Goal: Task Accomplishment & Management: Manage account settings

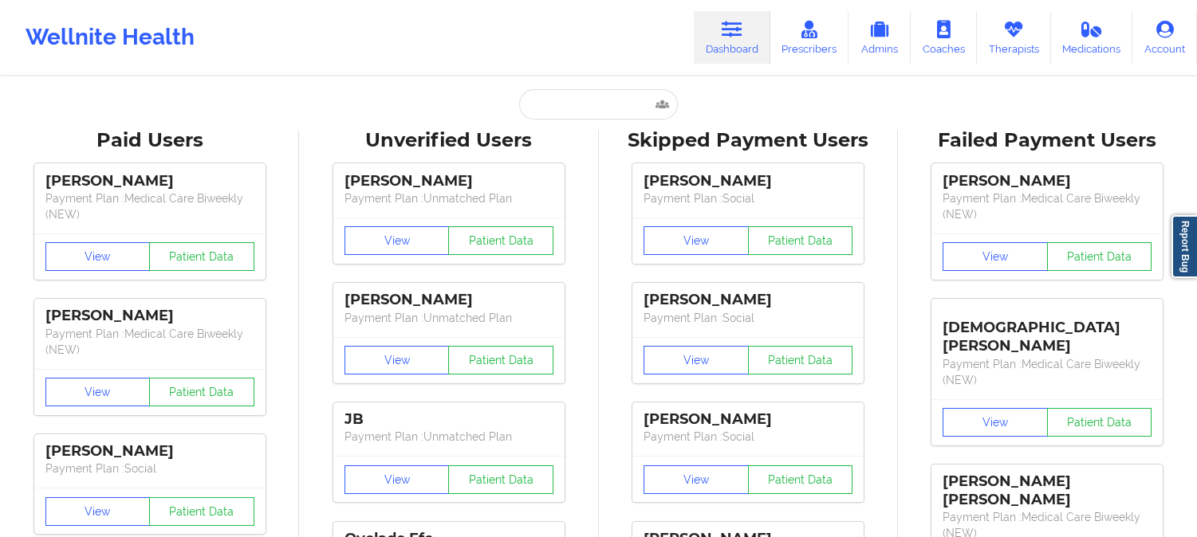
click at [602, 97] on input "text" at bounding box center [598, 104] width 158 height 30
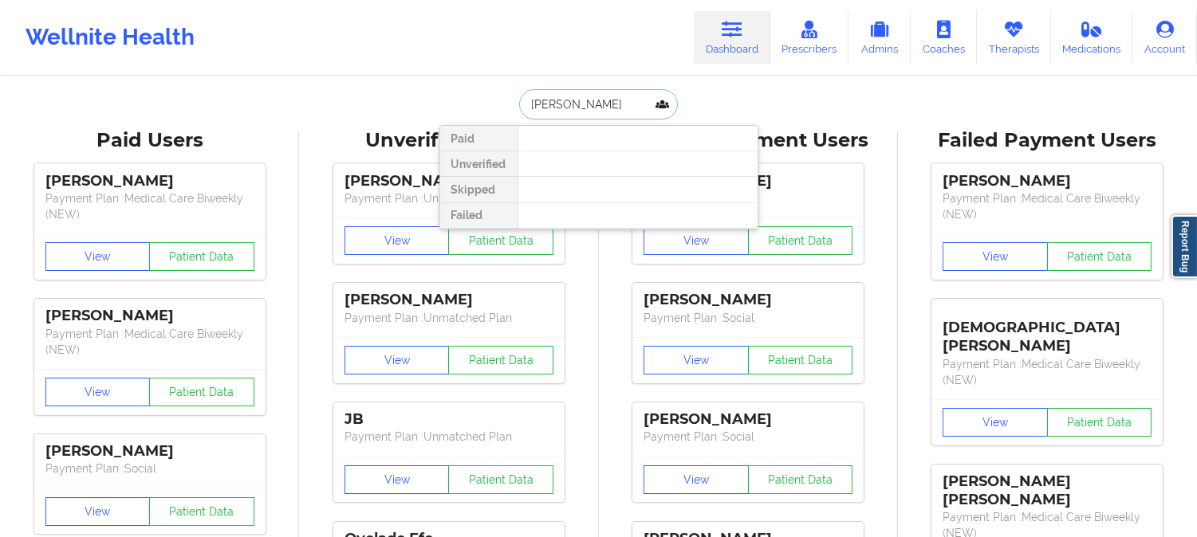
click at [633, 109] on input "BIANCA NWOKEM" at bounding box center [598, 104] width 158 height 30
type input "B"
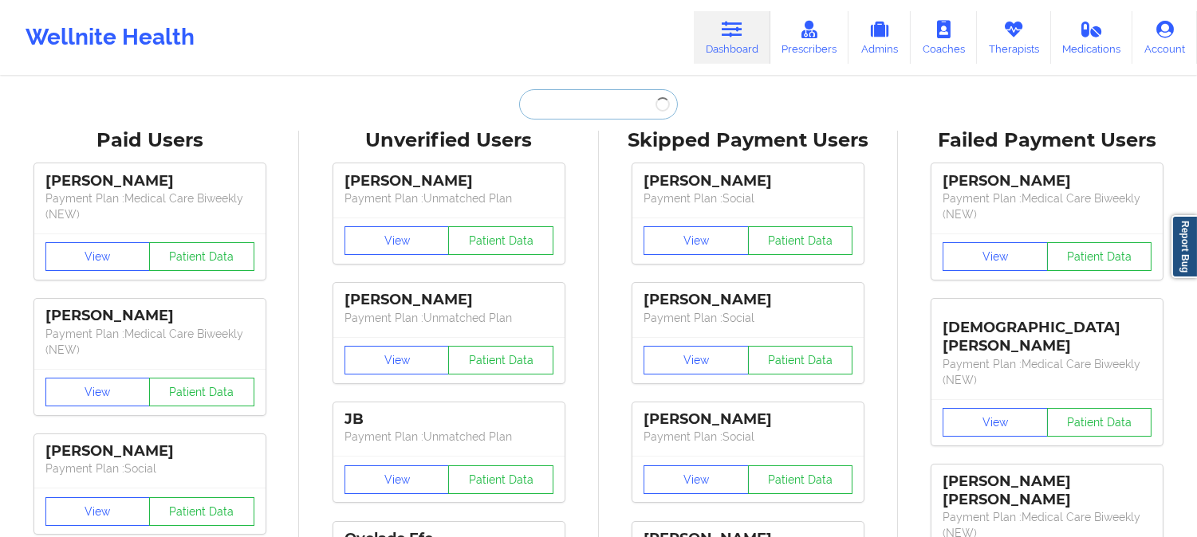
paste input "CAMILLA V SILVEIRA"
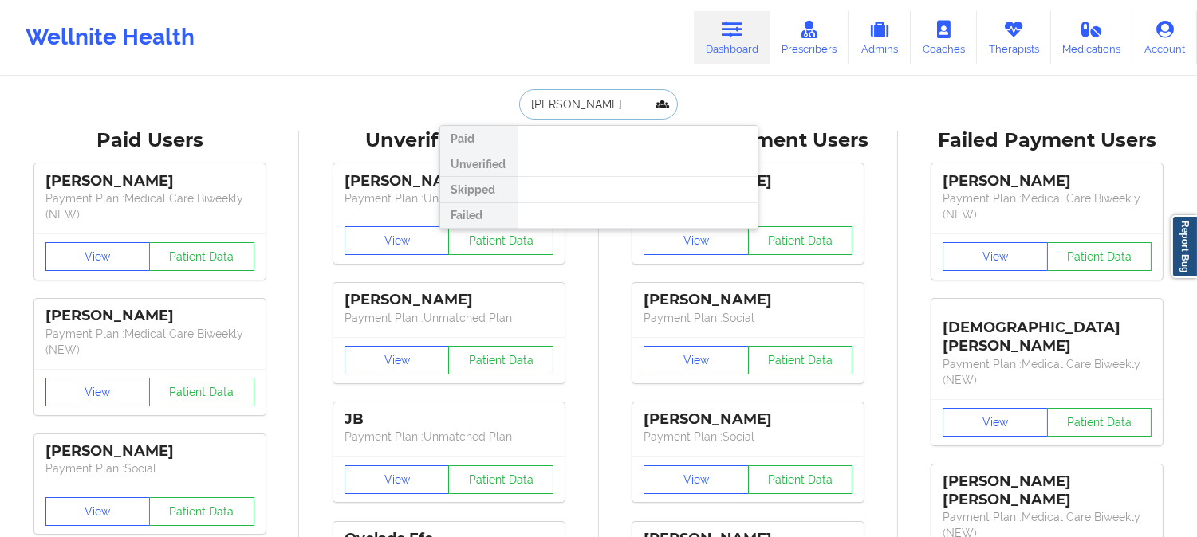
click at [584, 104] on input "CAMILLA V SILVEIRA" at bounding box center [598, 104] width 158 height 30
click at [526, 101] on input "CAMILLA SILVEIRA" at bounding box center [598, 104] width 158 height 30
click at [636, 108] on input "CAMILLA SILVEIRA" at bounding box center [598, 104] width 158 height 30
type input "CAMILLA SILVEIRA"
click at [631, 105] on input "CAMILLA SILVEIRA" at bounding box center [598, 104] width 158 height 30
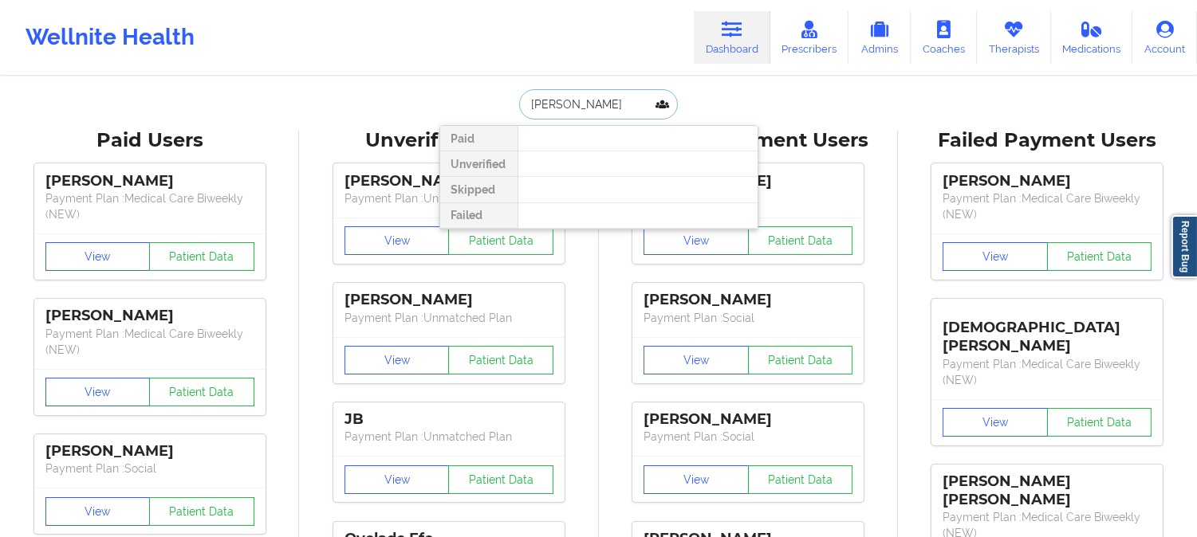
click at [631, 105] on input "CAMILLA SILVEIRA" at bounding box center [598, 104] width 158 height 30
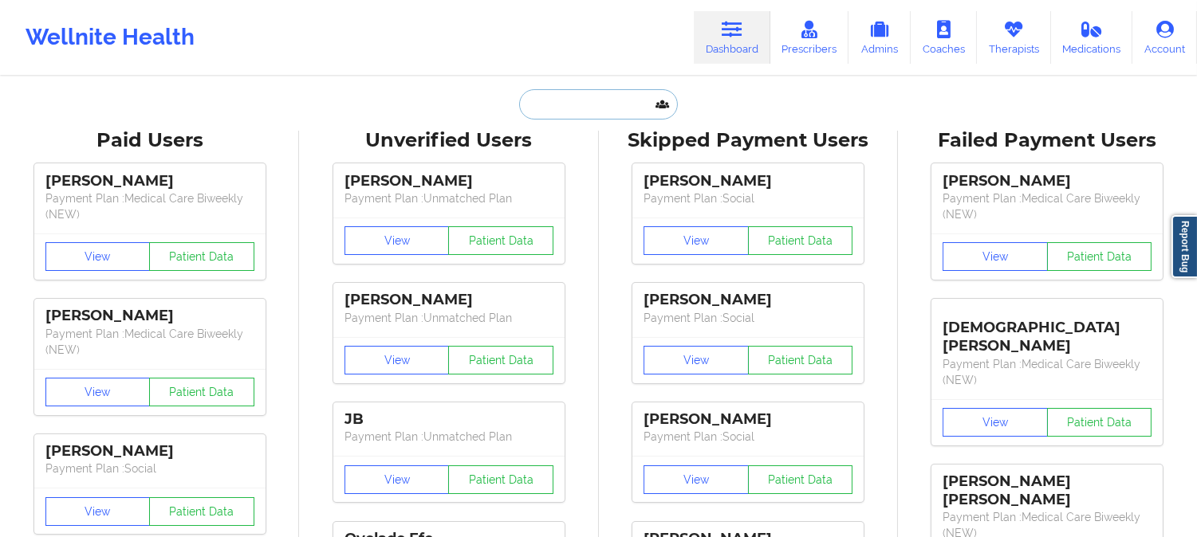
paste input "Kellisilveira14@gmail.com"
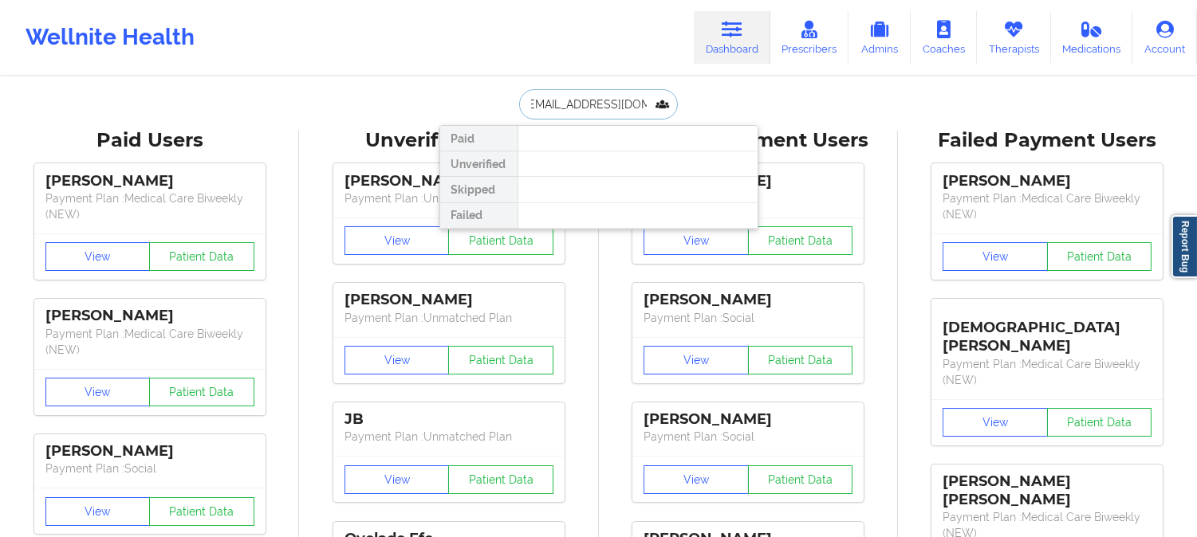
type input "Kellisilveira14@gmail.com"
click at [633, 161] on div at bounding box center [637, 164] width 240 height 26
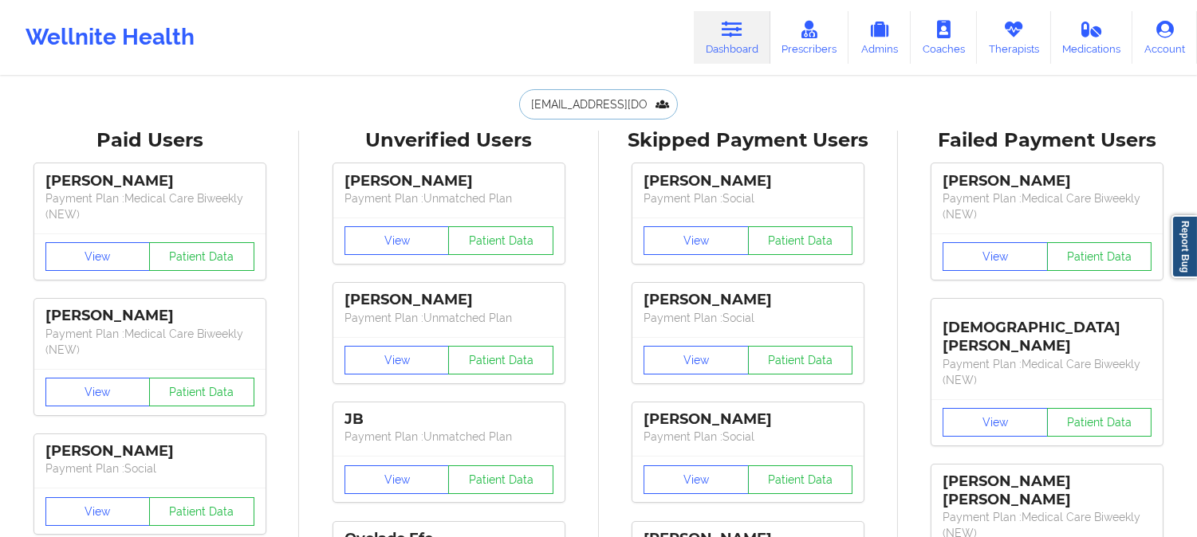
click at [569, 105] on input "Kellisilveira14@gmail.com" at bounding box center [598, 104] width 158 height 30
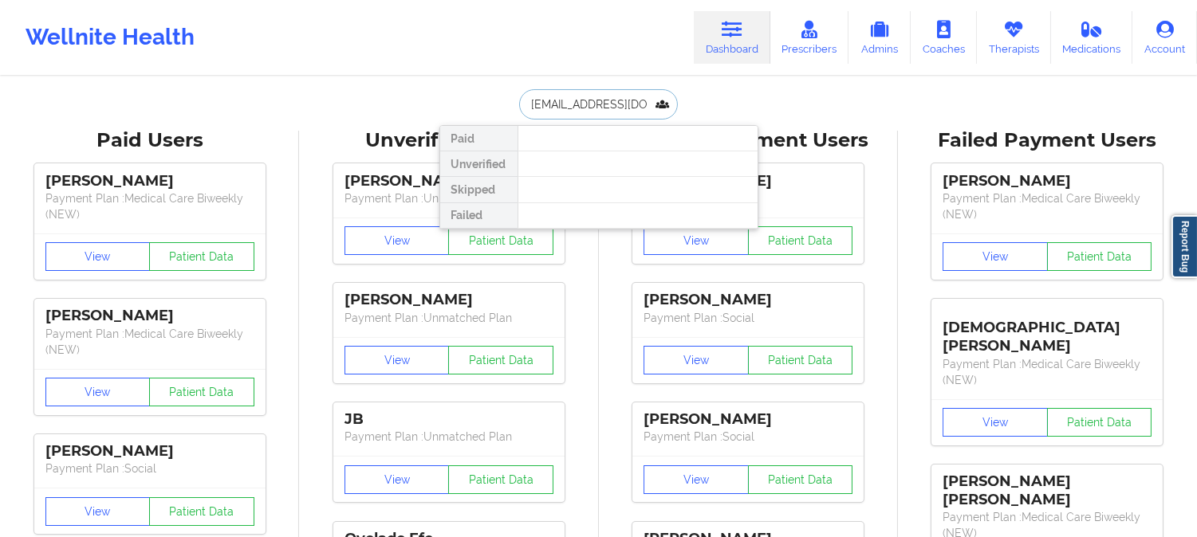
click at [569, 105] on input "Kellisilveira14@gmail.com" at bounding box center [598, 104] width 158 height 30
click at [636, 158] on div at bounding box center [637, 164] width 240 height 26
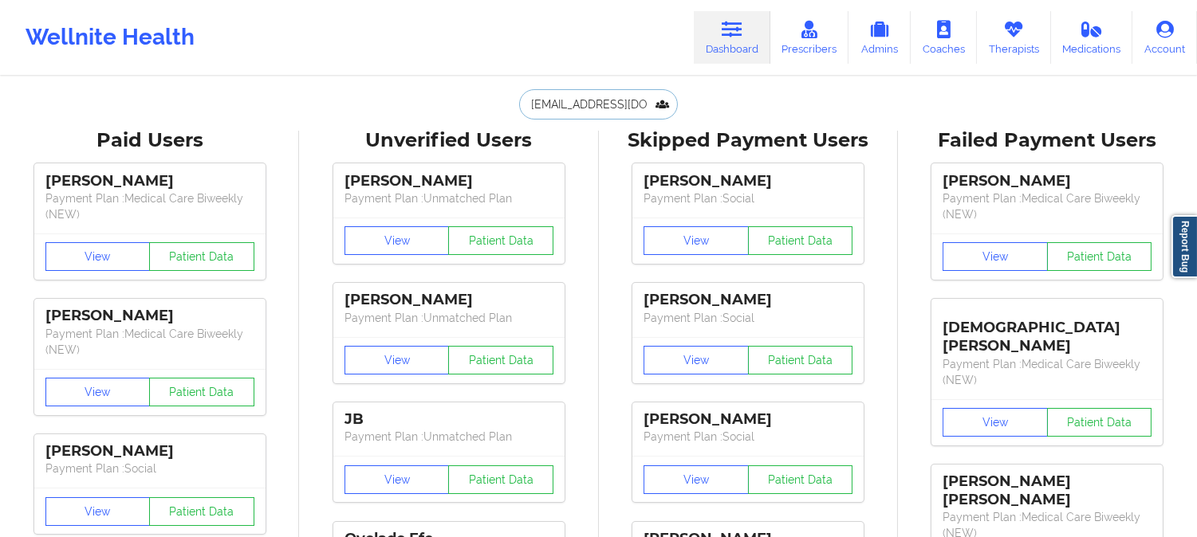
click at [649, 100] on input "Kellisilveira14@gmail.com" at bounding box center [598, 104] width 158 height 30
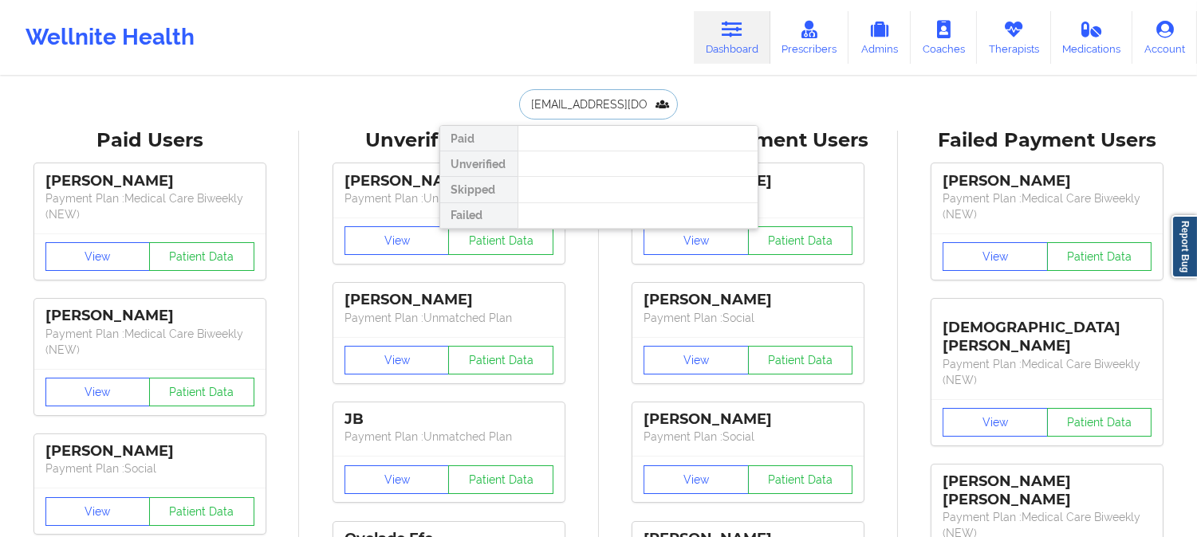
click at [528, 104] on input "Kellisilveira14@gmail.com" at bounding box center [598, 104] width 158 height 30
click at [571, 101] on input "Kellisilveira14@gmail.com" at bounding box center [598, 104] width 158 height 30
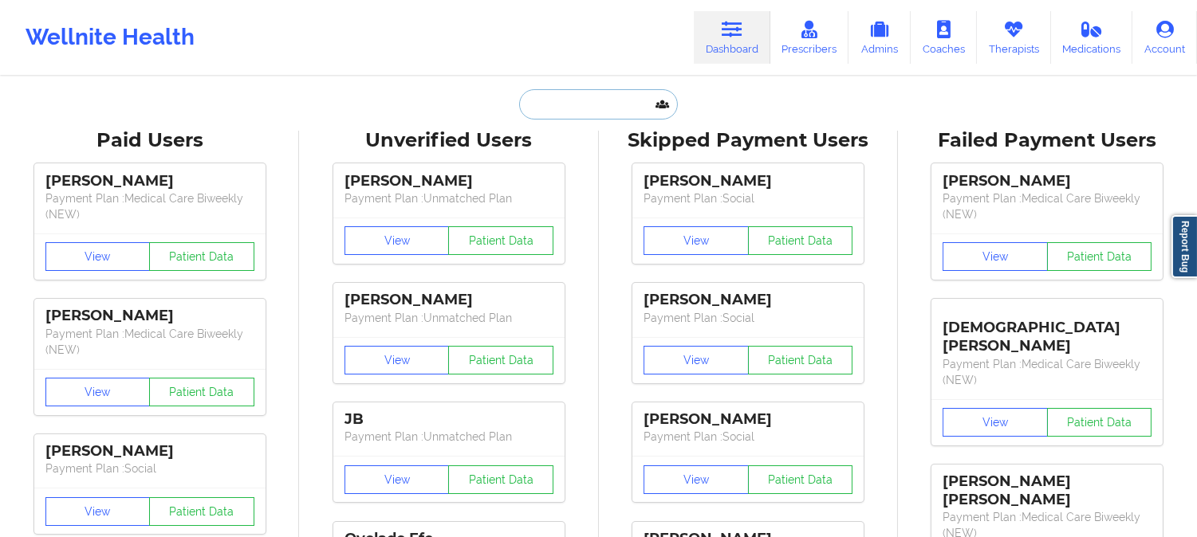
click at [568, 104] on input "text" at bounding box center [598, 104] width 158 height 30
paste input "JENNIFER ROTH"
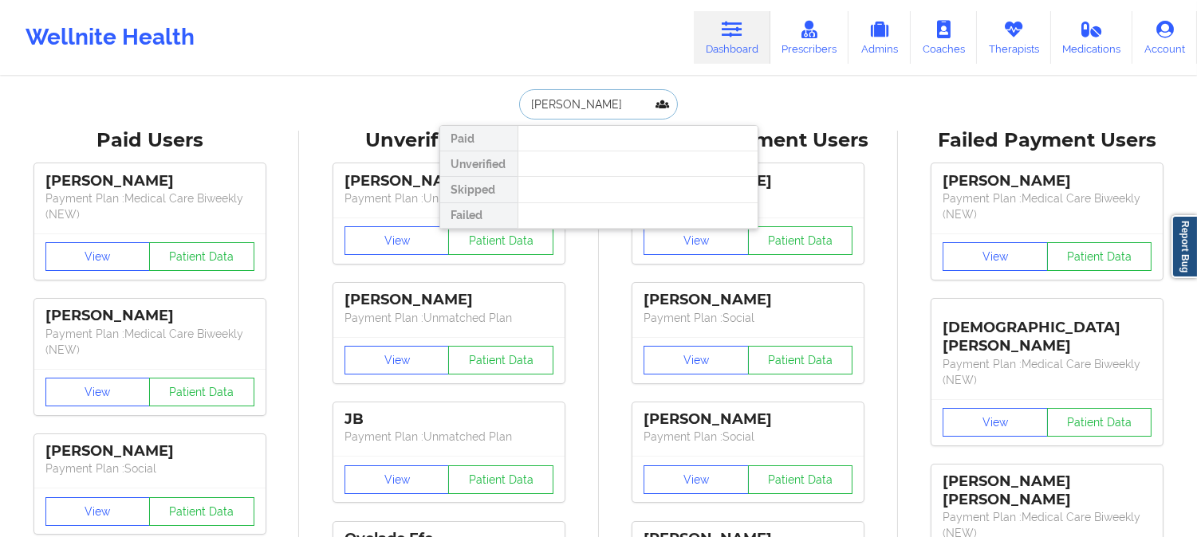
type input "JENNIFER ROTH"
click at [620, 104] on input "JENNIFER ROTH" at bounding box center [598, 104] width 158 height 30
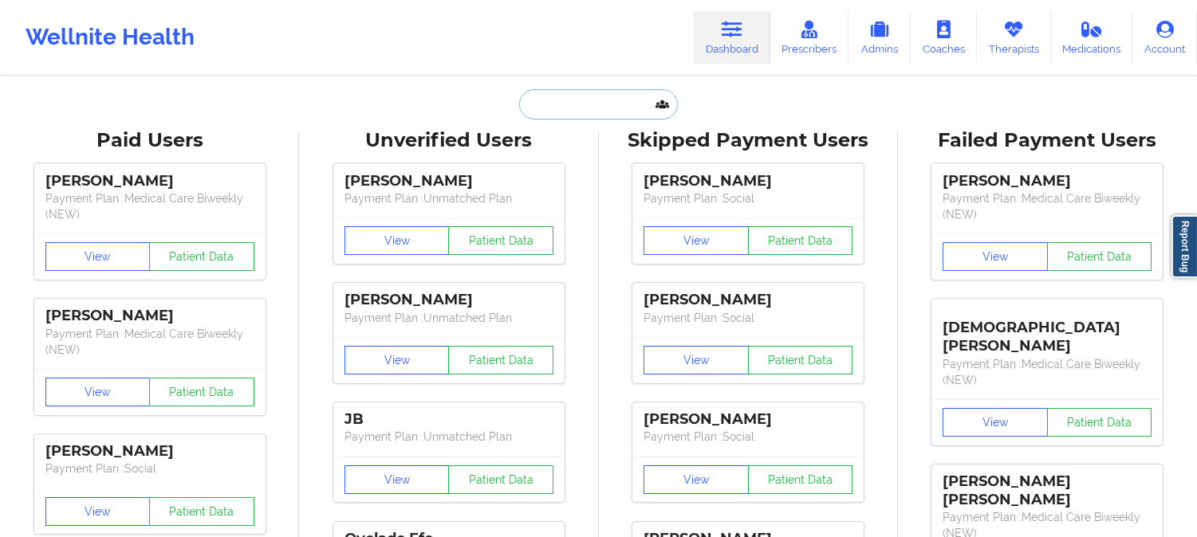
paste input "aimeeyu731@gmail.com"
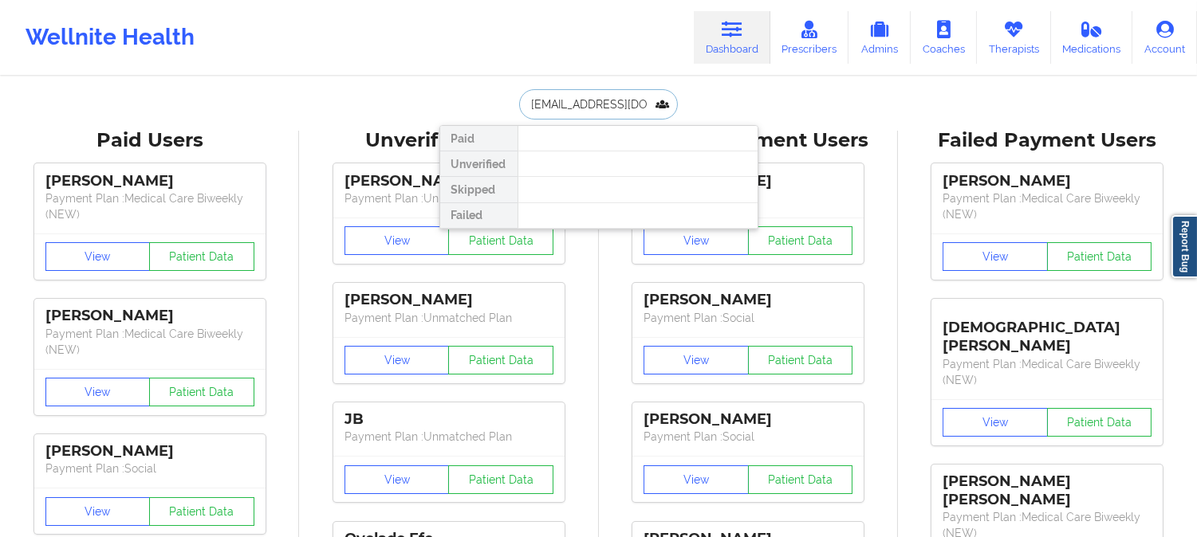
type input "aimeeyu731@gmail.com"
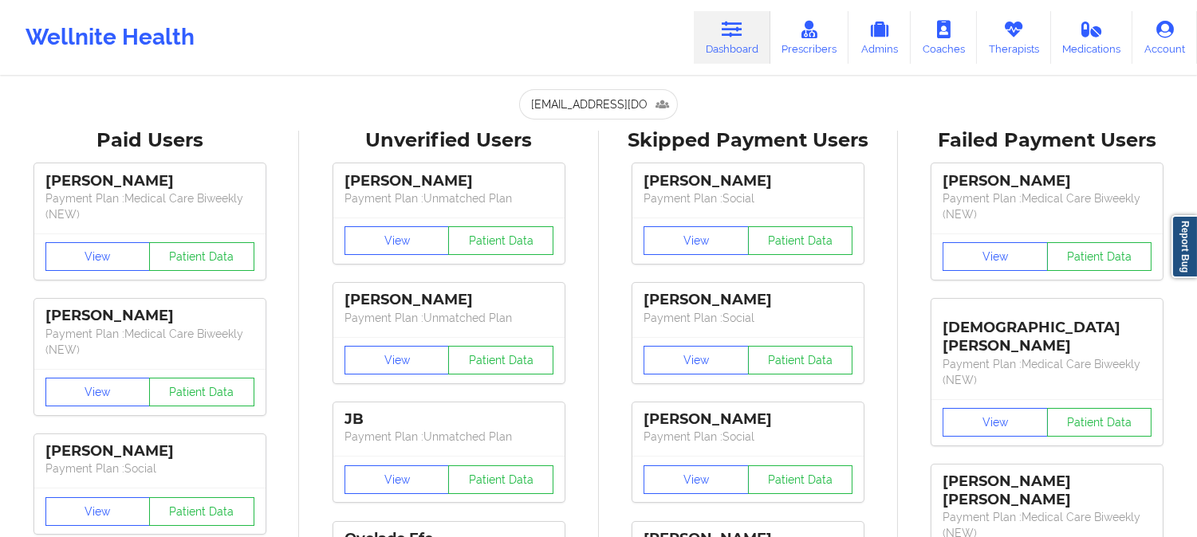
click at [587, 29] on div "Wellnite Health Dashboard Prescribers Admins Coaches Therapists Medications Acc…" at bounding box center [598, 38] width 1197 height 64
click at [735, 42] on link "Dashboard" at bounding box center [732, 37] width 77 height 53
click at [1025, 49] on link "Therapists" at bounding box center [1014, 37] width 74 height 53
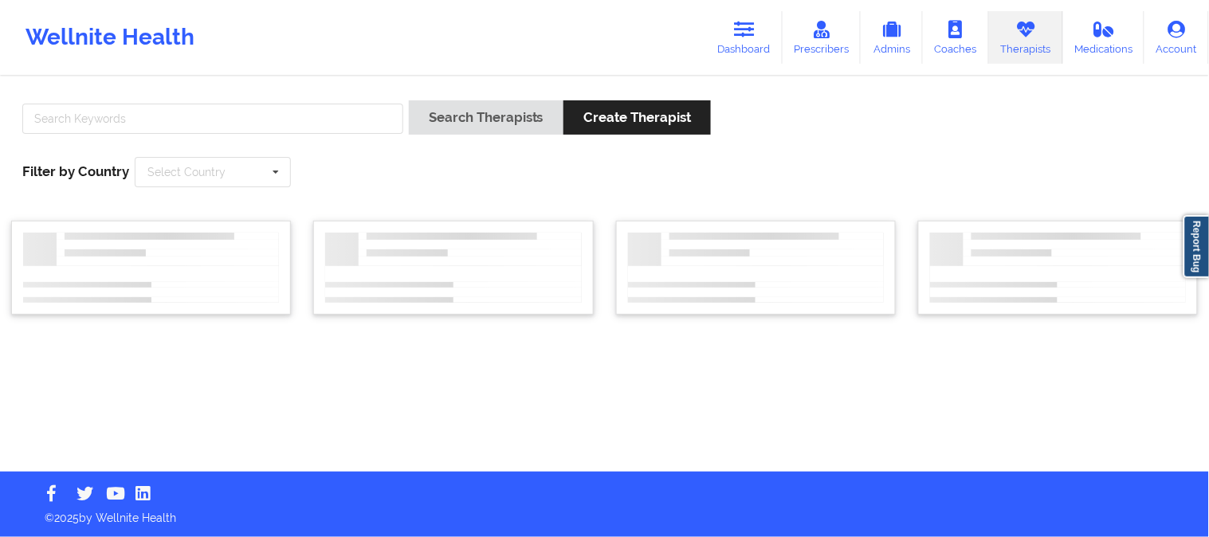
click at [311, 139] on div at bounding box center [213, 122] width 392 height 45
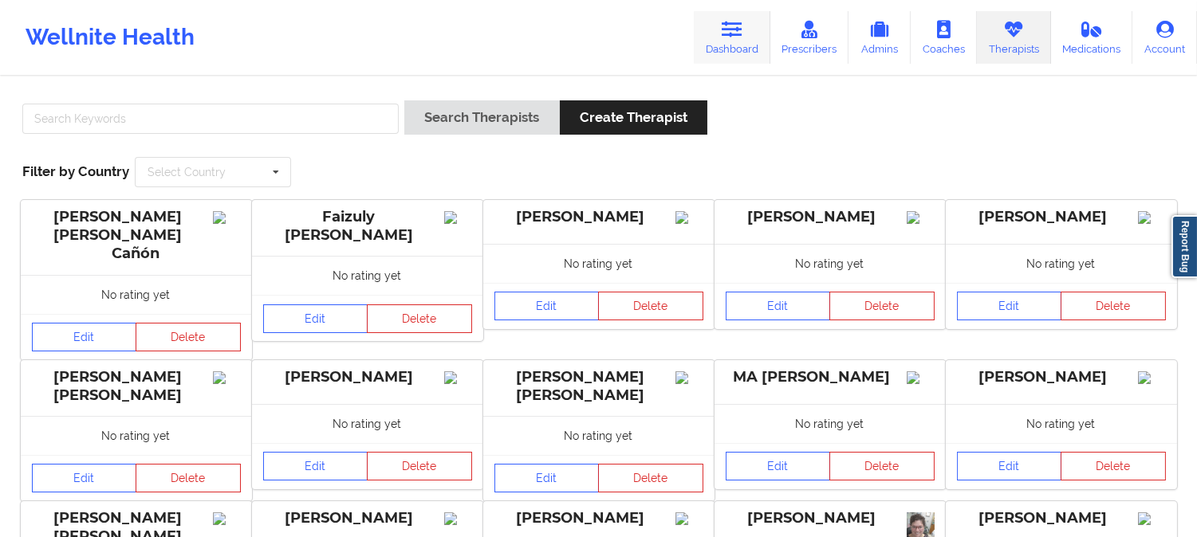
click at [744, 40] on link "Dashboard" at bounding box center [732, 37] width 77 height 53
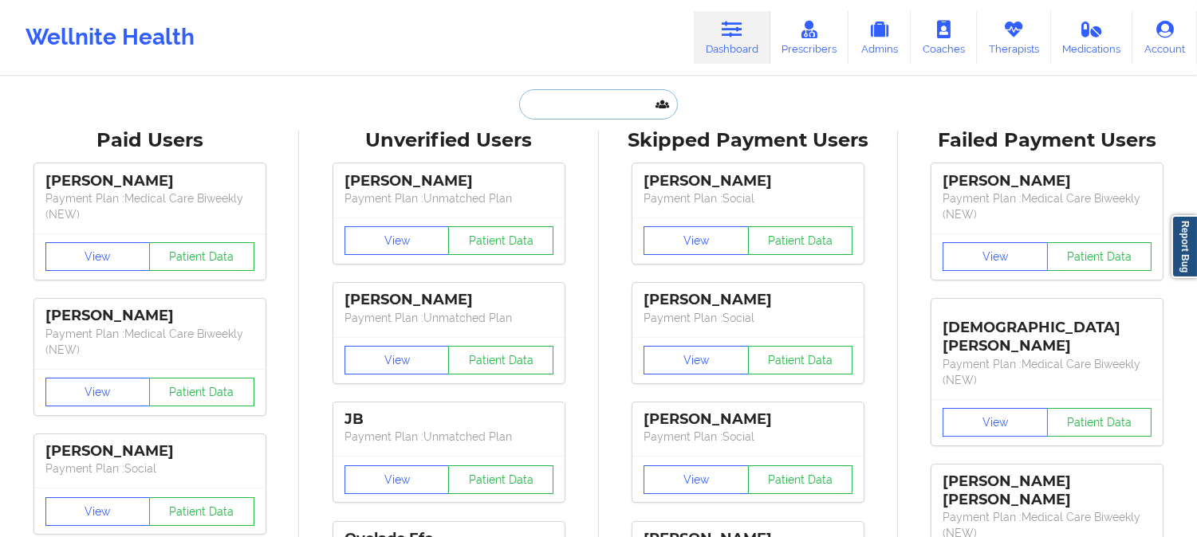
click at [626, 105] on input "text" at bounding box center [598, 104] width 158 height 30
paste input "Jane Funt"
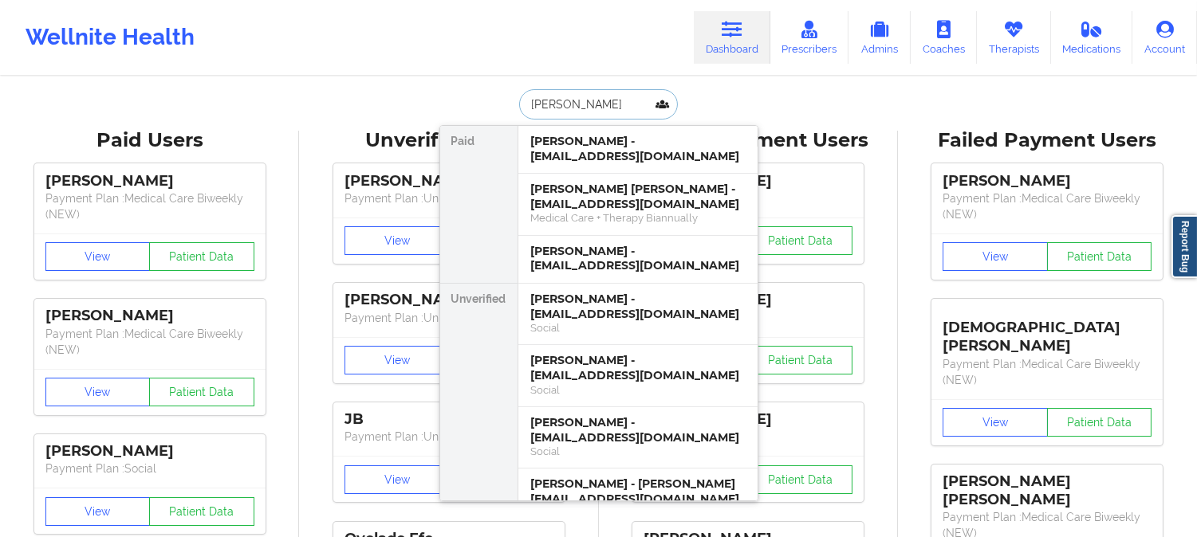
click at [576, 100] on input "Jane" at bounding box center [598, 104] width 158 height 30
type input "J"
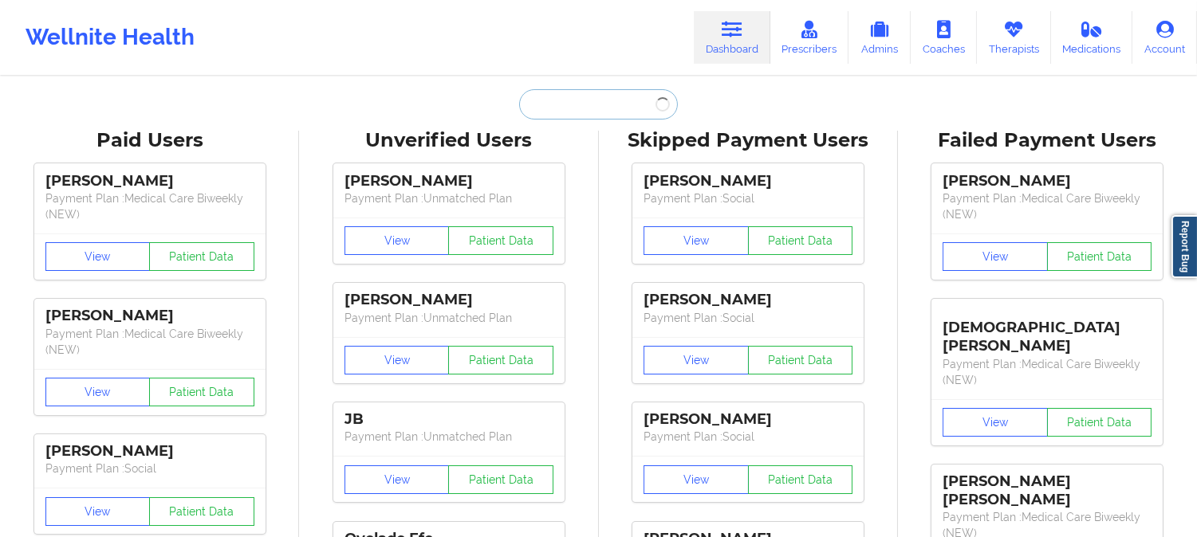
paste input "(210) 318-6892"
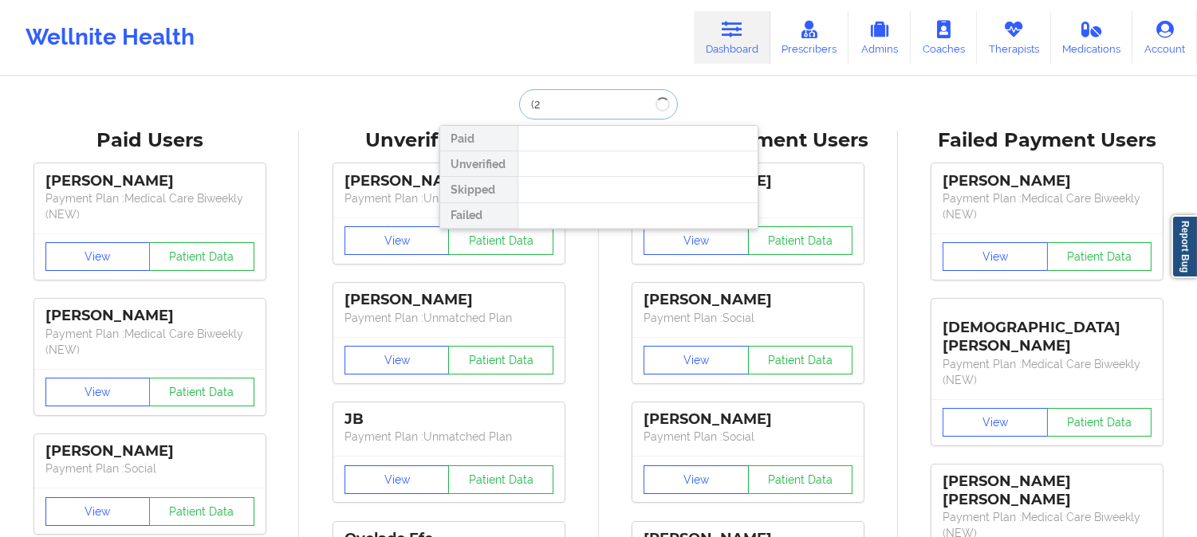
type input "("
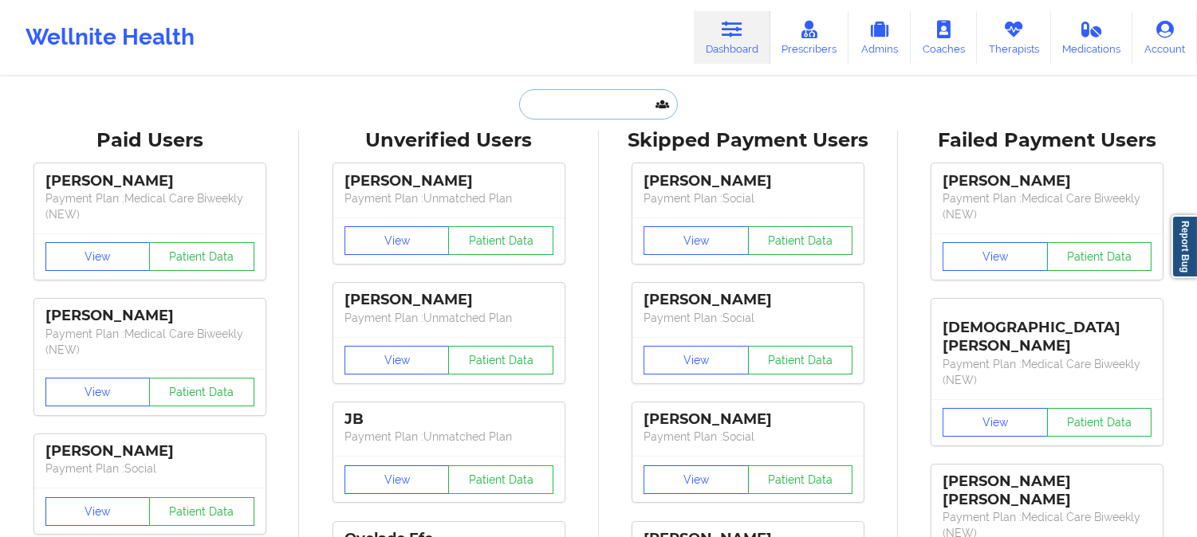
click at [607, 106] on input "text" at bounding box center [598, 104] width 158 height 30
paste input "Hi Emma, Thank you for letting us know! At the moment, the following appointmen…"
type input "Hi Emma, Thank you for letting us know! At the moment, the following appointmen…"
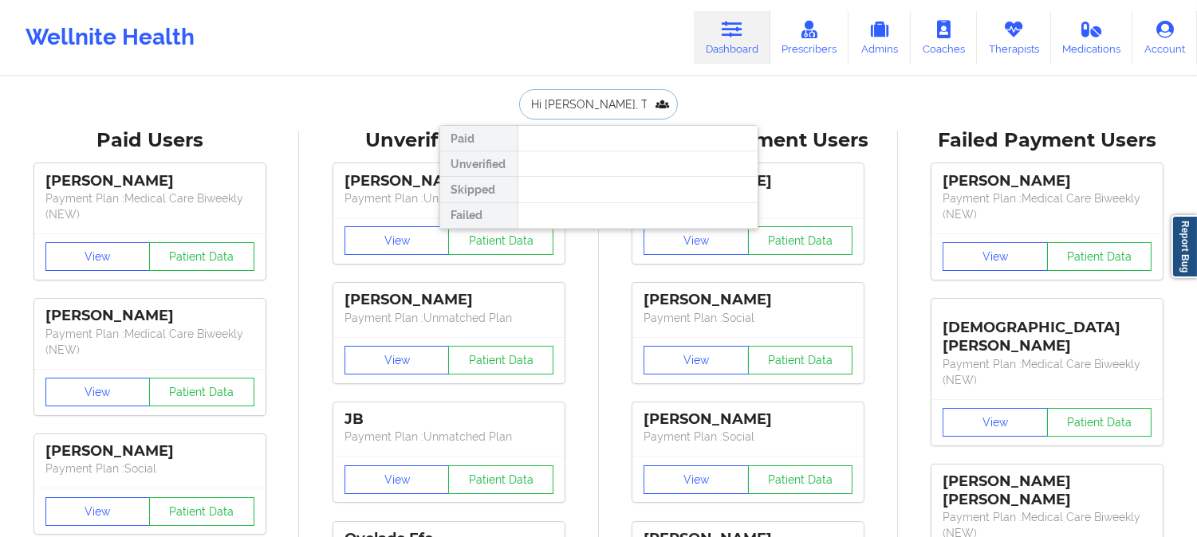
drag, startPoint x: 651, startPoint y: 104, endPoint x: 411, endPoint y: 104, distance: 239.2
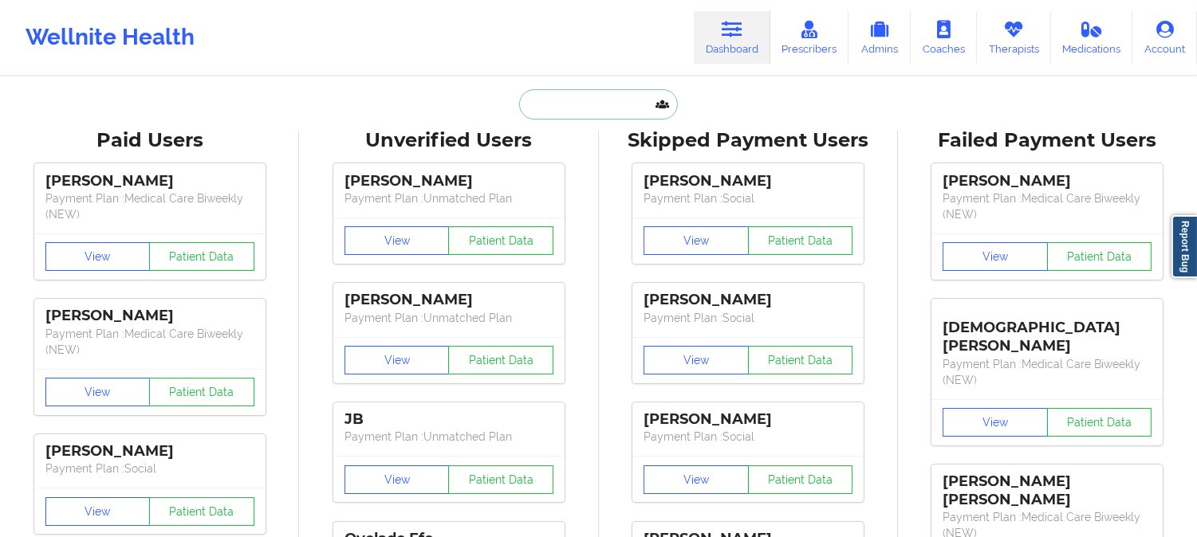
paste input "Hi Emma, Thank you for letting us know! At the moment, the following appointmen…"
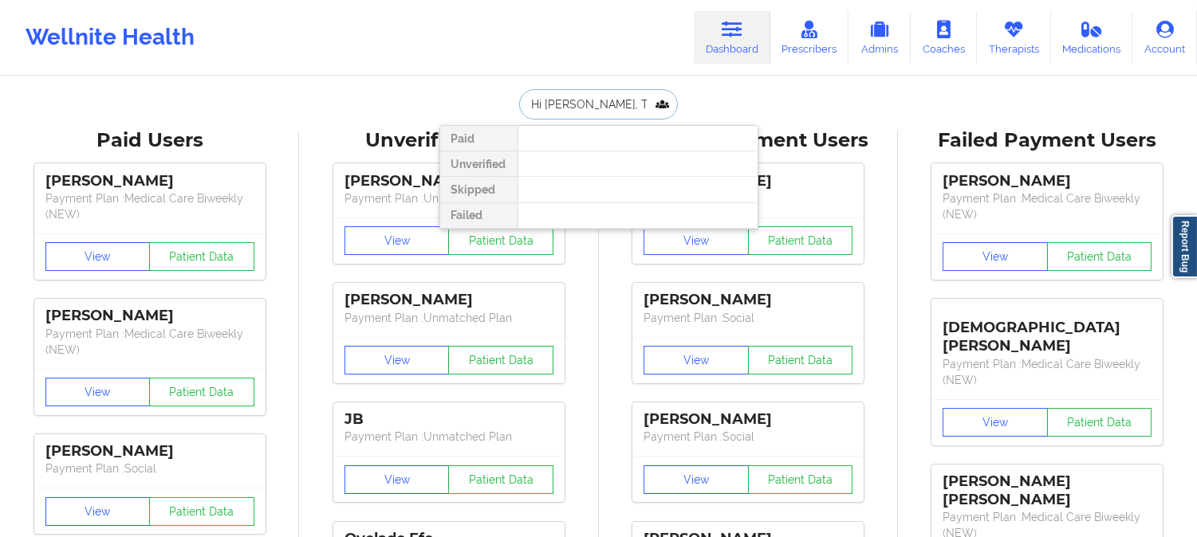
drag, startPoint x: 648, startPoint y: 104, endPoint x: 219, endPoint y: 96, distance: 429.0
click at [571, 108] on input "." at bounding box center [598, 104] width 158 height 30
paste input "Ruth Espinoza"
click at [529, 101] on input ".Ruth Espinoza" at bounding box center [598, 104] width 158 height 30
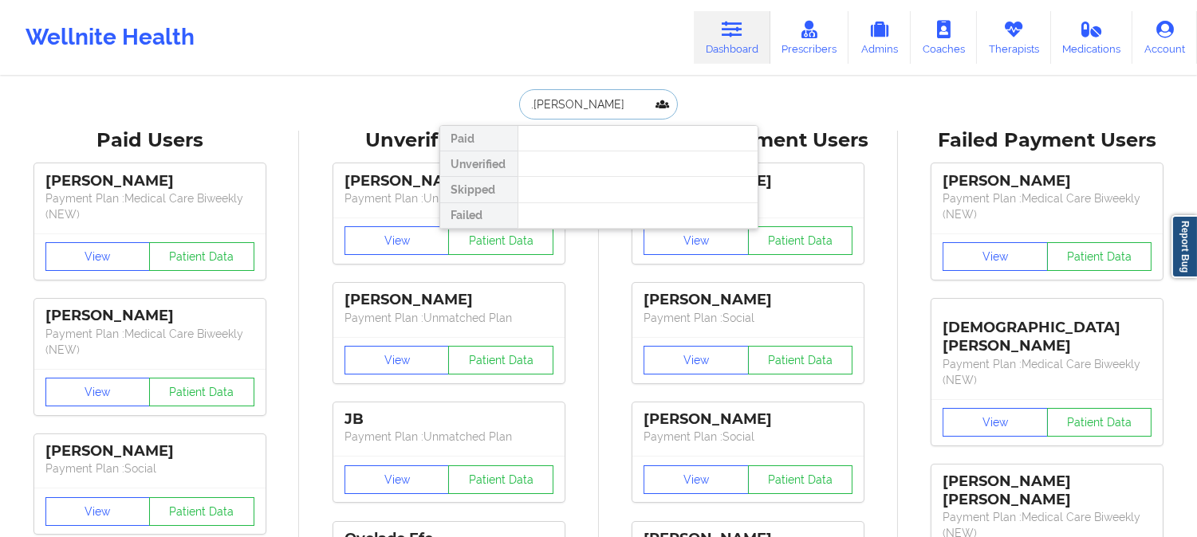
type input "Ruth Espinoza"
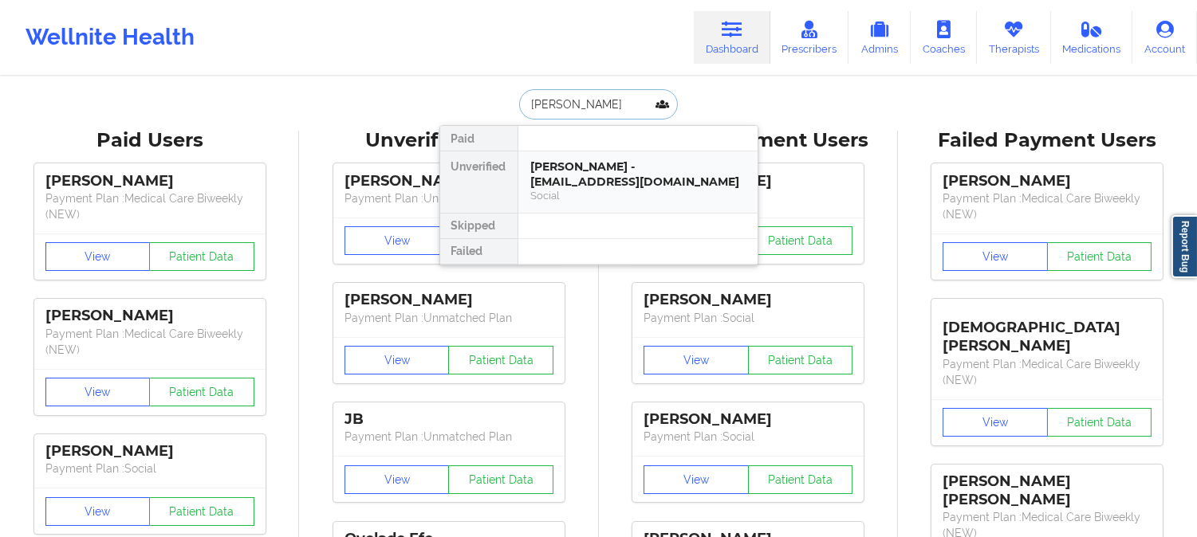
click at [611, 179] on div "Ruth Espinoza - ruthaespinoza81@gmail.com" at bounding box center [638, 173] width 214 height 29
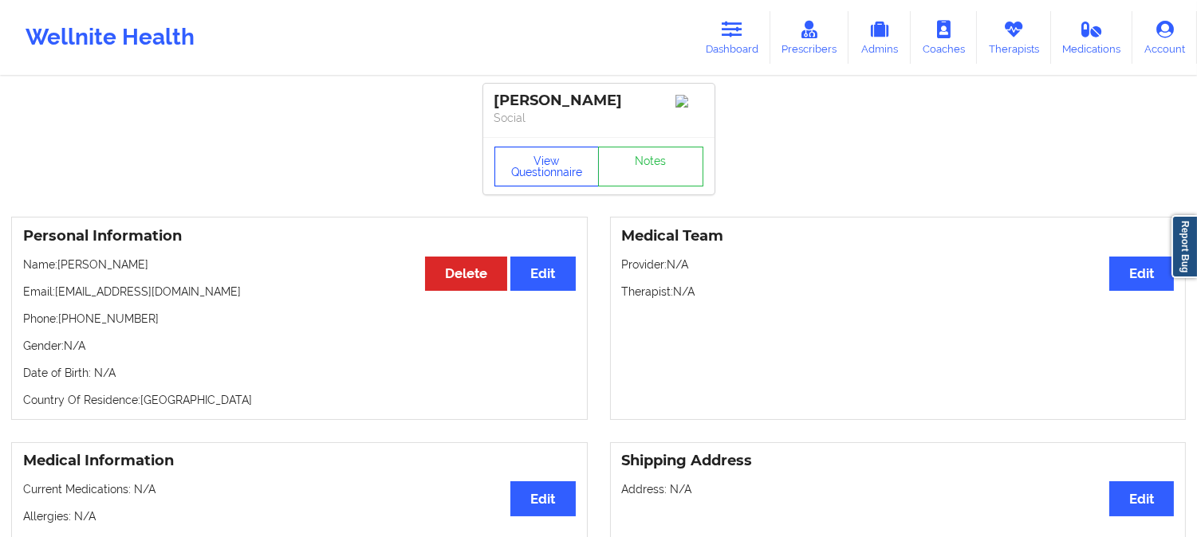
click at [561, 175] on button "View Questionnaire" at bounding box center [546, 167] width 105 height 40
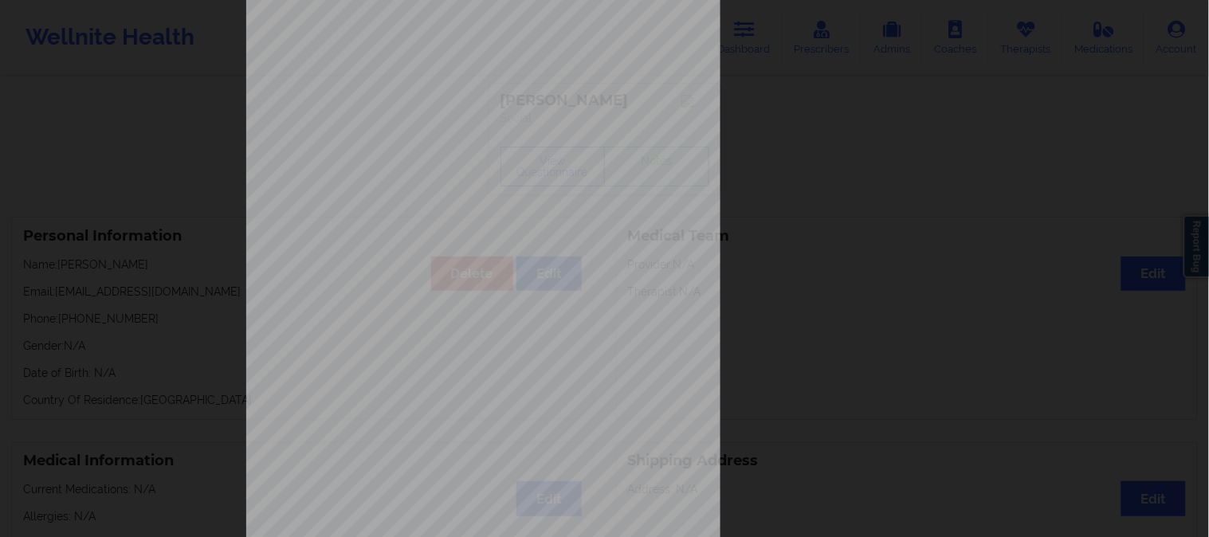
scroll to position [223, 0]
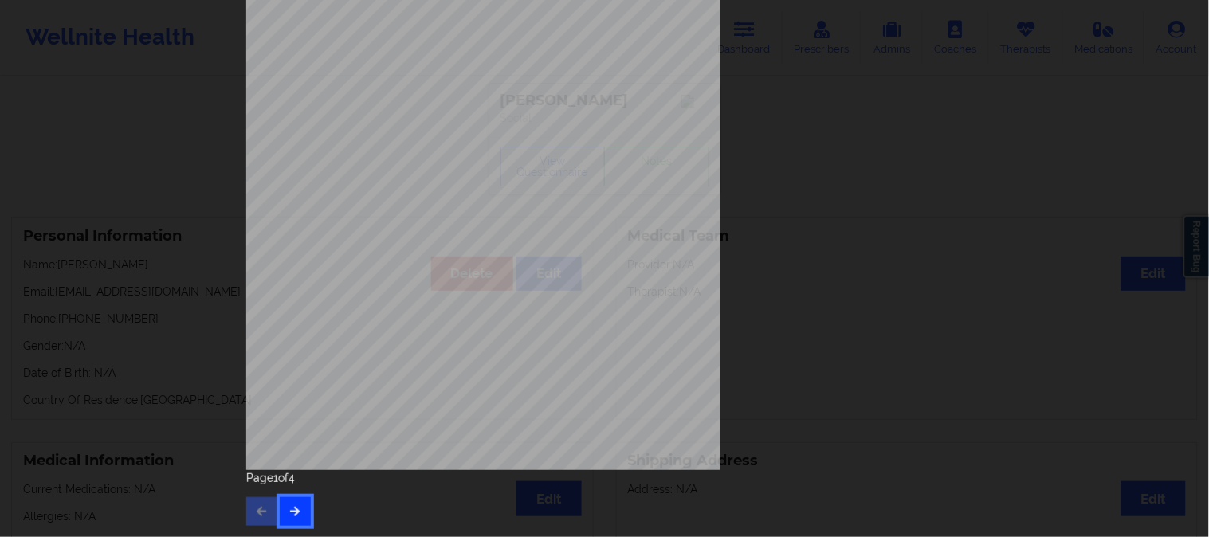
click at [304, 511] on button "button" at bounding box center [295, 511] width 31 height 29
click at [291, 513] on icon "button" at bounding box center [296, 511] width 14 height 10
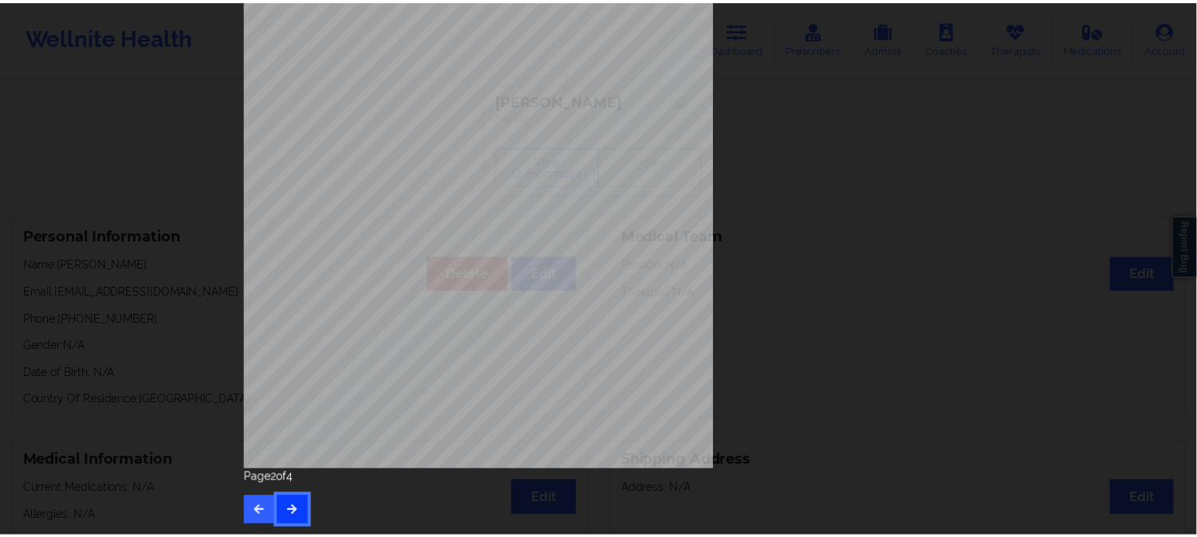
scroll to position [0, 0]
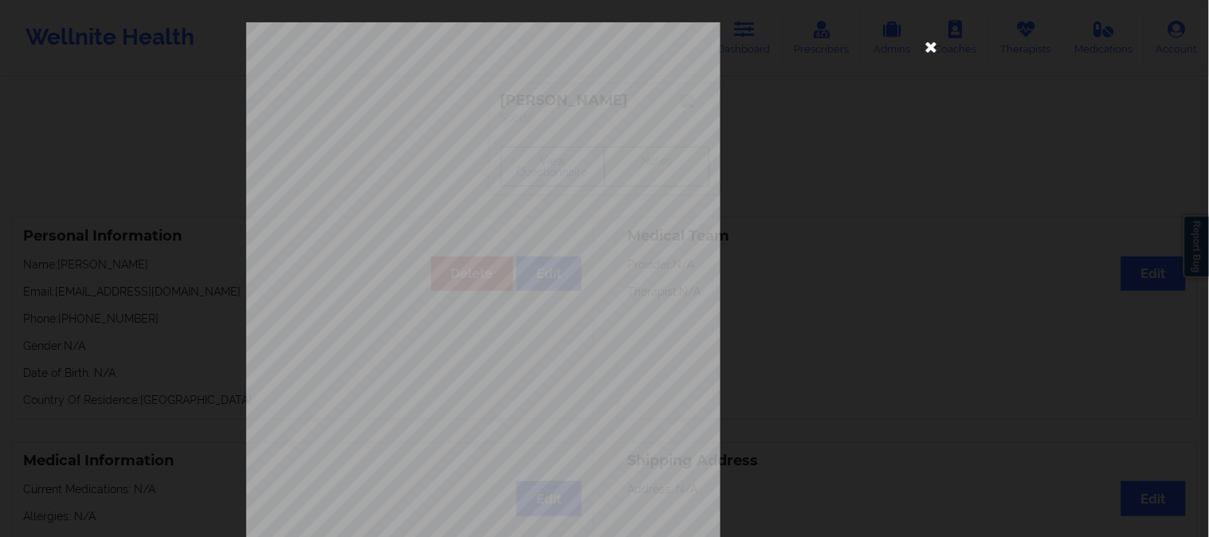
click at [919, 40] on icon at bounding box center [932, 46] width 26 height 26
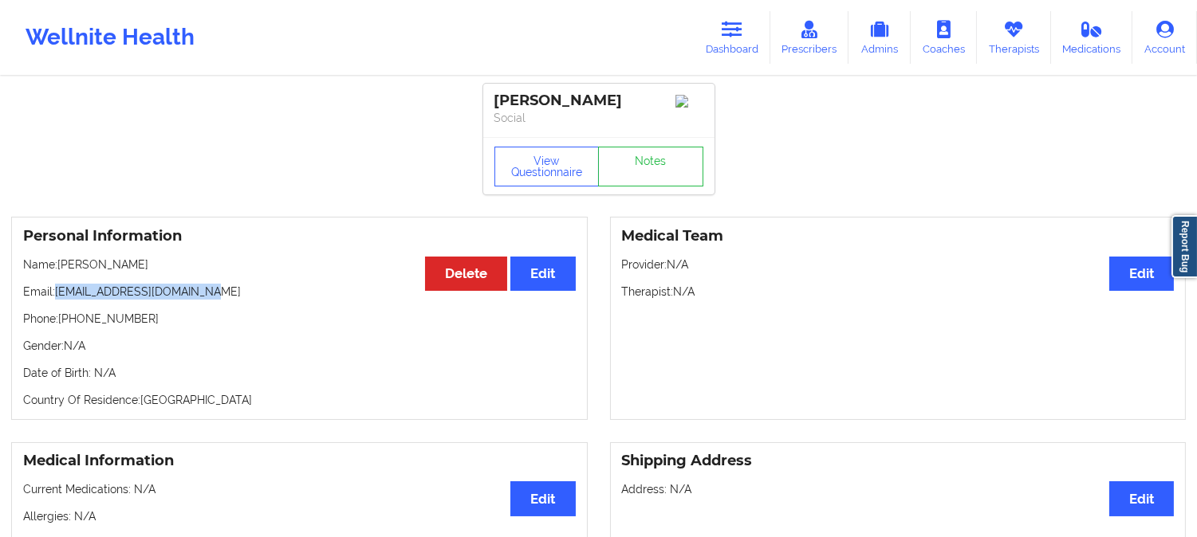
drag, startPoint x: 203, startPoint y: 301, endPoint x: 57, endPoint y: 298, distance: 145.9
click at [57, 298] on p "Email: ruthaespinoza81@gmail.com" at bounding box center [299, 292] width 552 height 16
copy p "ruthaespinoza81@gmail.com"
click at [734, 45] on link "Dashboard" at bounding box center [732, 37] width 77 height 53
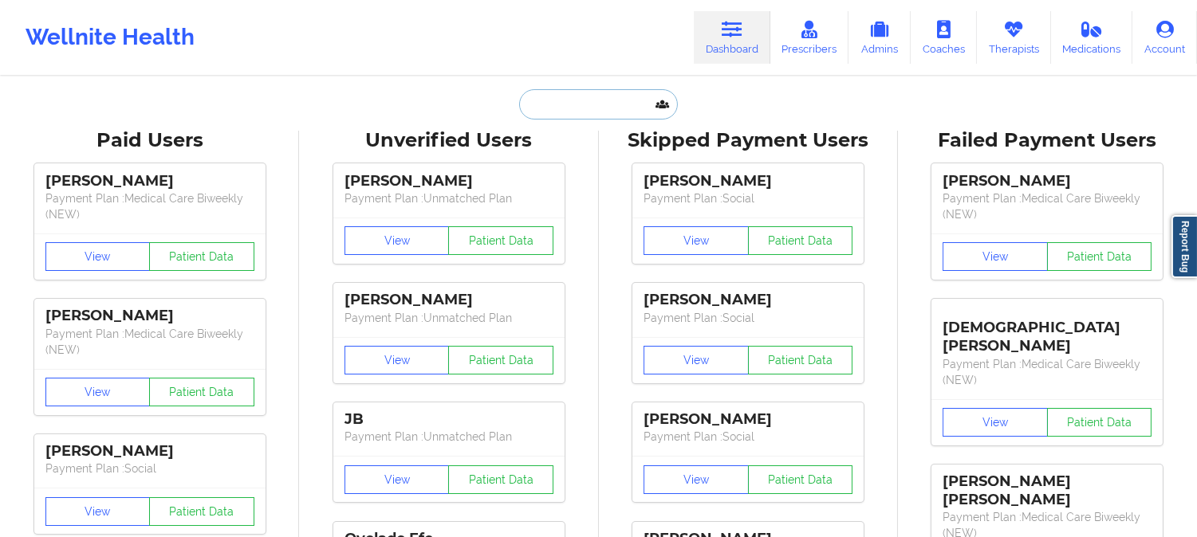
click at [553, 107] on input "text" at bounding box center [598, 104] width 158 height 30
paste input "(347) 792-2424"
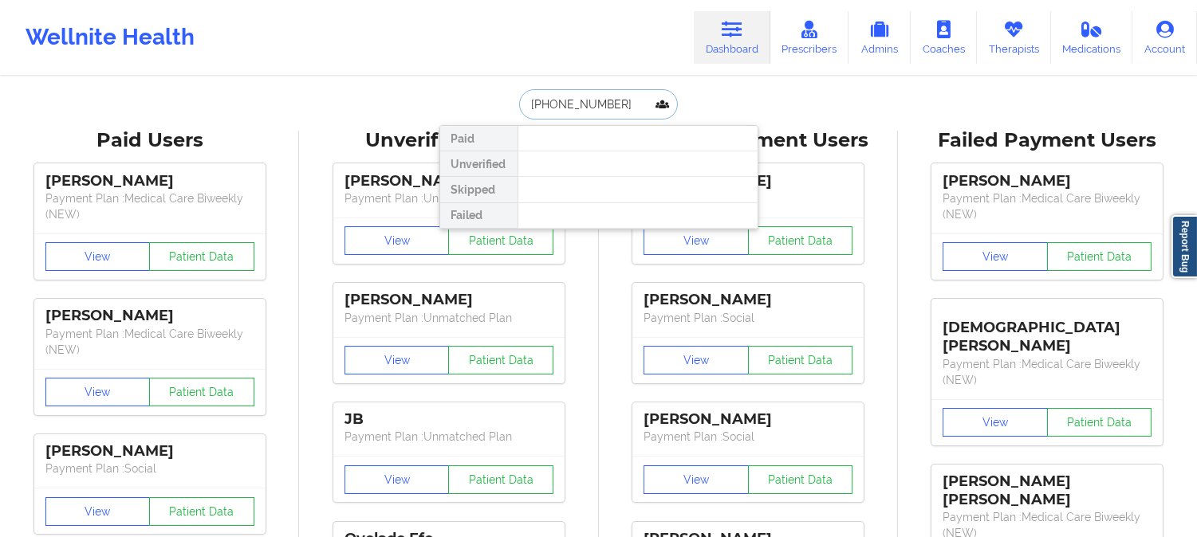
type input "(347) 792-2424"
click at [619, 100] on input "(347) 792-2424" at bounding box center [598, 104] width 158 height 30
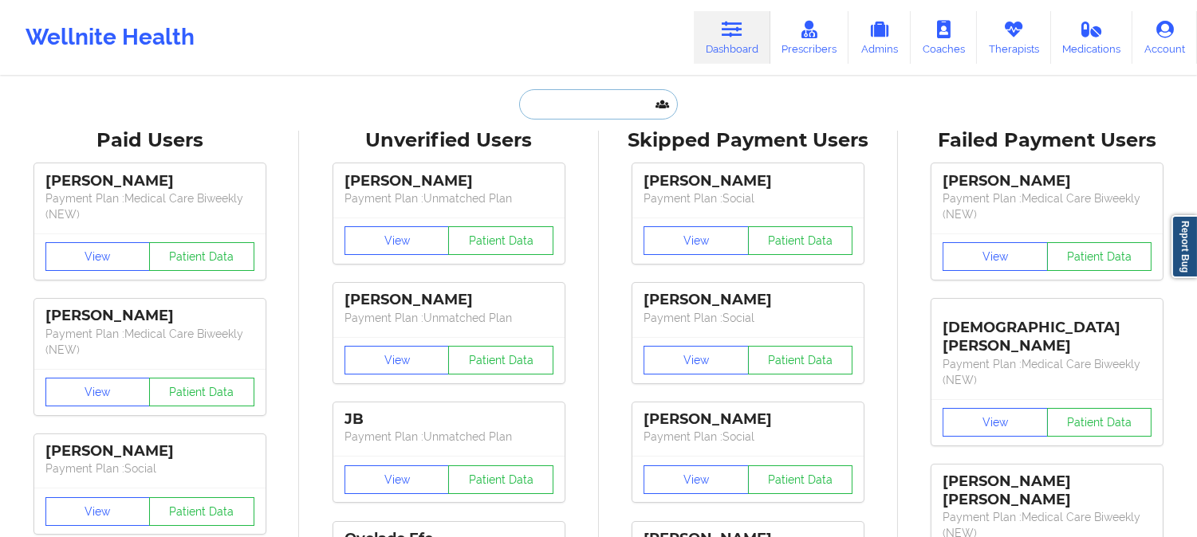
paste input "Joedian Jones"
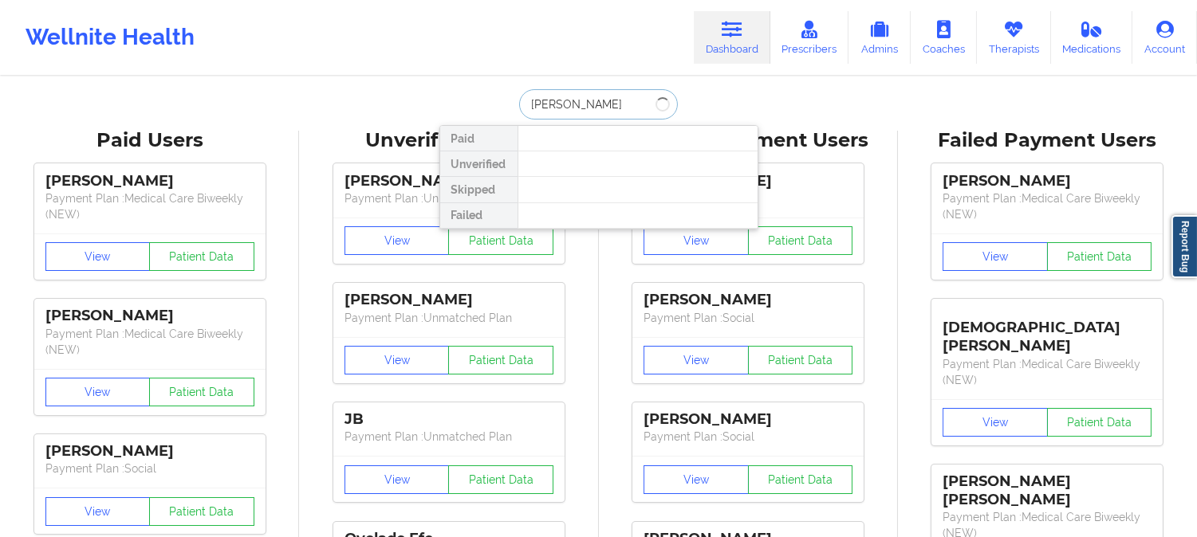
type input "Joedian Jones"
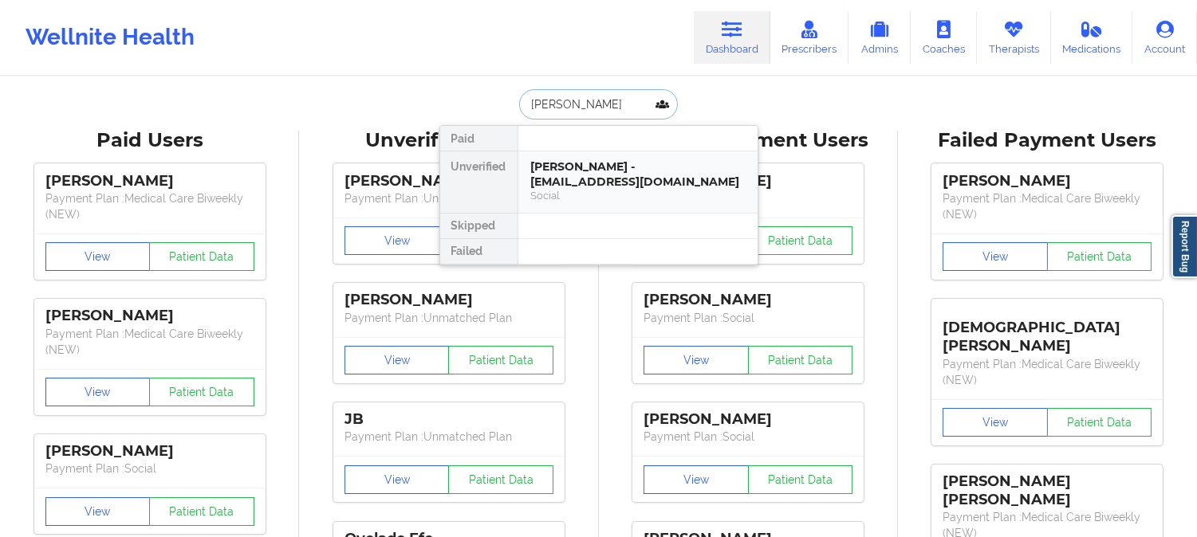
click at [614, 186] on div "Joedian Jones - joedian95@gmail.com" at bounding box center [638, 173] width 214 height 29
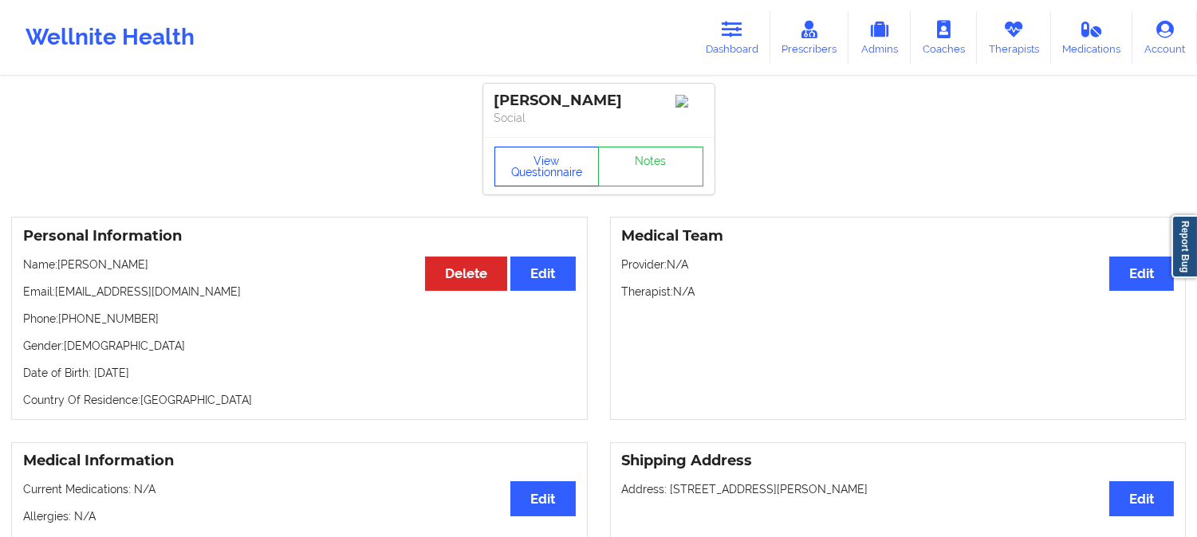
click at [533, 171] on button "View Questionnaire" at bounding box center [546, 167] width 105 height 40
drag, startPoint x: 548, startPoint y: 104, endPoint x: 487, endPoint y: 98, distance: 61.6
click at [487, 98] on div "Joedian Jones Social" at bounding box center [598, 110] width 231 height 53
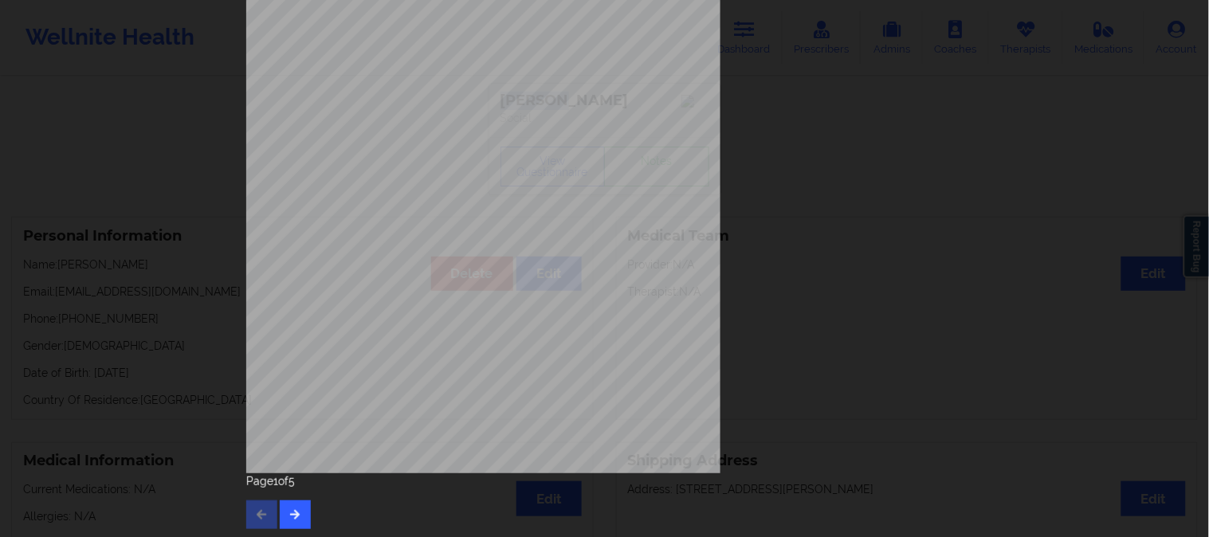
scroll to position [223, 0]
click at [301, 513] on button "button" at bounding box center [295, 511] width 31 height 29
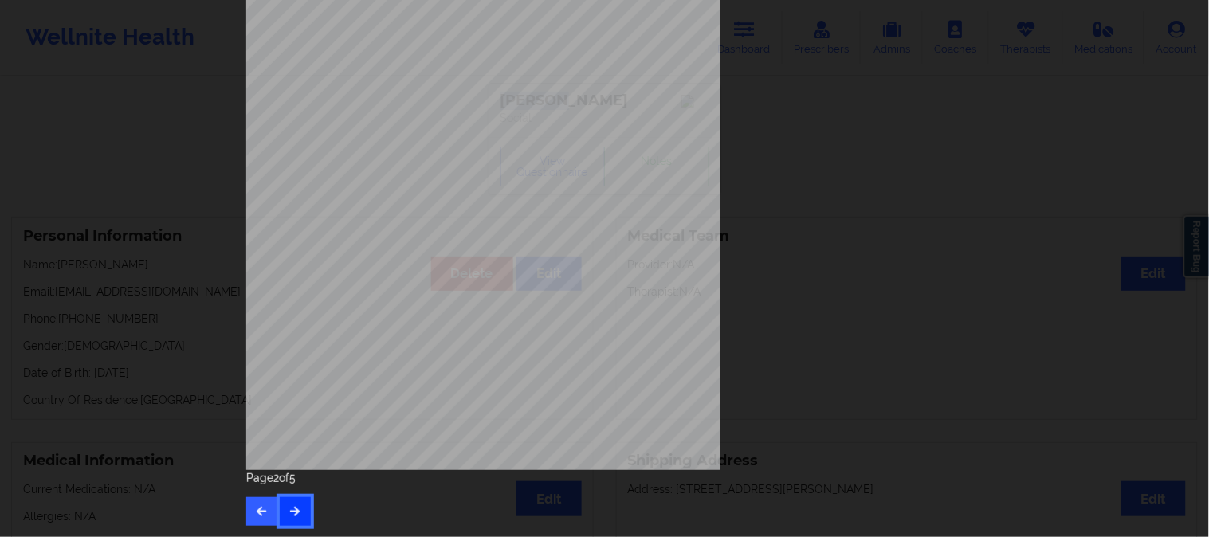
click at [289, 506] on icon "button" at bounding box center [296, 511] width 14 height 10
click at [289, 515] on icon "button" at bounding box center [296, 511] width 14 height 10
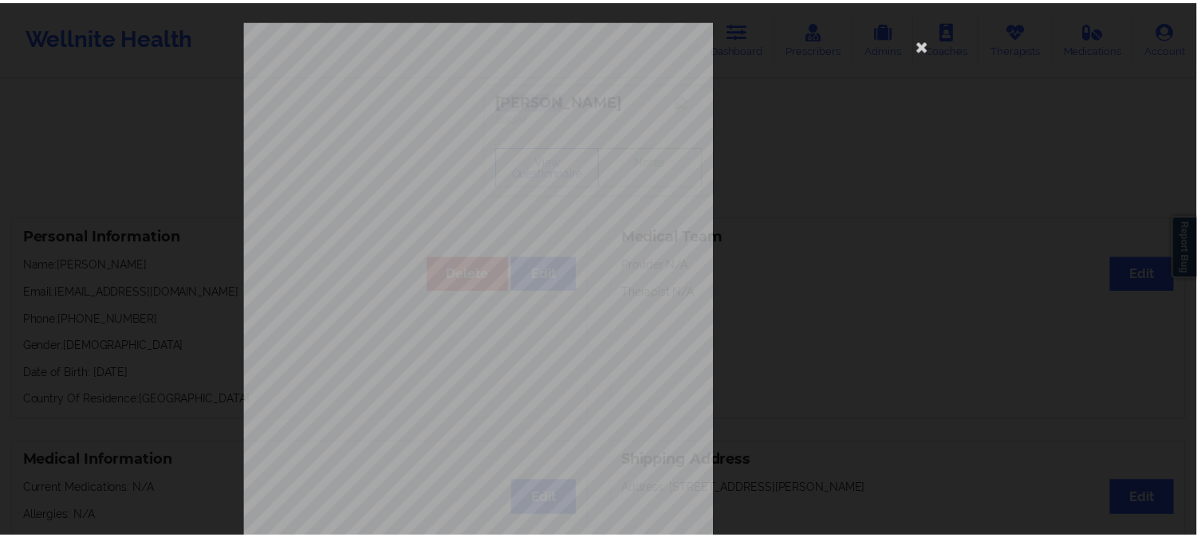
scroll to position [0, 0]
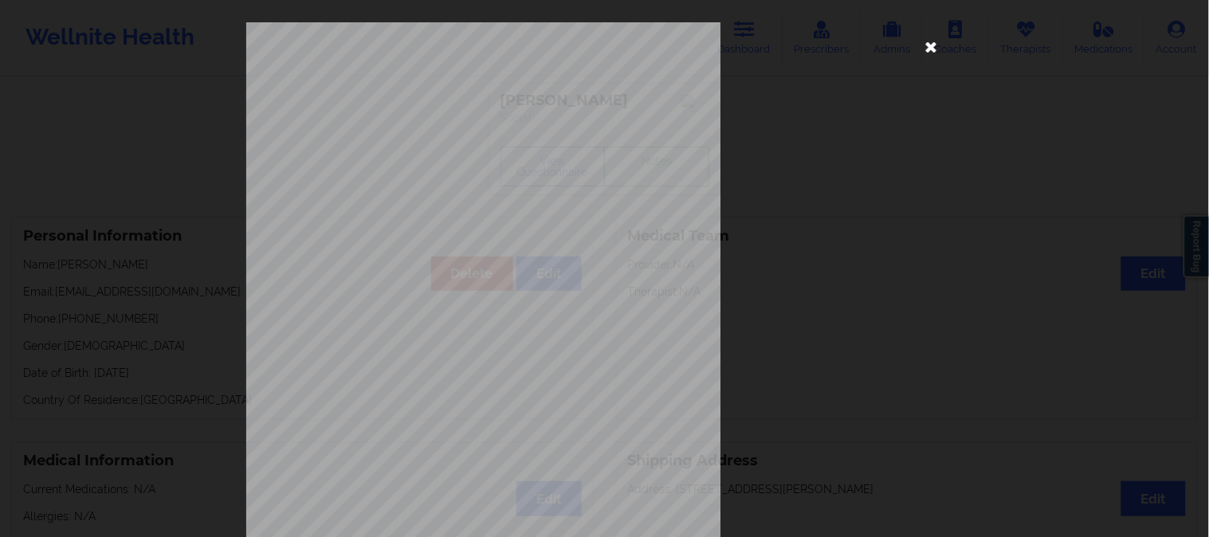
click at [926, 40] on icon at bounding box center [932, 46] width 26 height 26
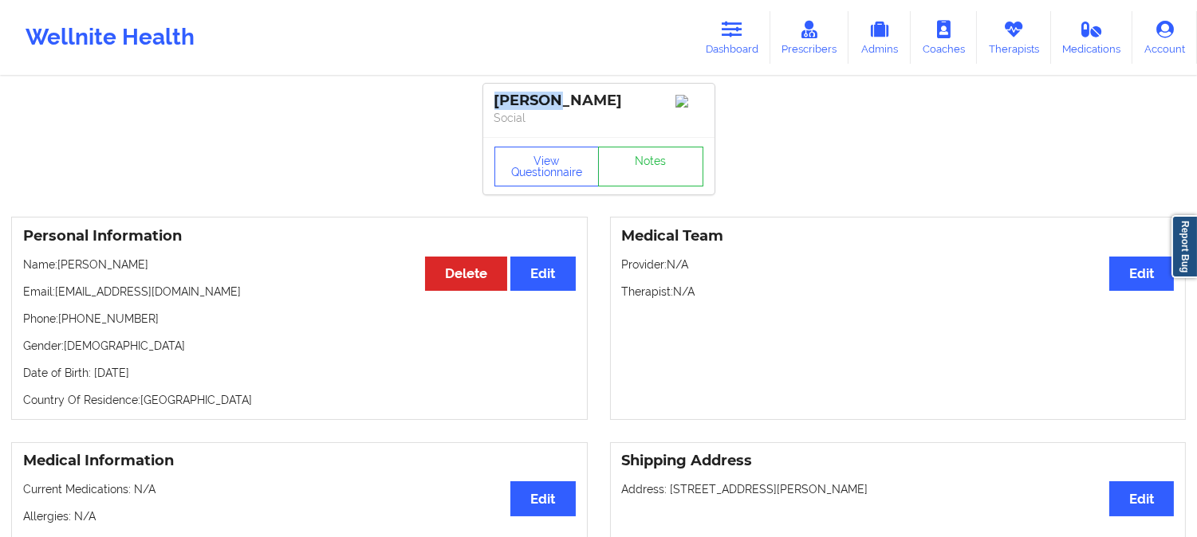
drag, startPoint x: 551, startPoint y: 97, endPoint x: 480, endPoint y: 98, distance: 71.0
copy div "Joedian"
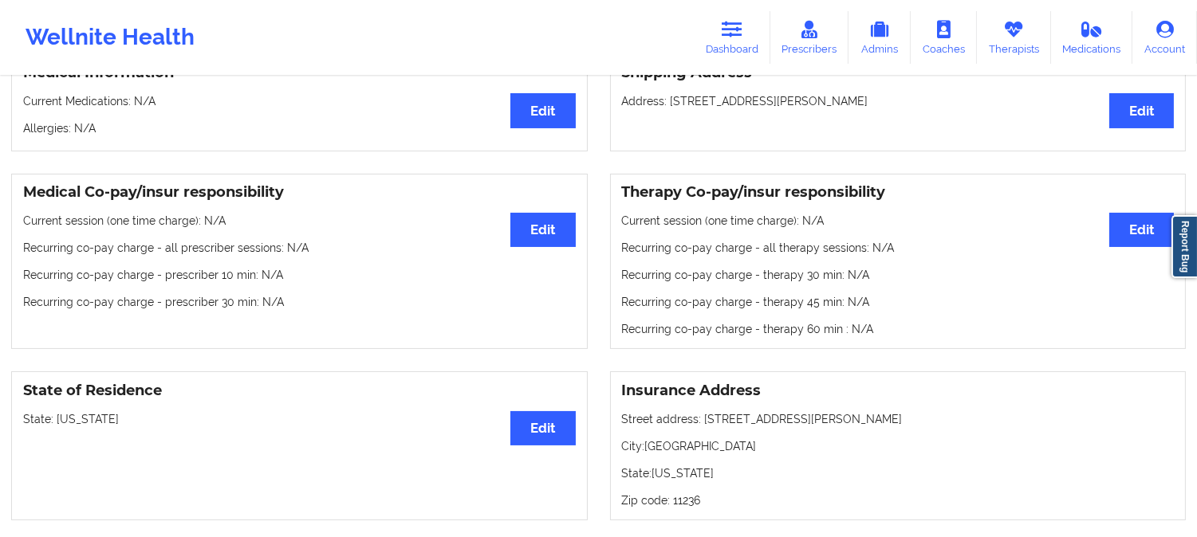
scroll to position [442, 0]
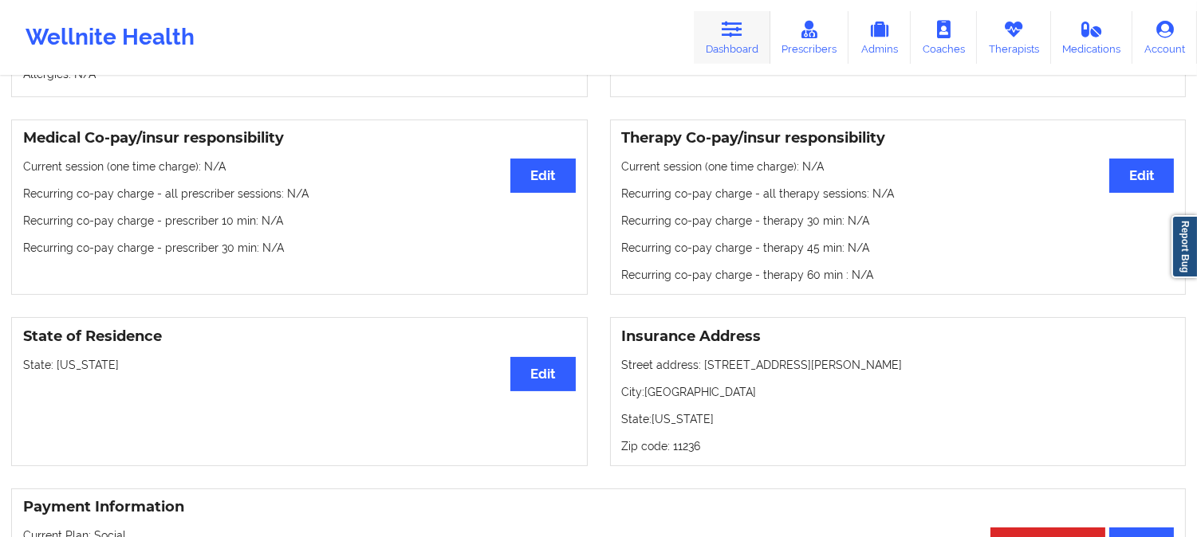
click at [734, 43] on link "Dashboard" at bounding box center [732, 37] width 77 height 53
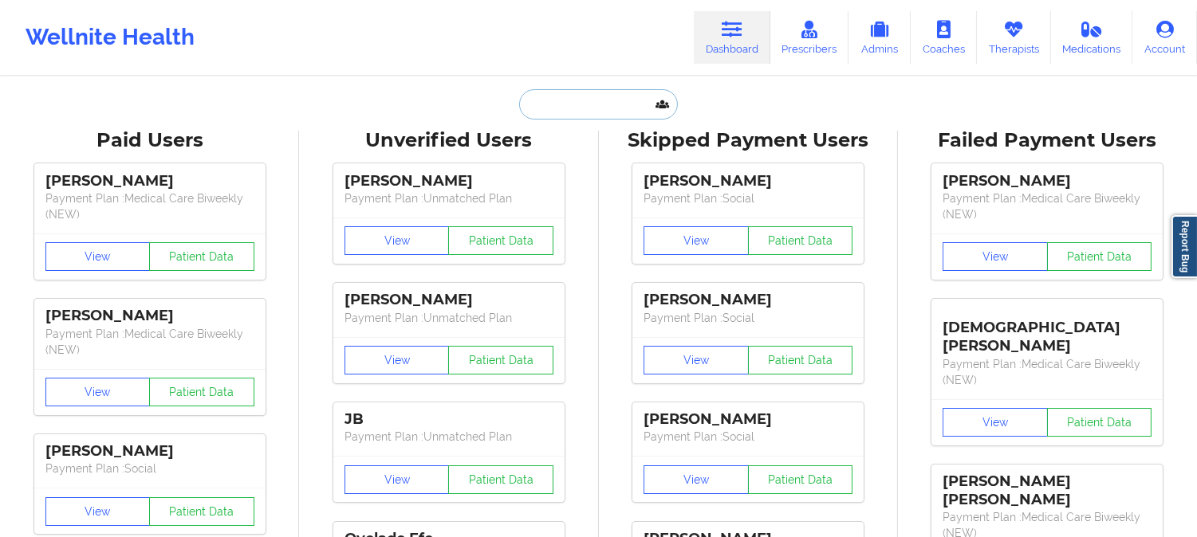
click at [562, 100] on input "text" at bounding box center [598, 104] width 158 height 30
paste input "Christopher Otule"
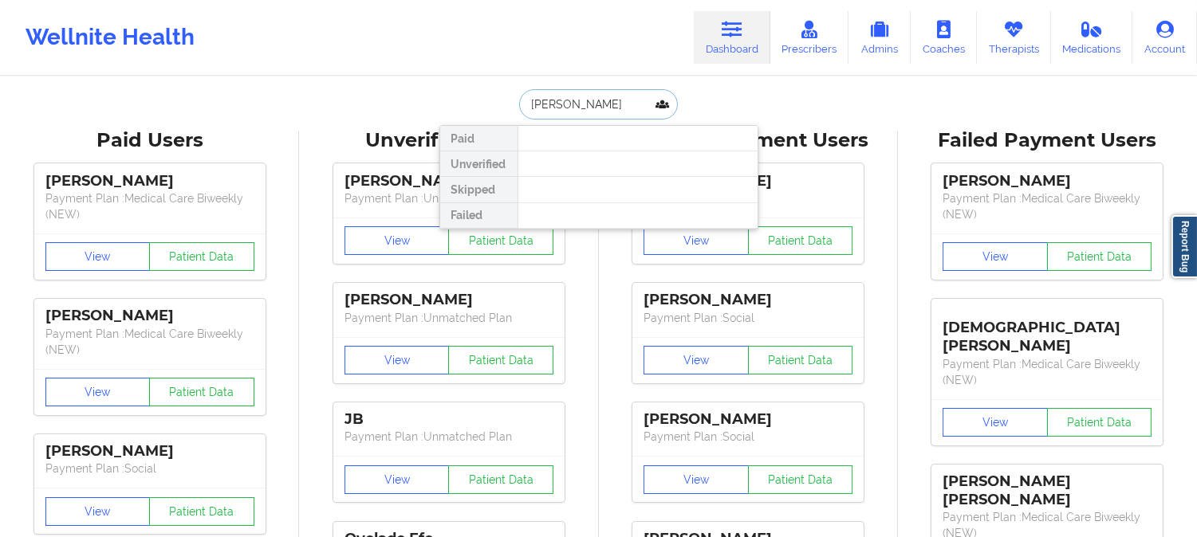
type input "Christopher Otule"
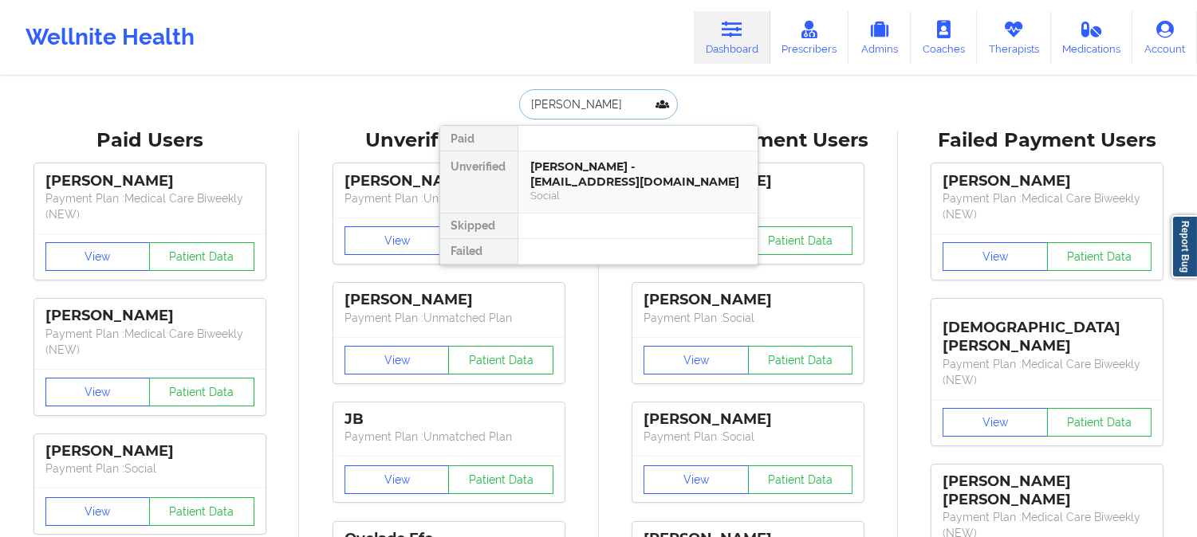
click at [567, 185] on div "Christopher Otule - cotule04@gmail.com" at bounding box center [638, 173] width 214 height 29
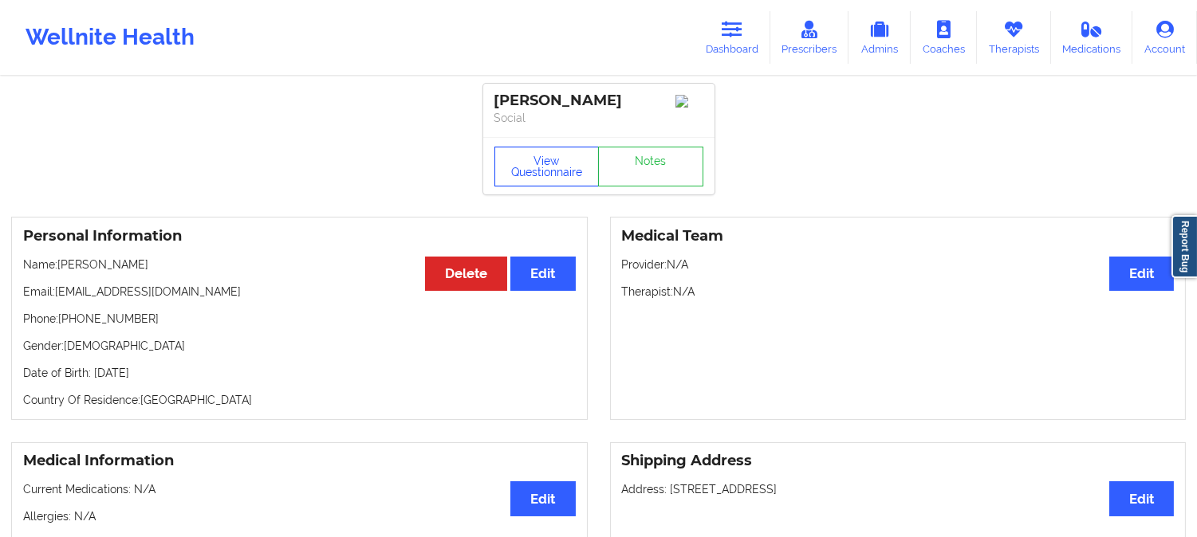
click at [552, 179] on button "View Questionnaire" at bounding box center [546, 167] width 105 height 40
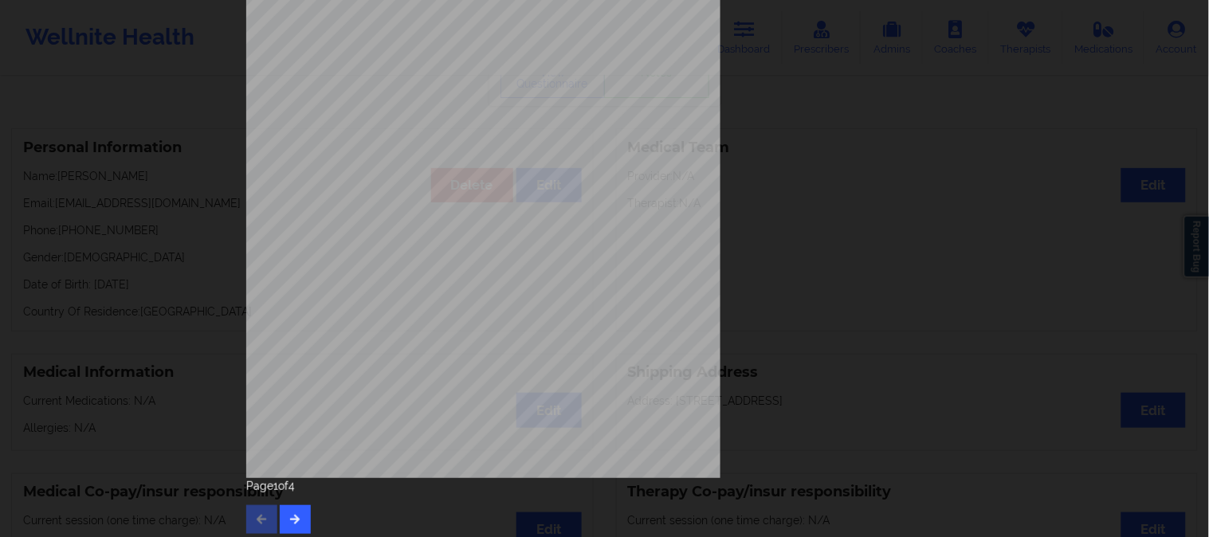
scroll to position [223, 0]
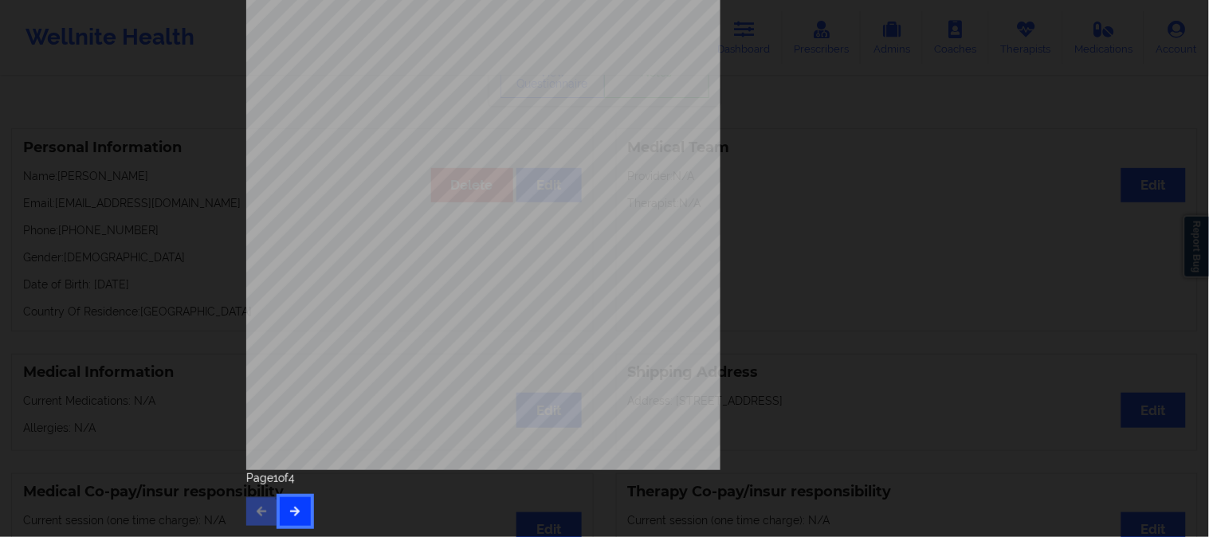
click at [292, 518] on button "button" at bounding box center [295, 511] width 31 height 29
click at [304, 514] on button "button" at bounding box center [295, 511] width 31 height 29
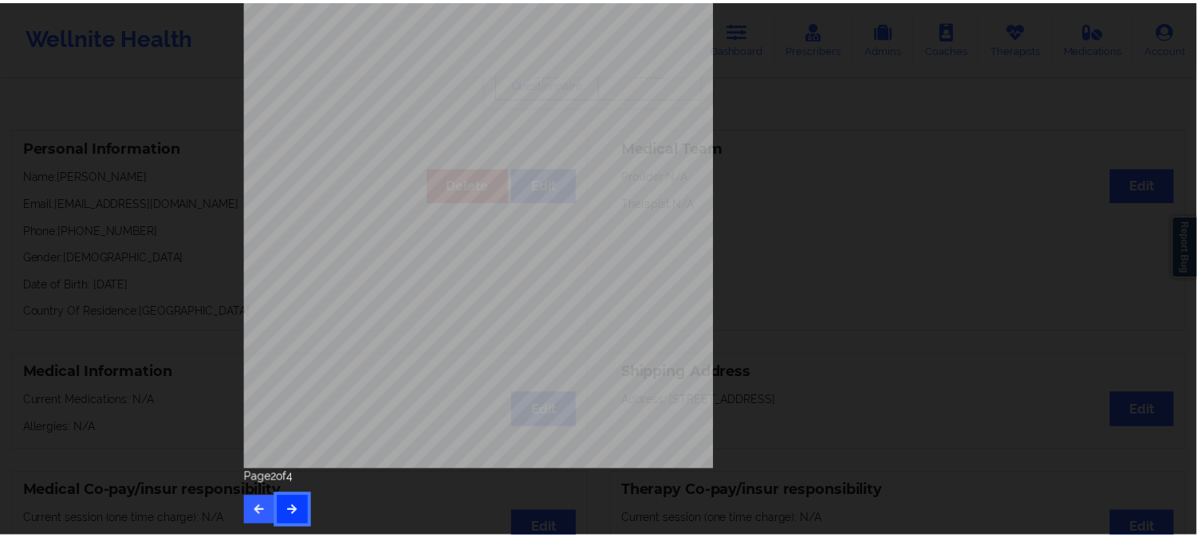
scroll to position [0, 0]
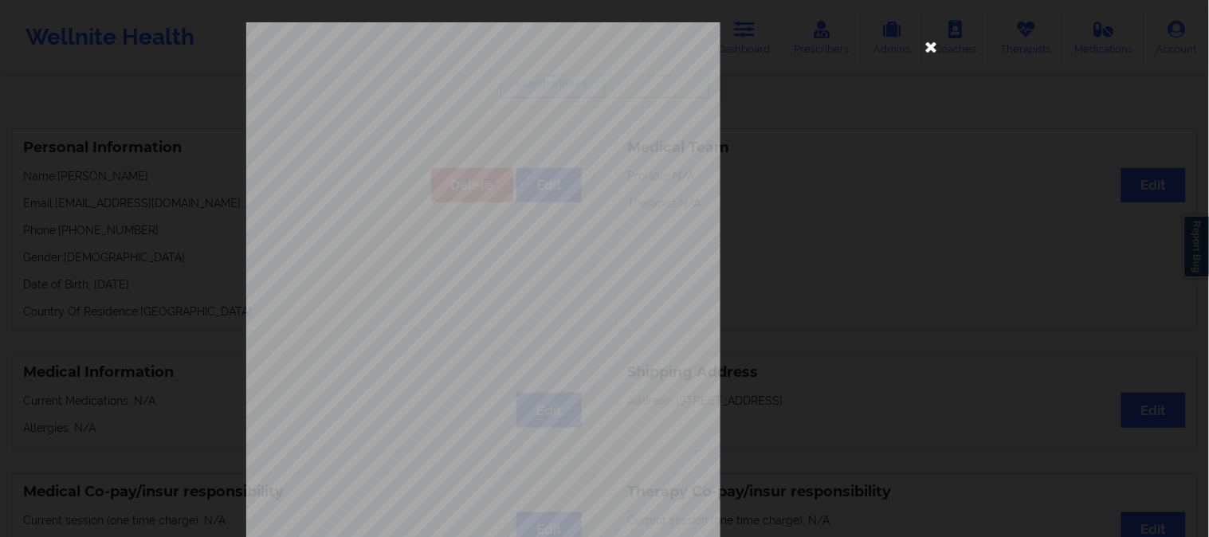
click at [919, 44] on icon at bounding box center [932, 46] width 26 height 26
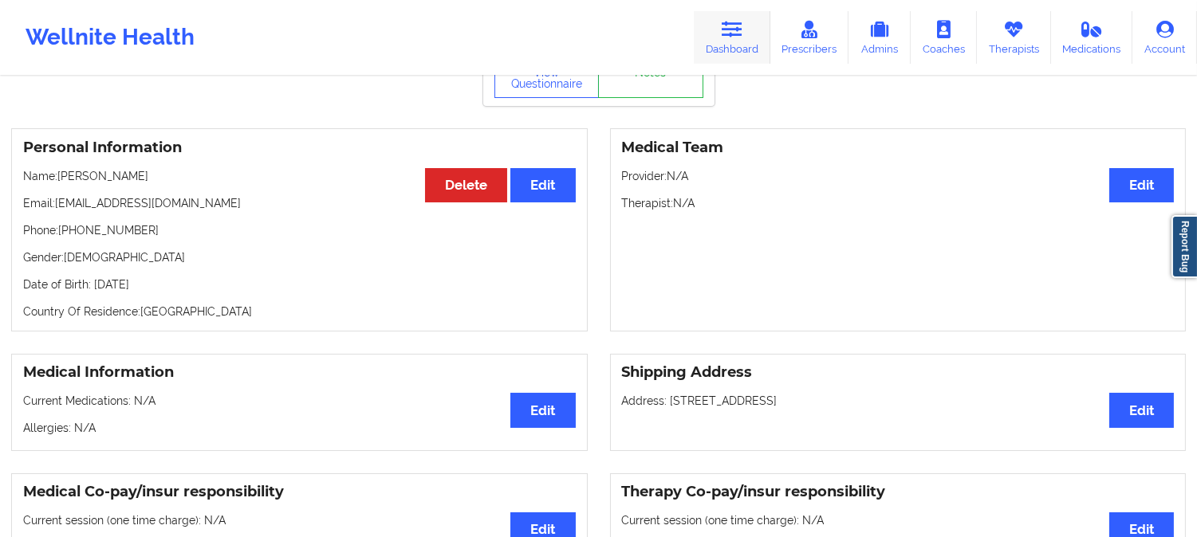
click at [723, 34] on icon at bounding box center [731, 30] width 21 height 18
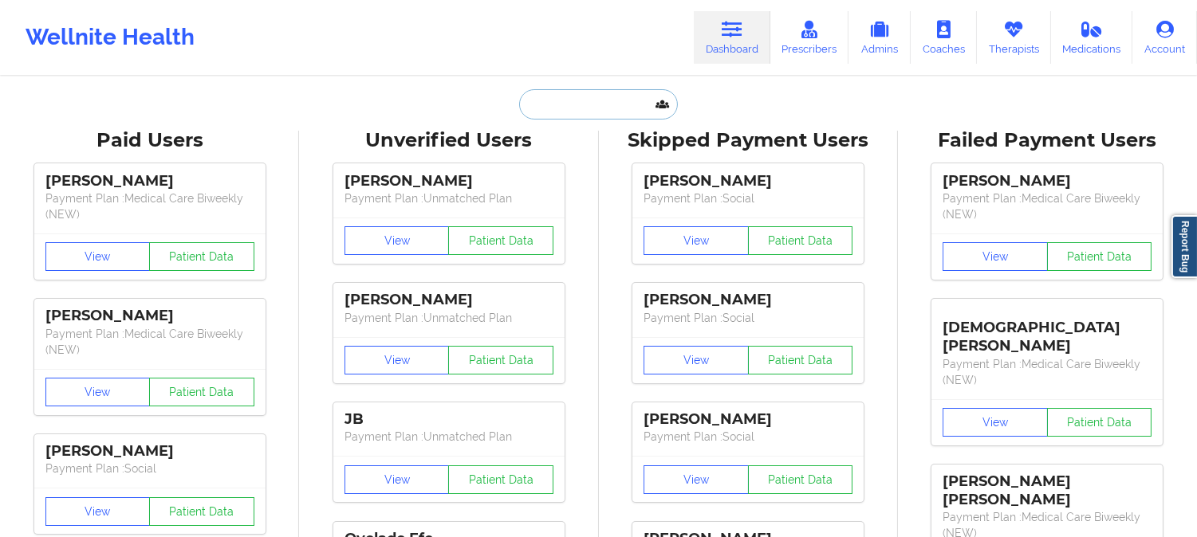
click at [570, 115] on input "text" at bounding box center [598, 104] width 158 height 30
paste input "Mariela G Martinez"
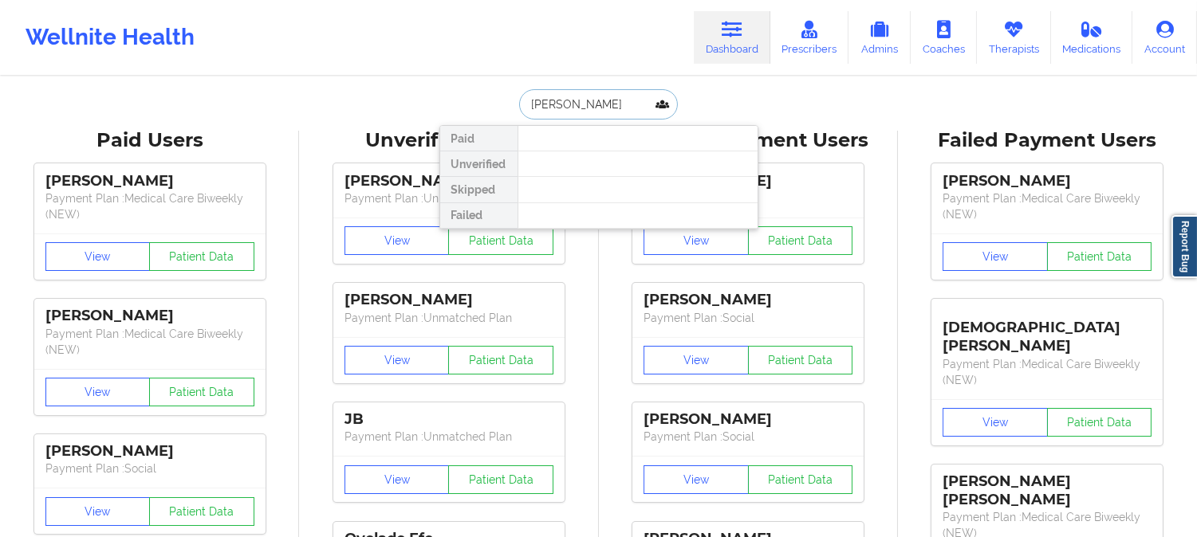
click at [574, 104] on input "Mariela G Martinez" at bounding box center [598, 104] width 158 height 30
click at [567, 101] on input "Mariela Martinez" at bounding box center [598, 104] width 158 height 30
click at [529, 100] on input "Mariela Martinez" at bounding box center [598, 104] width 158 height 30
click at [623, 100] on input "Mariela Martinez" at bounding box center [598, 104] width 158 height 30
type input "Mariela Martinez"
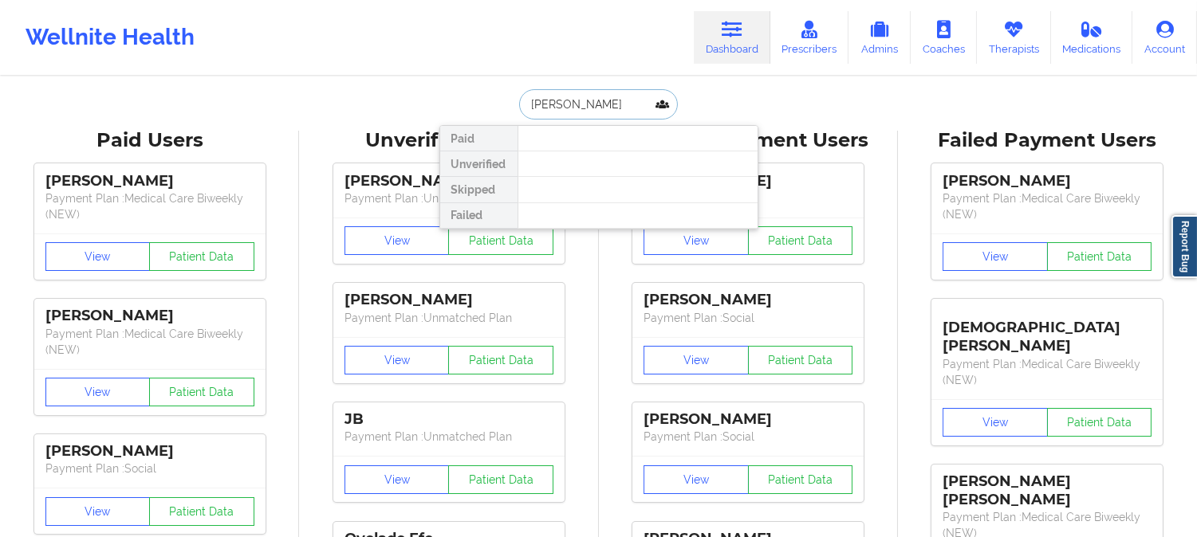
click at [638, 105] on input "Mariela Martinez" at bounding box center [598, 104] width 158 height 30
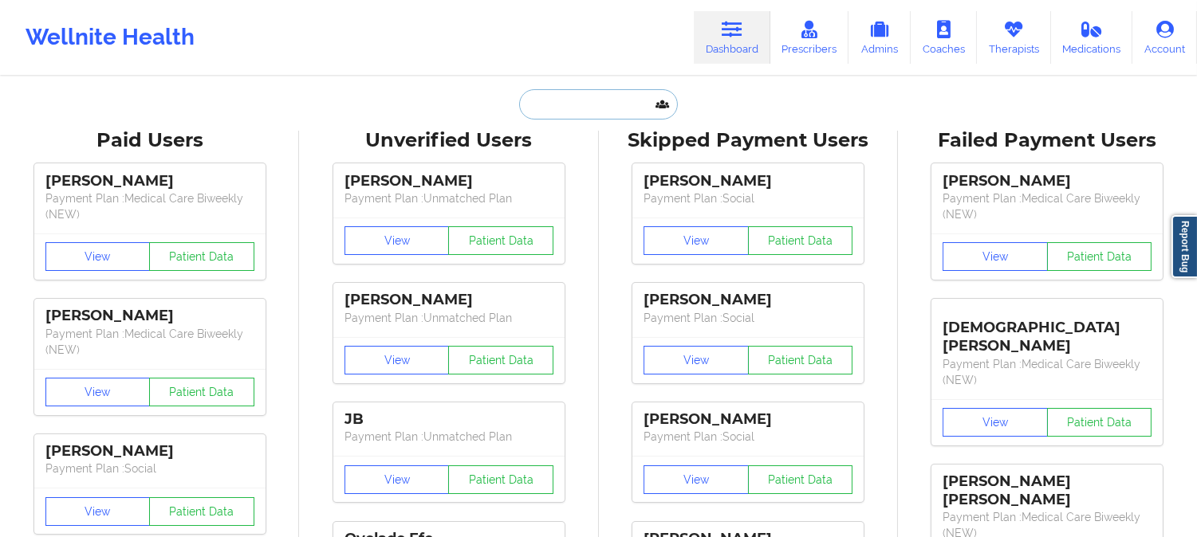
paste input "marielagmartinez12@icloud.com"
type input "marielagmartinez12@icloud.com"
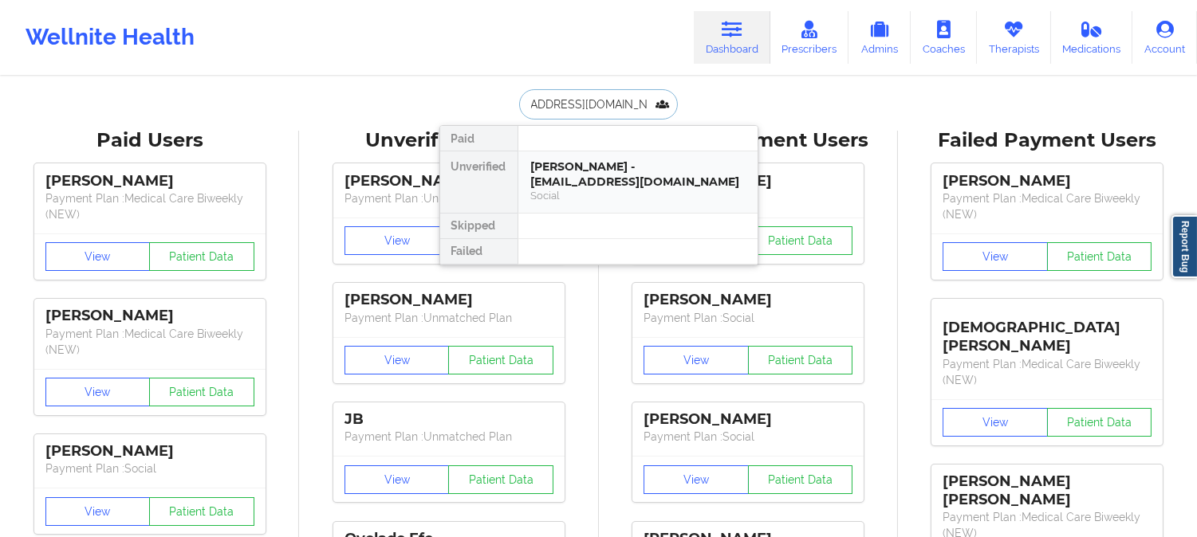
click at [596, 189] on div "Social" at bounding box center [638, 196] width 214 height 14
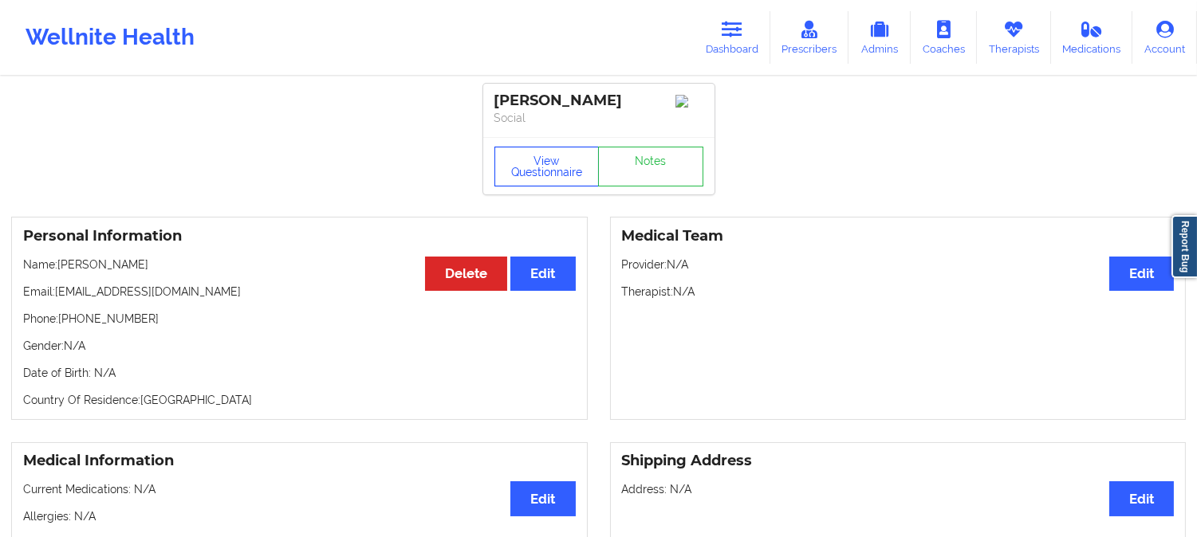
click at [579, 179] on button "View Questionnaire" at bounding box center [546, 167] width 105 height 40
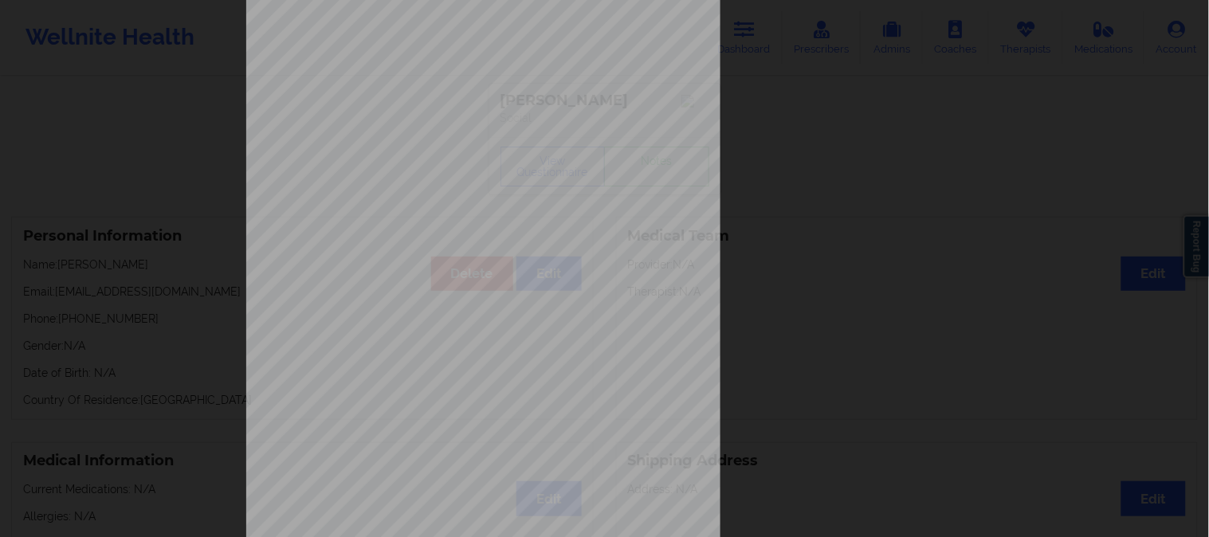
scroll to position [223, 0]
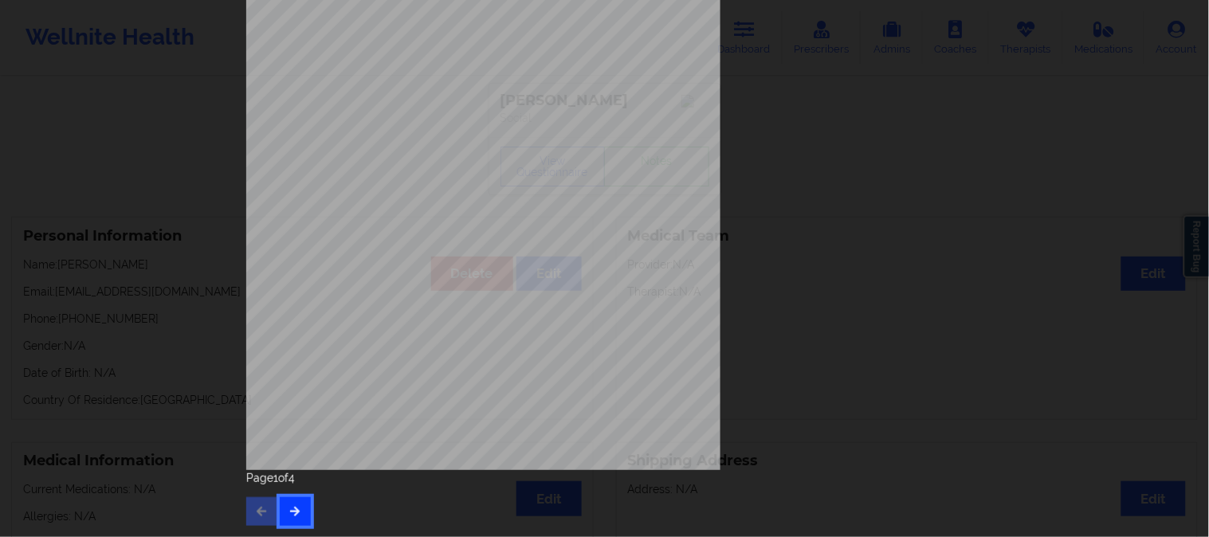
click at [287, 517] on button "button" at bounding box center [295, 511] width 31 height 29
click at [299, 529] on div "Feeling nervous, anxious, or on edge Not being able to stop or control worrying…" at bounding box center [605, 162] width 740 height 749
click at [300, 514] on button "button" at bounding box center [295, 511] width 31 height 29
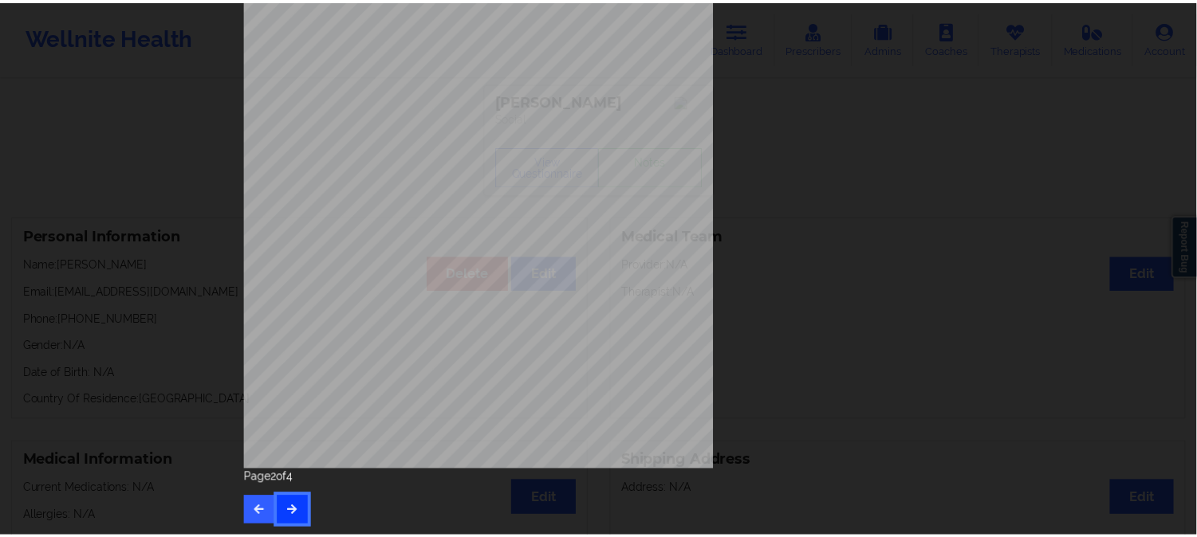
scroll to position [0, 0]
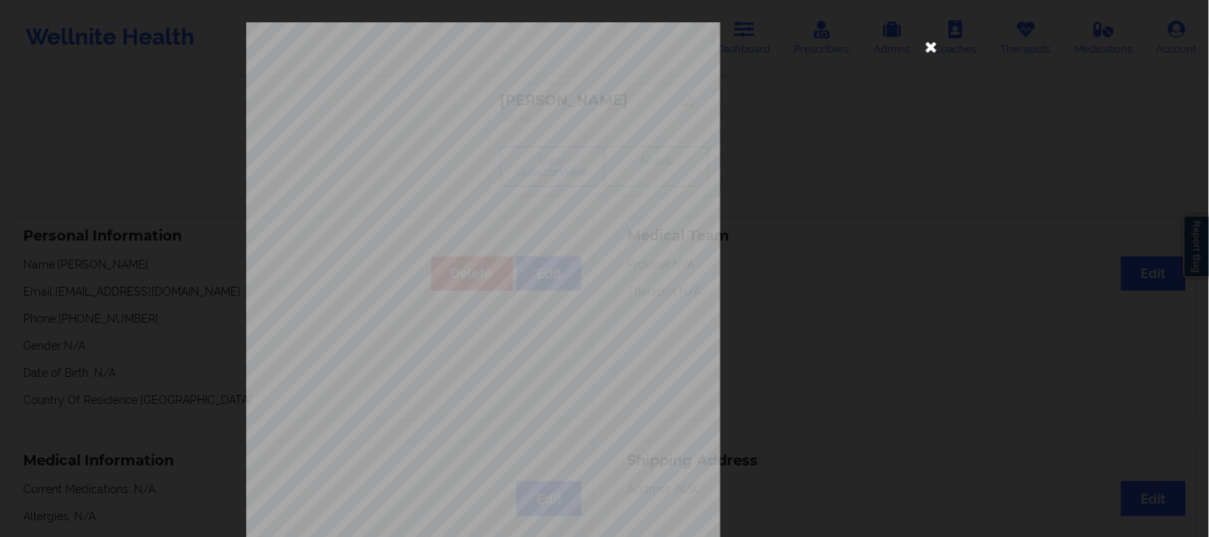
click at [926, 45] on icon at bounding box center [932, 46] width 26 height 26
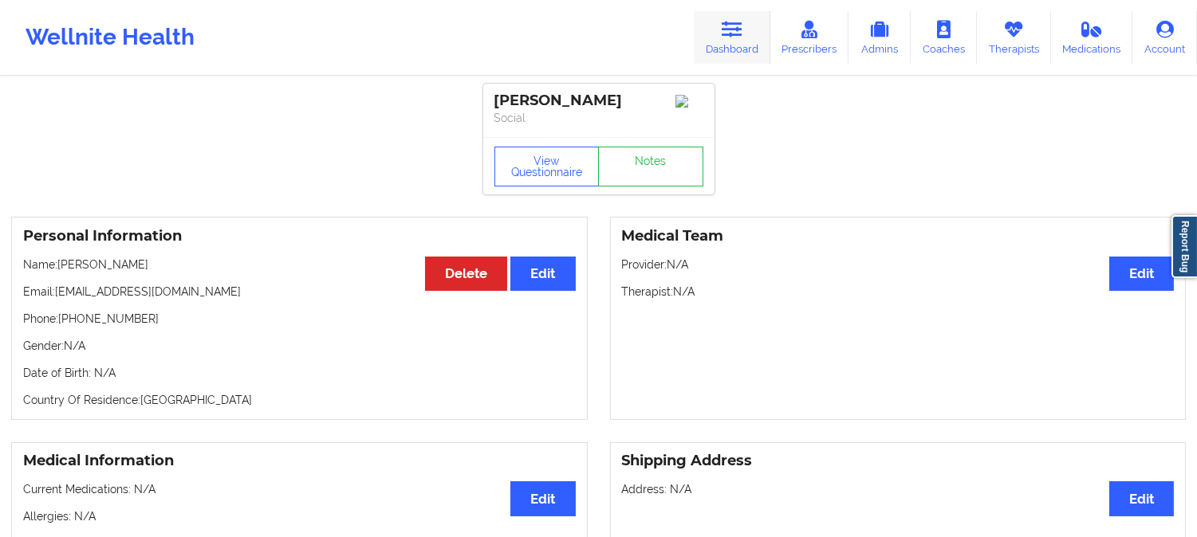
click at [732, 35] on icon at bounding box center [731, 30] width 21 height 18
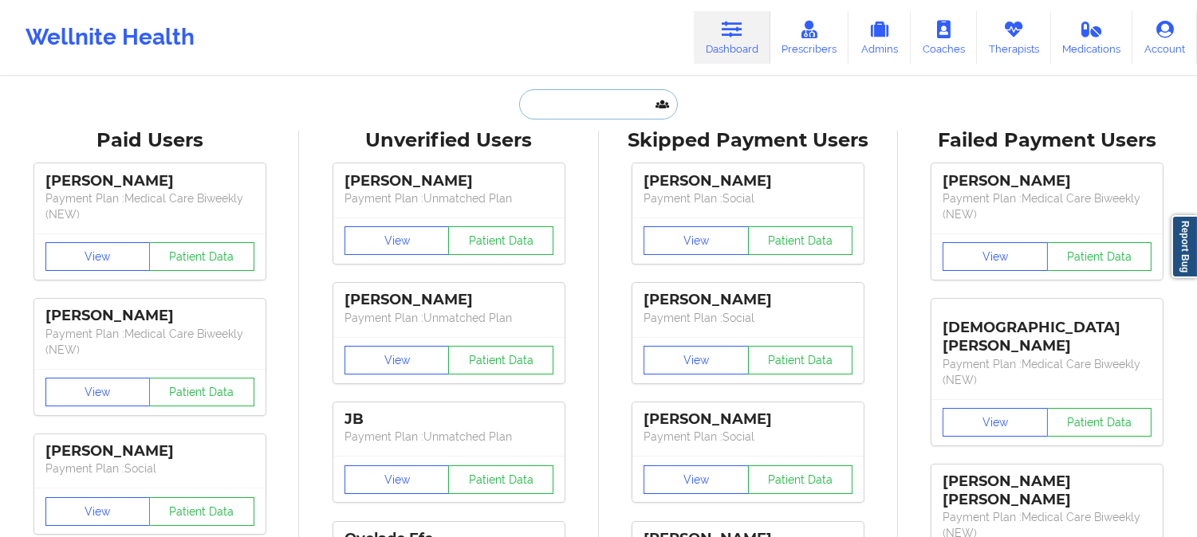
click at [606, 118] on input "text" at bounding box center [598, 104] width 158 height 30
paste input "Christina Madrid"
type input "Christina Madrid"
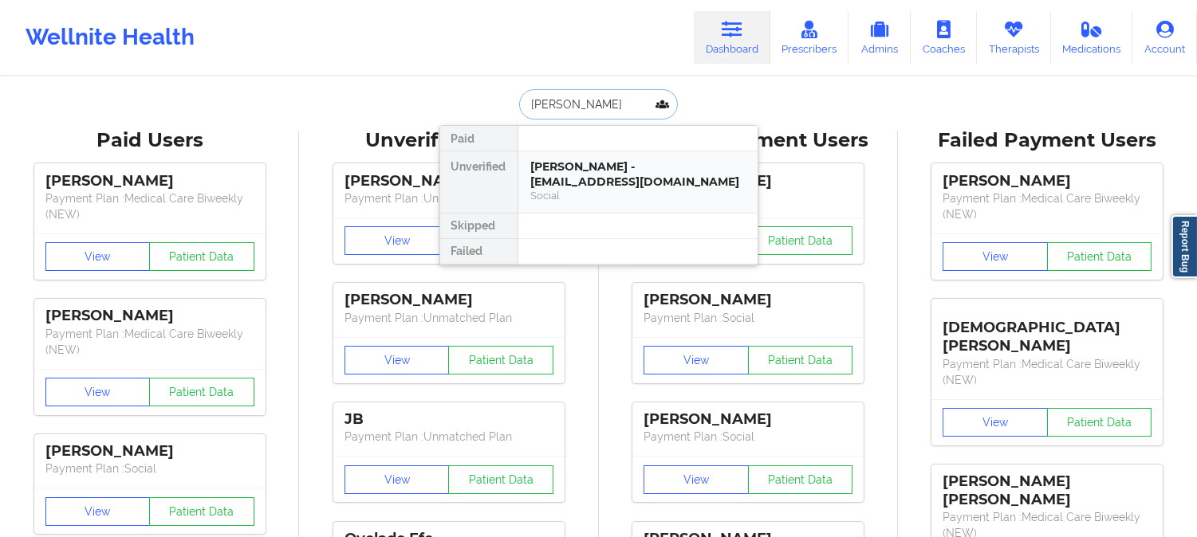
click at [588, 186] on div "Christina Madrid - cmadrid13@yahoo.com" at bounding box center [638, 173] width 214 height 29
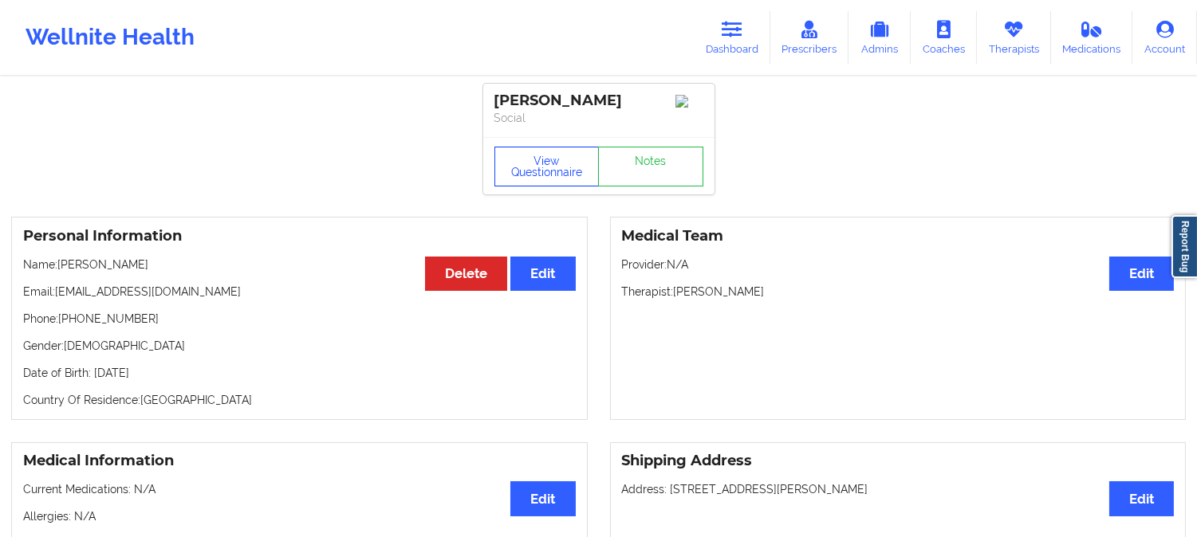
click at [556, 177] on button "View Questionnaire" at bounding box center [546, 167] width 105 height 40
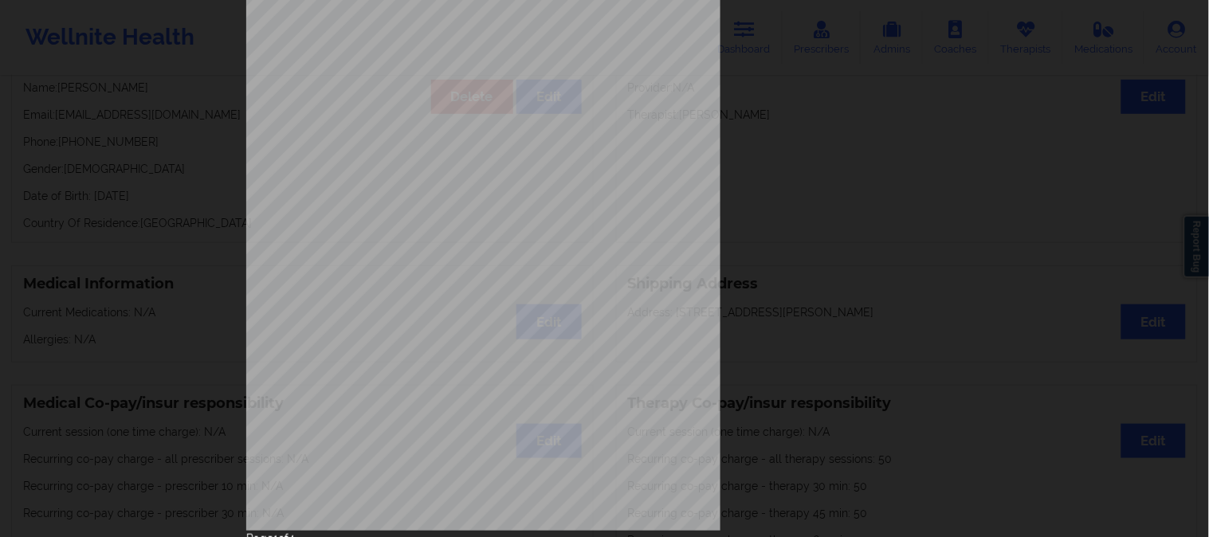
scroll to position [223, 0]
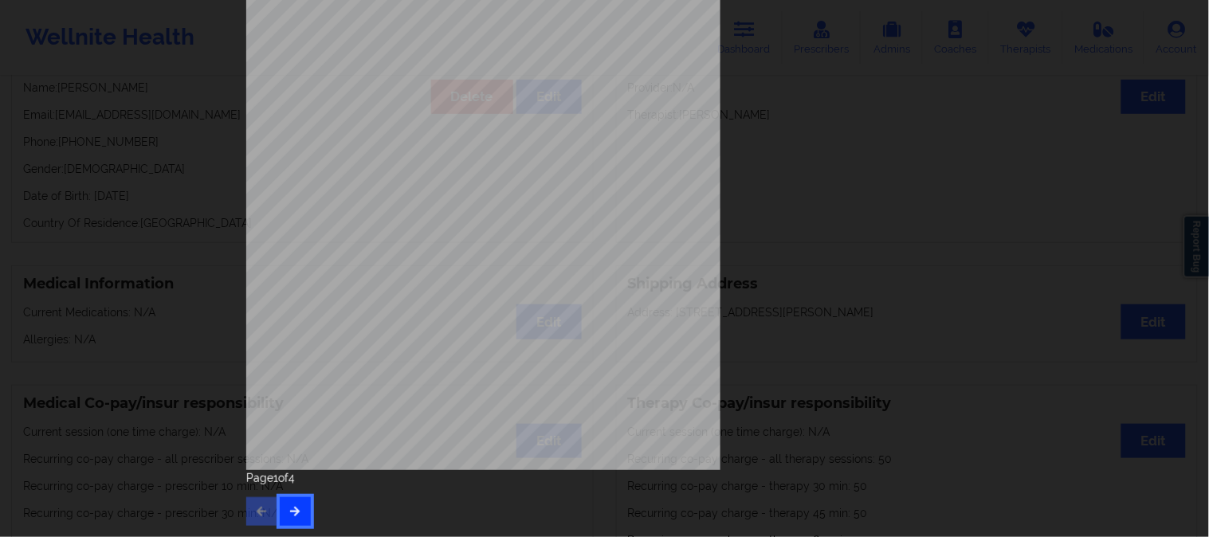
click at [292, 514] on icon "button" at bounding box center [296, 511] width 14 height 10
click at [303, 516] on button "button" at bounding box center [295, 511] width 31 height 29
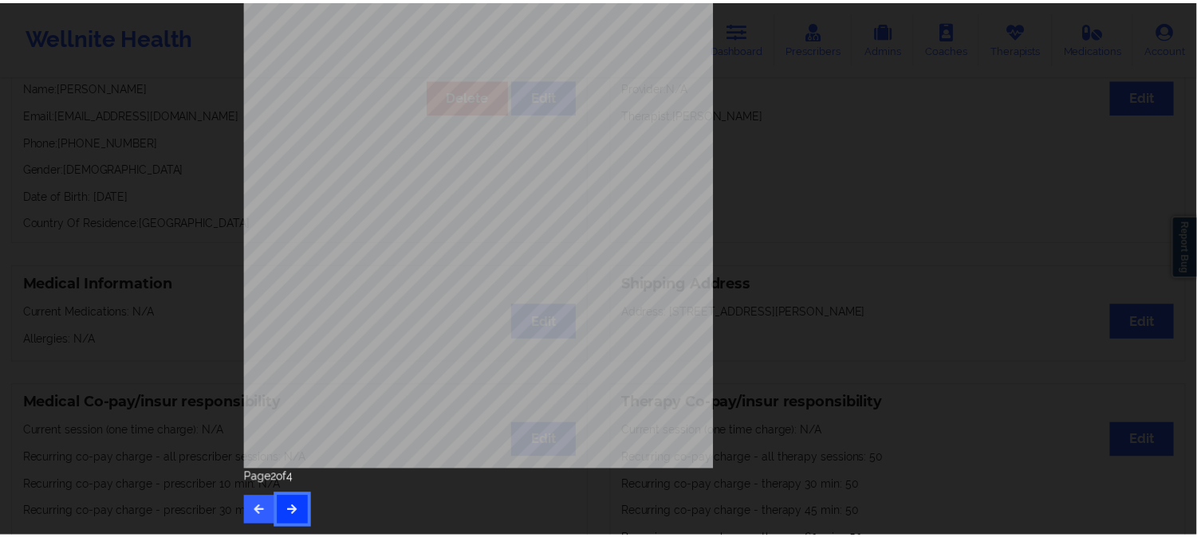
scroll to position [0, 0]
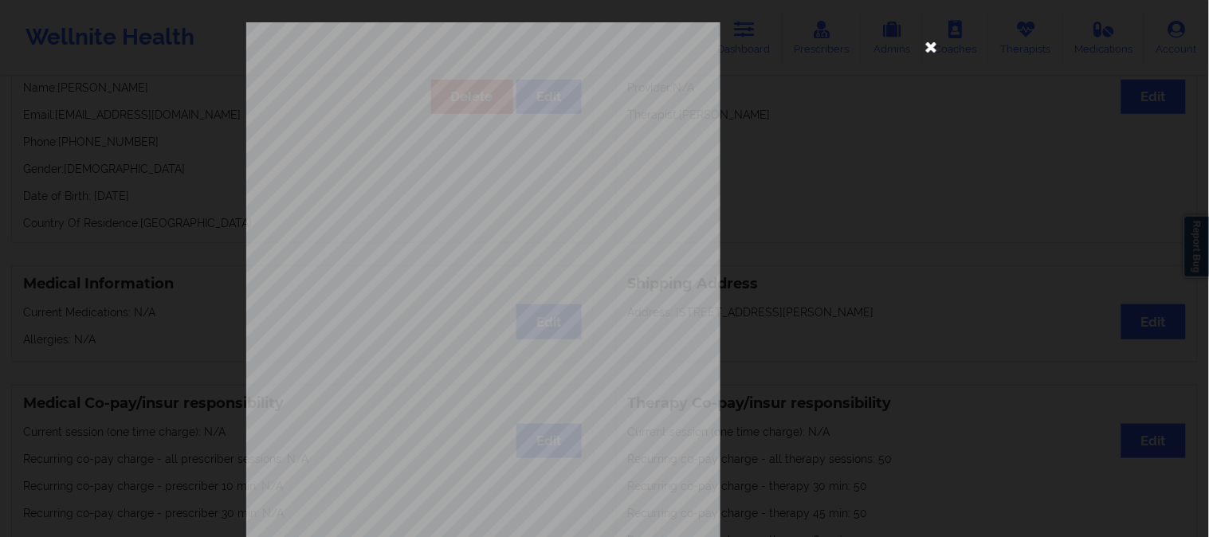
click at [922, 48] on icon at bounding box center [932, 46] width 26 height 26
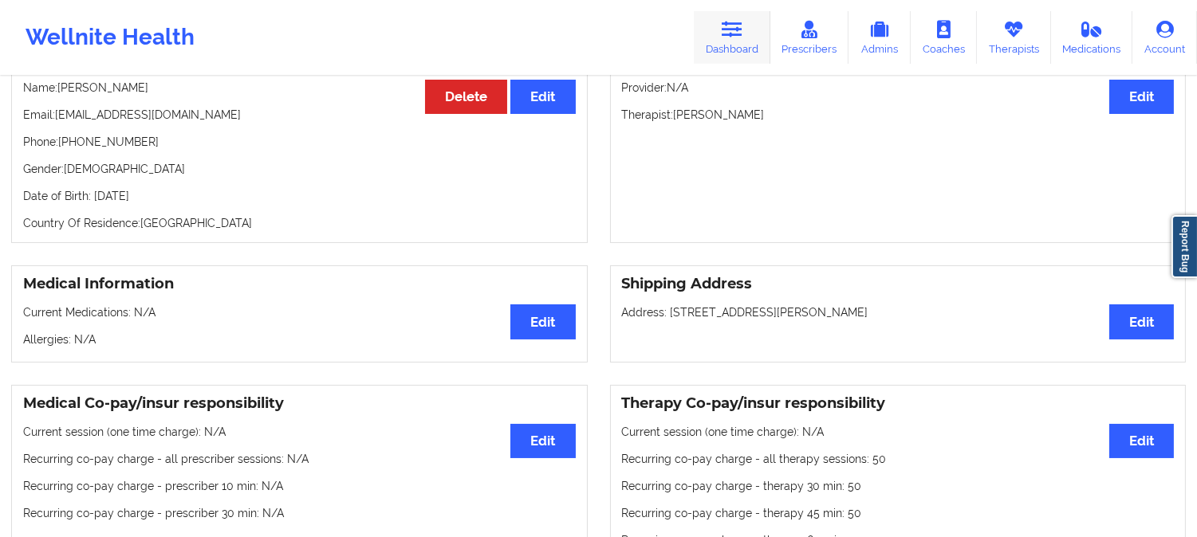
click at [770, 33] on link "Dashboard" at bounding box center [732, 37] width 77 height 53
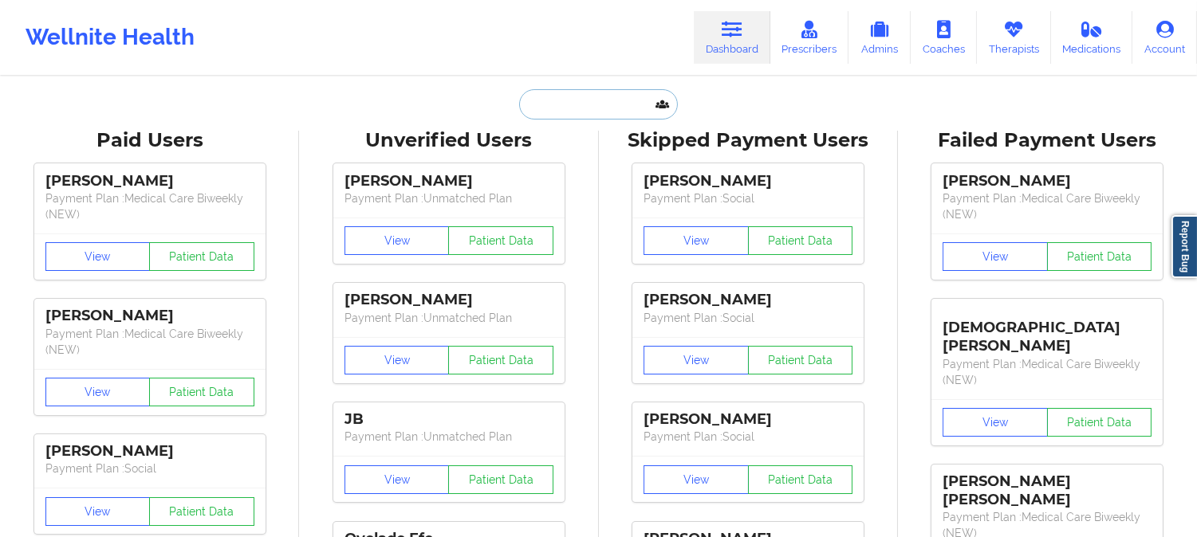
click at [569, 96] on input "text" at bounding box center [598, 104] width 158 height 30
paste input "+18166510715"
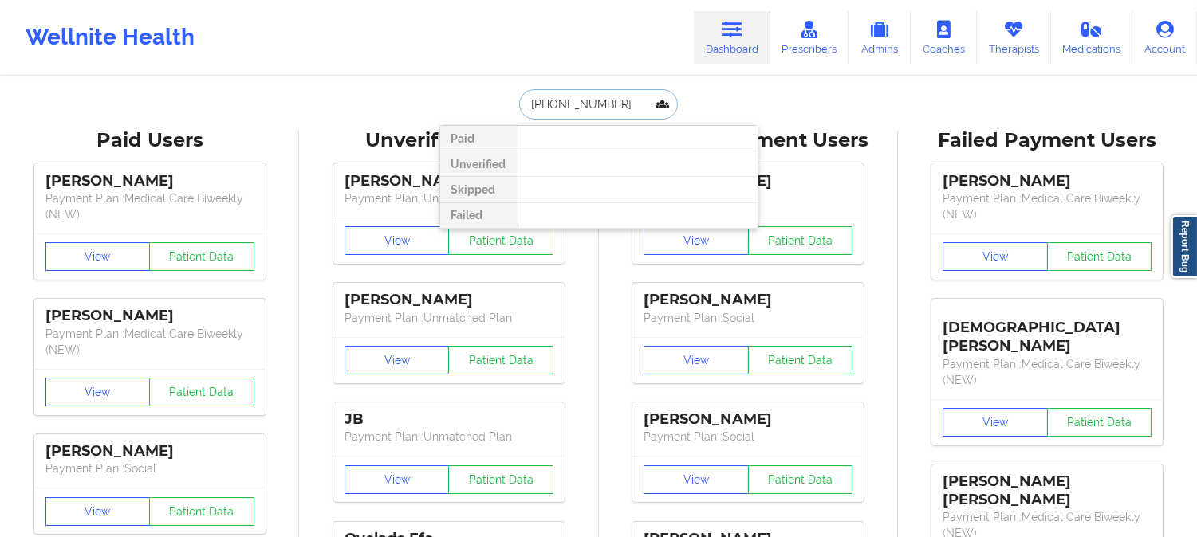
drag, startPoint x: 610, startPoint y: 99, endPoint x: 476, endPoint y: 90, distance: 134.2
click at [476, 90] on div "+18166510715 Paid Unverified Skipped Failed" at bounding box center [598, 104] width 319 height 30
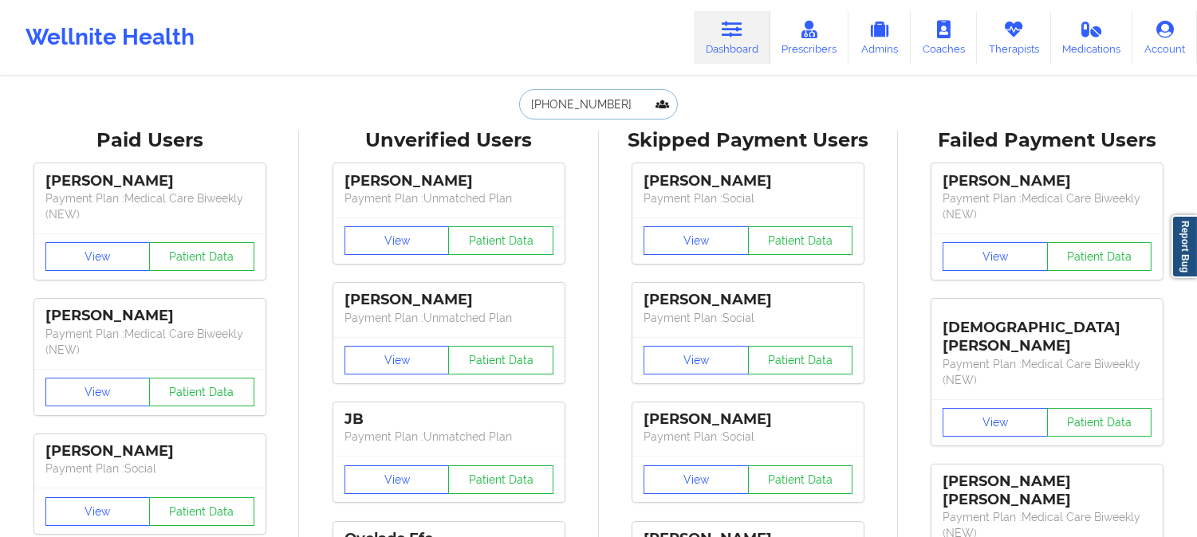
type input "+18166510715"
click at [470, 90] on div "+18166510715 Paid Unverified Skipped Failed" at bounding box center [598, 104] width 319 height 30
click at [611, 112] on input "+18166510715" at bounding box center [598, 104] width 158 height 30
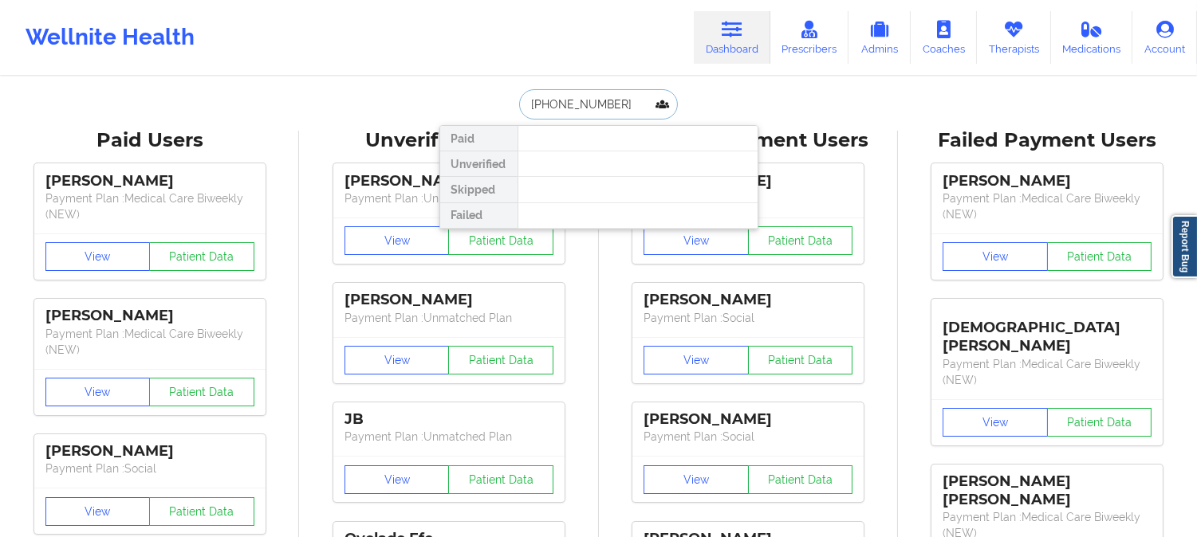
drag, startPoint x: 611, startPoint y: 112, endPoint x: 471, endPoint y: 101, distance: 139.9
click at [471, 101] on div "+18166510715 Paid Unverified Skipped Failed" at bounding box center [598, 104] width 319 height 30
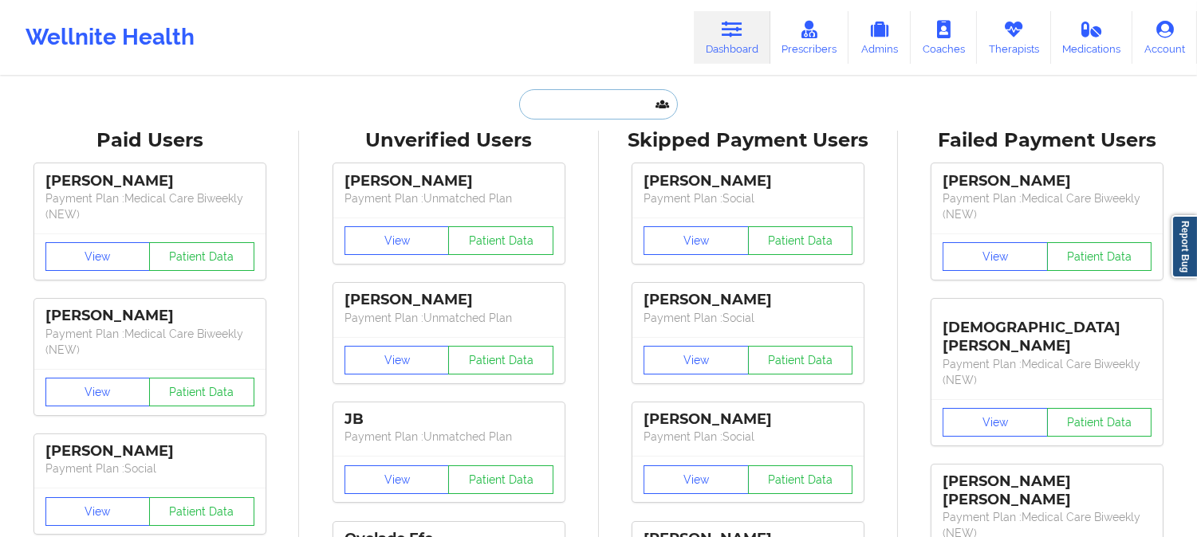
click at [580, 108] on input "text" at bounding box center [598, 104] width 158 height 30
paste input "Rose morris"
type input "Rose morris"
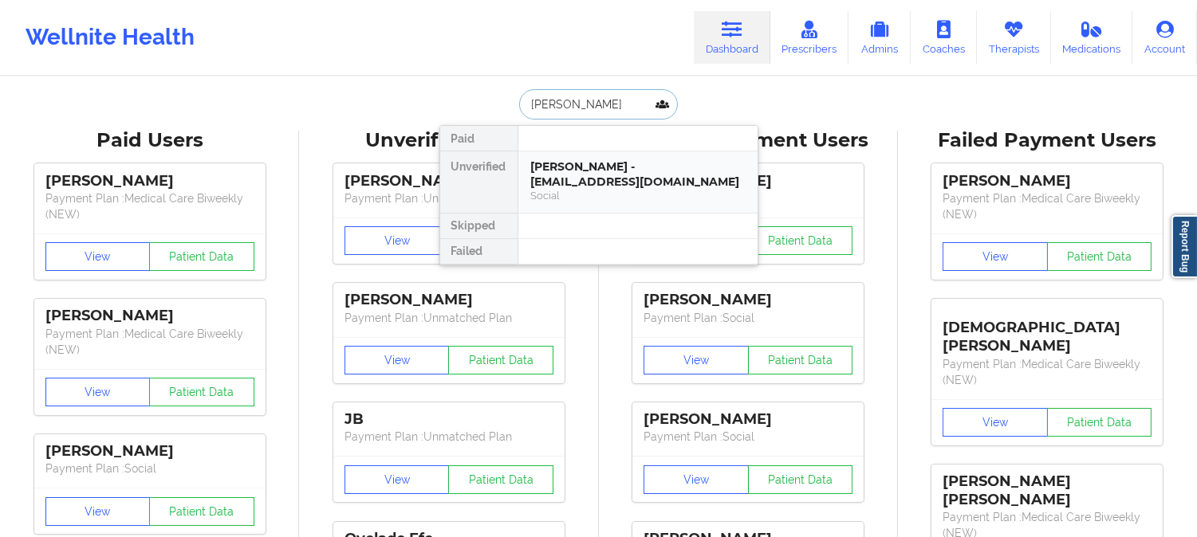
click at [571, 176] on div "Rose morris - morrisrose33@gmail.com" at bounding box center [638, 173] width 214 height 29
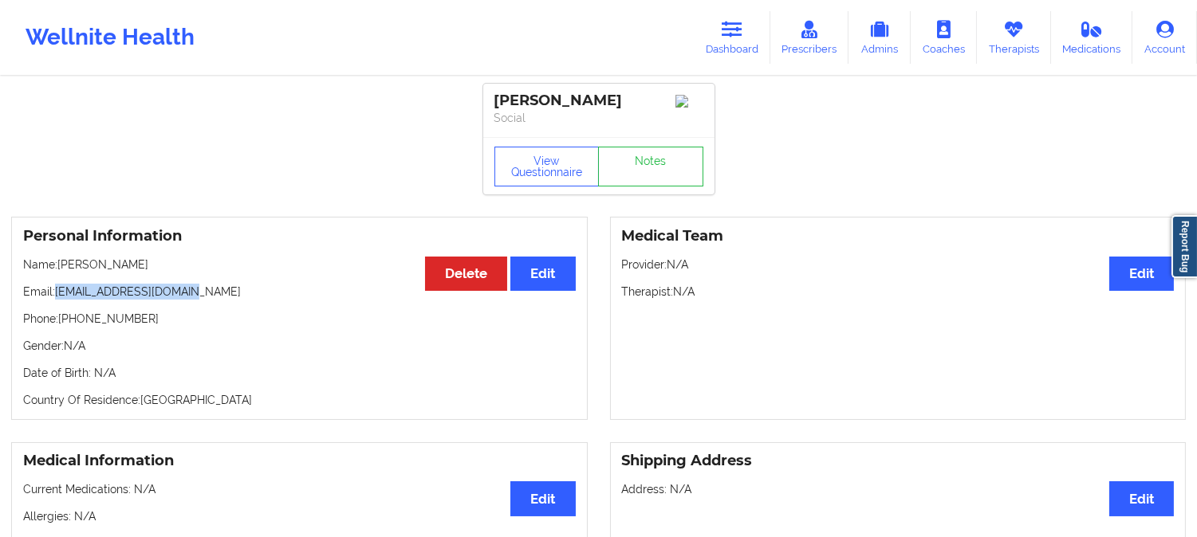
drag, startPoint x: 199, startPoint y: 296, endPoint x: 57, endPoint y: 297, distance: 142.7
click at [57, 297] on p "Email: morrisrose33@gmail.com" at bounding box center [299, 292] width 552 height 16
copy p "morrisrose33@gmail.com"
click at [748, 42] on link "Dashboard" at bounding box center [732, 37] width 77 height 53
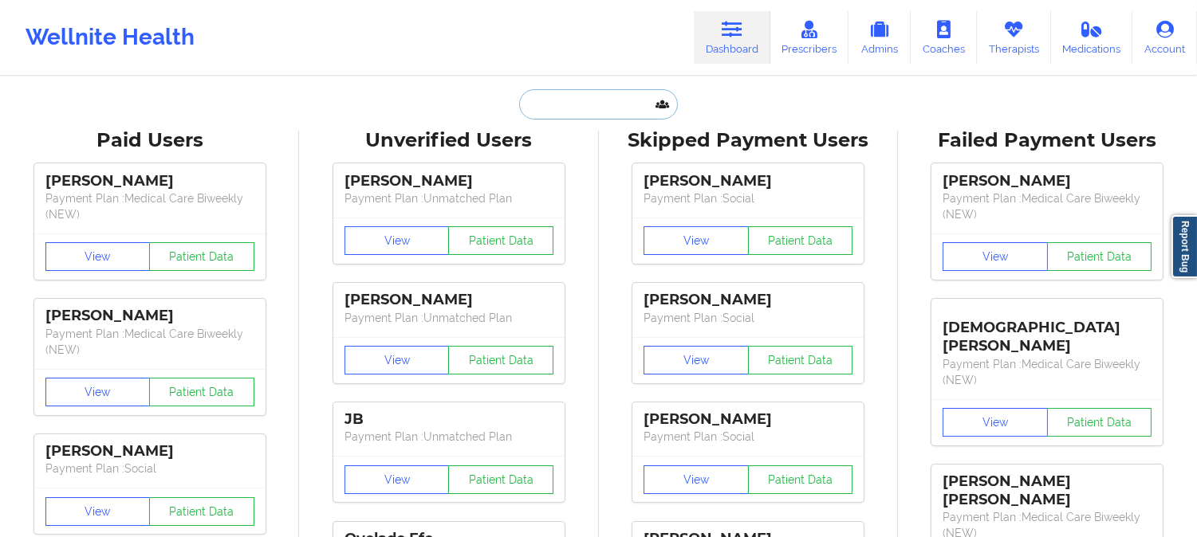
click at [571, 108] on input "text" at bounding box center [598, 104] width 158 height 30
paste input "16462585759"
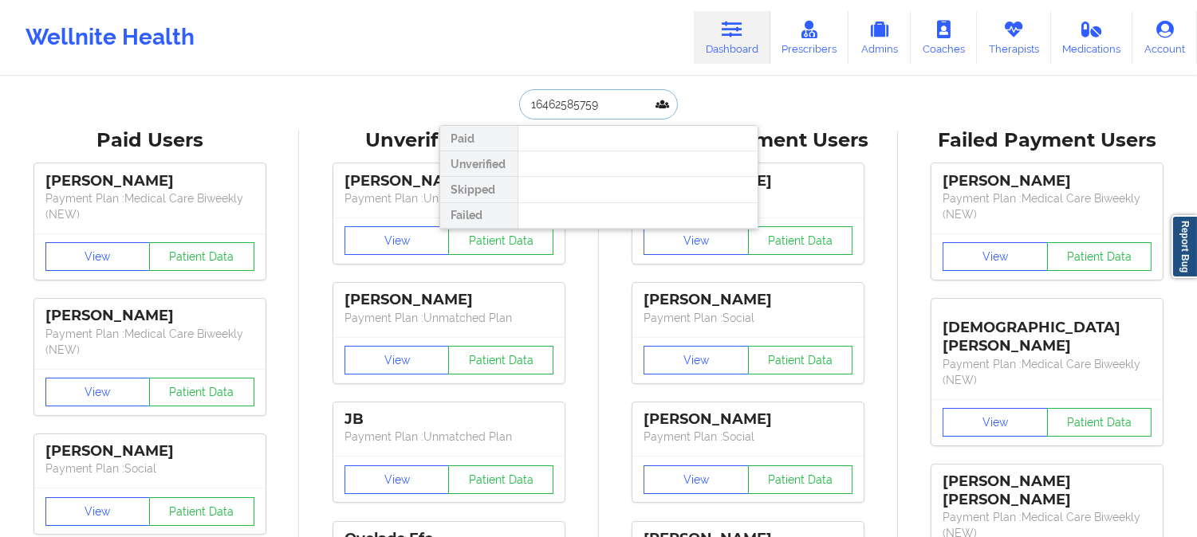
click at [602, 110] on input "16462585759" at bounding box center [598, 104] width 158 height 30
type input "1"
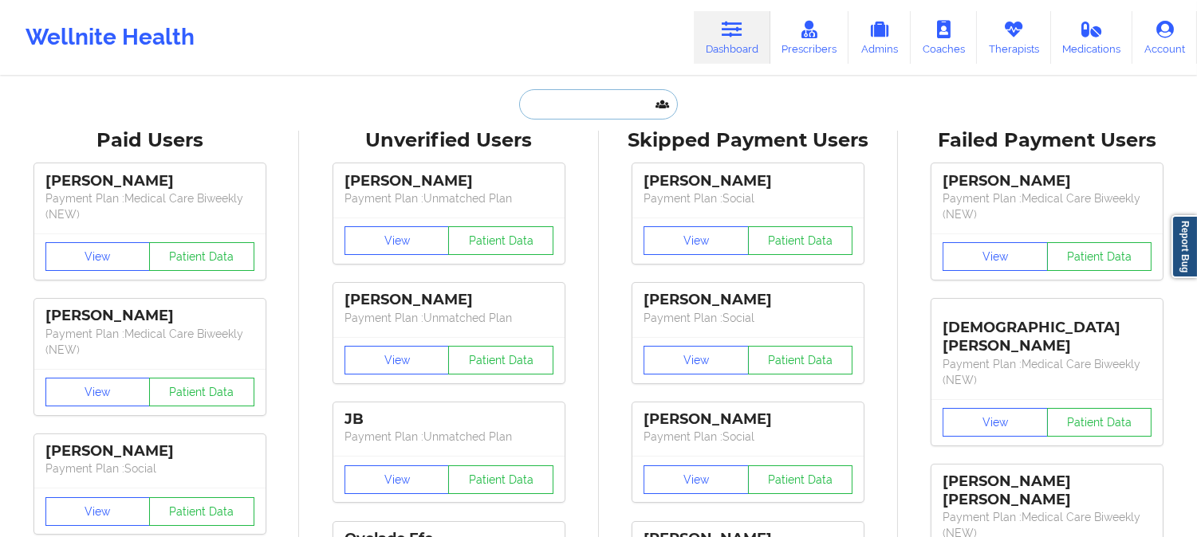
paste input "Elsie Grandoit"
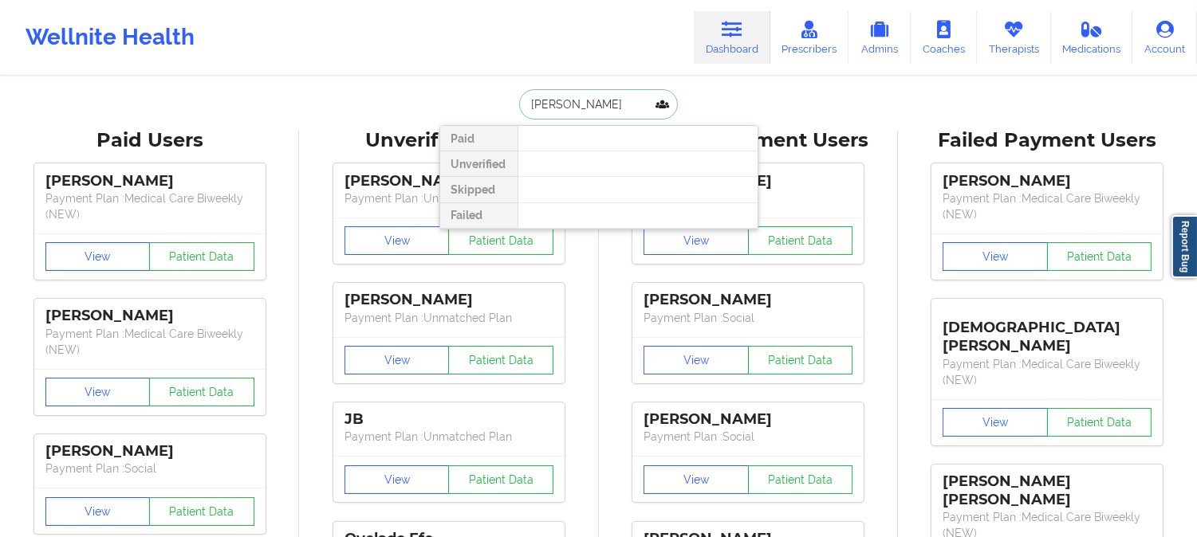
type input "Elsie Grandoit"
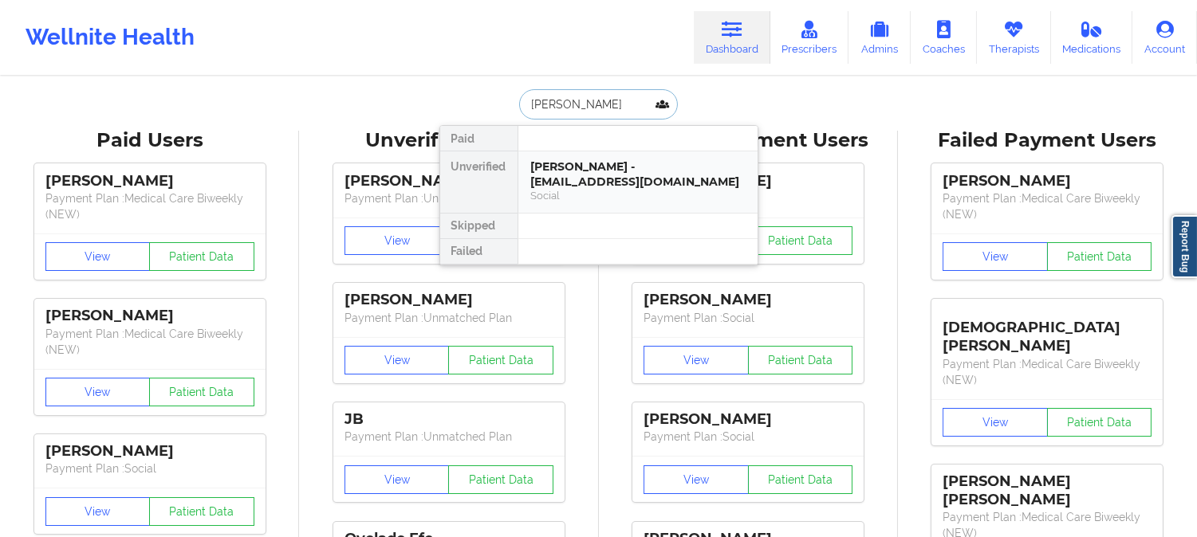
click at [607, 182] on div "Elsie Grandoit - msgrandoit@gmail.com" at bounding box center [638, 173] width 214 height 29
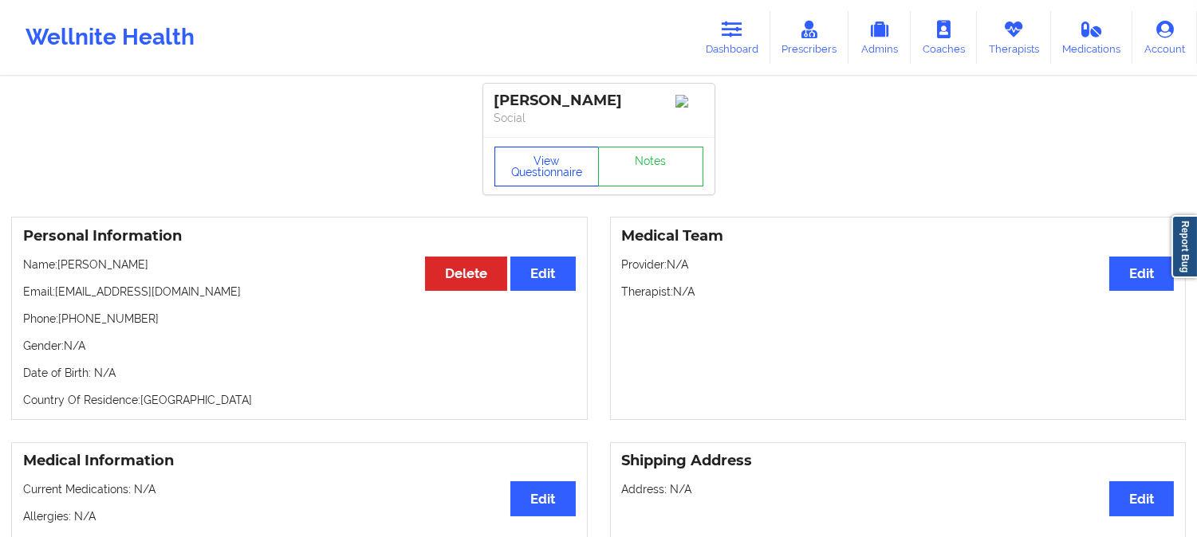
click at [551, 169] on button "View Questionnaire" at bounding box center [546, 167] width 105 height 40
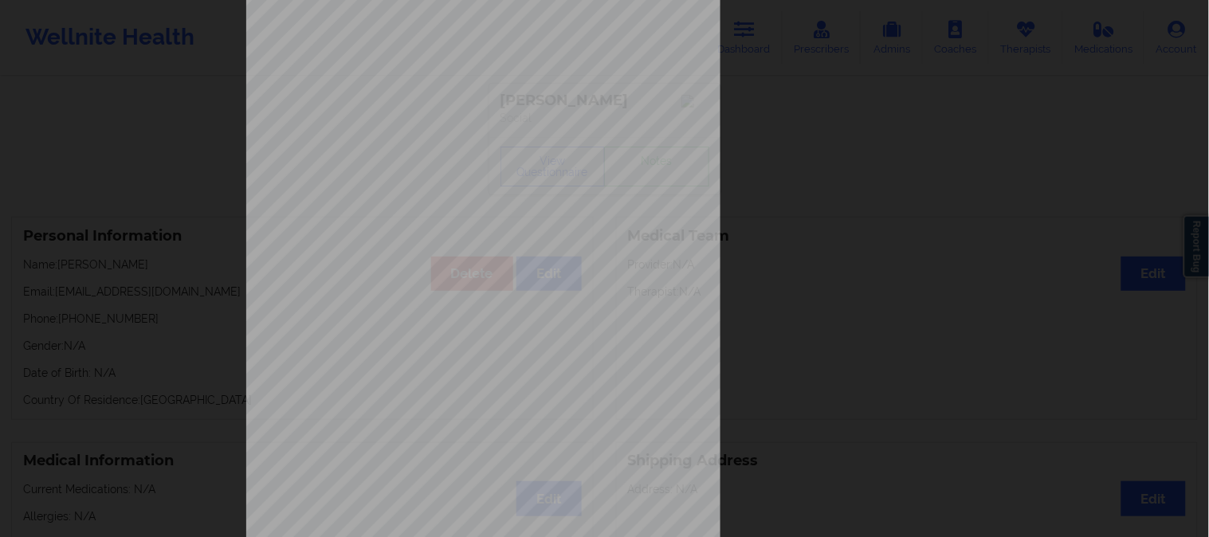
scroll to position [223, 0]
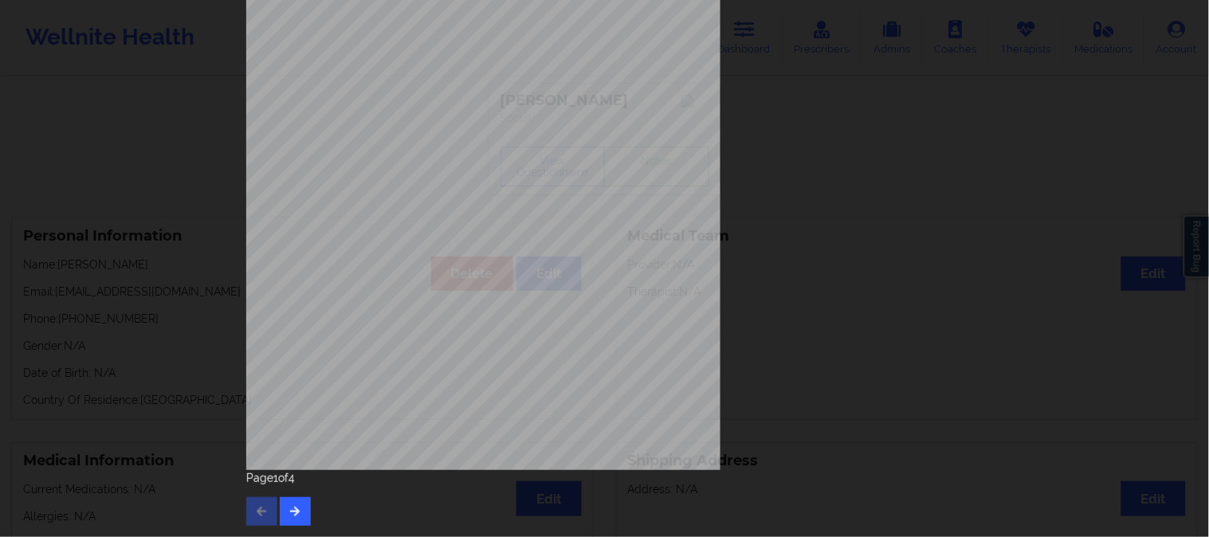
click at [290, 530] on div "1161 Mission St San Francisco, CA, 94103 What state do you live in ? New Jersey…" at bounding box center [605, 162] width 740 height 749
click at [296, 518] on button "button" at bounding box center [295, 511] width 31 height 29
click at [283, 518] on button "button" at bounding box center [295, 511] width 31 height 29
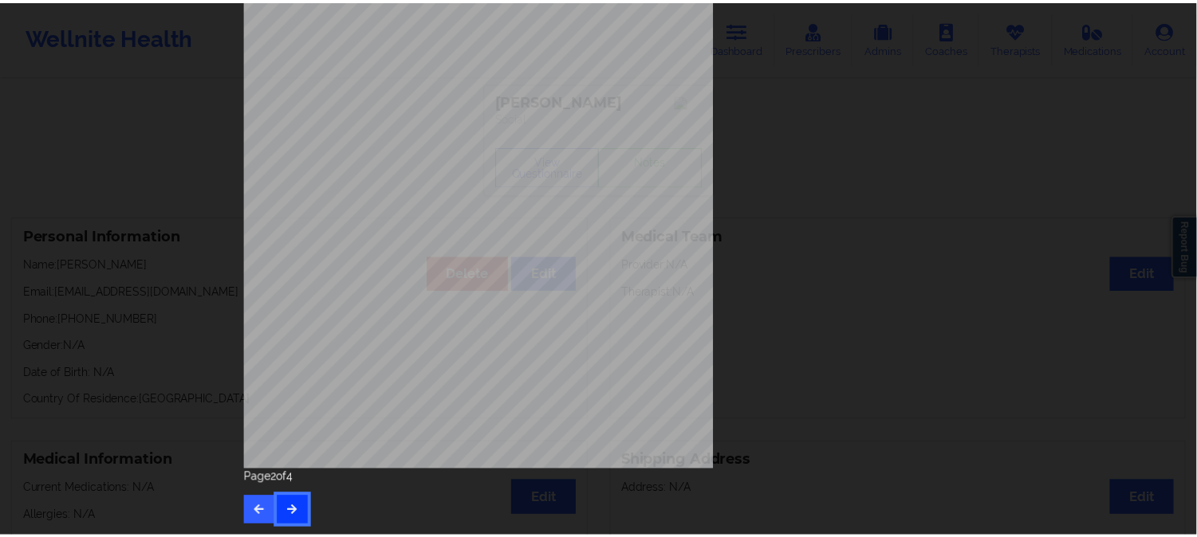
scroll to position [0, 0]
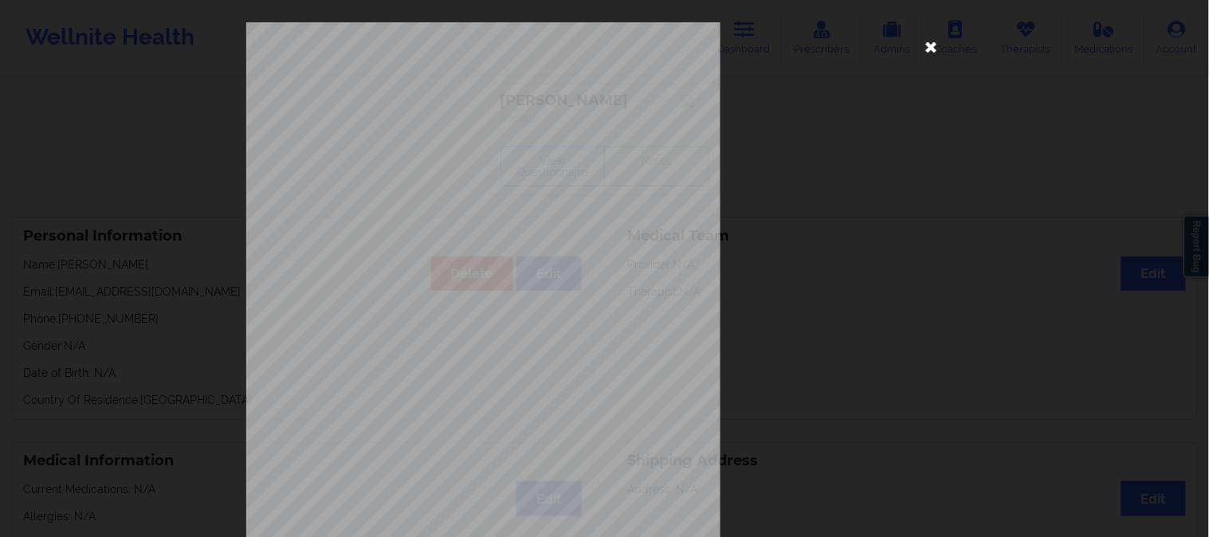
click at [926, 44] on icon at bounding box center [932, 46] width 26 height 26
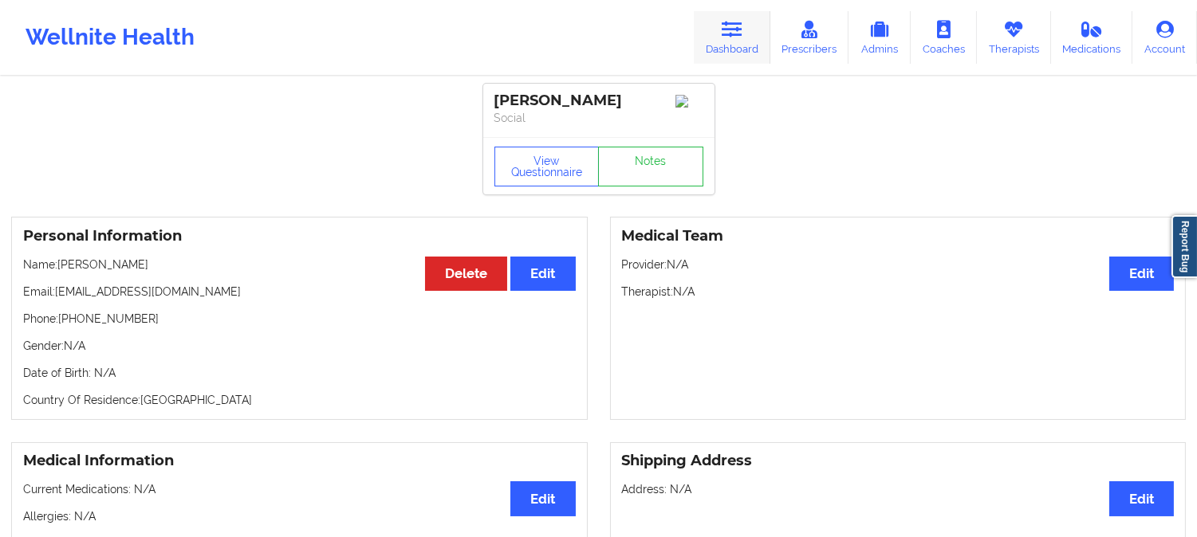
click at [730, 36] on icon at bounding box center [731, 30] width 21 height 18
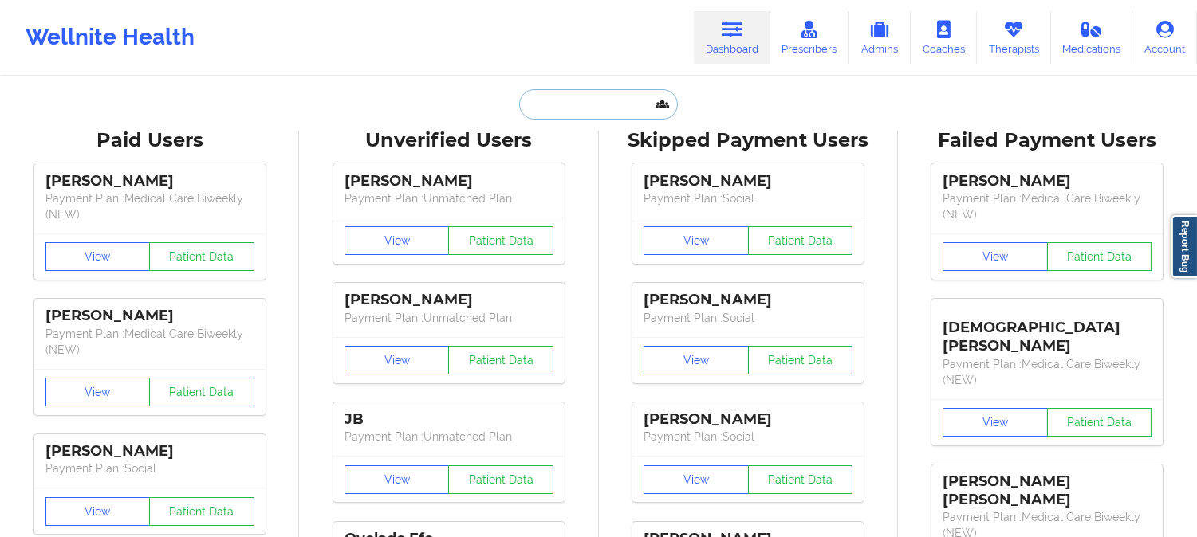
click at [593, 104] on input "text" at bounding box center [598, 104] width 158 height 30
click at [602, 108] on input "text" at bounding box center [598, 104] width 158 height 30
paste input "Melissa clay"
type input "Melissa clay"
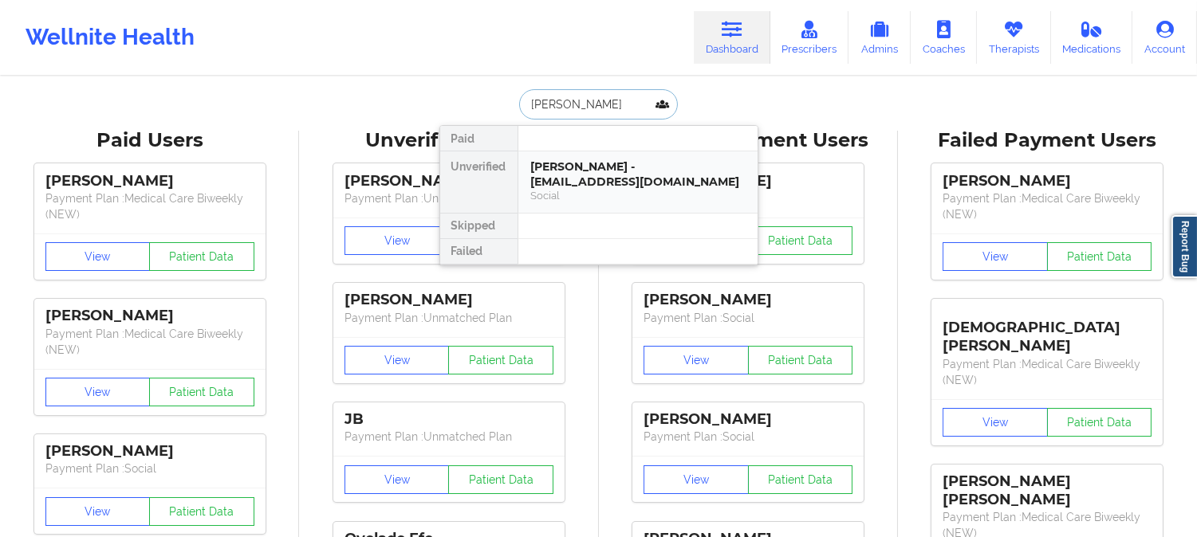
click at [578, 174] on div "Melissa Clay - kittylpn2002@yahoo.com" at bounding box center [638, 173] width 214 height 29
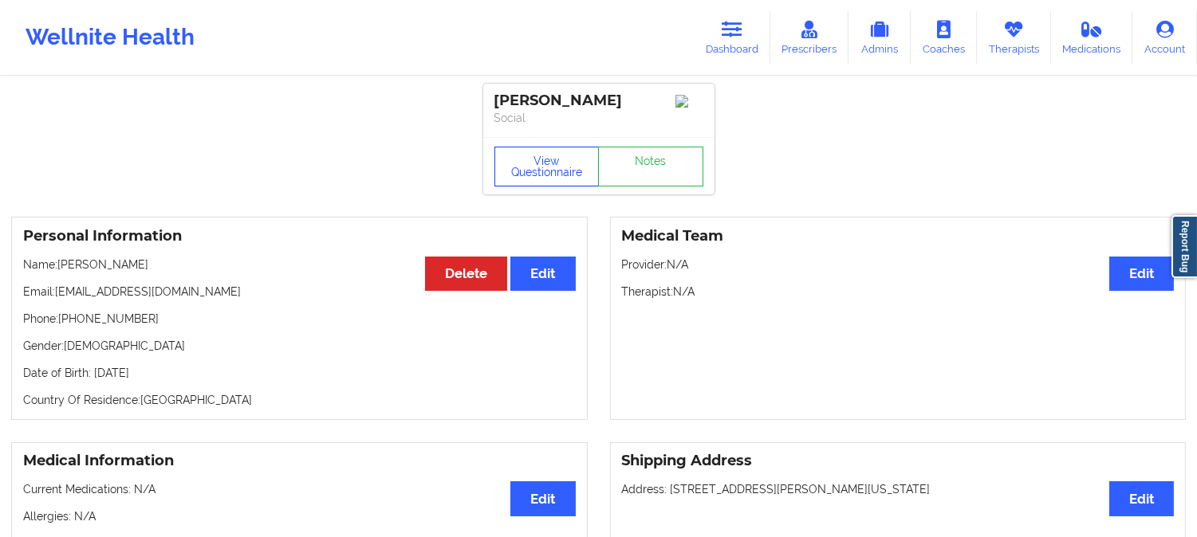
click at [531, 176] on button "View Questionnaire" at bounding box center [546, 167] width 105 height 40
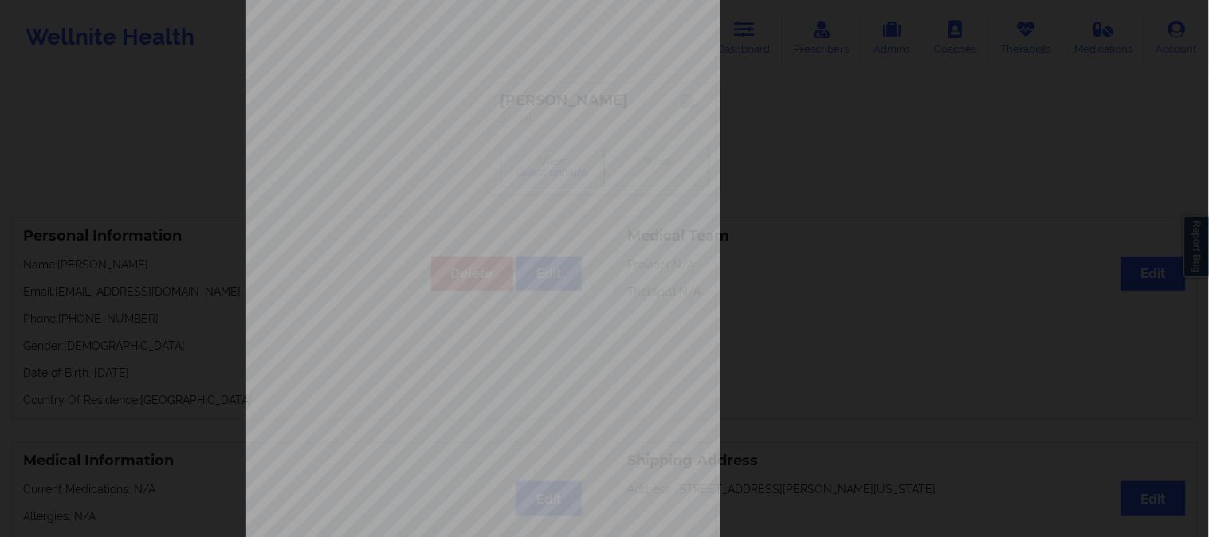
scroll to position [223, 0]
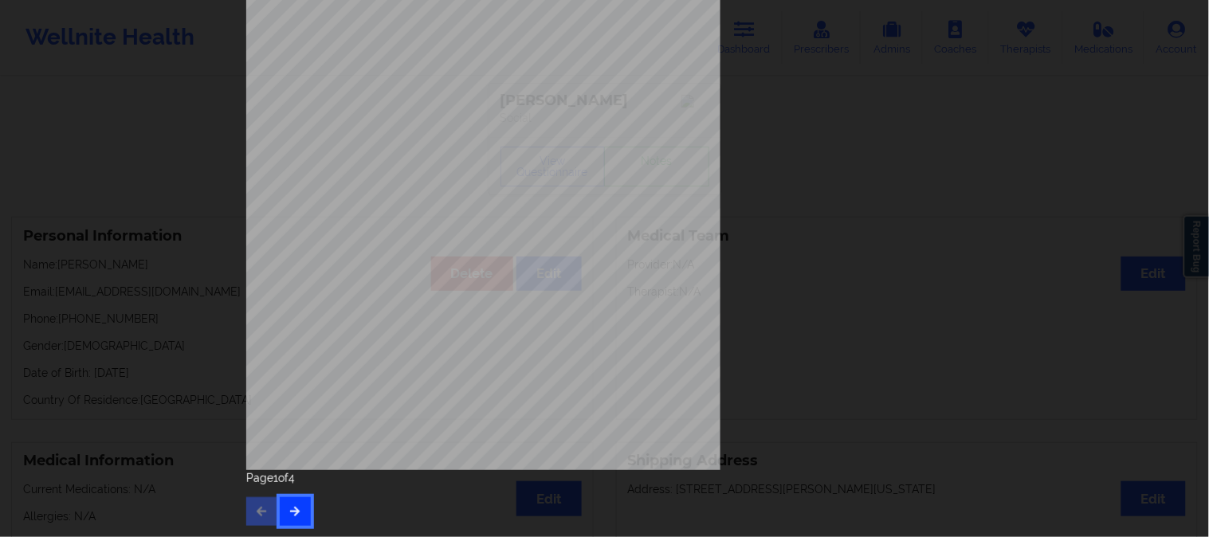
click at [293, 504] on button "button" at bounding box center [295, 511] width 31 height 29
click at [295, 502] on button "button" at bounding box center [295, 511] width 31 height 29
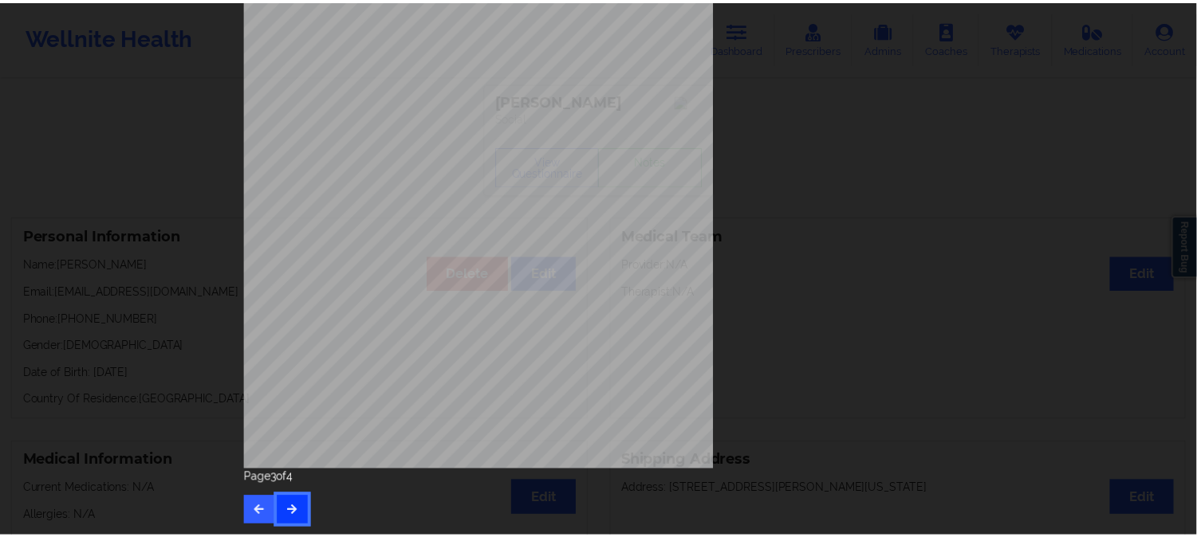
scroll to position [0, 0]
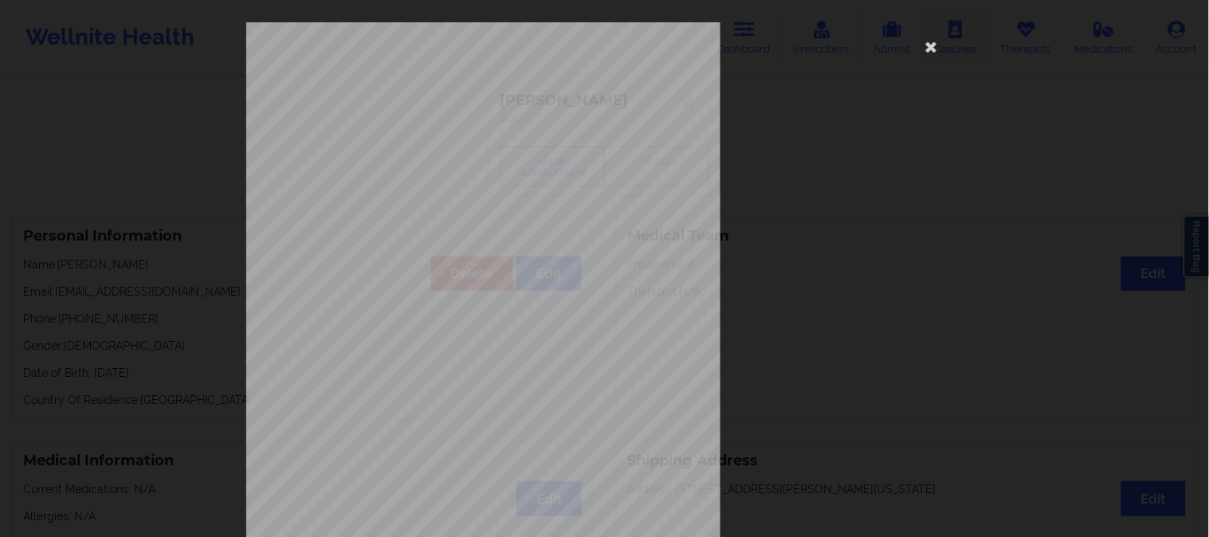
click at [926, 48] on icon at bounding box center [932, 46] width 26 height 26
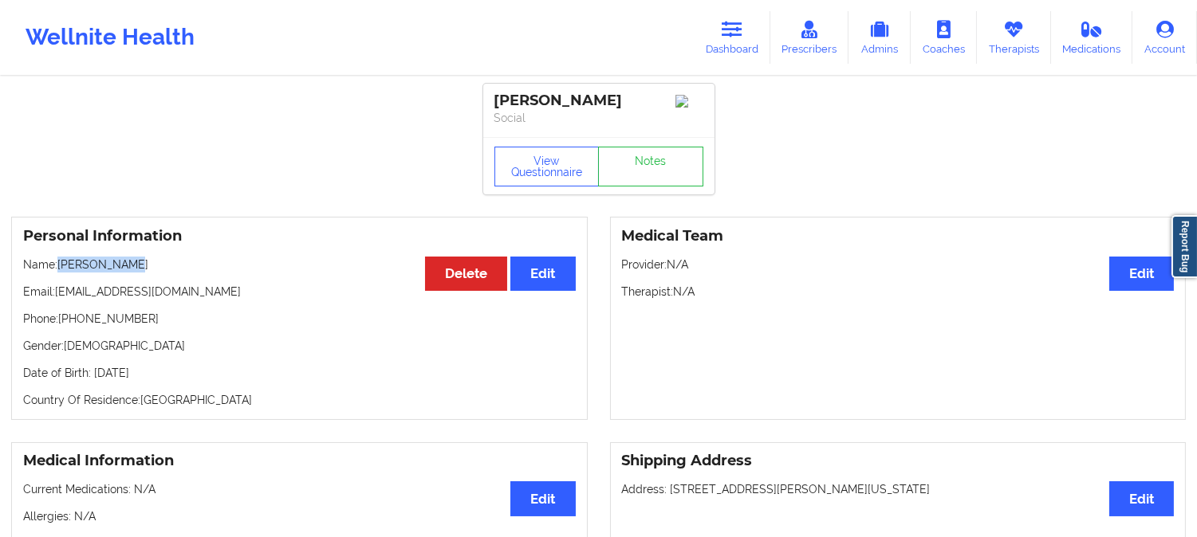
drag, startPoint x: 128, startPoint y: 275, endPoint x: 59, endPoint y: 273, distance: 69.4
click at [59, 273] on p "Name: Melissa Clay" at bounding box center [299, 265] width 552 height 16
copy p "Melissa Clay"
click at [719, 40] on link "Dashboard" at bounding box center [732, 37] width 77 height 53
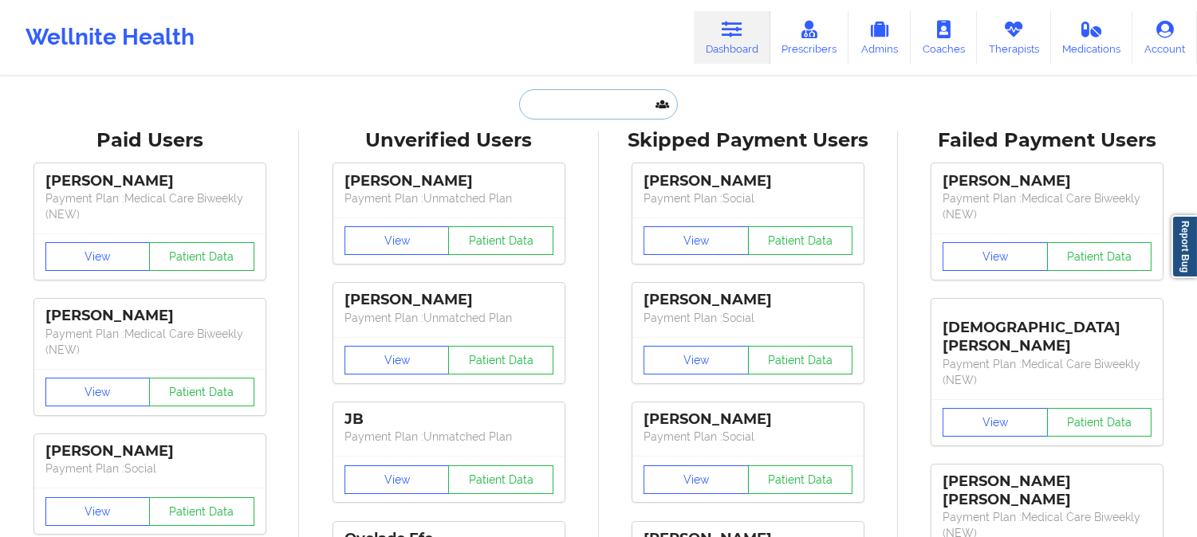
click at [577, 109] on input "text" at bounding box center [598, 104] width 158 height 30
paste input "Griselda foster"
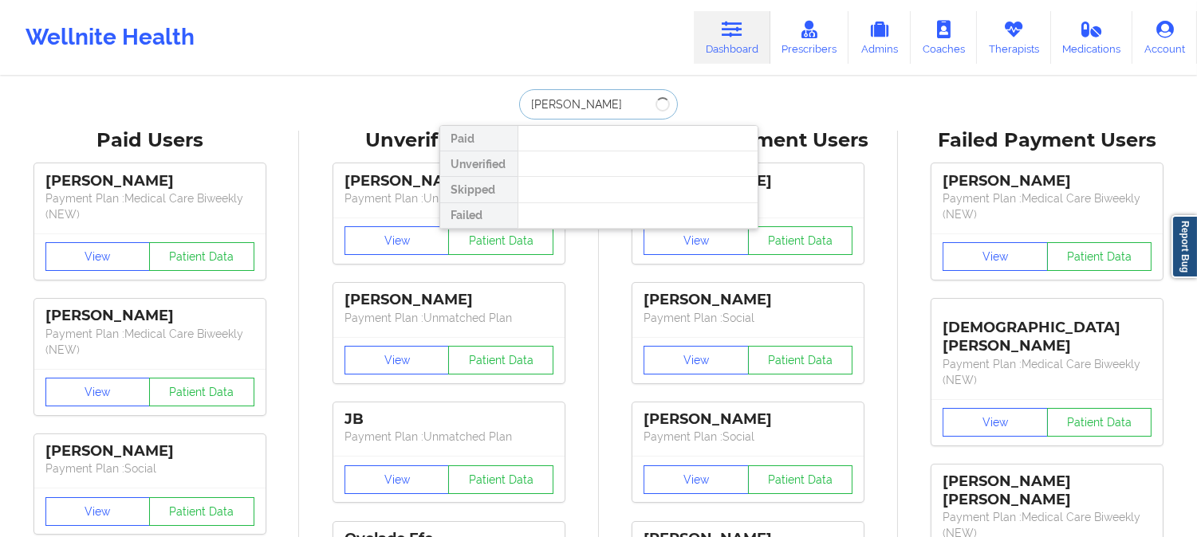
type input "Griselda foster"
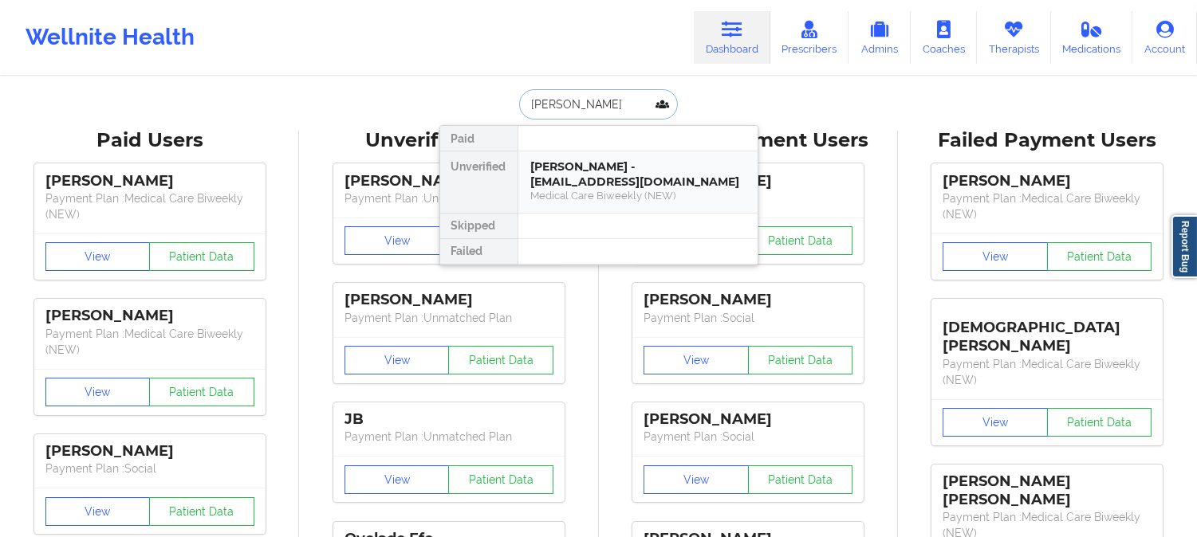
click at [588, 194] on div "Medical Care Biweekly (NEW)" at bounding box center [638, 196] width 214 height 14
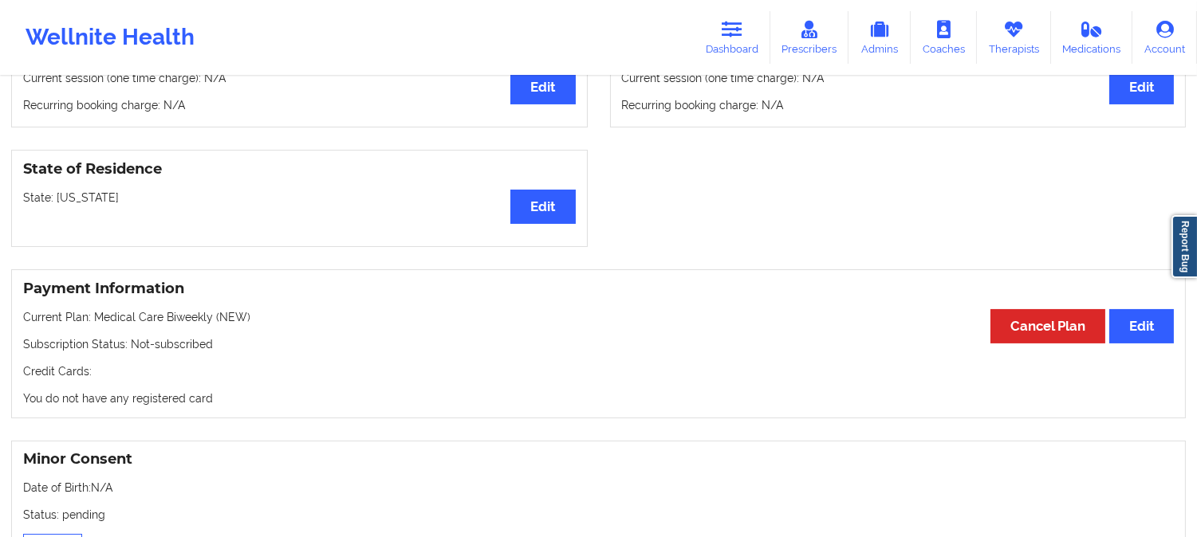
scroll to position [619, 0]
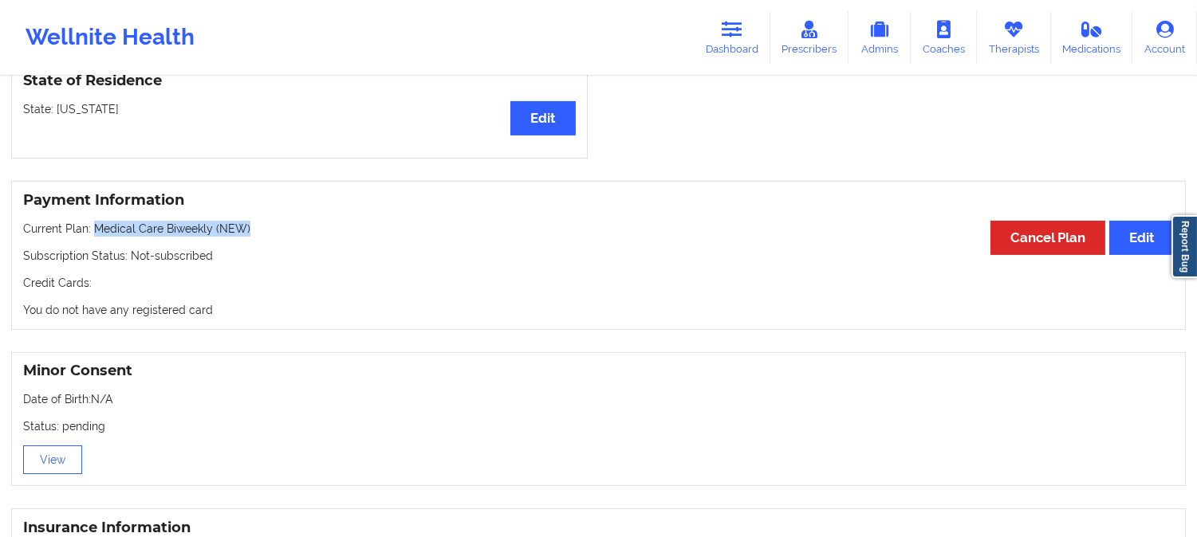
drag, startPoint x: 255, startPoint y: 234, endPoint x: 92, endPoint y: 235, distance: 163.4
click at [92, 235] on p "Current Plan: Medical Care Biweekly (NEW)" at bounding box center [598, 229] width 1150 height 16
copy p "Medical Care Biweekly (NEW)"
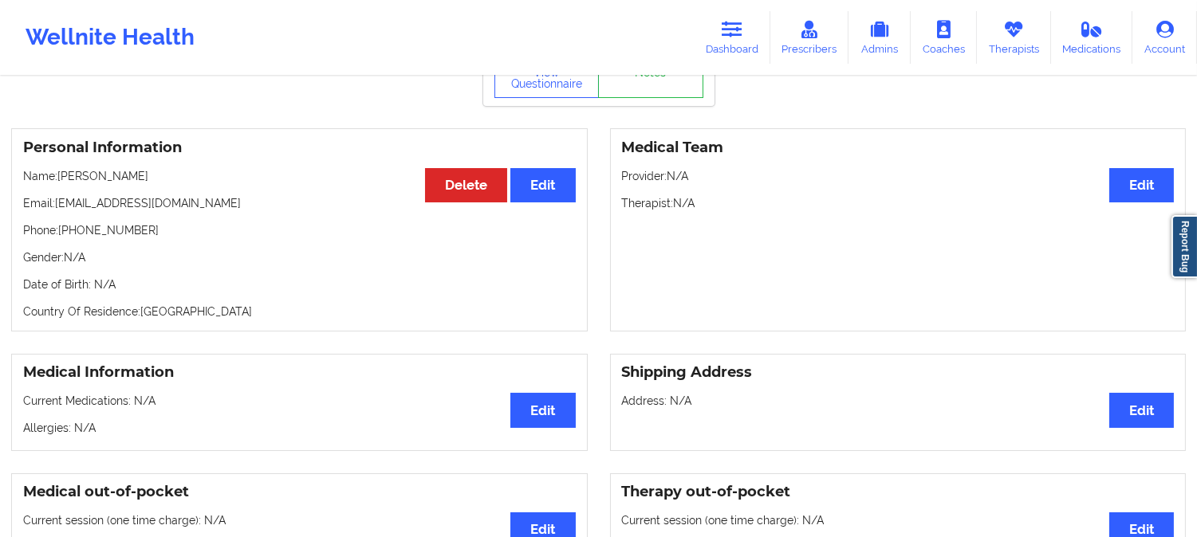
scroll to position [0, 0]
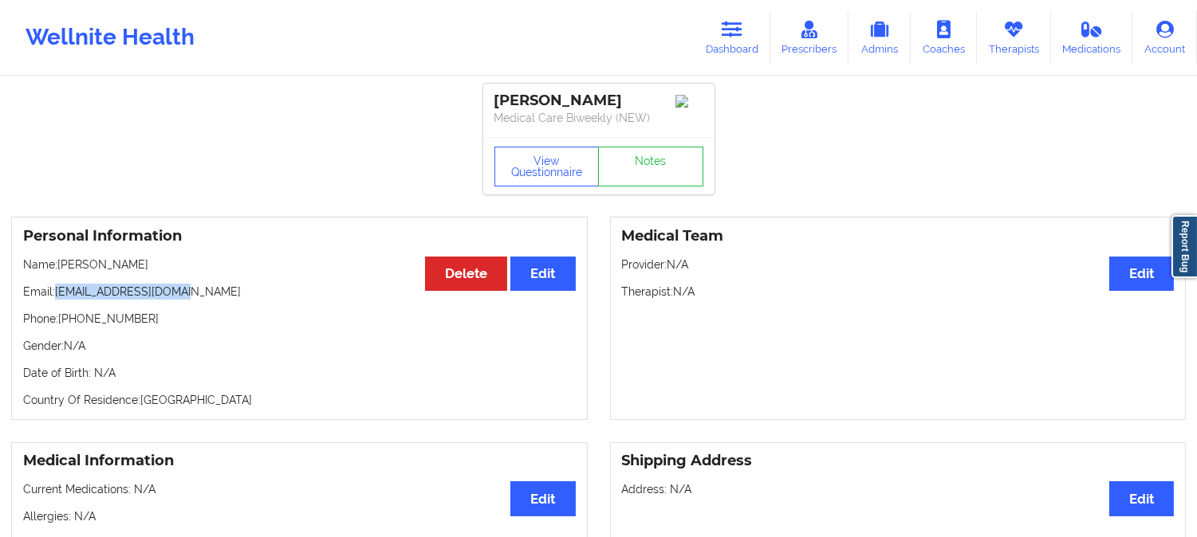
drag, startPoint x: 200, startPoint y: 301, endPoint x: 56, endPoint y: 301, distance: 144.3
click at [56, 300] on p "Email: sheldawhite@yahoo.com" at bounding box center [299, 292] width 552 height 16
copy p "sheldawhite@yahoo.com"
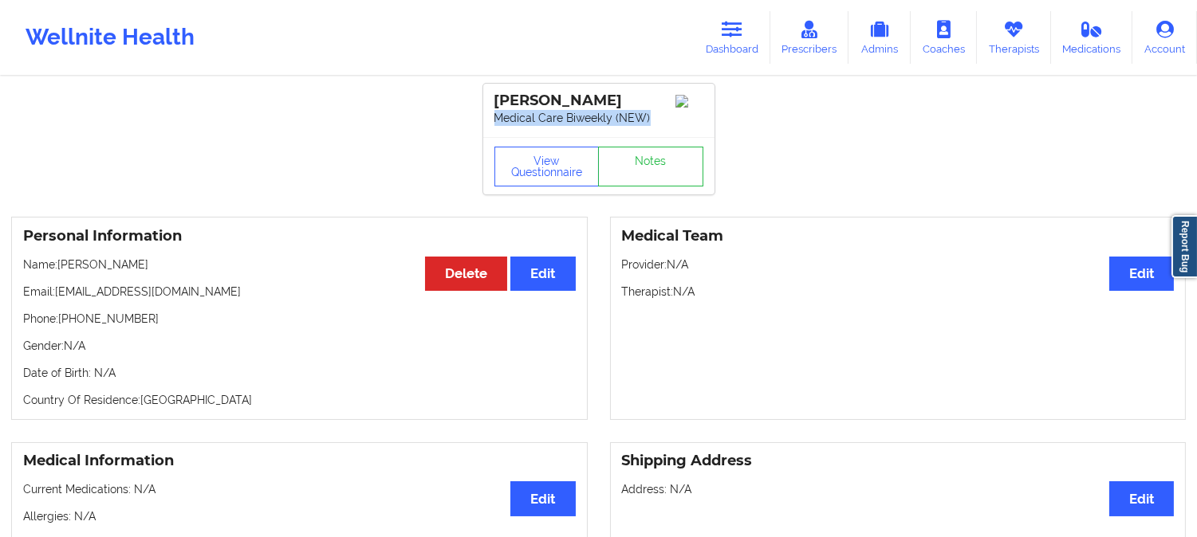
drag, startPoint x: 647, startPoint y: 118, endPoint x: 495, endPoint y: 118, distance: 152.3
click at [495, 118] on p "Medical Care Biweekly (NEW)" at bounding box center [598, 118] width 209 height 16
copy p "Medical Care Biweekly (NEW)"
click at [721, 29] on link "Dashboard" at bounding box center [732, 37] width 77 height 53
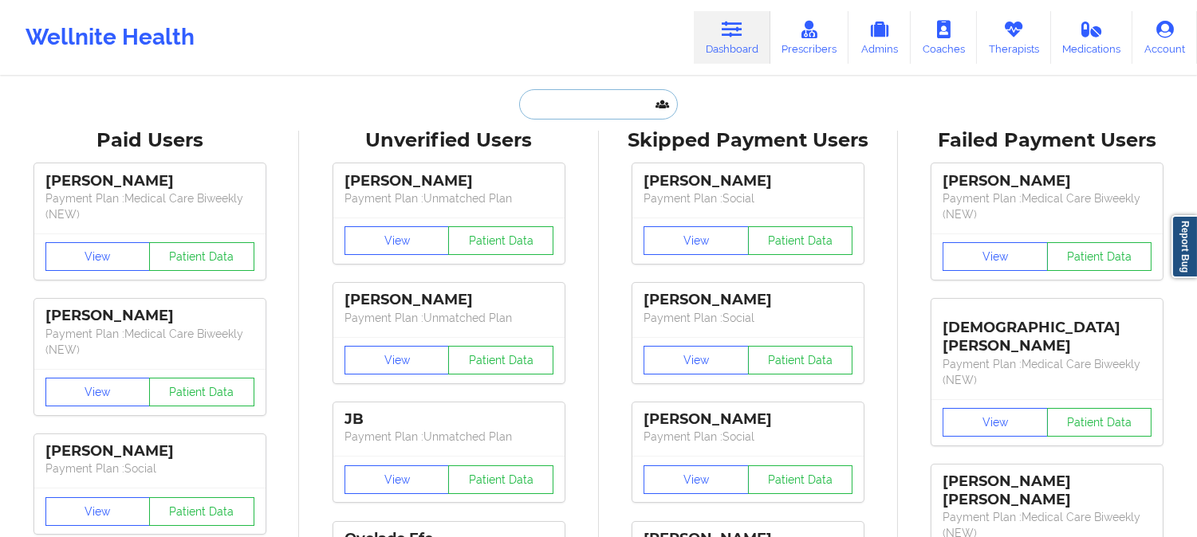
click at [602, 110] on input "text" at bounding box center [598, 104] width 158 height 30
paste input "(610) 517-3813"
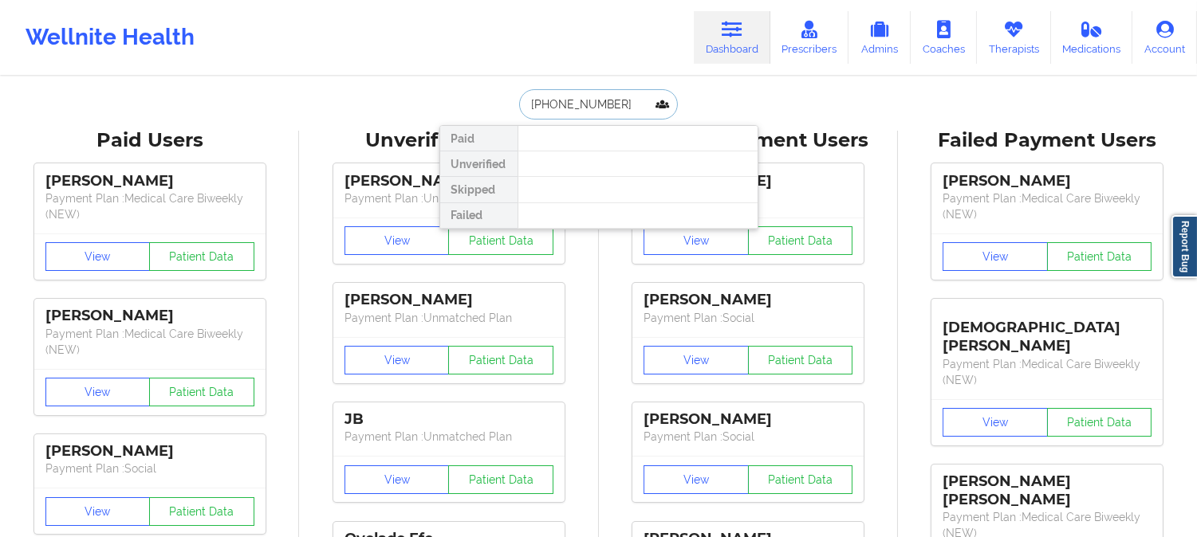
type input "(610) 517-3813"
click at [610, 104] on input "(610) 517-3813" at bounding box center [598, 104] width 158 height 30
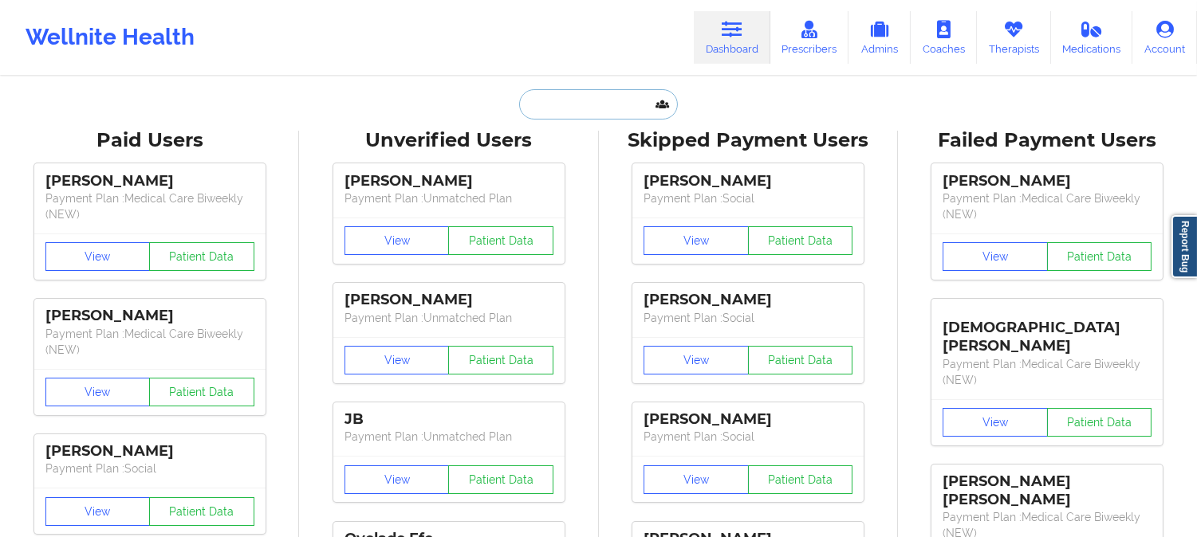
paste input "Kenneggia Morrison"
type input "Kenneggia Morrison"
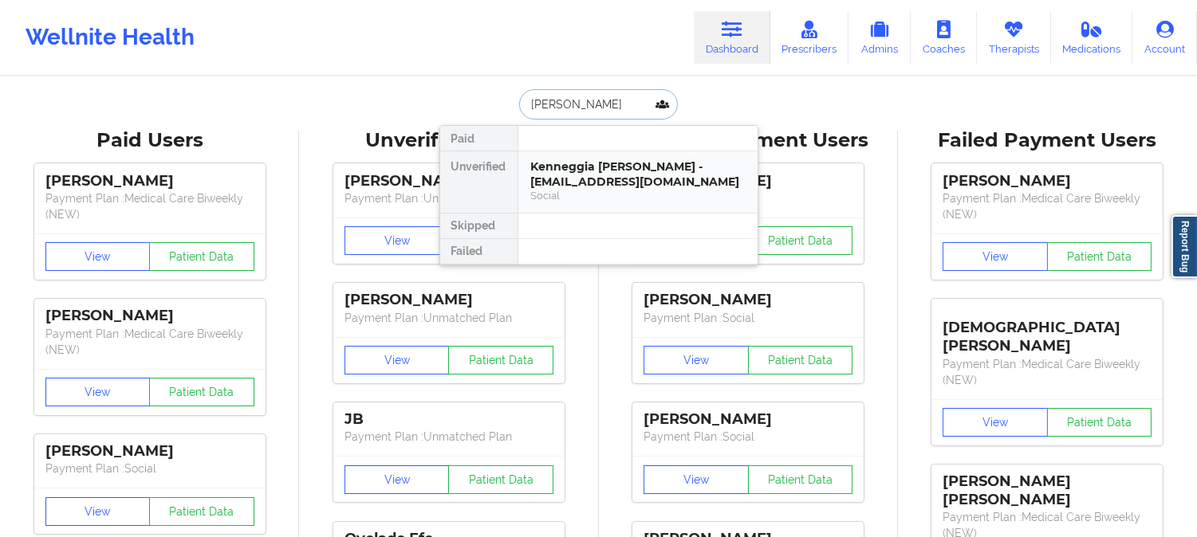
click at [594, 183] on div "Kenneggia Morrison - morrisonkenneggia@gmail.com" at bounding box center [638, 173] width 214 height 29
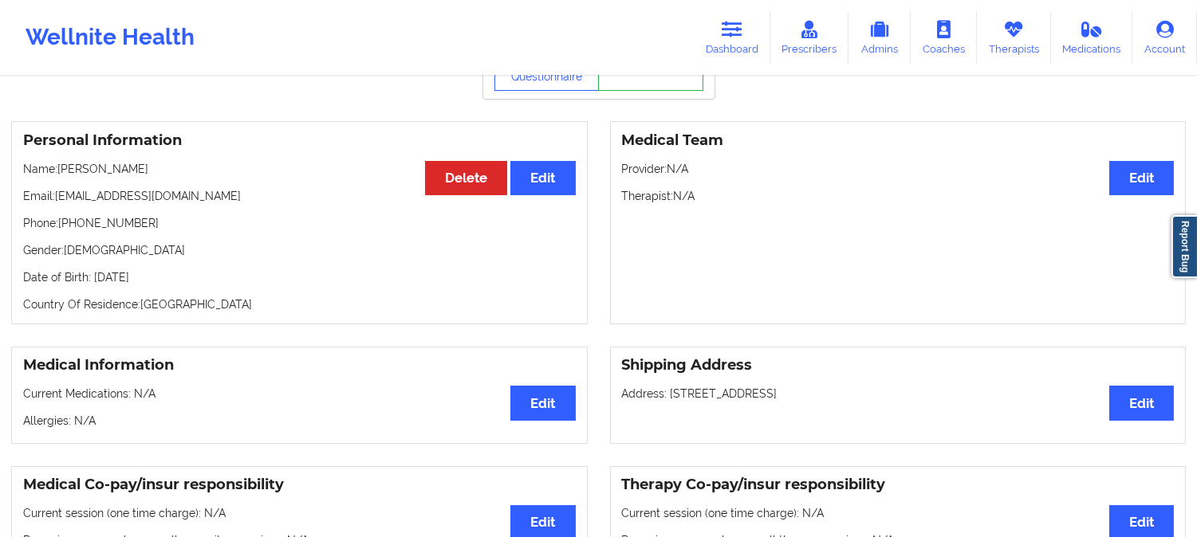
scroll to position [88, 0]
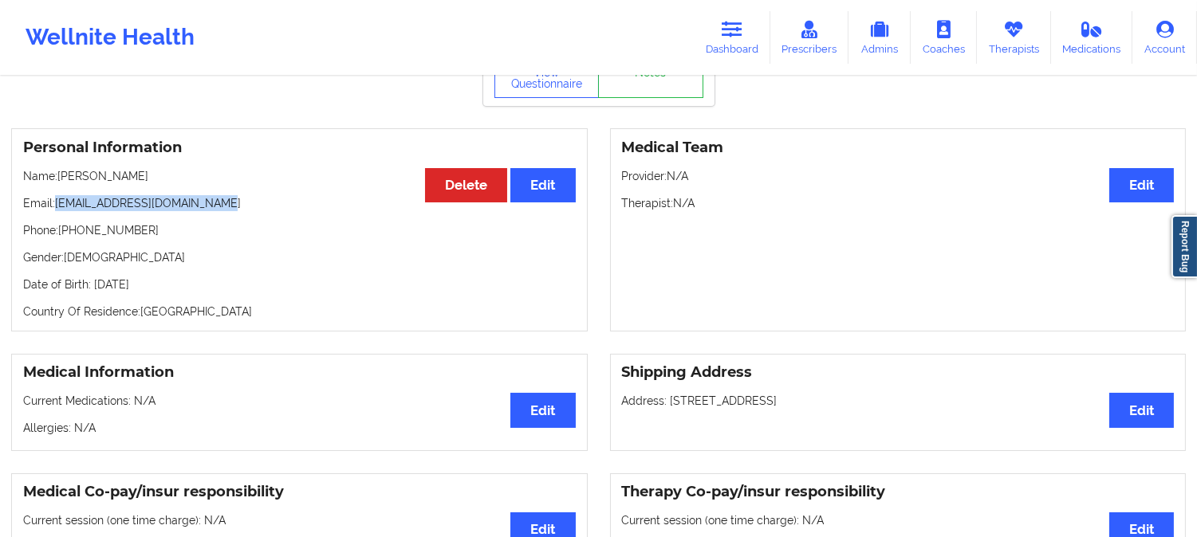
drag, startPoint x: 220, startPoint y: 207, endPoint x: 59, endPoint y: 210, distance: 161.1
click at [58, 210] on p "Email: morrisonkenneggia@gmail.com" at bounding box center [299, 203] width 552 height 16
copy p "morrisonkenneggia@gmail.com"
click at [734, 25] on icon at bounding box center [731, 30] width 21 height 18
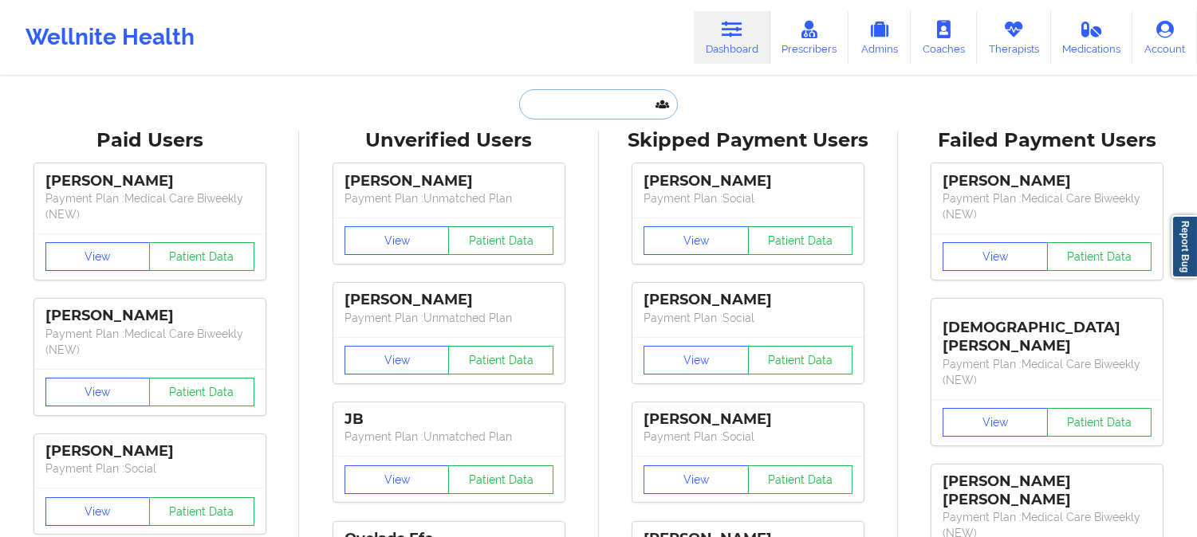
click at [572, 116] on input "text" at bounding box center [598, 104] width 158 height 30
paste input "isabelle.denny@gmail.com"
type input "isabelle.denny@gmail.com"
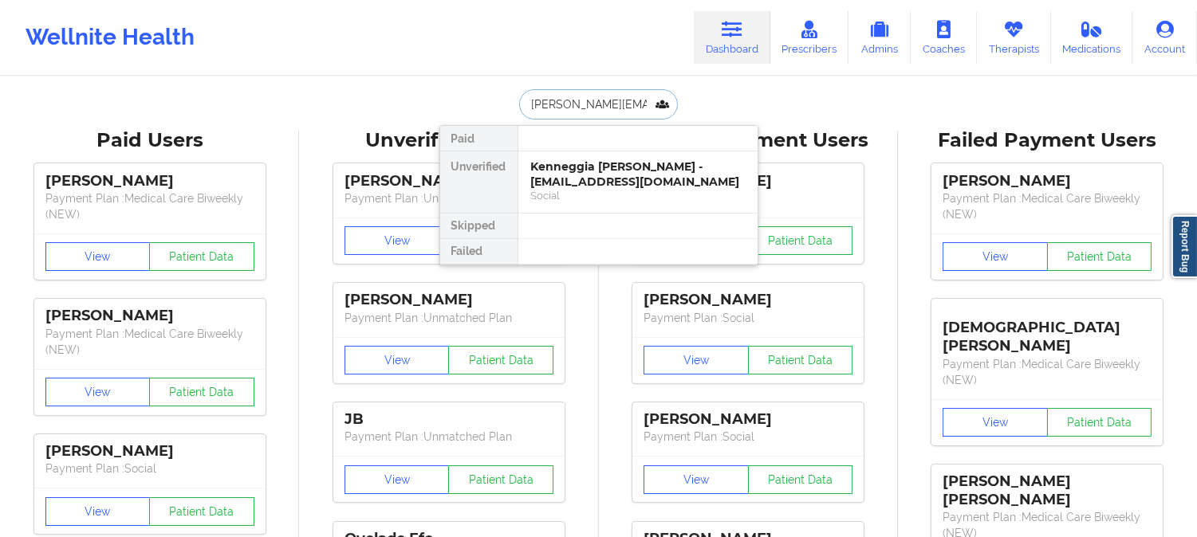
scroll to position [0, 13]
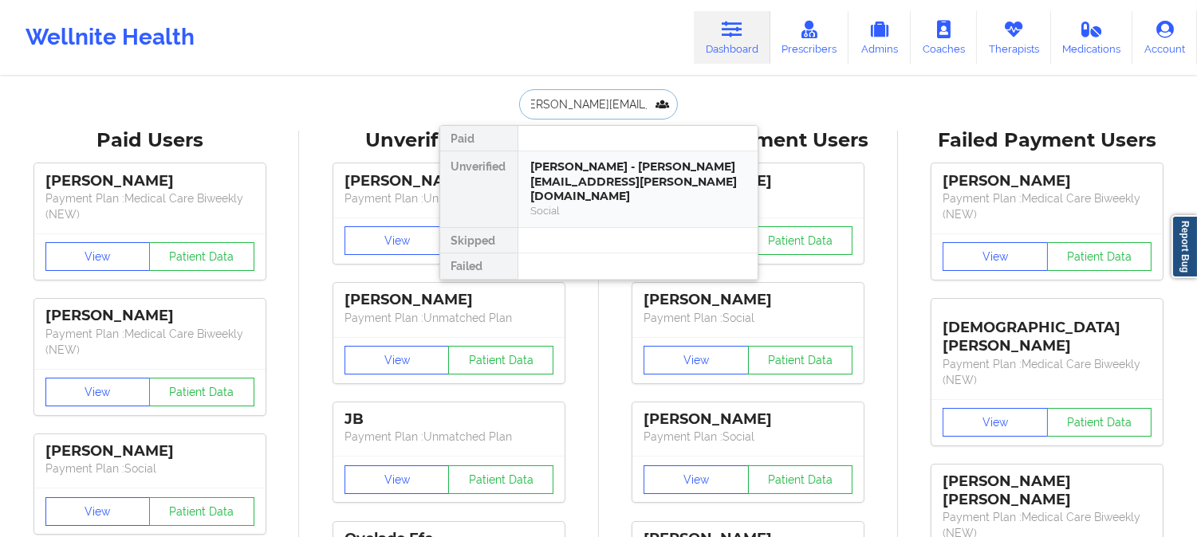
click at [607, 182] on div "ISABELLE I DENNY - isabelle.denny@gmail.com" at bounding box center [638, 181] width 214 height 45
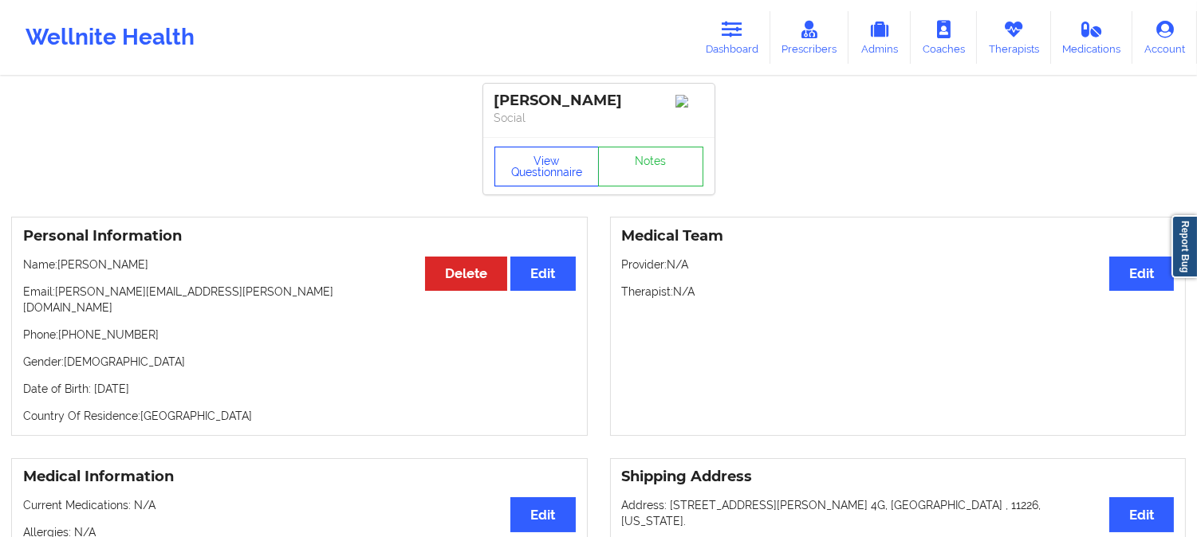
click at [570, 172] on button "View Questionnaire" at bounding box center [546, 167] width 105 height 40
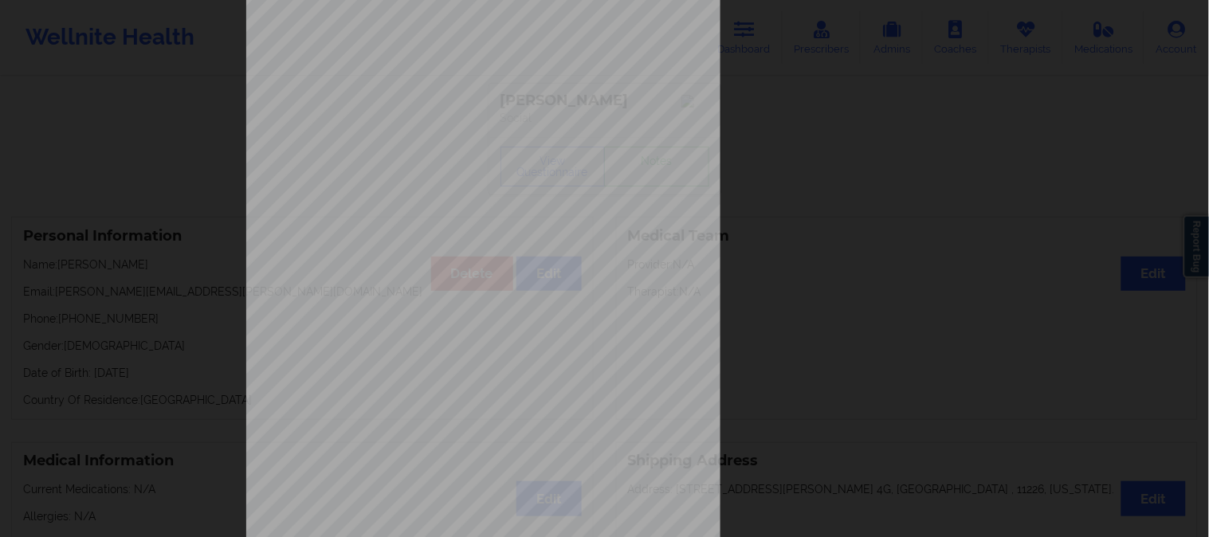
scroll to position [223, 0]
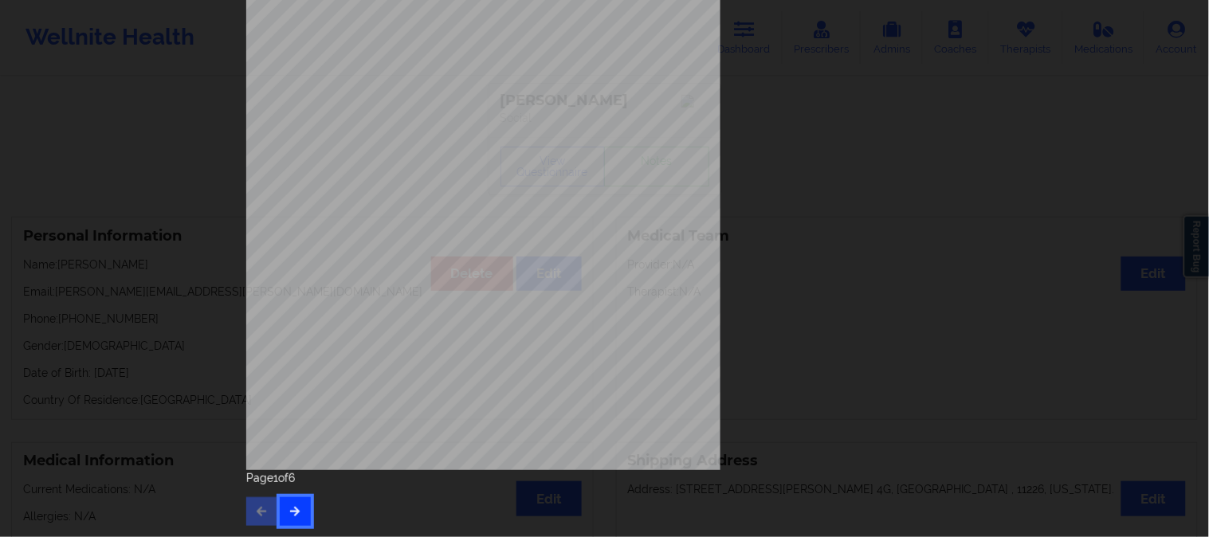
click at [291, 516] on button "button" at bounding box center [295, 511] width 31 height 29
click at [303, 507] on button "button" at bounding box center [295, 511] width 31 height 29
click at [301, 511] on button "button" at bounding box center [295, 511] width 31 height 29
click at [298, 521] on button "button" at bounding box center [295, 511] width 31 height 29
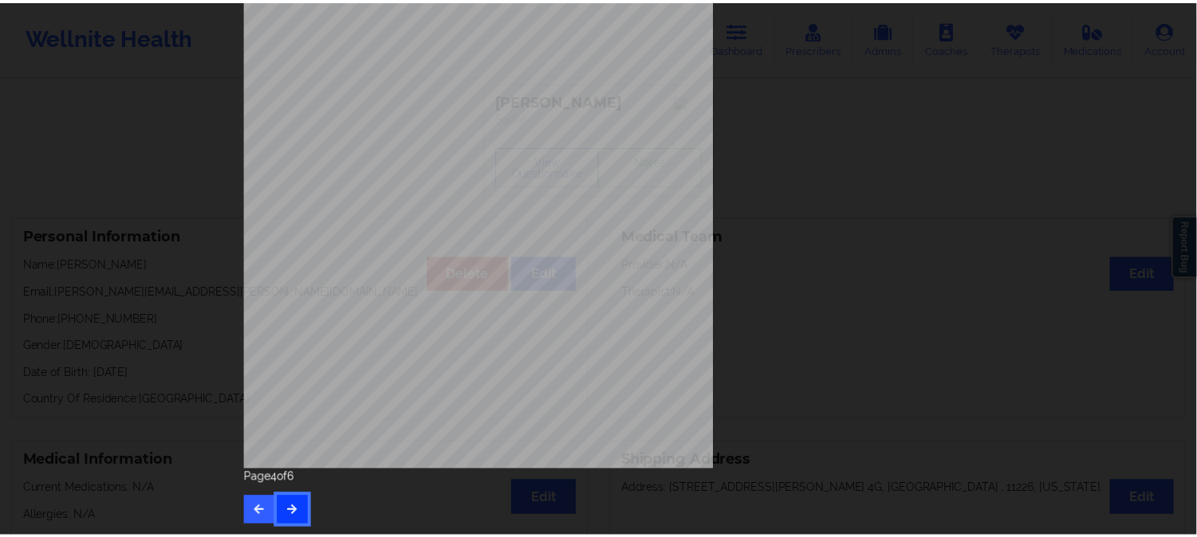
scroll to position [0, 0]
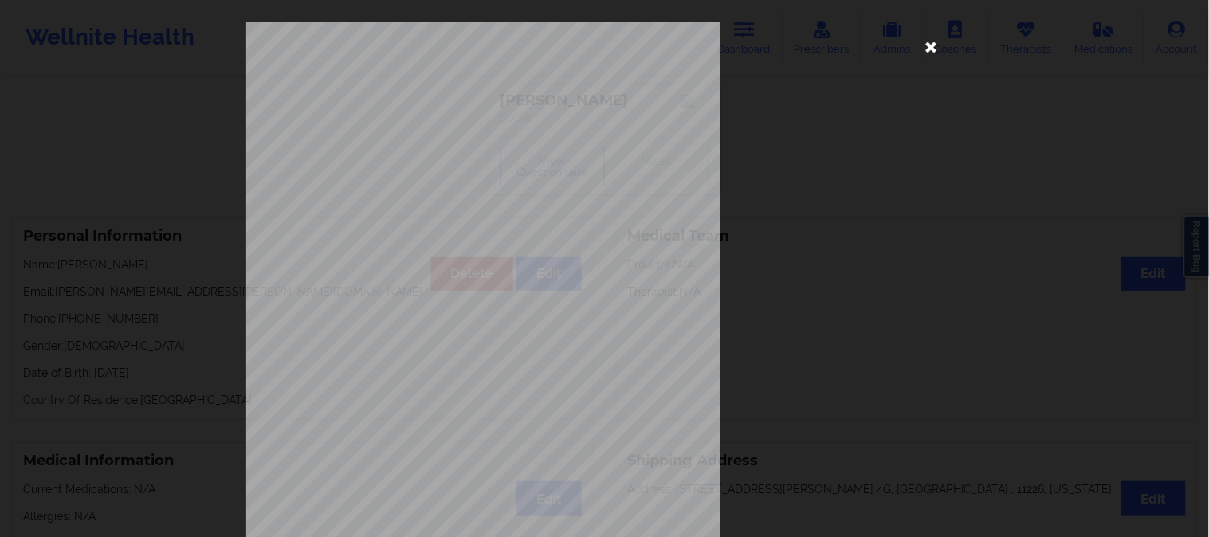
click at [937, 45] on icon at bounding box center [932, 46] width 26 height 26
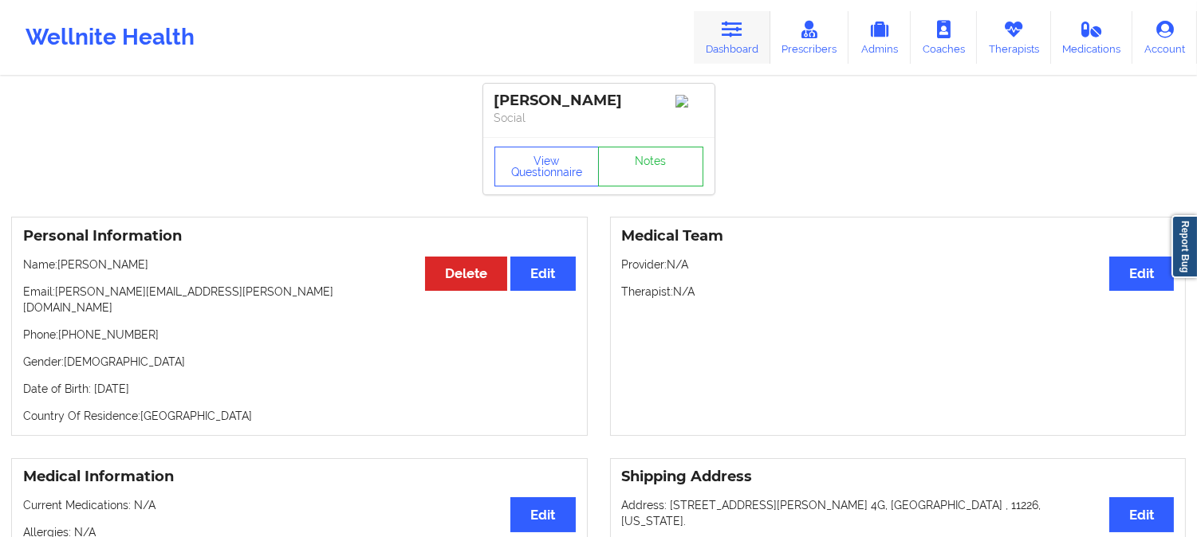
click at [740, 37] on icon at bounding box center [731, 30] width 21 height 18
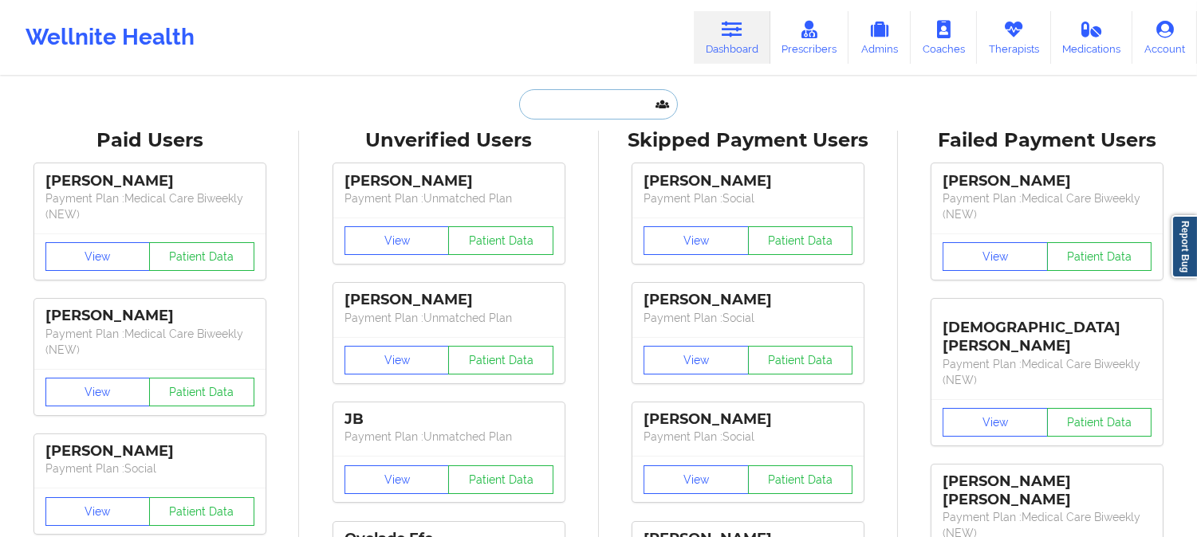
click at [582, 107] on input "text" at bounding box center [598, 104] width 158 height 30
paste input "Jonathan Stevens"
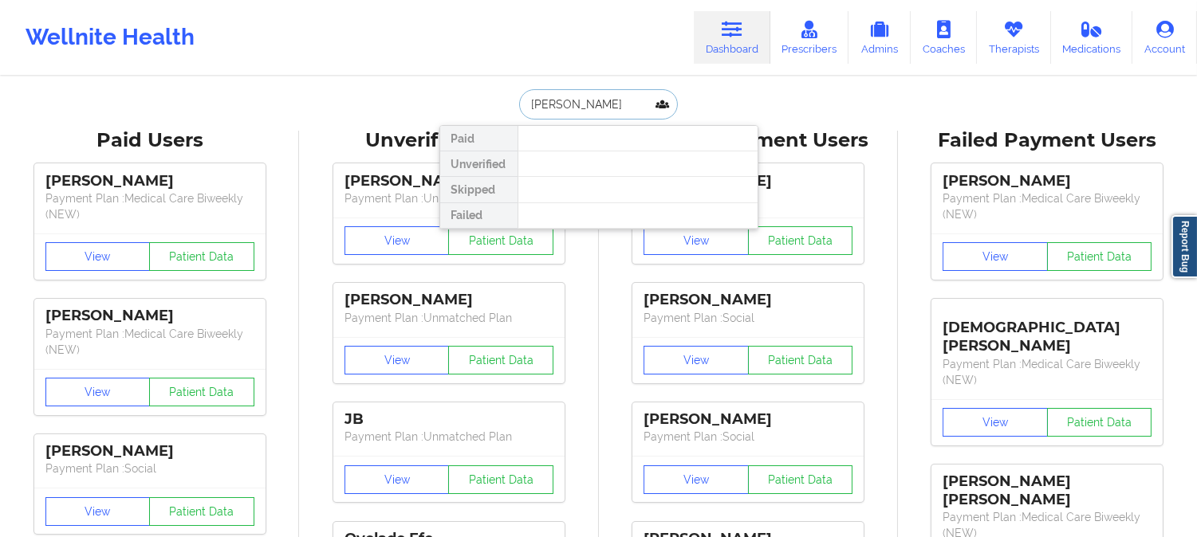
click at [527, 101] on input "Jonathan Stevens" at bounding box center [598, 104] width 158 height 30
click at [578, 100] on input "Jonathan Stevens" at bounding box center [598, 104] width 158 height 30
click at [627, 100] on input "Jonathan Stevens" at bounding box center [598, 104] width 158 height 30
type input "J"
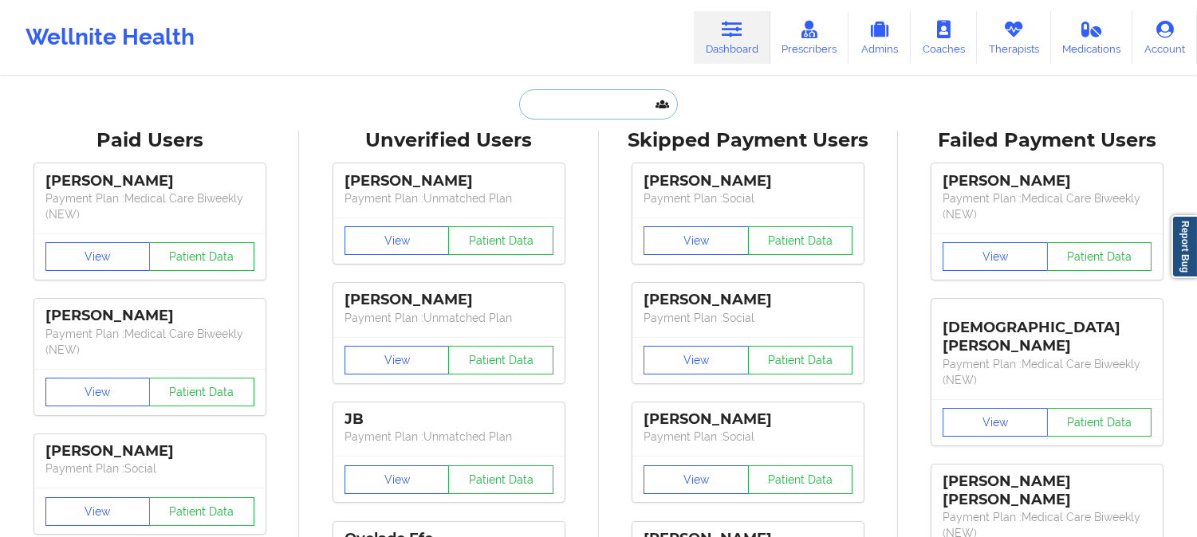
paste input "jonnystevens1990@gmail.com"
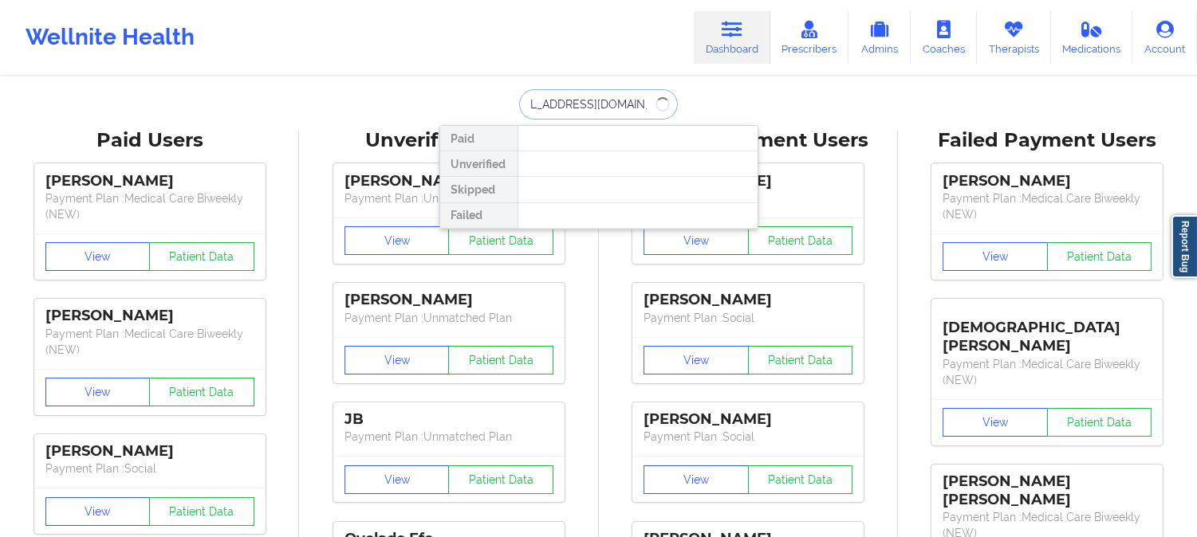
type input "jonnystevens1990@gmail.com"
click at [678, 312] on p "Payment Plan : Social" at bounding box center [747, 318] width 209 height 16
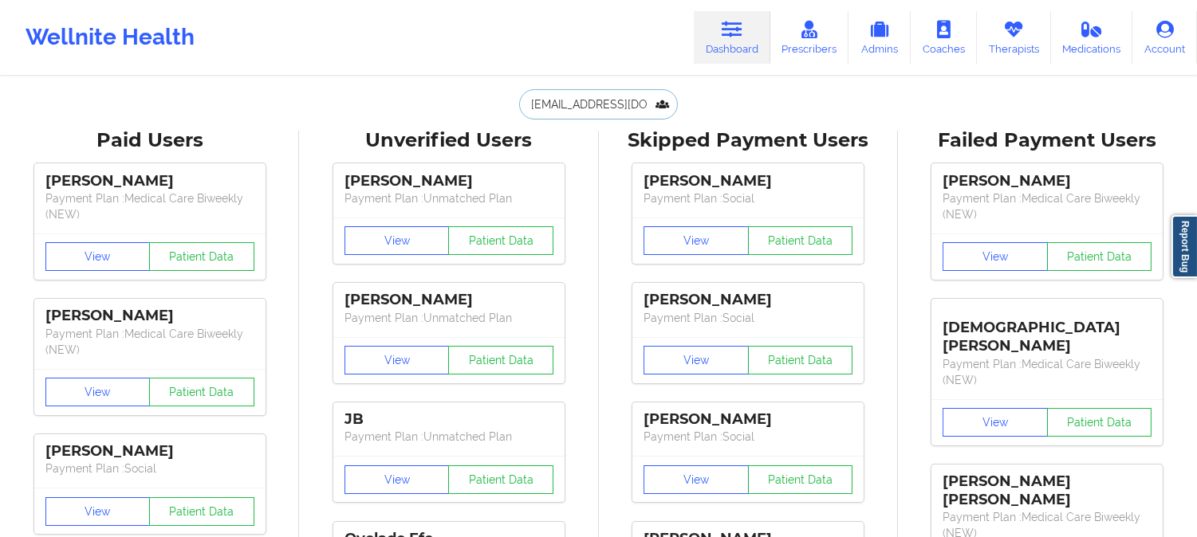
click at [652, 102] on input "jonnystevens1990@gmail.com" at bounding box center [598, 104] width 158 height 30
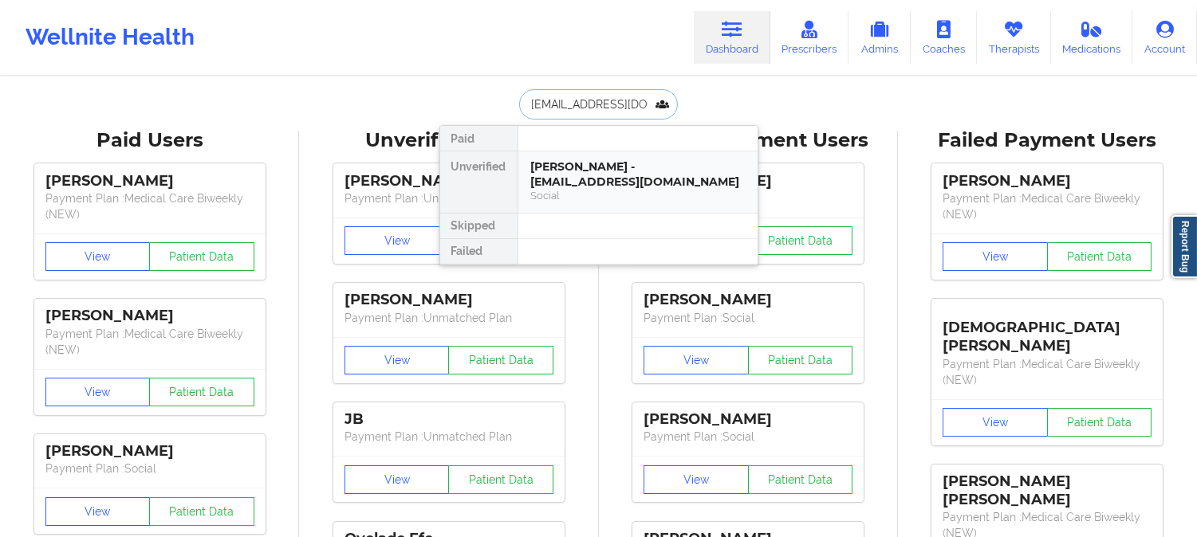
click at [599, 193] on div "Social" at bounding box center [638, 196] width 214 height 14
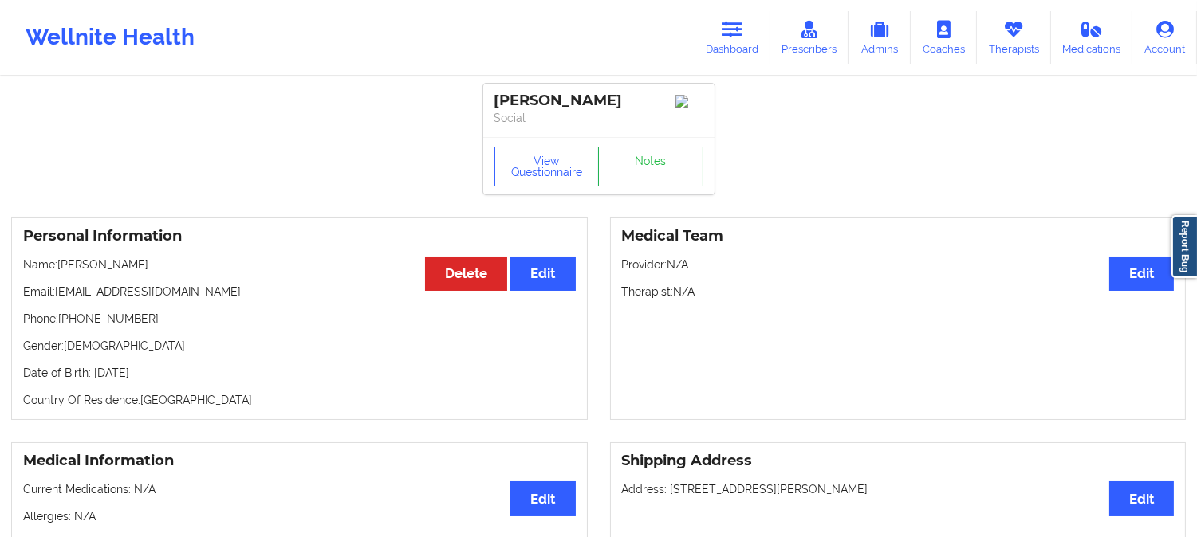
drag, startPoint x: 163, startPoint y: 273, endPoint x: 122, endPoint y: 271, distance: 41.5
click at [122, 271] on p "Name: jonathan W stevens" at bounding box center [299, 265] width 552 height 16
copy p "stevens"
click at [729, 40] on link "Dashboard" at bounding box center [732, 37] width 77 height 53
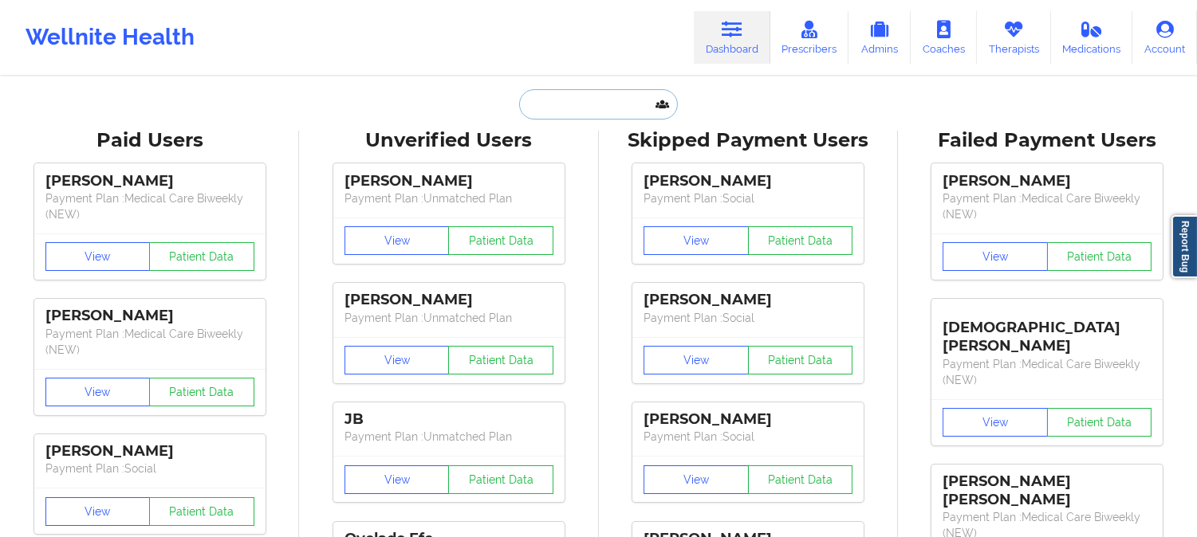
click at [616, 99] on input "text" at bounding box center [598, 104] width 158 height 30
paste input "Tyler jensen"
type input "Tyler jensen"
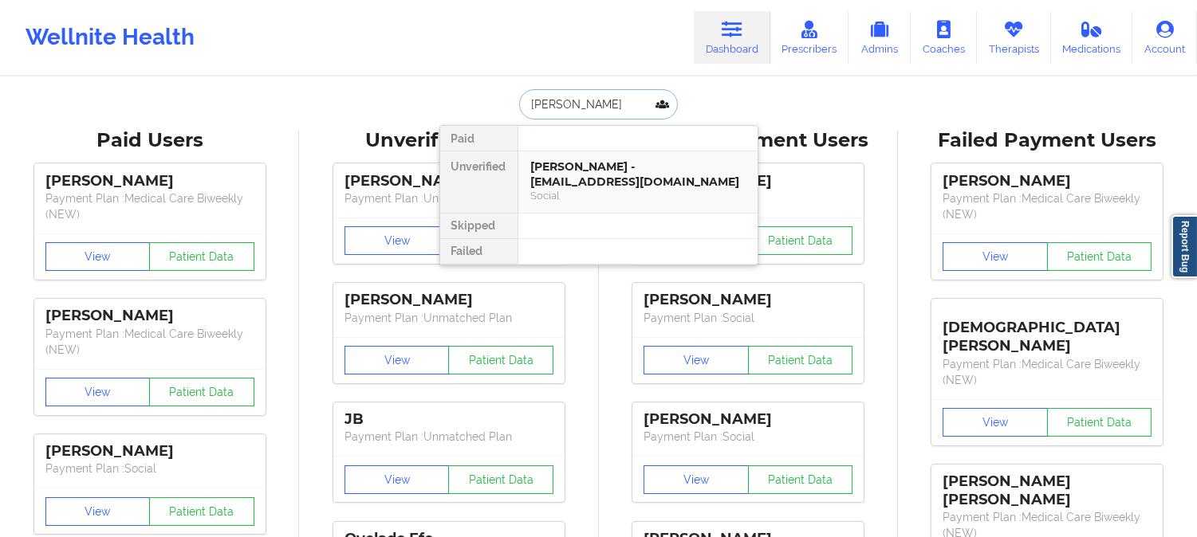
click at [616, 194] on div "Social" at bounding box center [638, 196] width 214 height 14
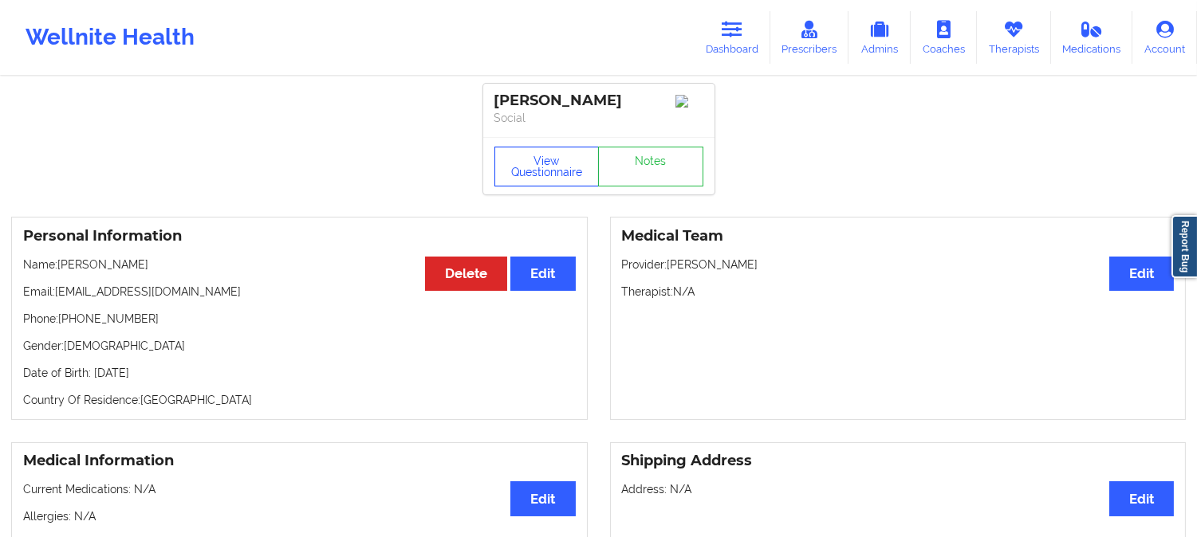
click at [542, 168] on button "View Questionnaire" at bounding box center [546, 167] width 105 height 40
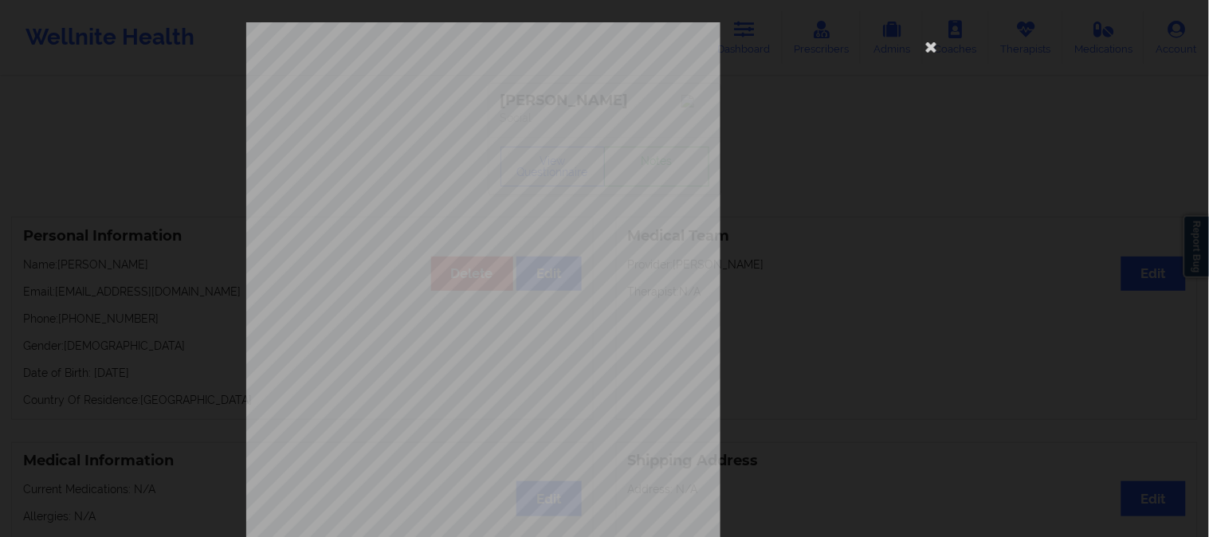
scroll to position [223, 0]
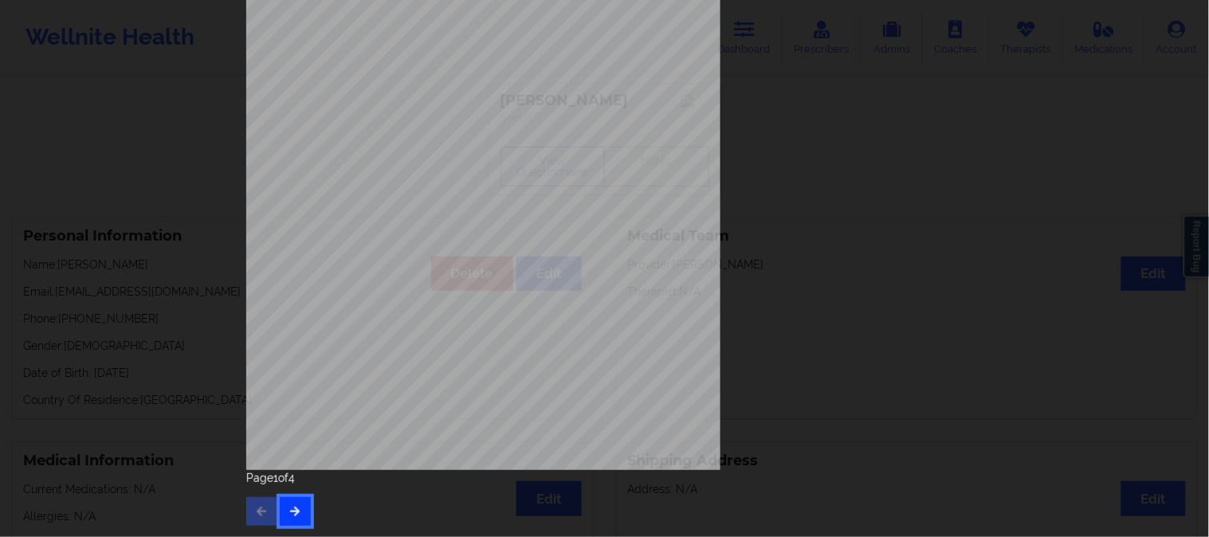
click at [299, 515] on button "button" at bounding box center [295, 511] width 31 height 29
click at [282, 517] on button "button" at bounding box center [295, 511] width 31 height 29
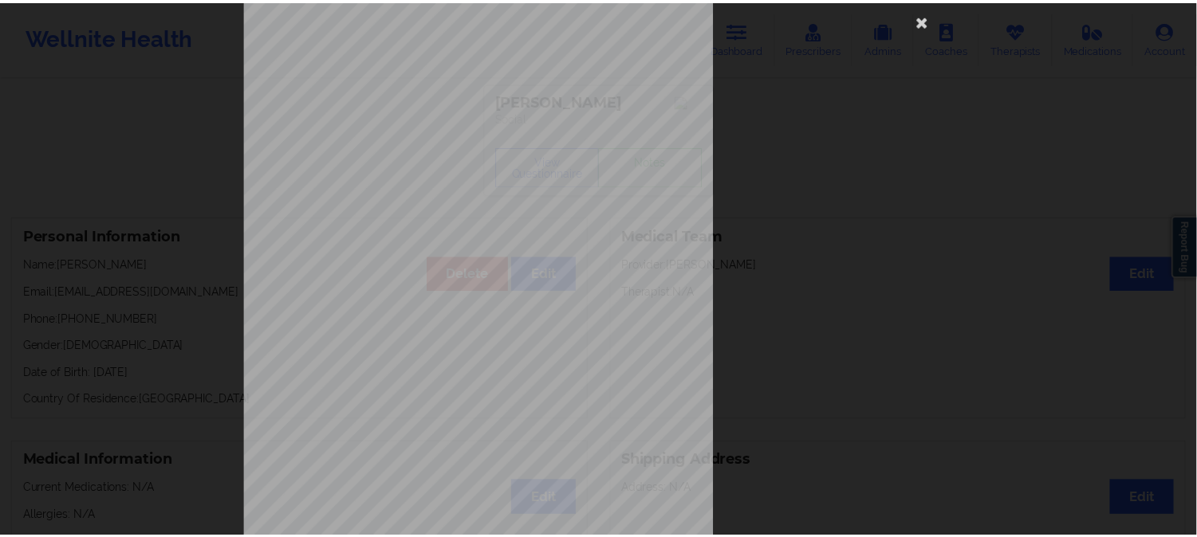
scroll to position [0, 0]
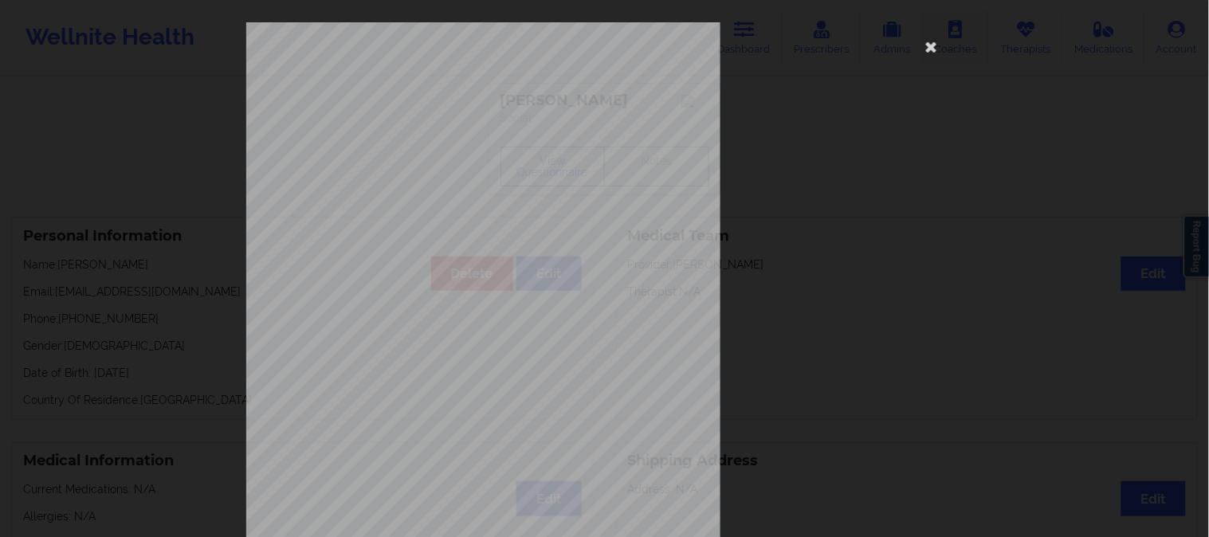
drag, startPoint x: 407, startPoint y: 373, endPoint x: 922, endPoint y: 50, distance: 607.8
click at [922, 50] on icon at bounding box center [932, 46] width 26 height 26
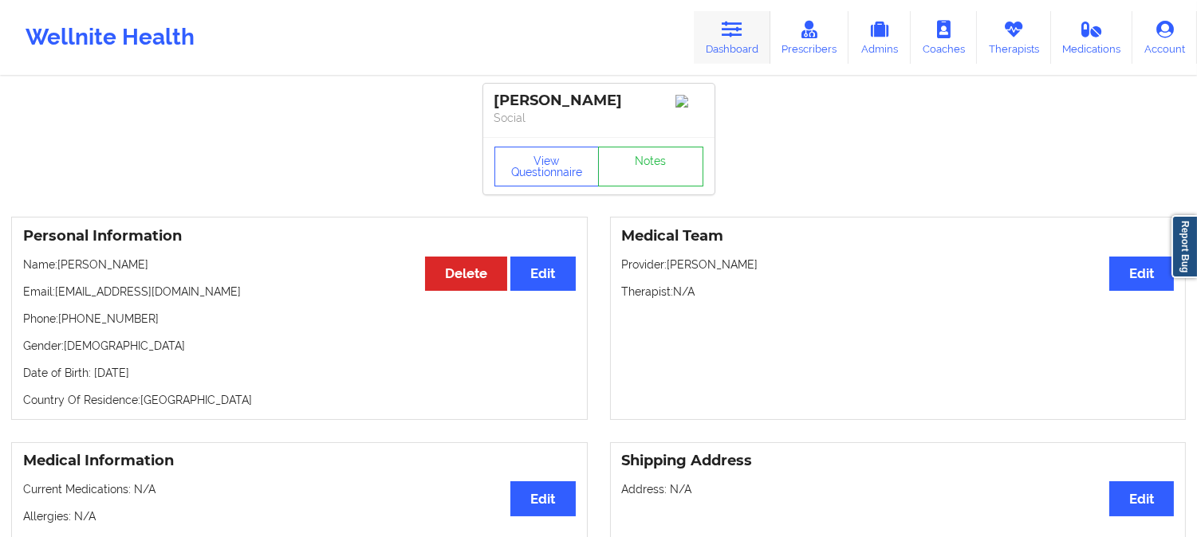
click at [726, 22] on icon at bounding box center [731, 30] width 21 height 18
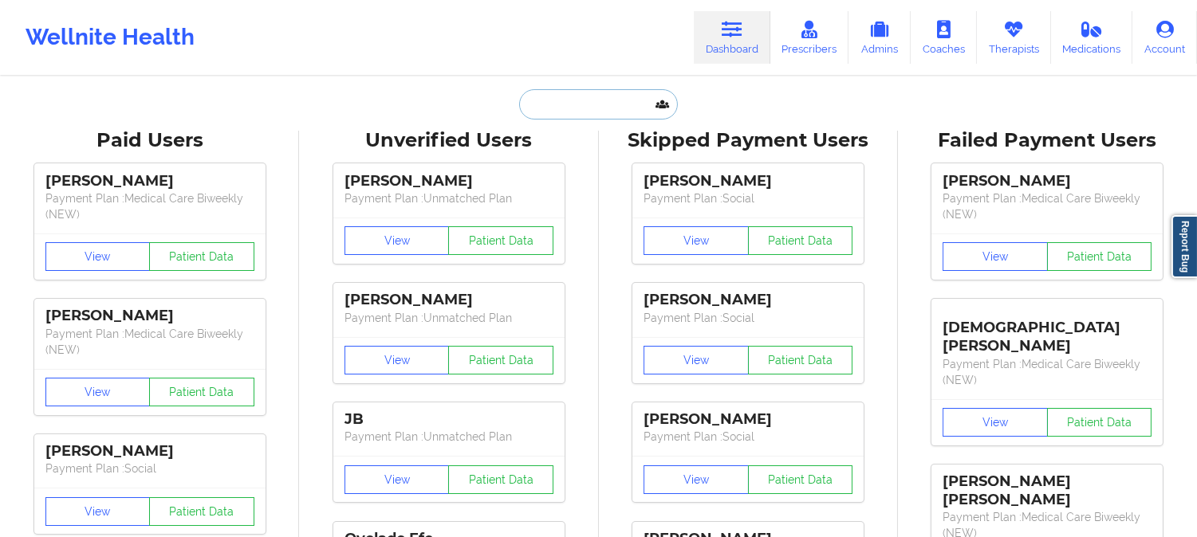
click at [587, 91] on input "text" at bounding box center [598, 104] width 158 height 30
click at [582, 113] on input "text" at bounding box center [598, 104] width 158 height 30
paste input "Ryan Pickering"
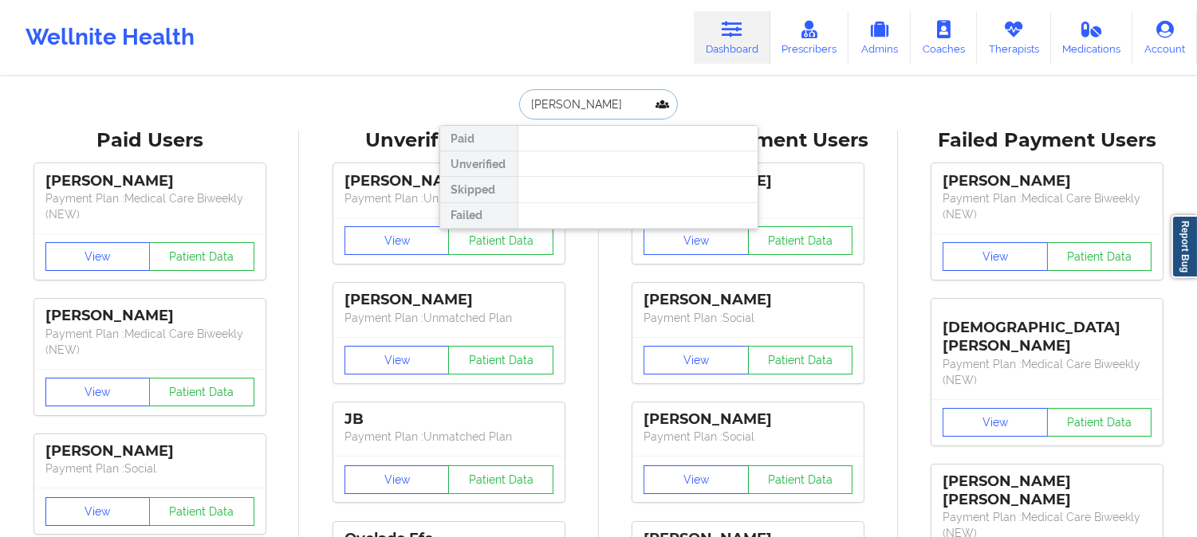
type input "Ryan Pickering"
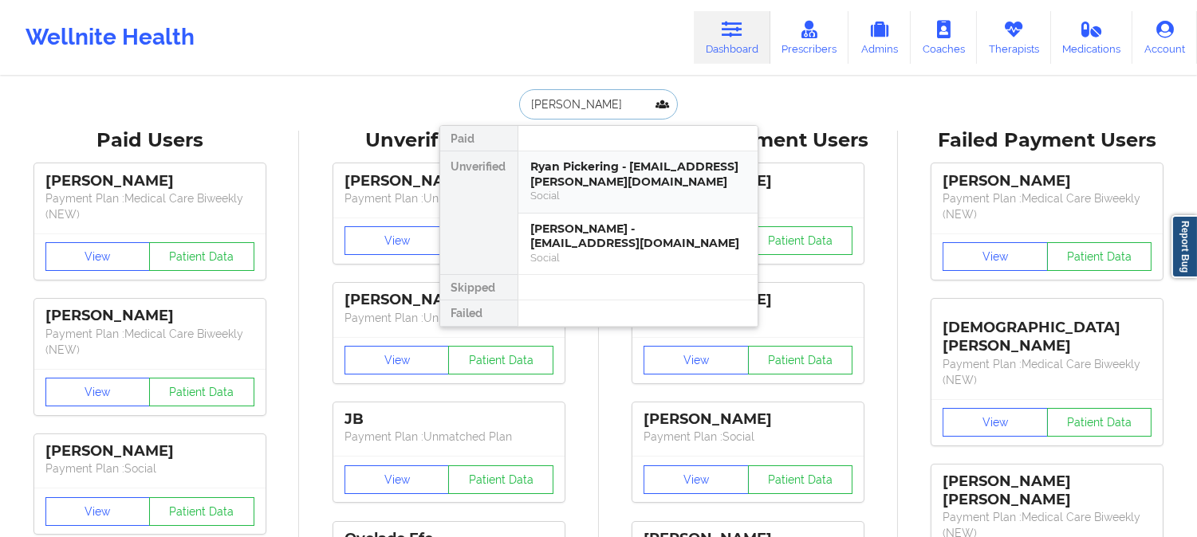
click at [598, 201] on div "Social" at bounding box center [638, 196] width 214 height 14
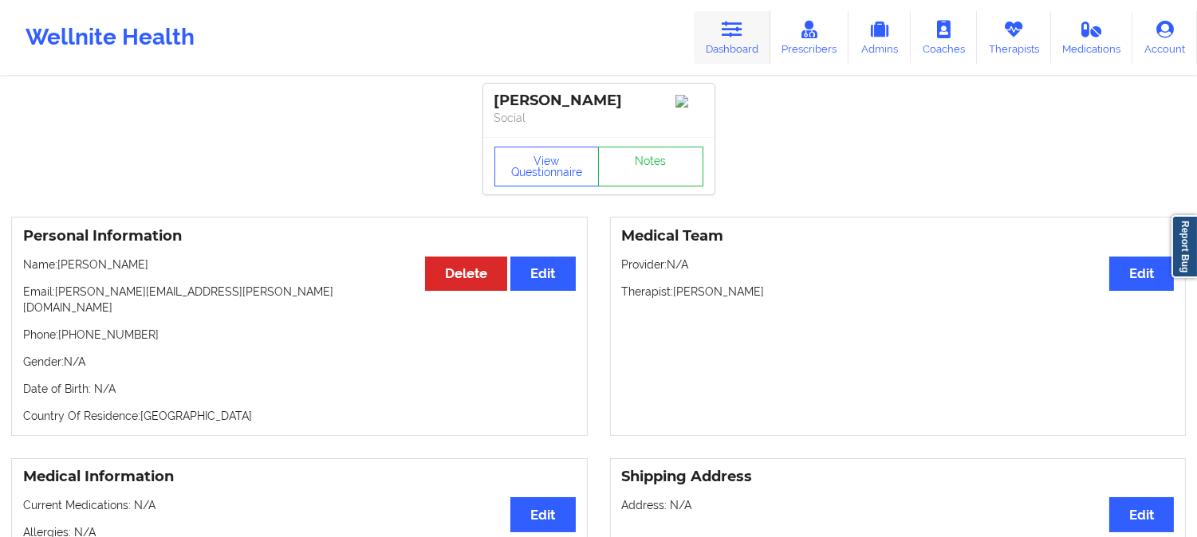
click at [747, 42] on link "Dashboard" at bounding box center [732, 37] width 77 height 53
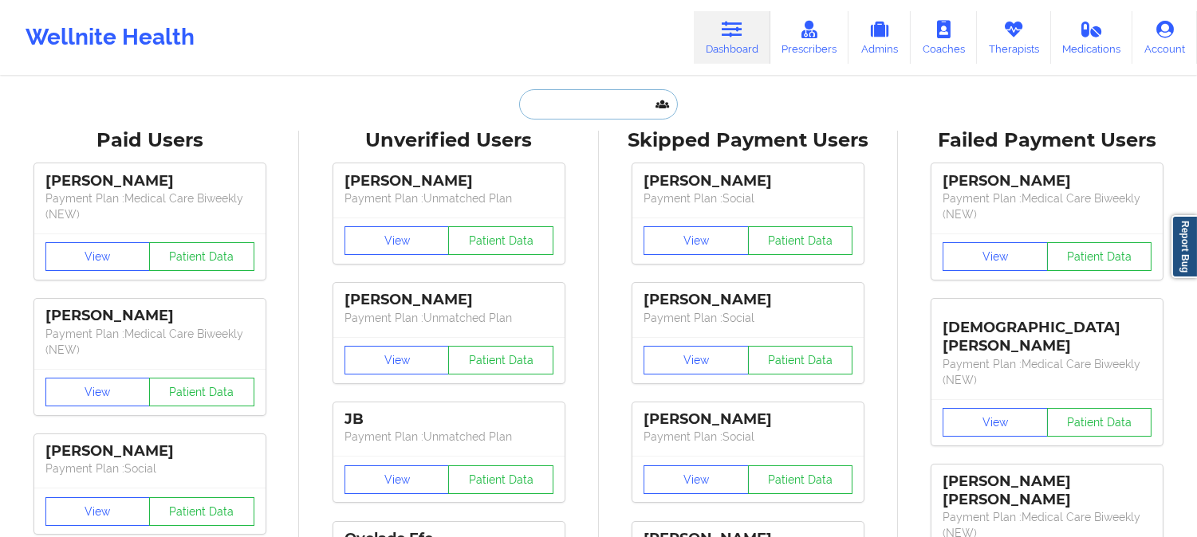
click at [594, 104] on input "text" at bounding box center [598, 104] width 158 height 30
paste input "Ryan Pickering"
type input "Ryan Pickering"
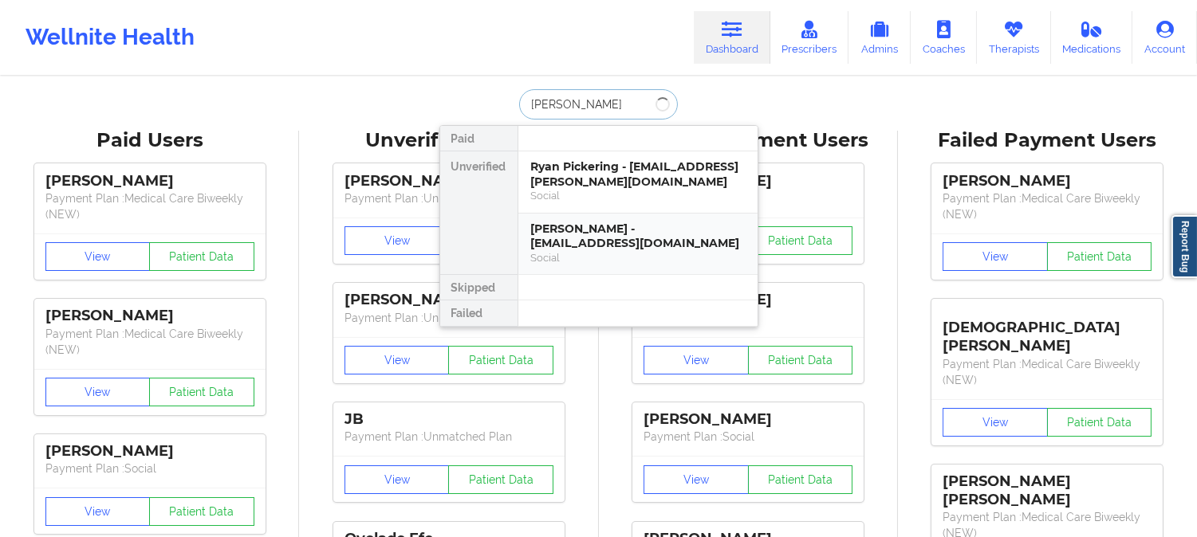
click at [595, 257] on div "Social" at bounding box center [638, 258] width 214 height 14
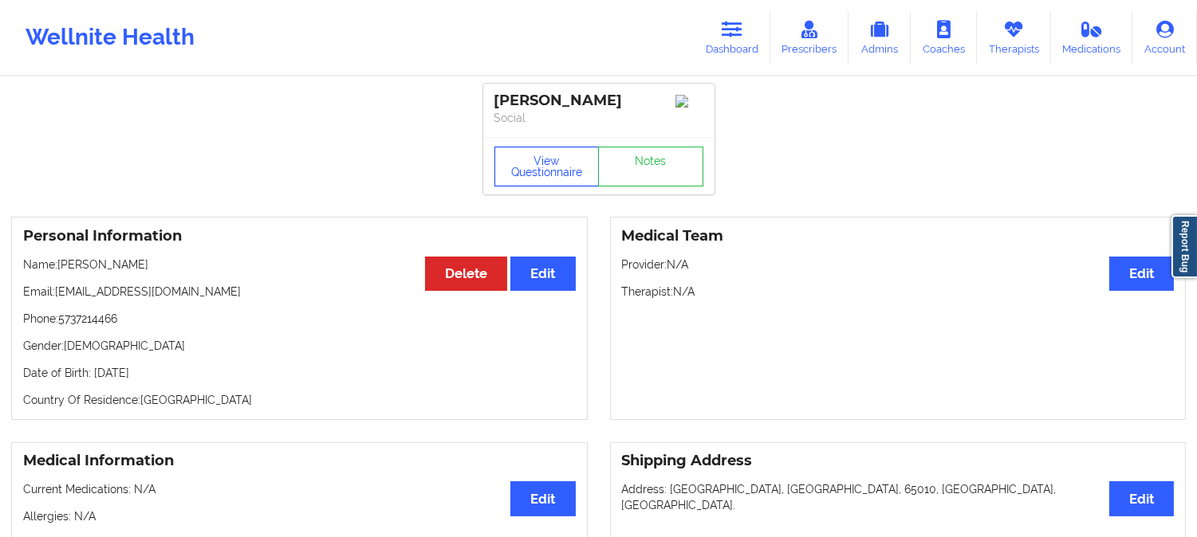
click at [544, 172] on button "View Questionnaire" at bounding box center [546, 167] width 105 height 40
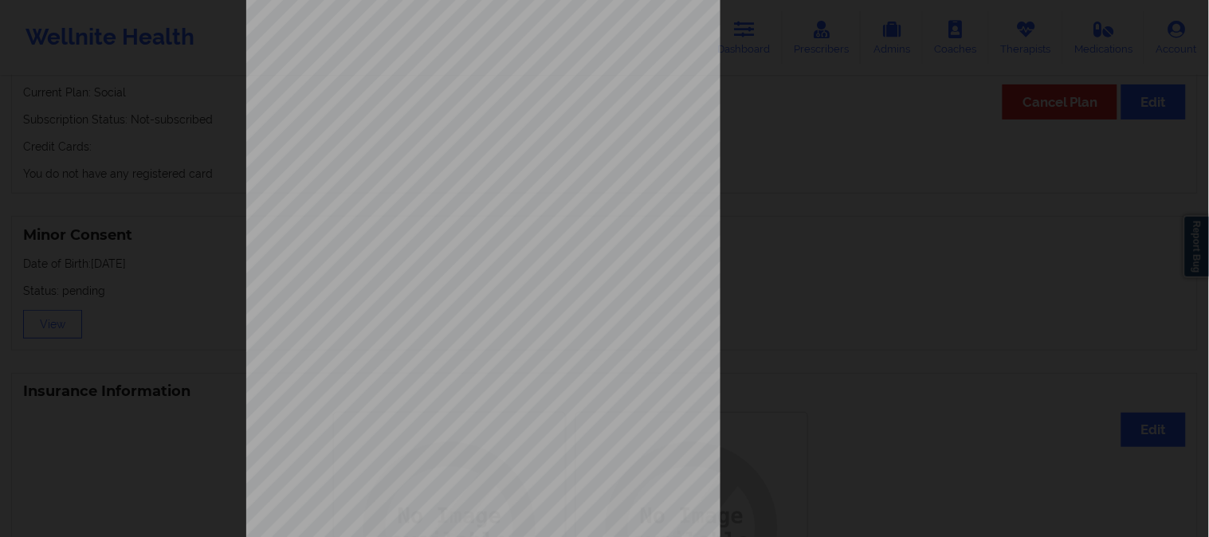
scroll to position [223, 0]
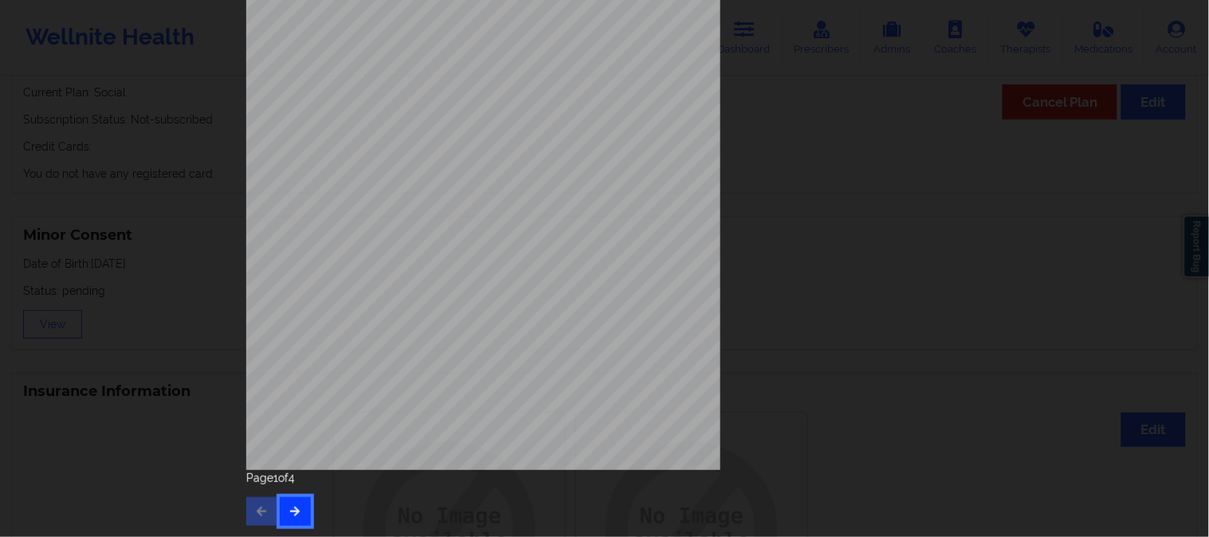
click at [298, 518] on button "button" at bounding box center [295, 511] width 31 height 29
click at [304, 512] on button "button" at bounding box center [295, 511] width 31 height 29
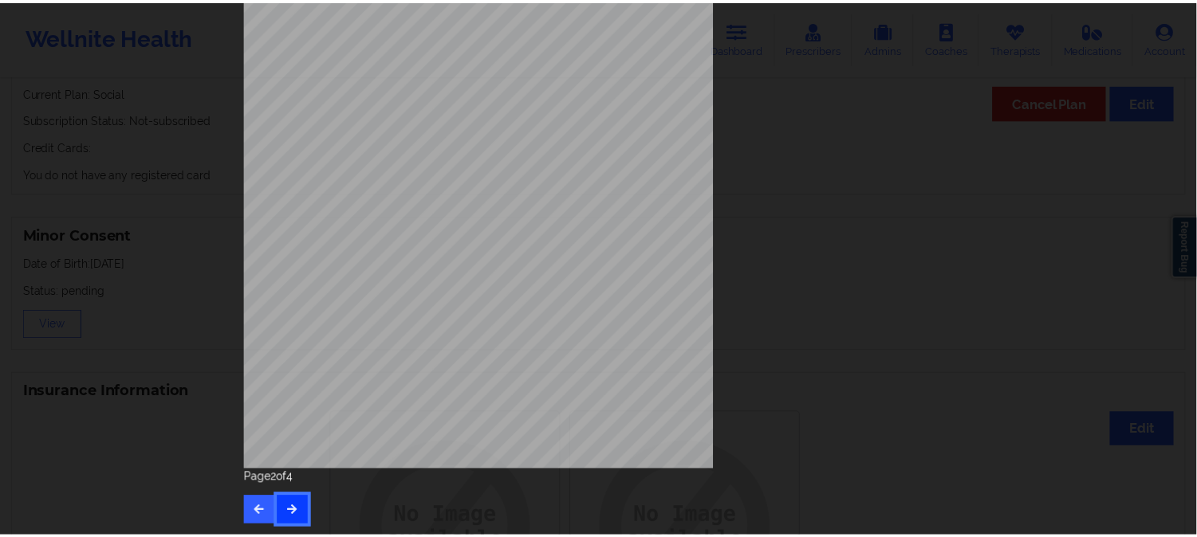
scroll to position [0, 0]
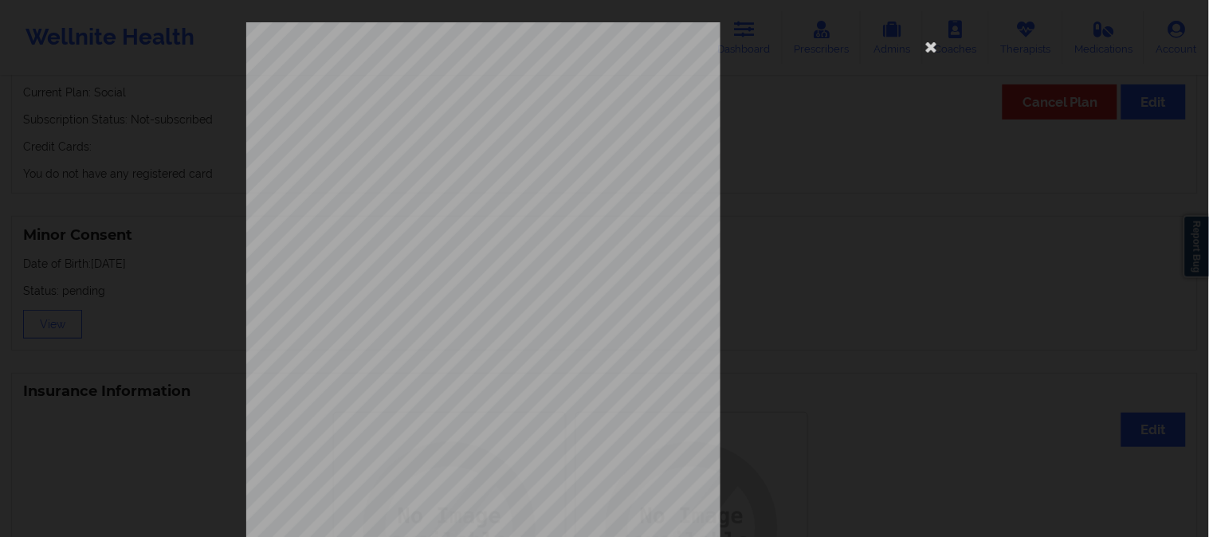
click at [930, 282] on div "This patient has not provided the type of insurance Insurance Member ID for pat…" at bounding box center [604, 357] width 717 height 671
click at [926, 44] on icon at bounding box center [932, 46] width 26 height 26
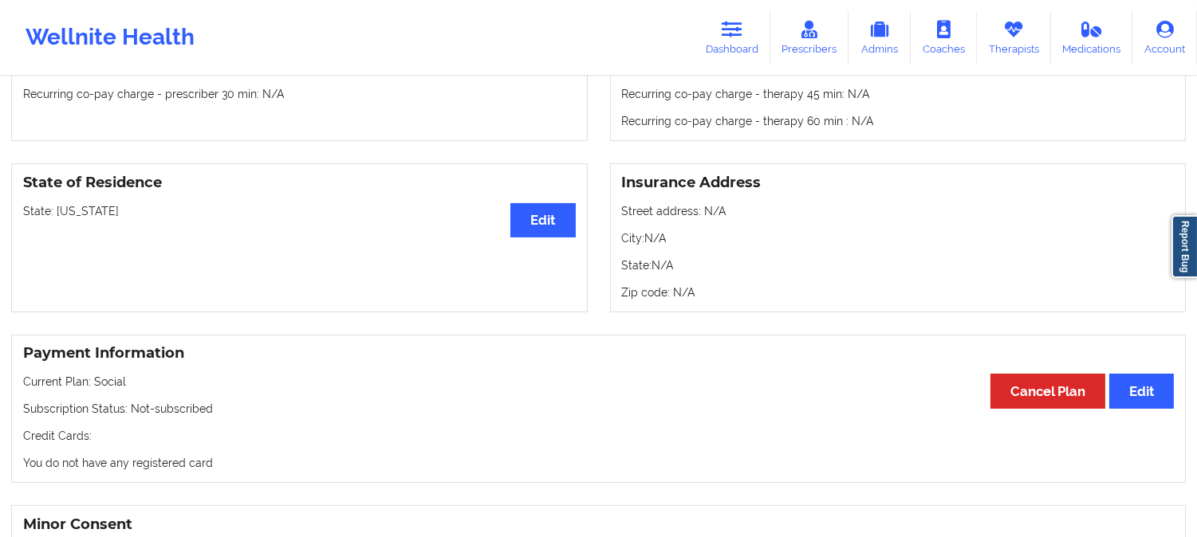
scroll to position [354, 0]
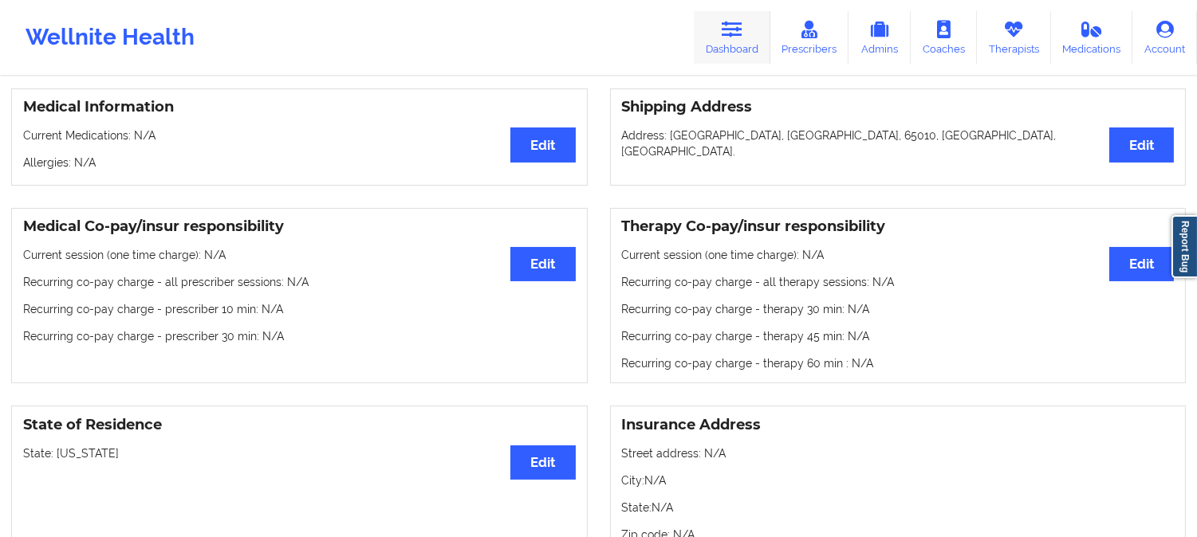
click at [734, 41] on link "Dashboard" at bounding box center [732, 37] width 77 height 53
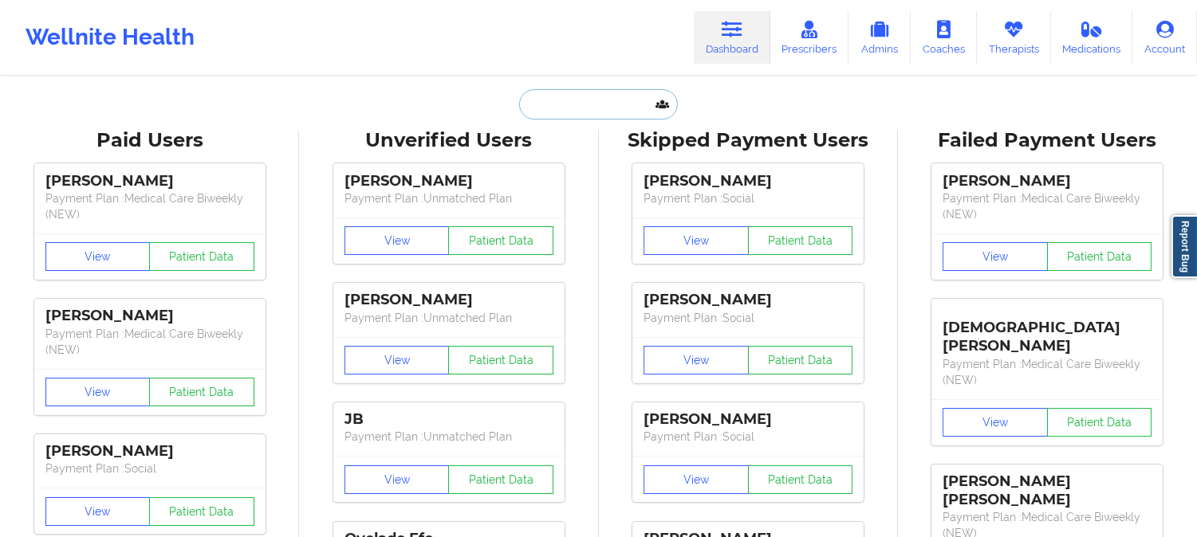
click at [568, 112] on input "text" at bounding box center [598, 104] width 158 height 30
paste input "Ryan Pickering"
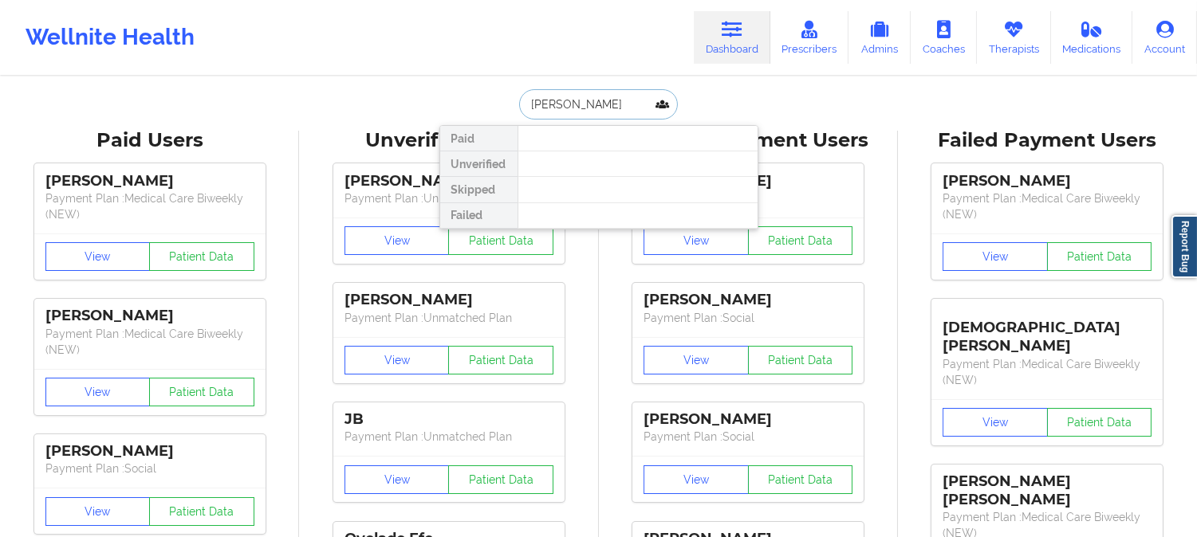
type input "Ryan Pickering"
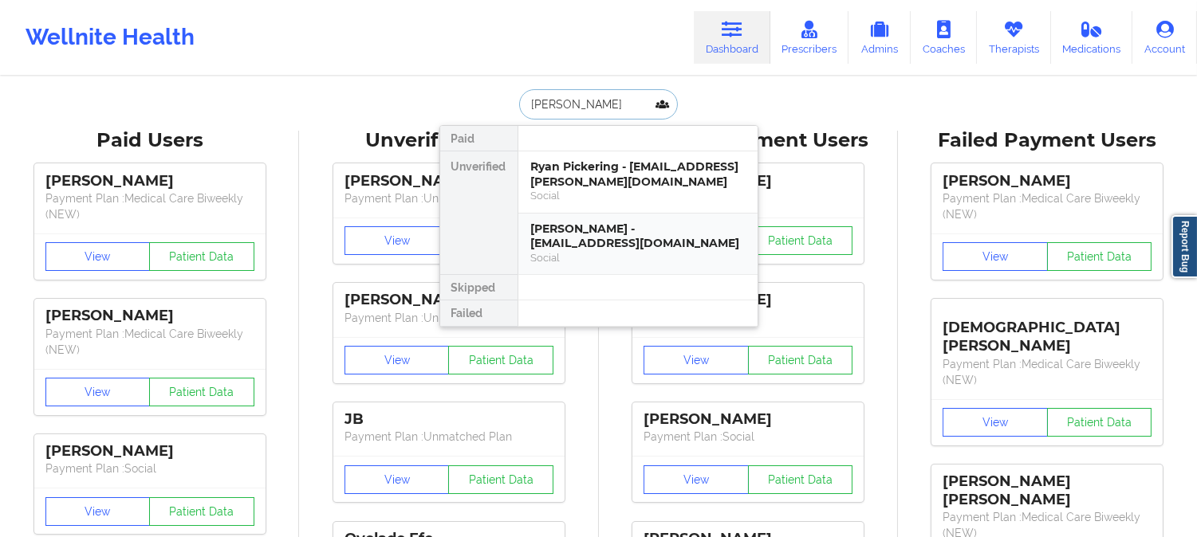
click at [592, 237] on div "Ryan Pickering - ryno531@gmail.com" at bounding box center [638, 236] width 214 height 29
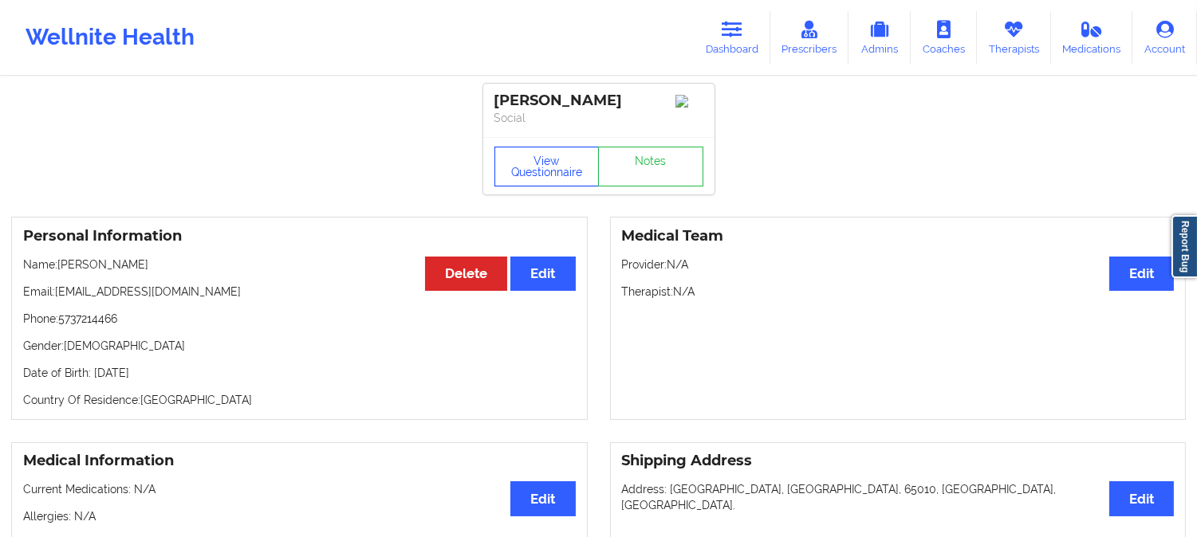
click at [552, 170] on button "View Questionnaire" at bounding box center [546, 167] width 105 height 40
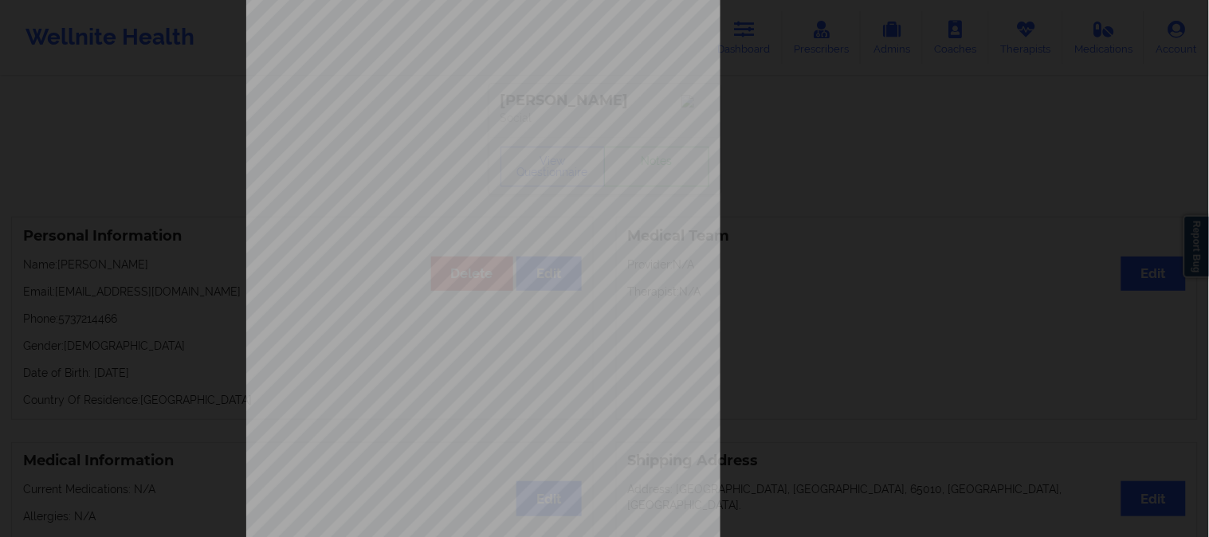
scroll to position [223, 0]
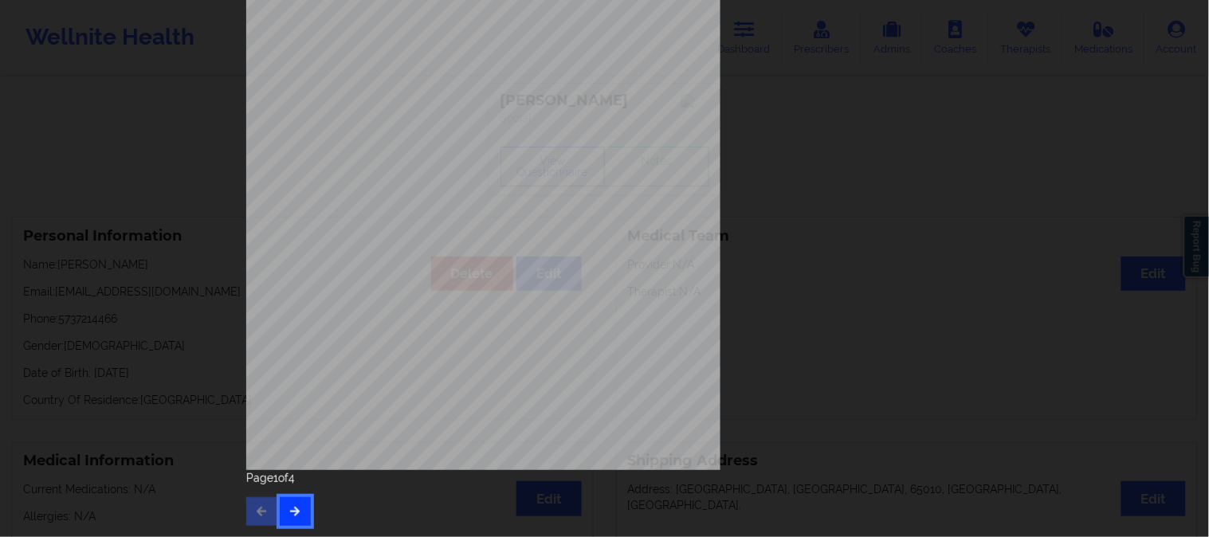
click at [301, 513] on button "button" at bounding box center [295, 511] width 31 height 29
click at [295, 509] on icon "button" at bounding box center [296, 511] width 14 height 10
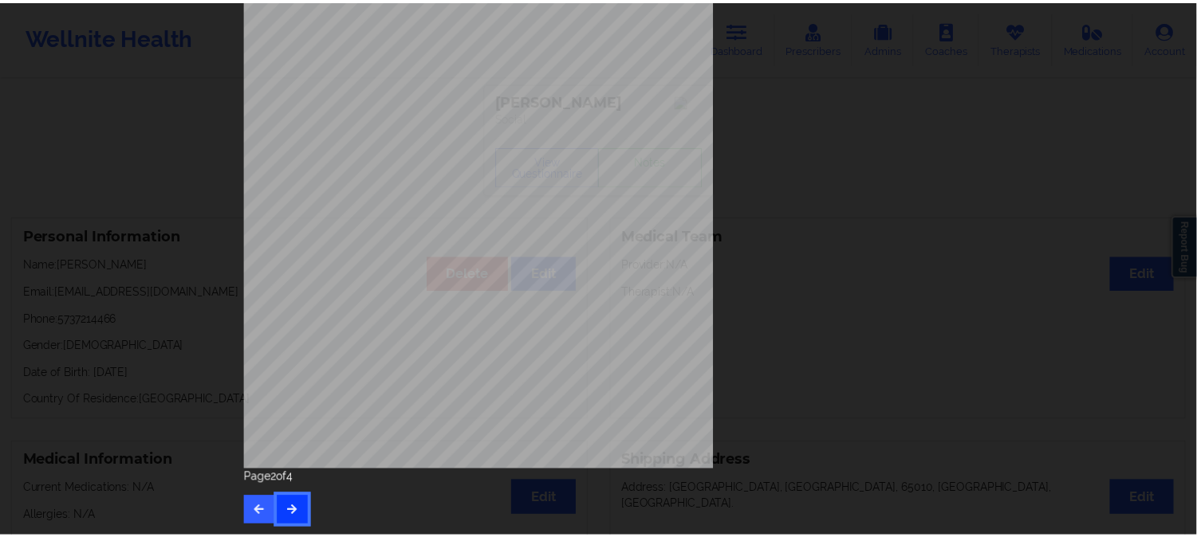
scroll to position [0, 0]
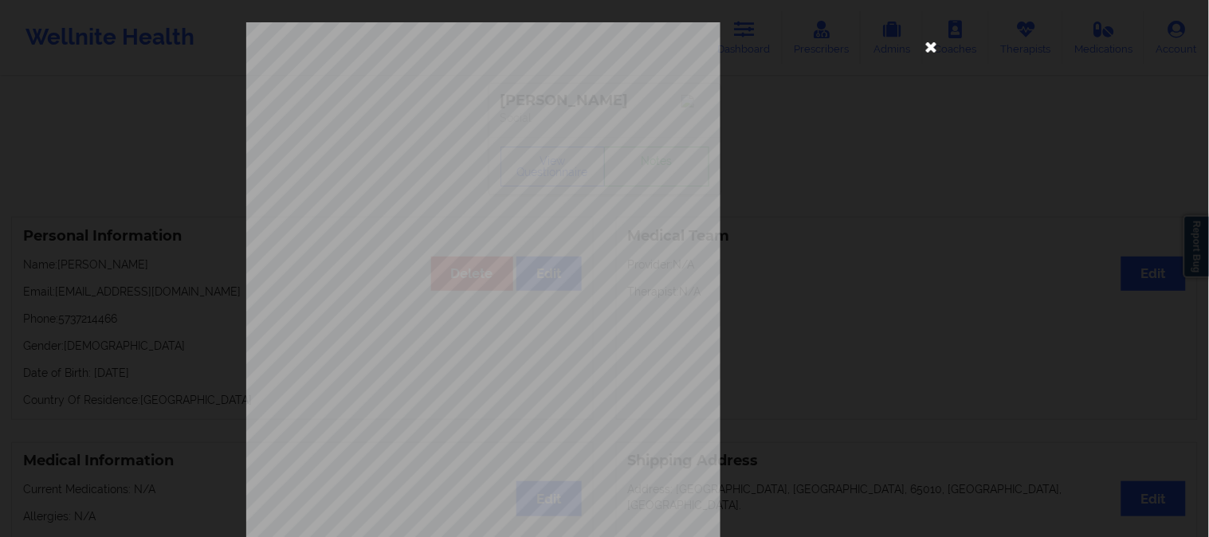
click at [922, 48] on icon at bounding box center [932, 46] width 26 height 26
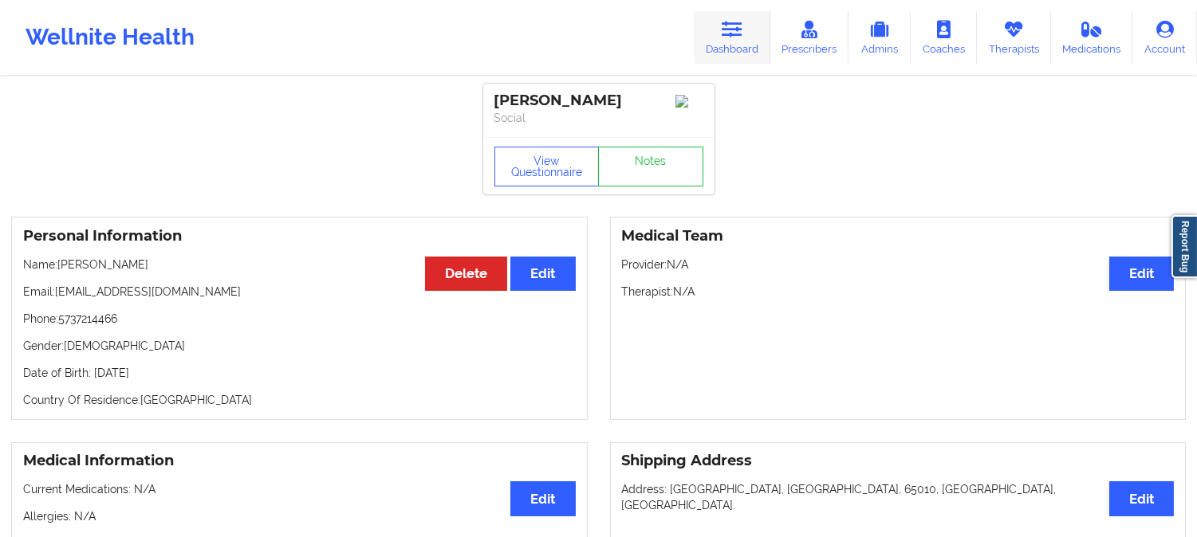
click at [737, 37] on icon at bounding box center [731, 30] width 21 height 18
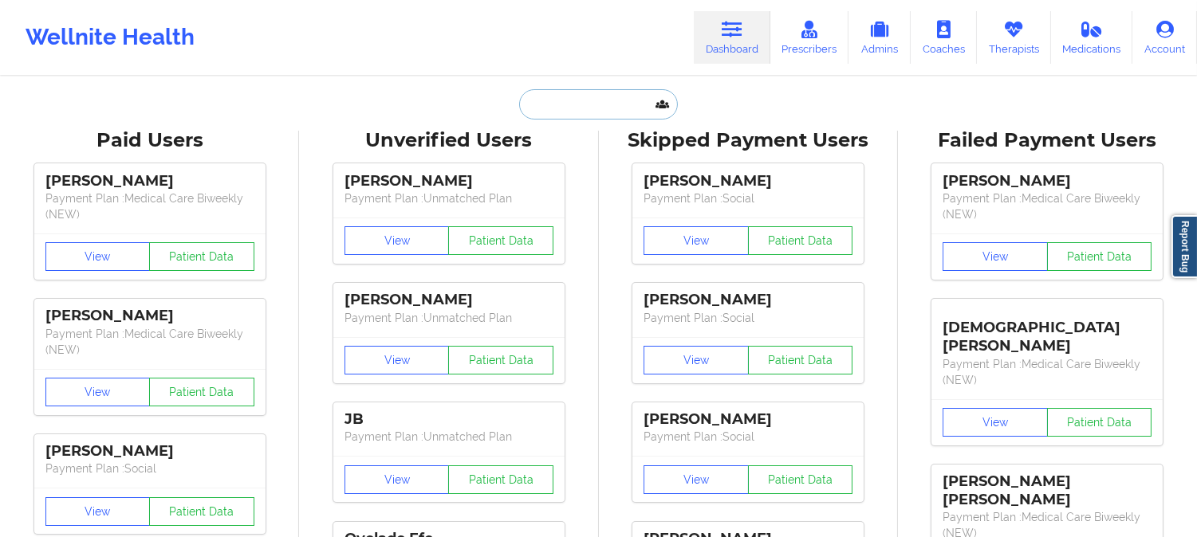
click at [583, 107] on input "text" at bounding box center [598, 104] width 158 height 30
paste input "954 553-1438"
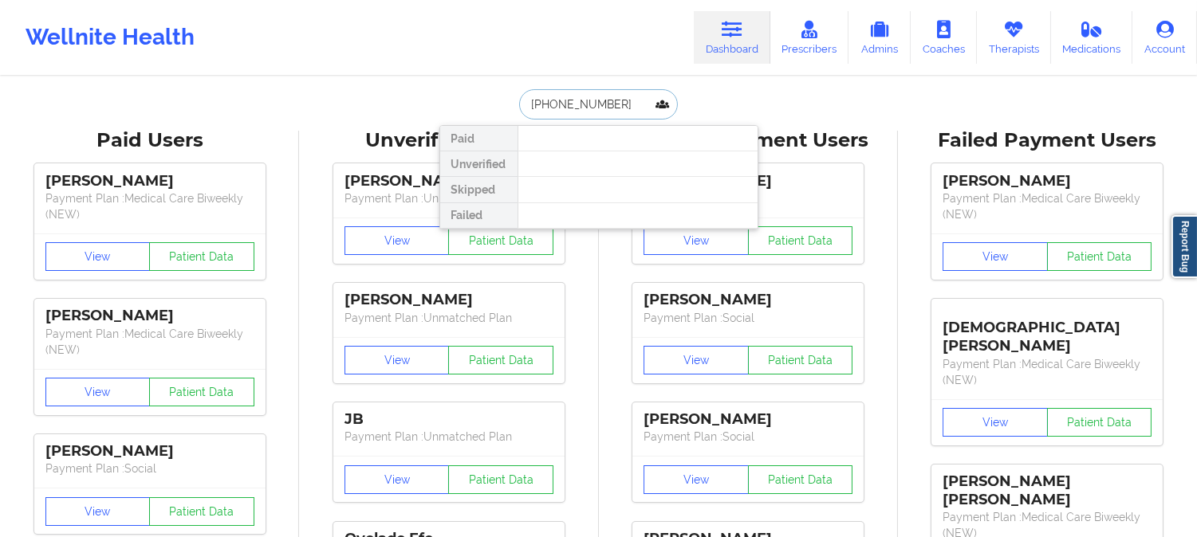
click at [627, 109] on input "954 553-1438" at bounding box center [598, 104] width 158 height 30
type input "9"
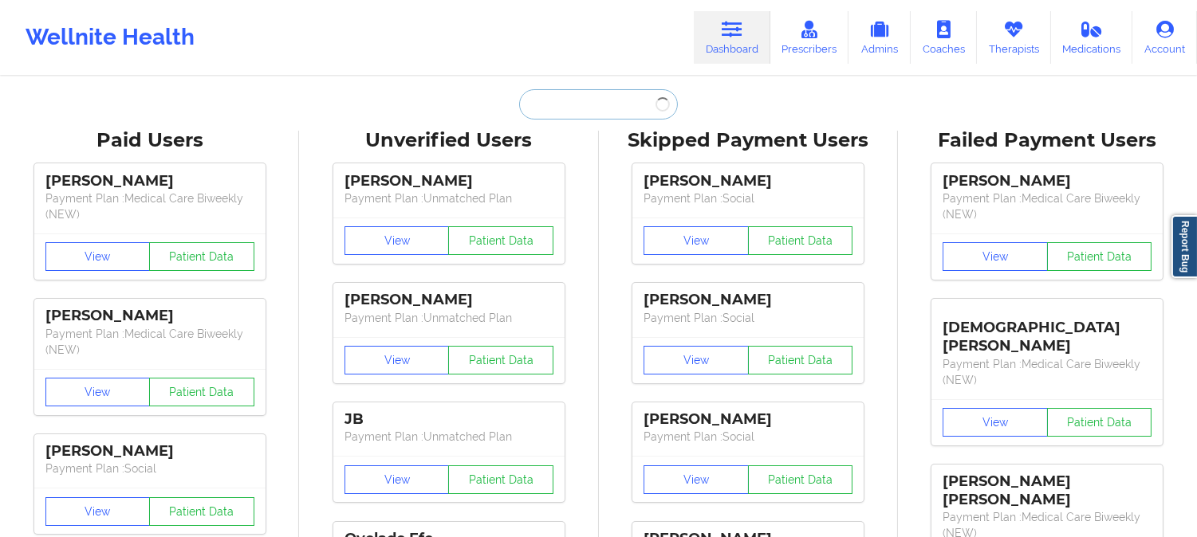
paste input "emmadesir34@gmail.com"
type input "emmadesir34@gmail.com"
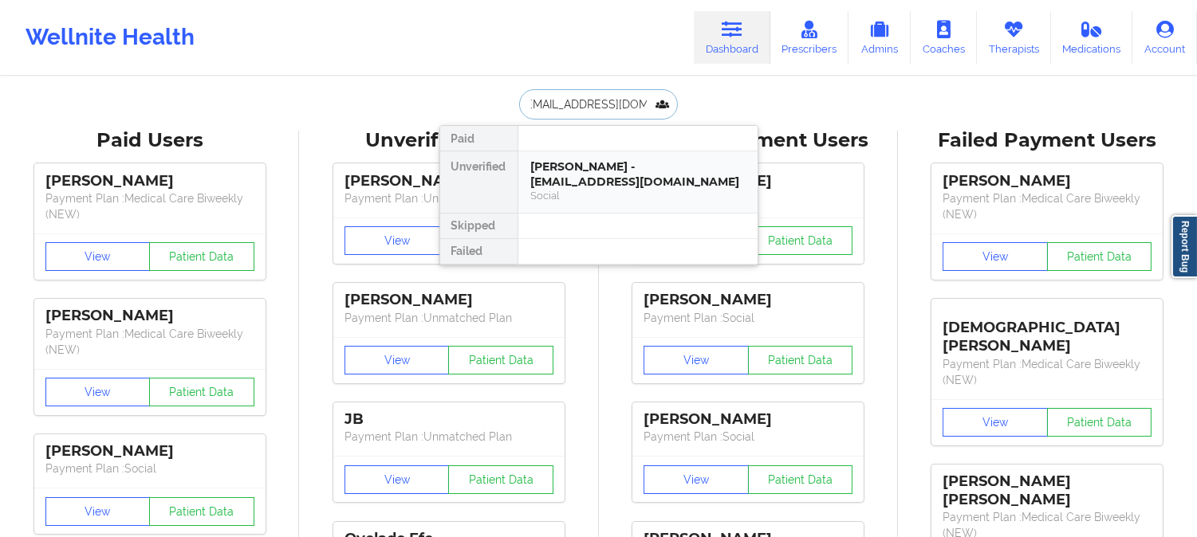
click at [615, 195] on div "Social" at bounding box center [638, 196] width 214 height 14
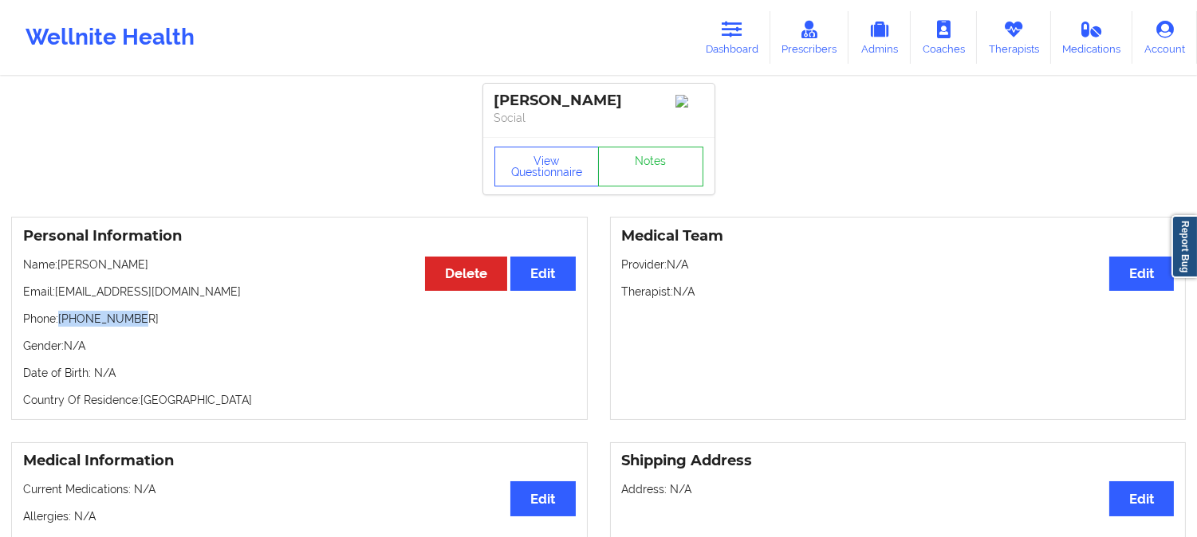
drag, startPoint x: 136, startPoint y: 324, endPoint x: 61, endPoint y: 324, distance: 74.1
click at [61, 324] on p "Phone: +19545531438" at bounding box center [299, 319] width 552 height 16
click at [753, 34] on link "Dashboard" at bounding box center [732, 37] width 77 height 53
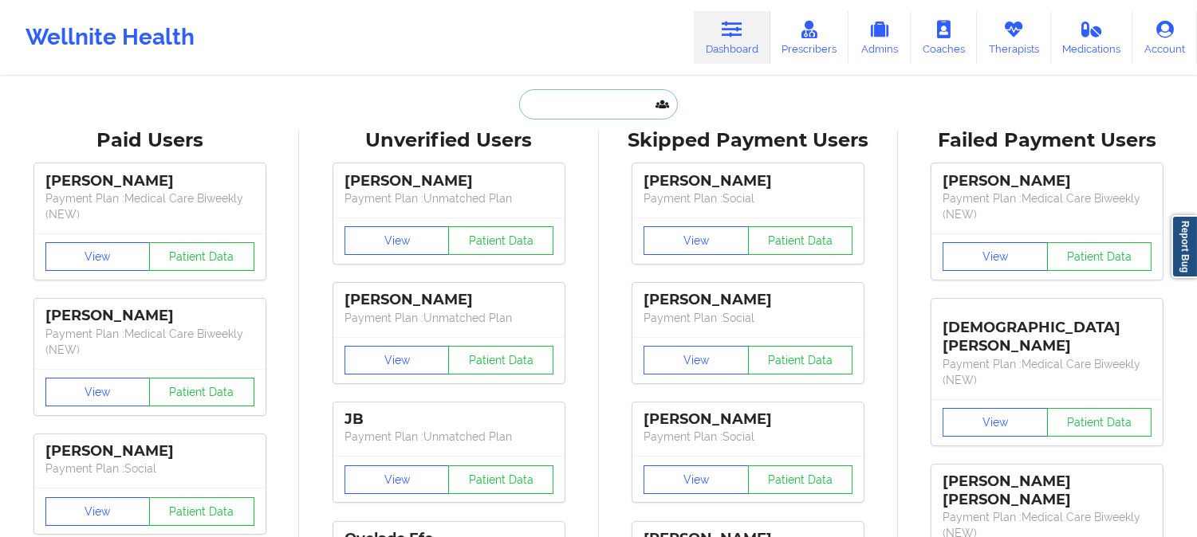
click at [610, 101] on input "text" at bounding box center [598, 104] width 158 height 30
paste input "Kelsey Andersen"
type input "Kelsey Andersen"
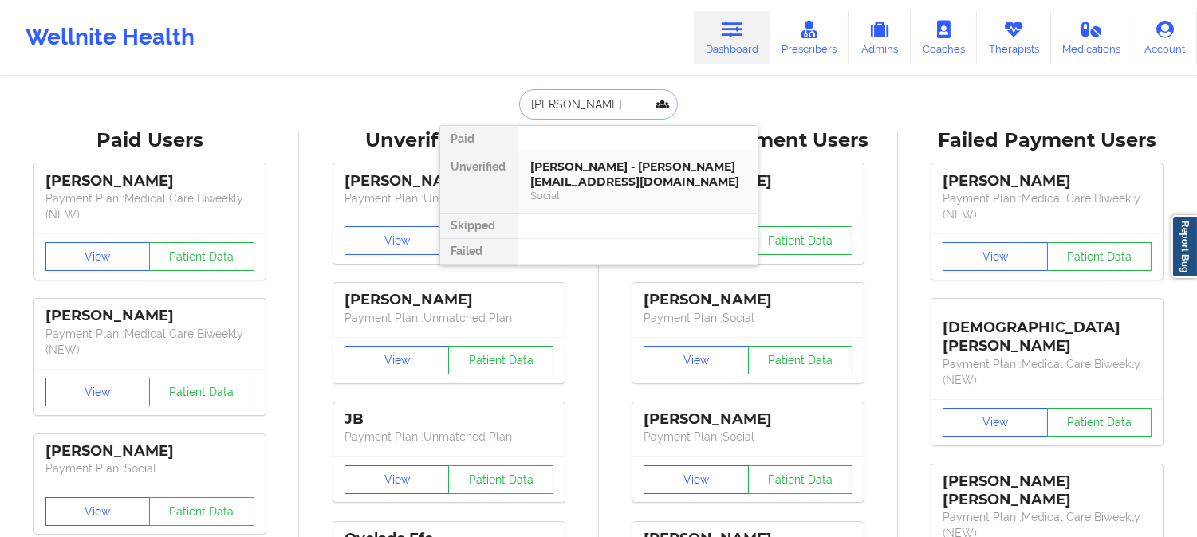
click at [622, 184] on div "Kelsey Andersen - monica.a_andersen@yahoo.com" at bounding box center [638, 173] width 214 height 29
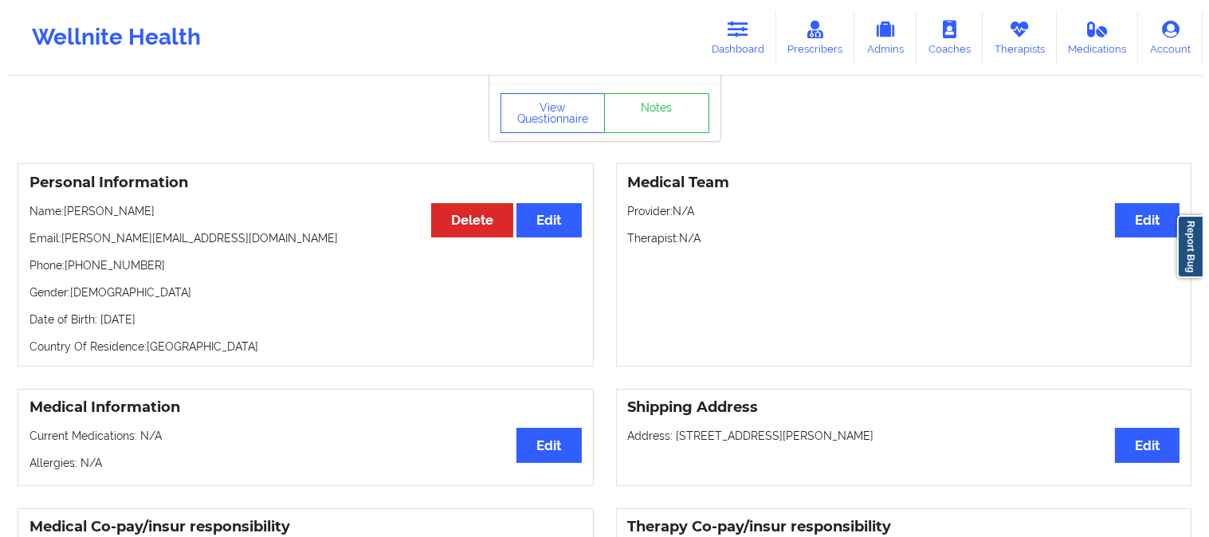
scroll to position [50, 0]
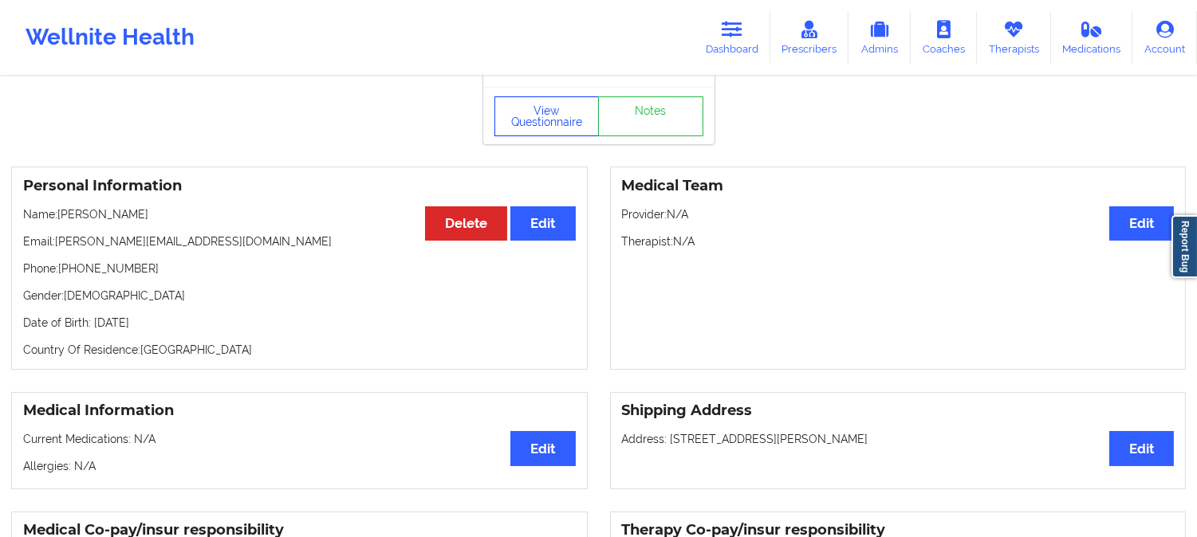
click at [552, 131] on button "View Questionnaire" at bounding box center [546, 116] width 105 height 40
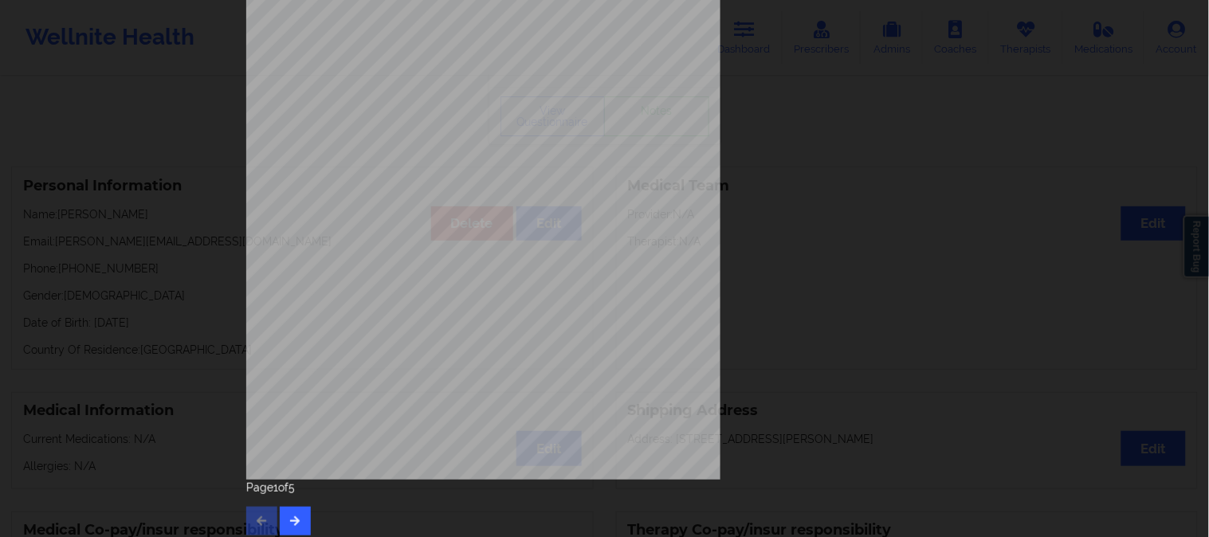
scroll to position [223, 0]
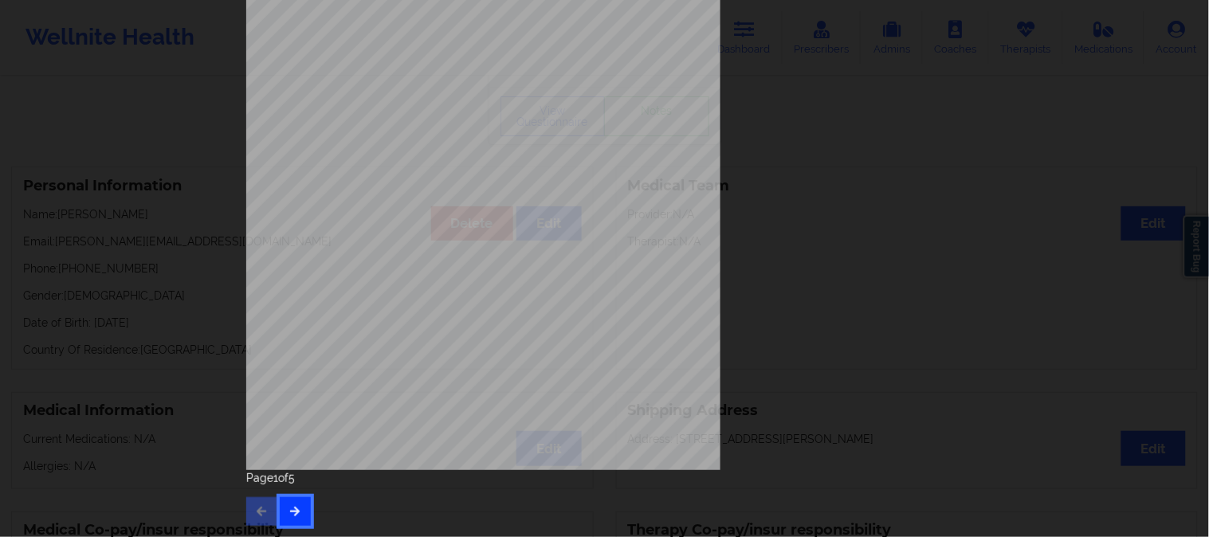
click at [292, 507] on icon "button" at bounding box center [296, 511] width 14 height 10
click at [280, 510] on button "button" at bounding box center [295, 511] width 31 height 29
click at [297, 521] on button "button" at bounding box center [295, 511] width 31 height 29
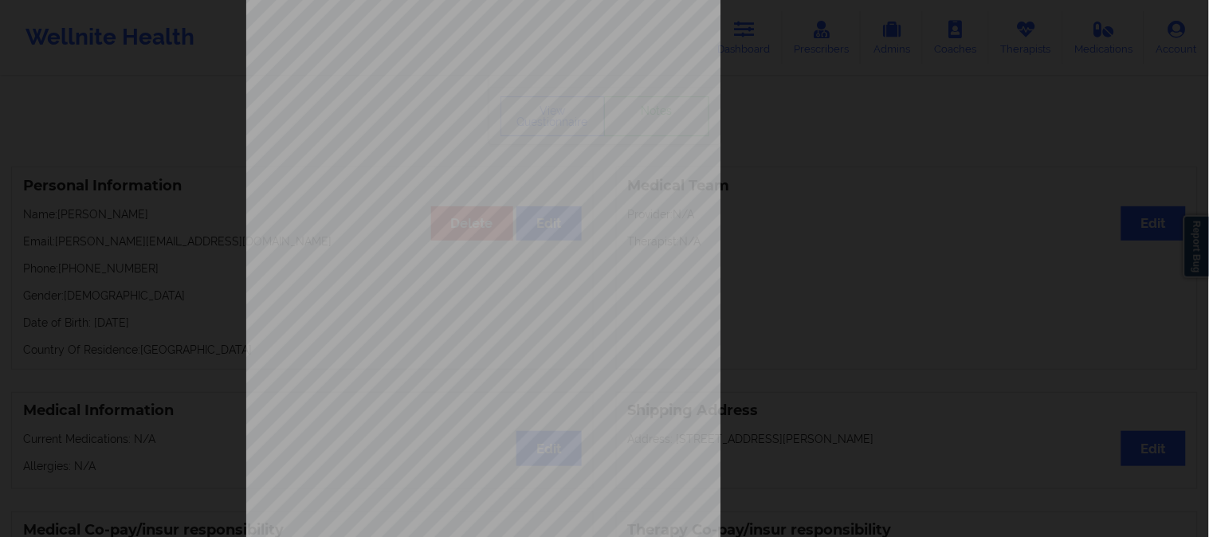
scroll to position [88, 0]
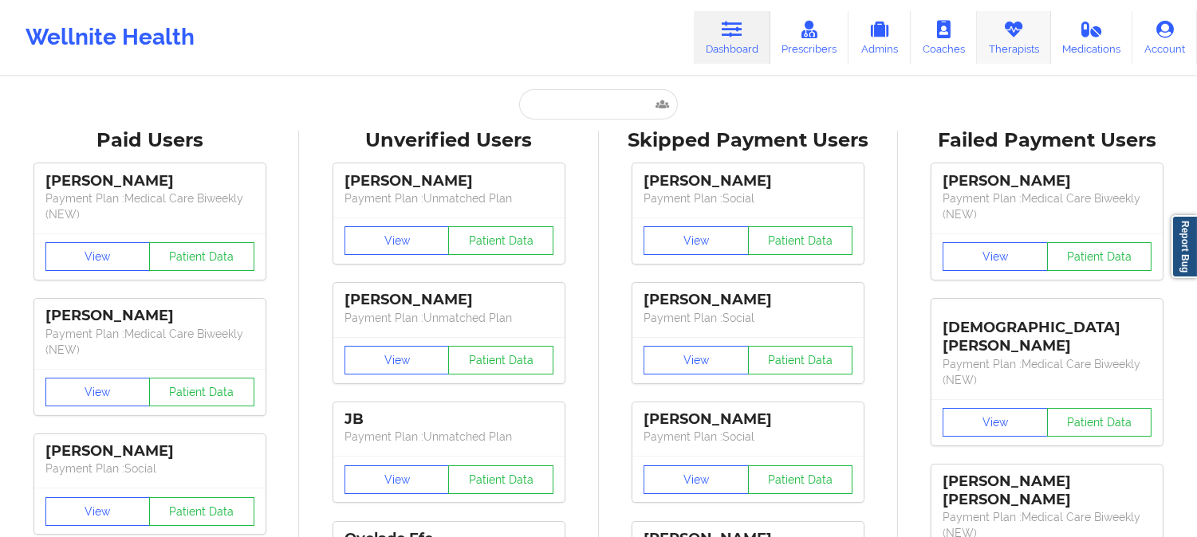
click at [1010, 50] on link "Therapists" at bounding box center [1014, 37] width 74 height 53
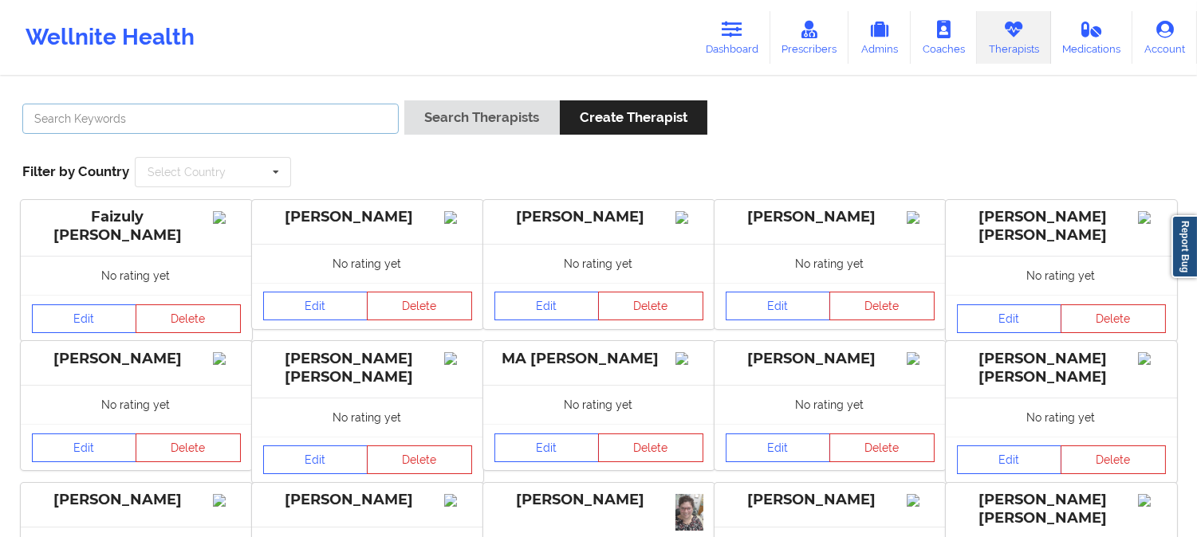
click at [188, 116] on input "text" at bounding box center [210, 119] width 376 height 30
paste input "Erin Ritter"
type input "[PERSON_NAME]"
click at [344, 168] on div "Erin Ritter Search Therapists Create Therapist Filter by Country Select Country…" at bounding box center [598, 143] width 1174 height 109
click at [264, 179] on icon at bounding box center [276, 172] width 24 height 29
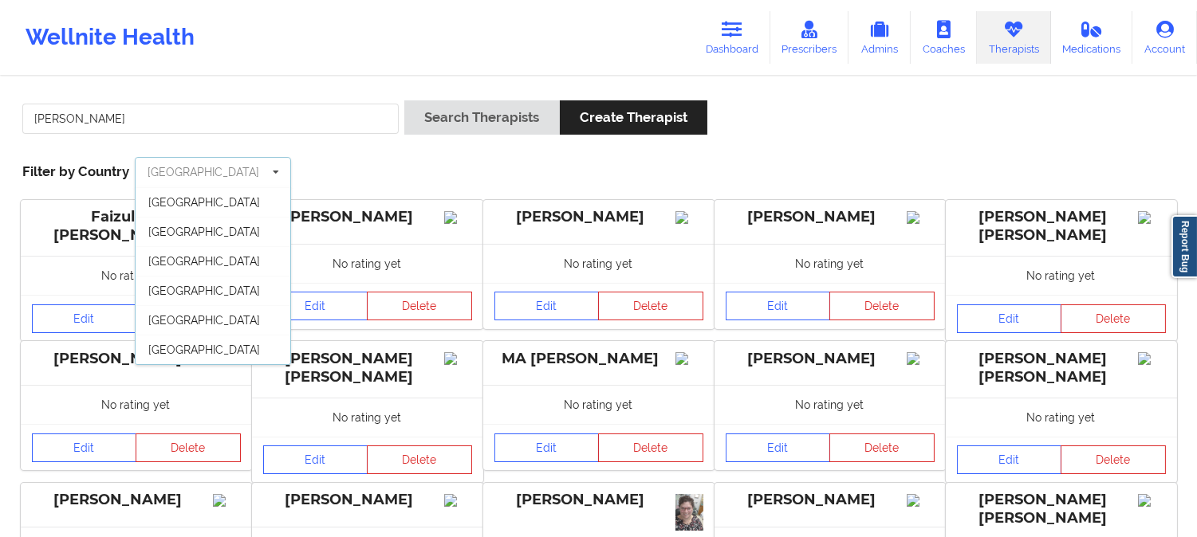
scroll to position [88, 0]
click at [194, 344] on span "[GEOGRAPHIC_DATA]" at bounding box center [204, 350] width 112 height 13
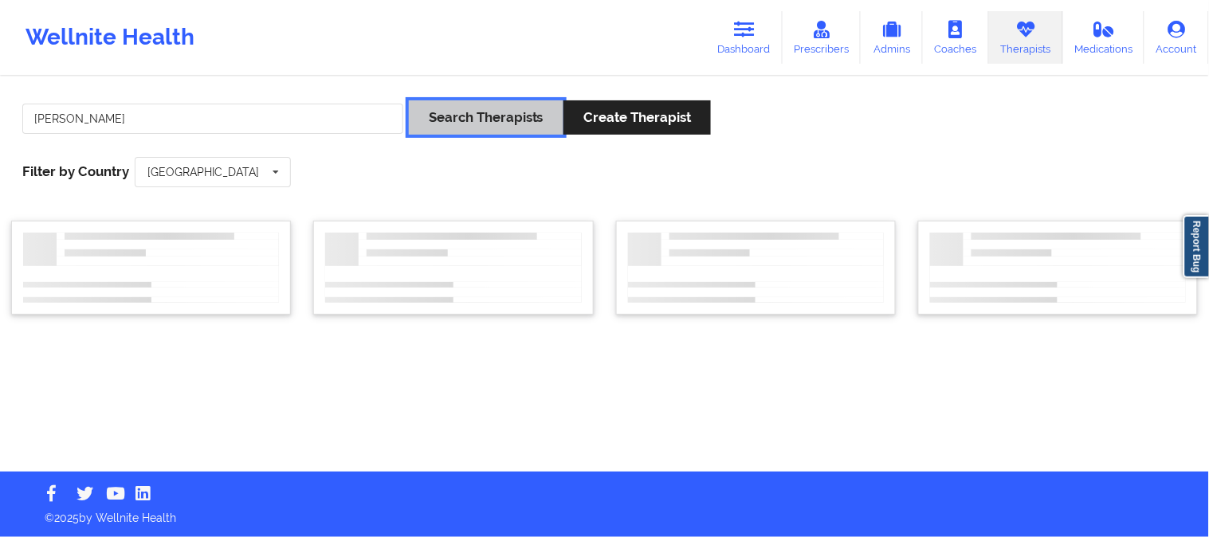
click at [497, 129] on button "Search Therapists" at bounding box center [486, 117] width 155 height 34
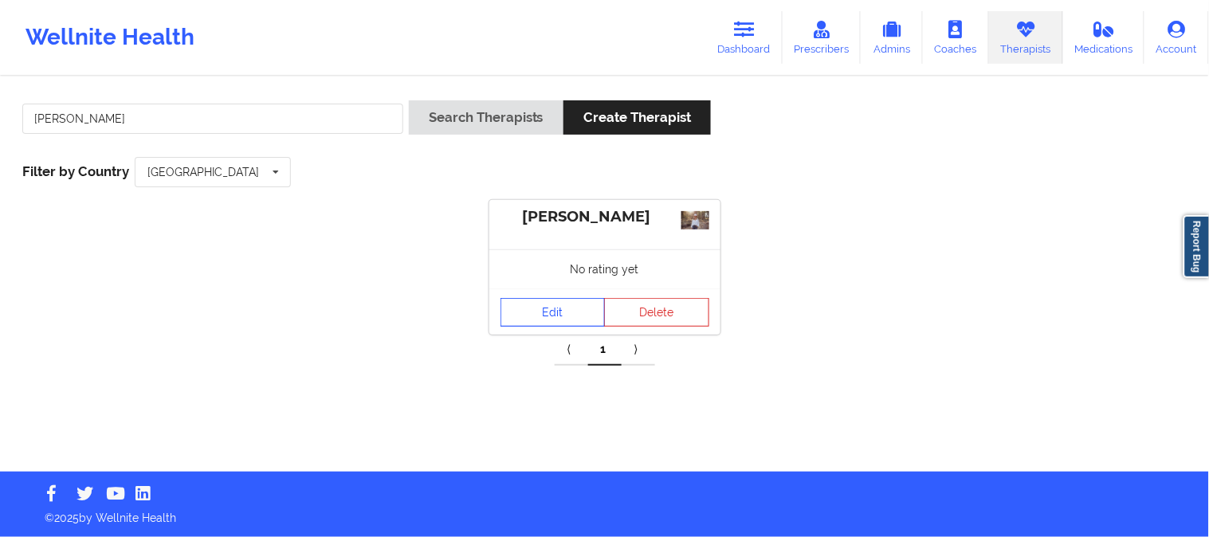
click at [568, 323] on link "Edit" at bounding box center [553, 312] width 105 height 29
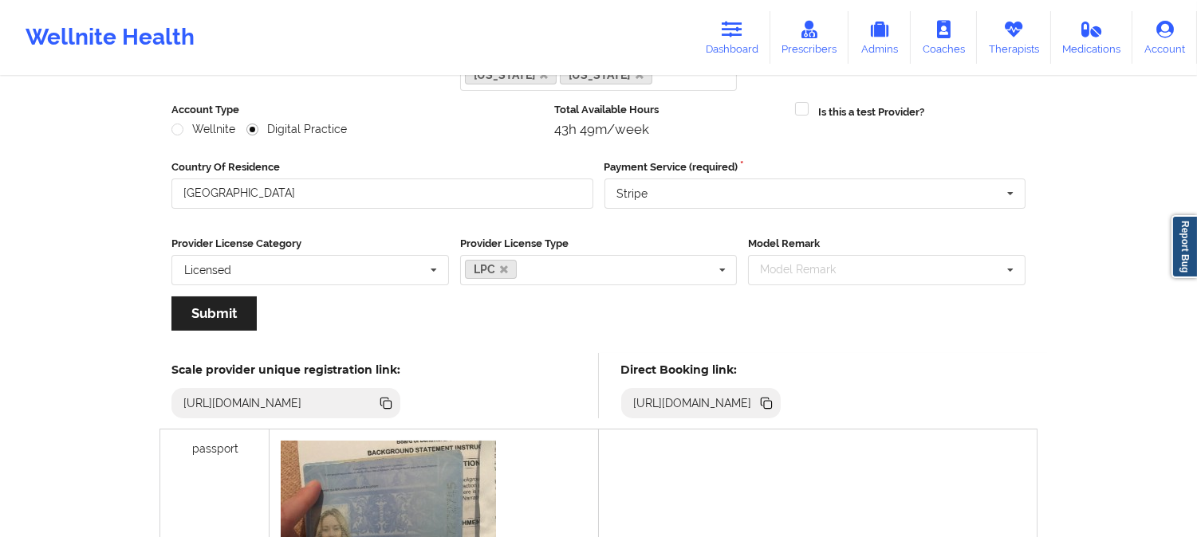
scroll to position [265, 0]
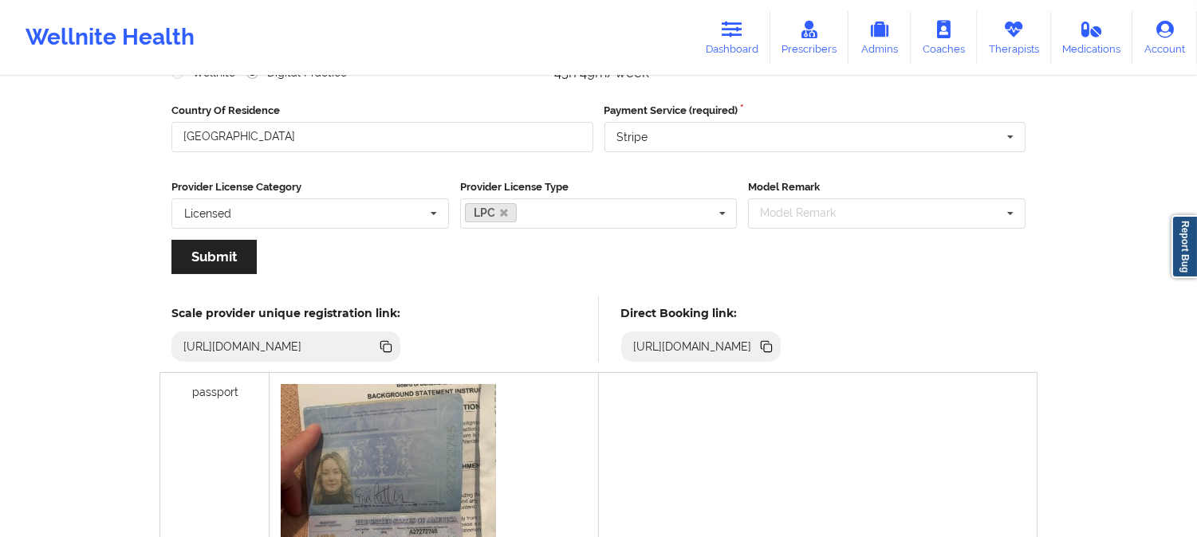
click at [772, 347] on icon at bounding box center [768, 348] width 8 height 8
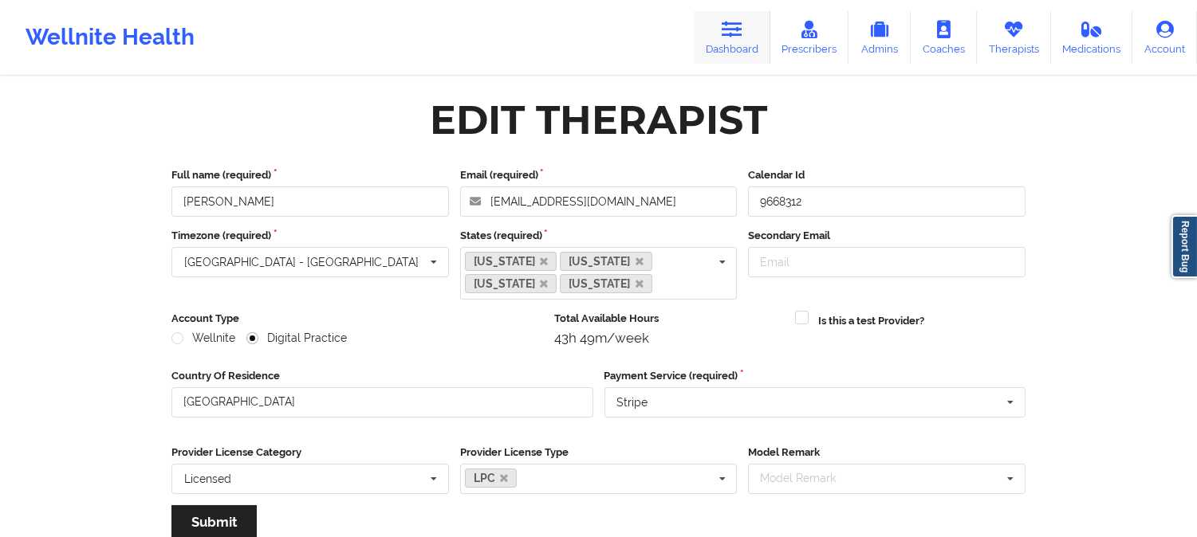
click at [740, 38] on link "Dashboard" at bounding box center [732, 37] width 77 height 53
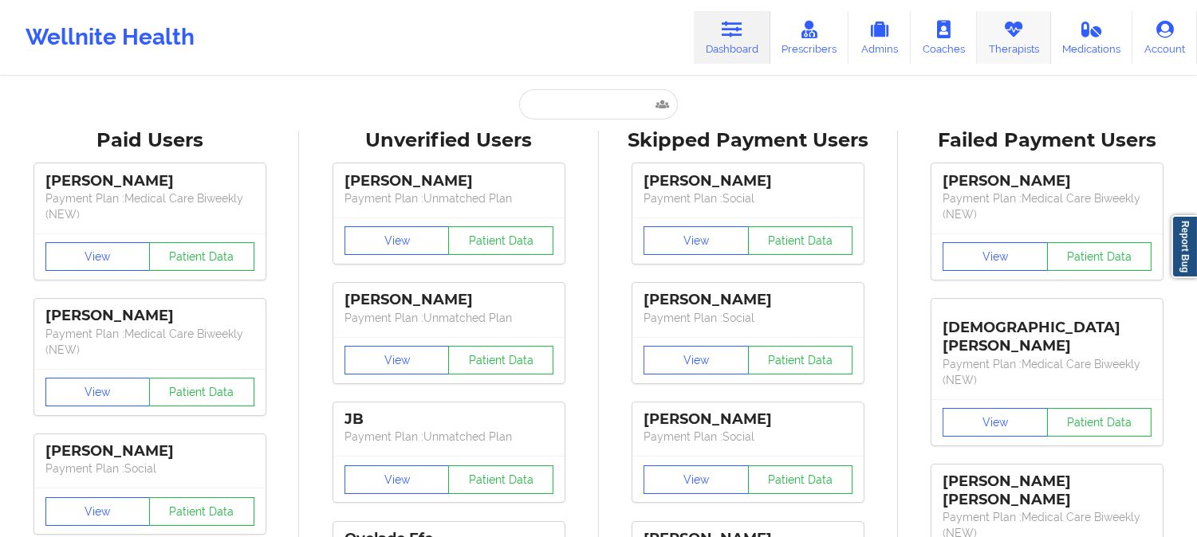
click at [1006, 45] on link "Therapists" at bounding box center [1014, 37] width 74 height 53
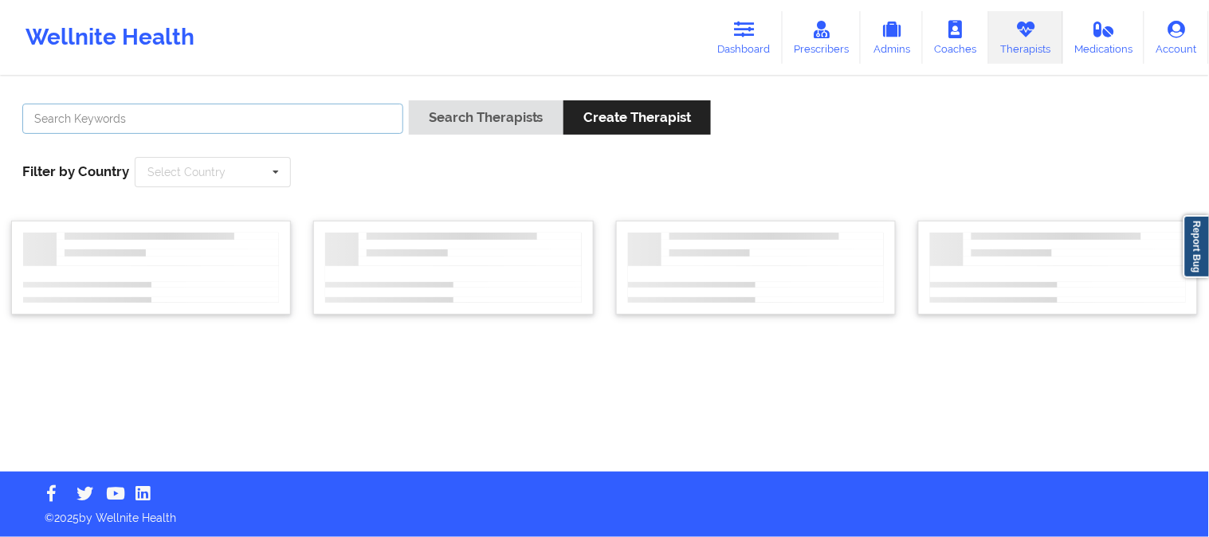
click at [271, 118] on input "text" at bounding box center [212, 119] width 381 height 30
paste input "Geobany Rodriguez"
type input "Geobany Rodriguez"
click at [269, 176] on icon at bounding box center [276, 172] width 24 height 29
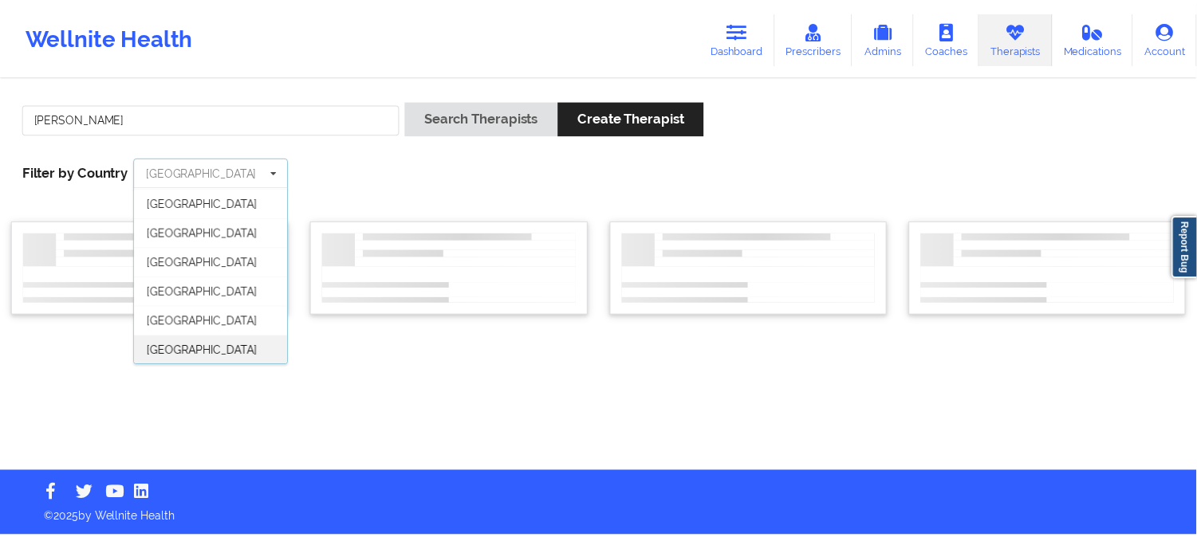
scroll to position [88, 0]
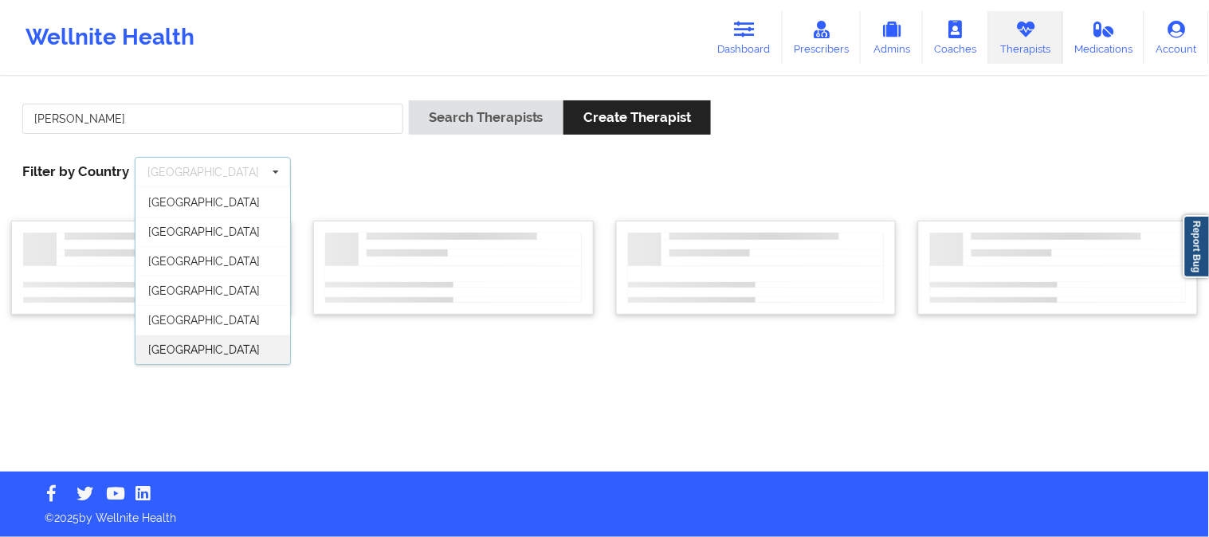
click at [216, 351] on span "[GEOGRAPHIC_DATA]" at bounding box center [204, 350] width 112 height 13
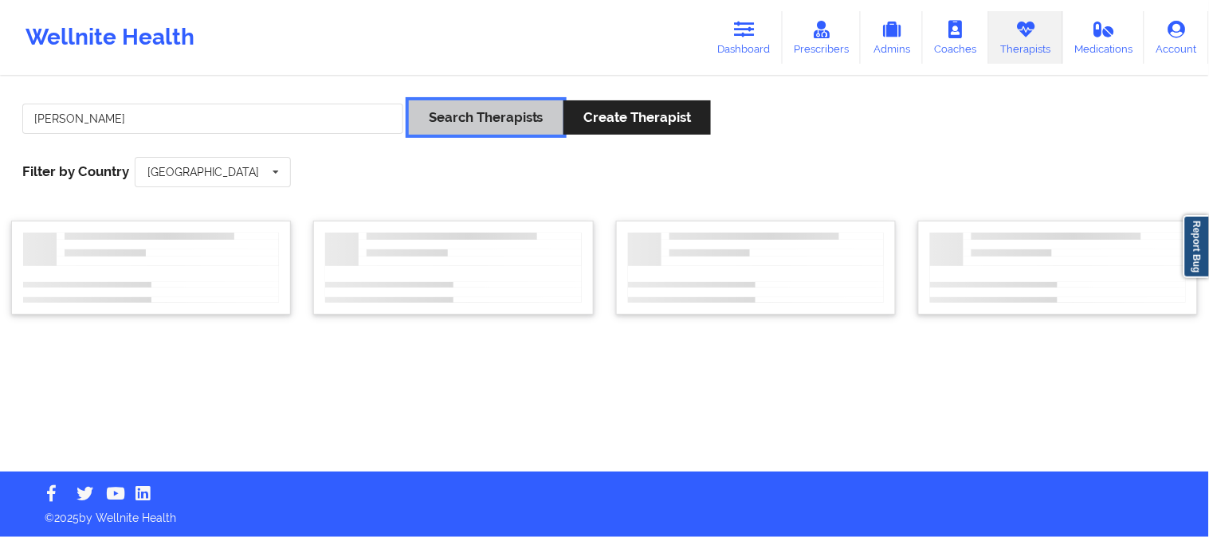
click at [501, 117] on button "Search Therapists" at bounding box center [486, 117] width 155 height 34
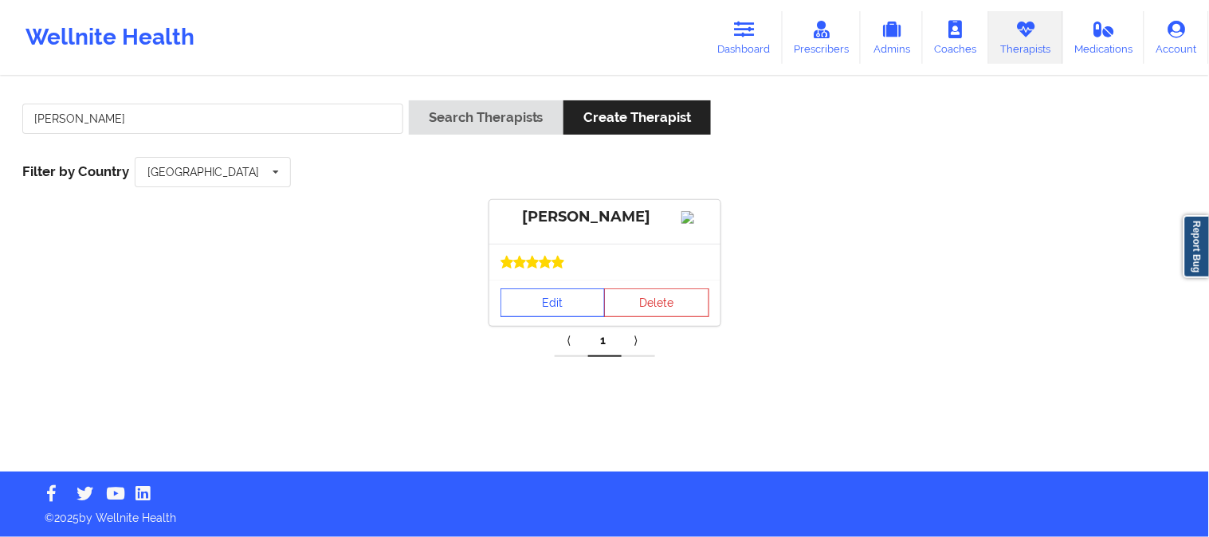
click at [593, 301] on link "Edit" at bounding box center [553, 303] width 105 height 29
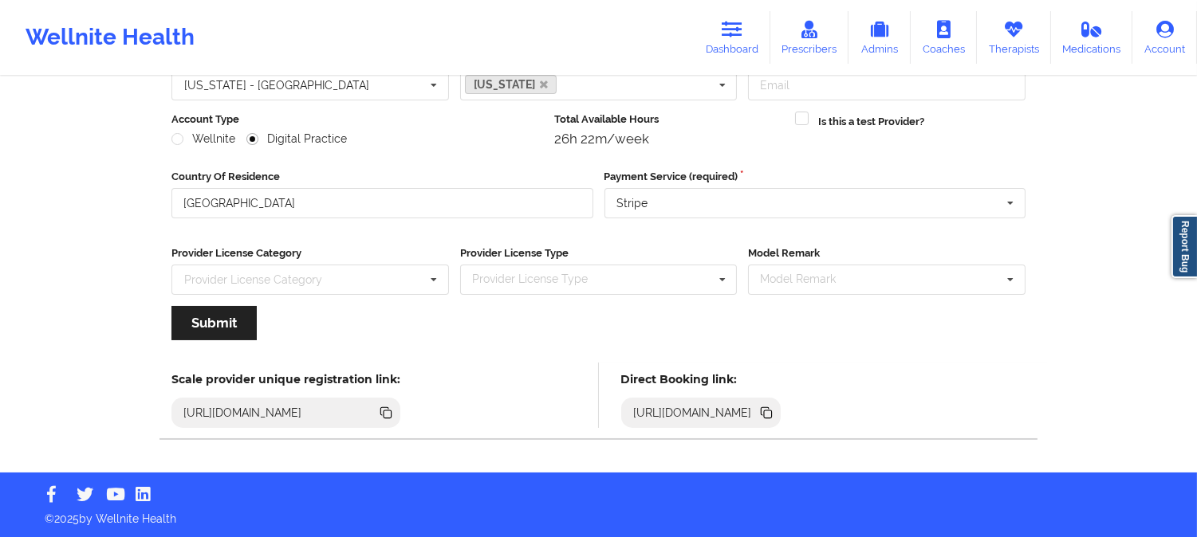
scroll to position [178, 0]
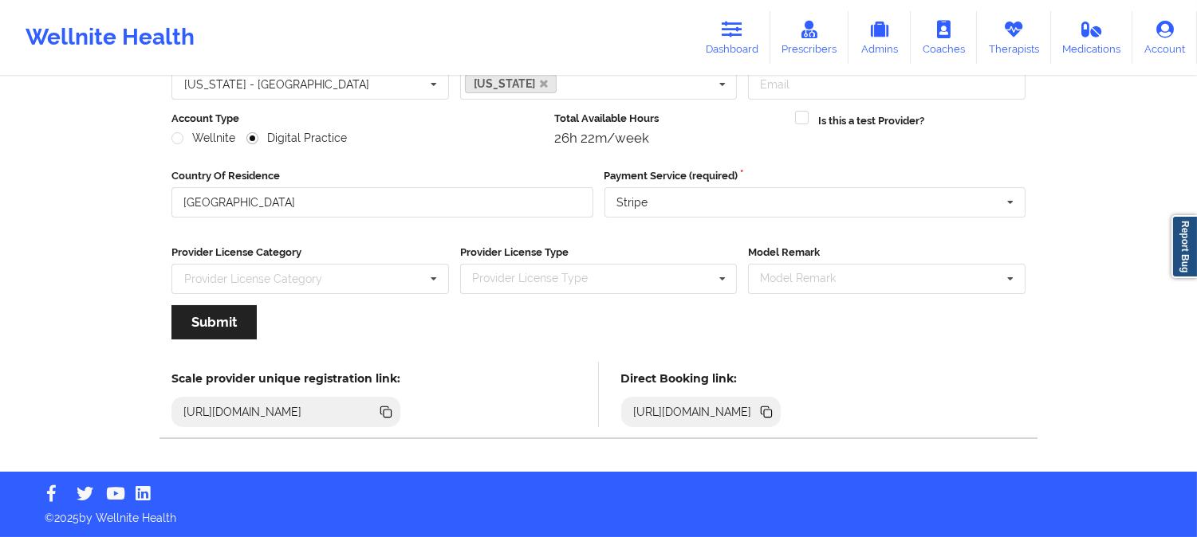
click at [772, 411] on icon at bounding box center [768, 414] width 8 height 8
click at [1016, 41] on link "Therapists" at bounding box center [1014, 37] width 74 height 53
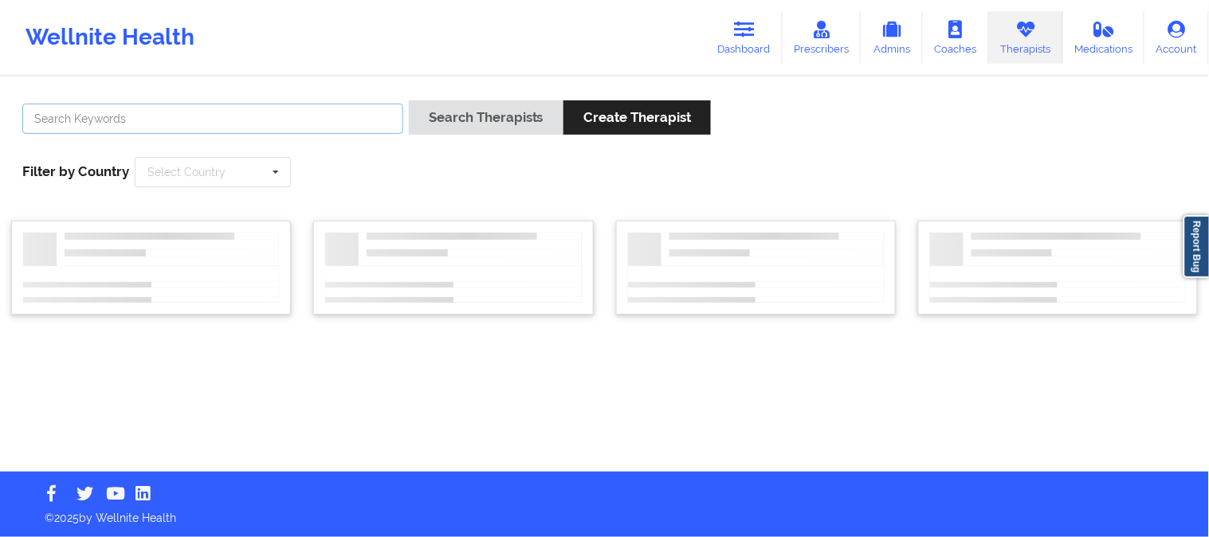
click at [281, 117] on input "text" at bounding box center [212, 119] width 381 height 30
paste input "Dashima Green"
type input "Dashima Green"
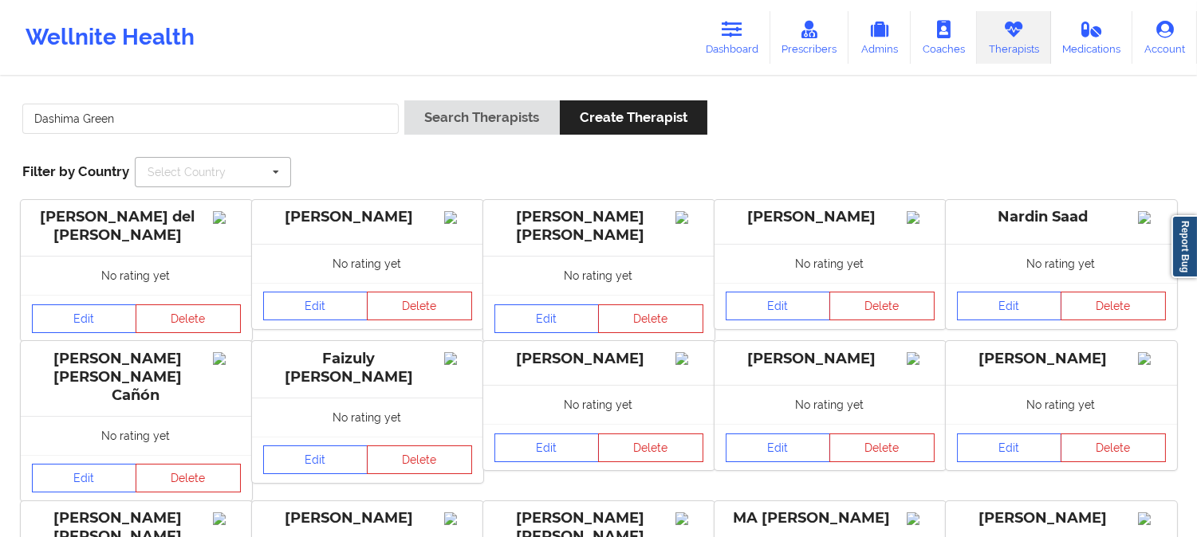
click at [264, 170] on icon at bounding box center [276, 172] width 24 height 29
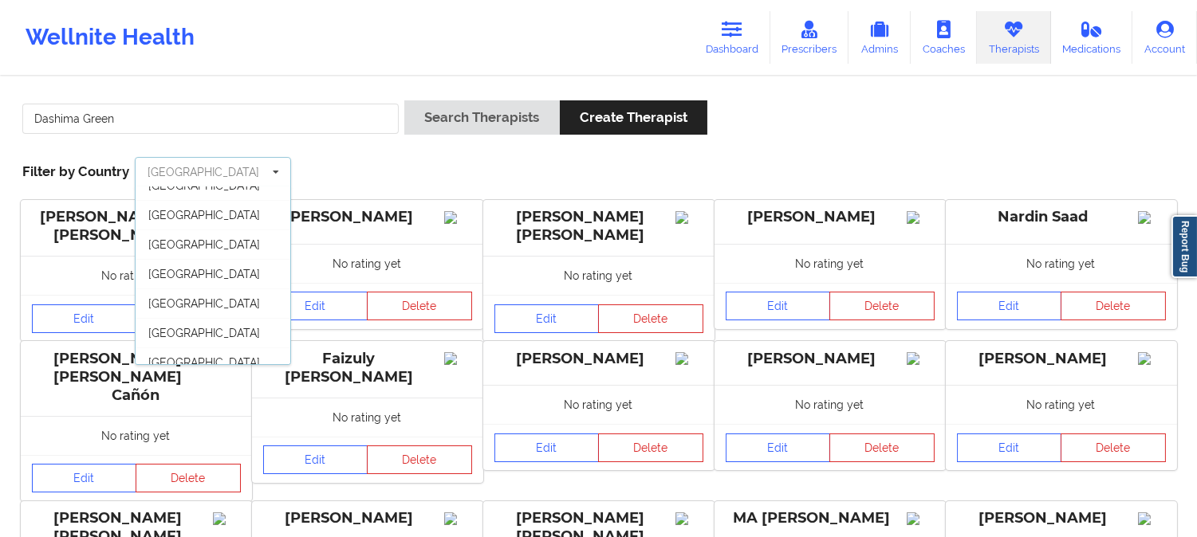
scroll to position [88, 0]
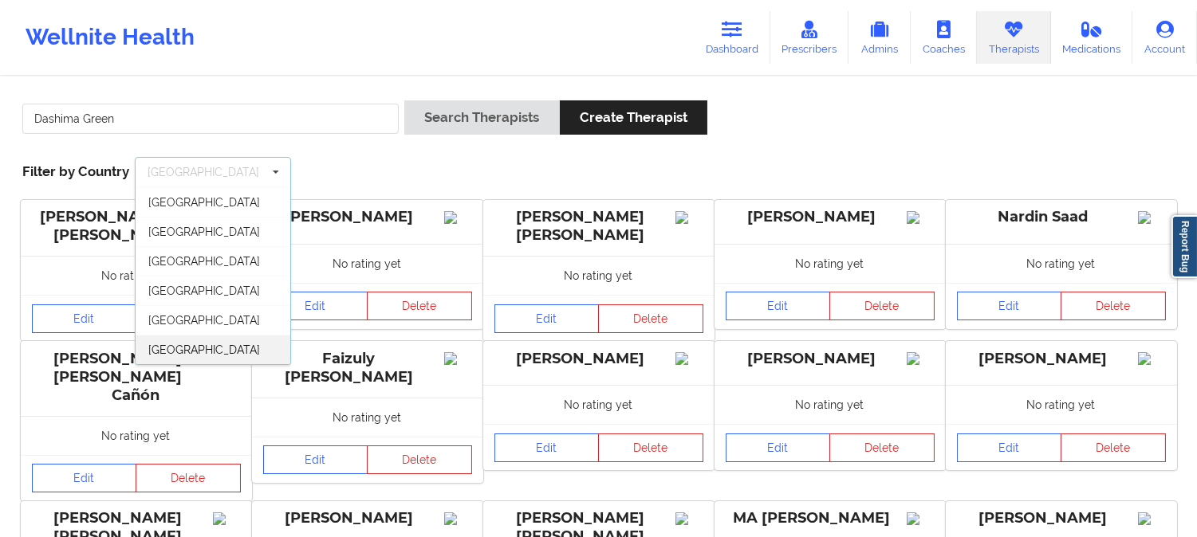
click at [219, 344] on div "[GEOGRAPHIC_DATA]" at bounding box center [213, 349] width 155 height 29
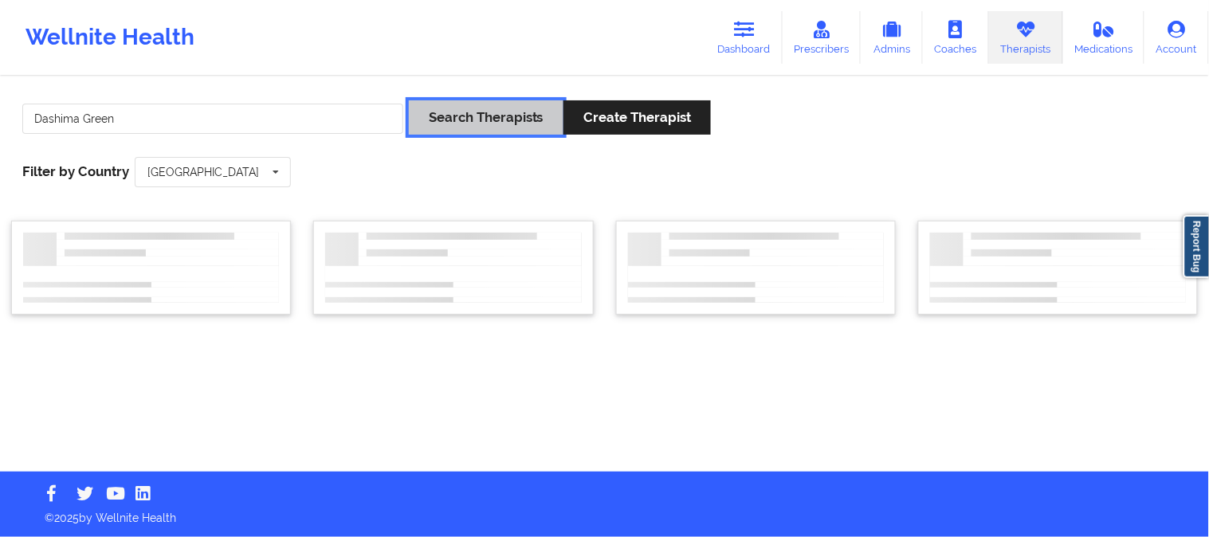
click at [499, 121] on button "Search Therapists" at bounding box center [486, 117] width 155 height 34
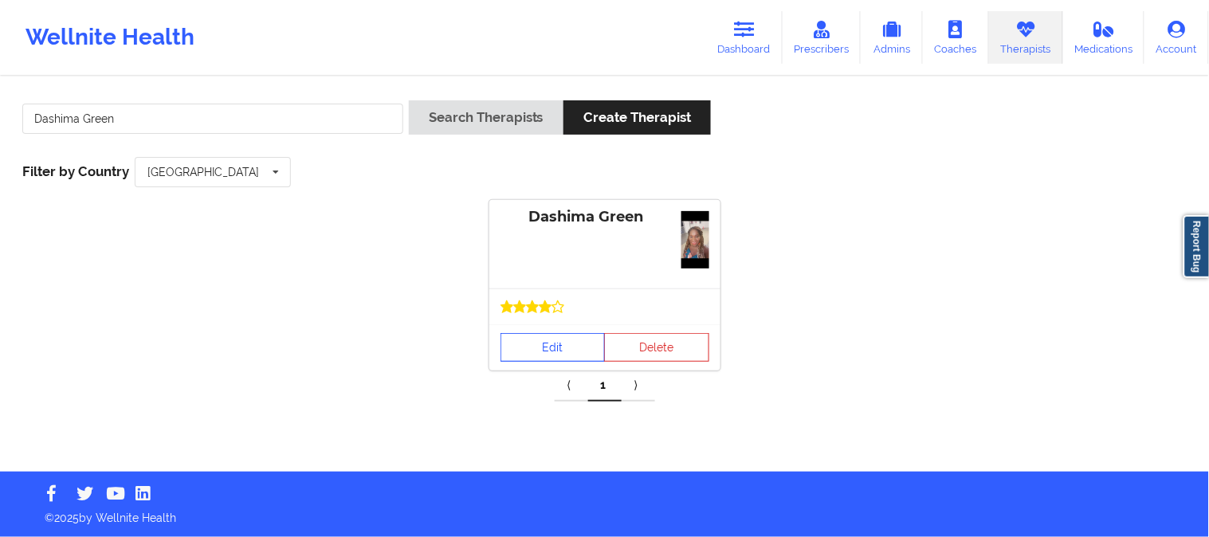
click at [554, 354] on link "Edit" at bounding box center [553, 347] width 105 height 29
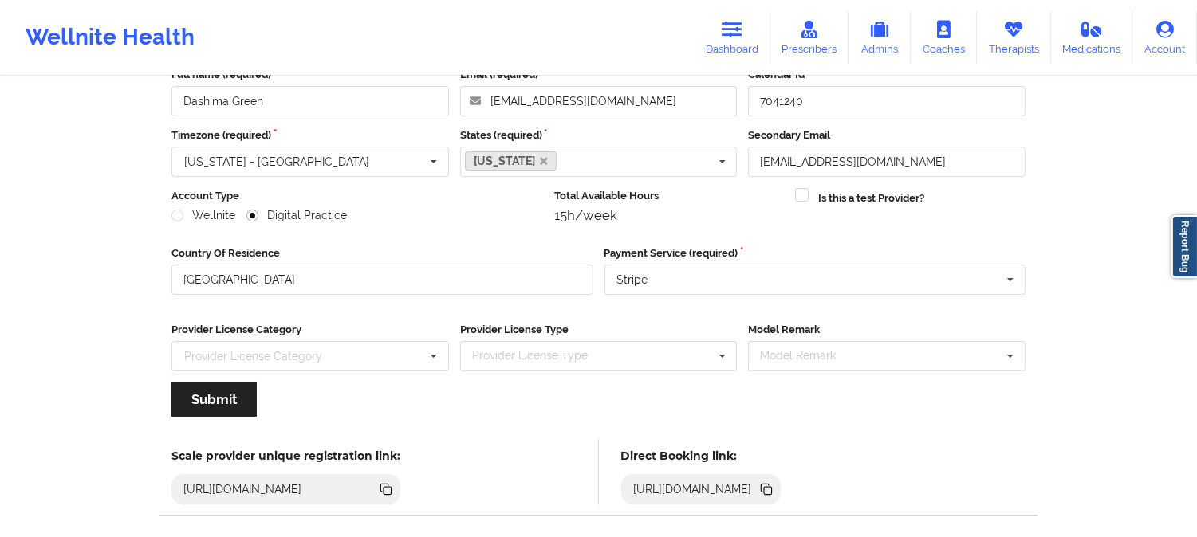
scroll to position [178, 0]
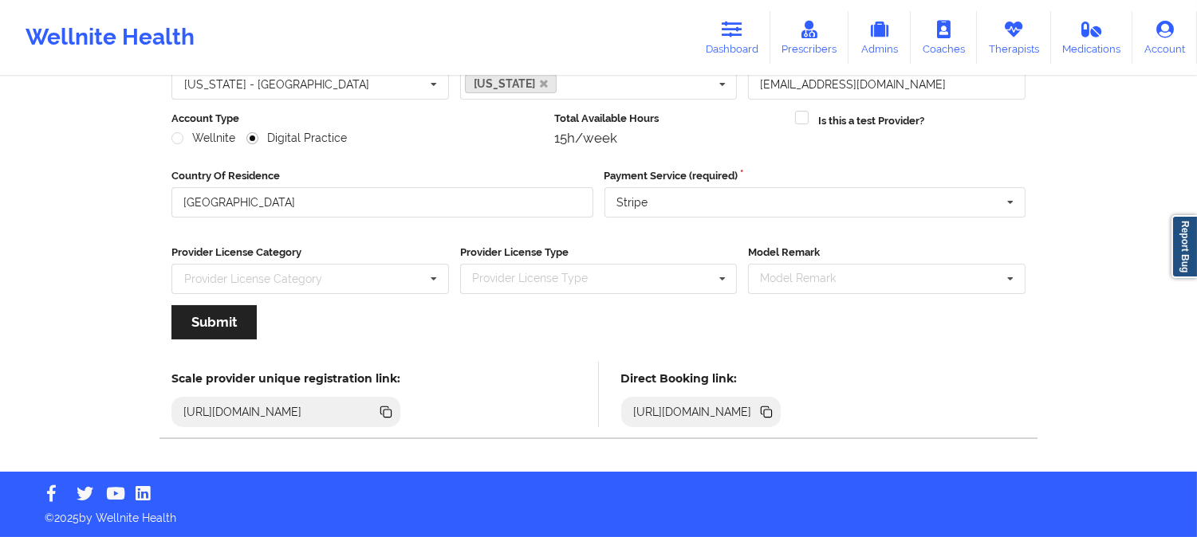
click at [772, 413] on icon at bounding box center [768, 414] width 8 height 8
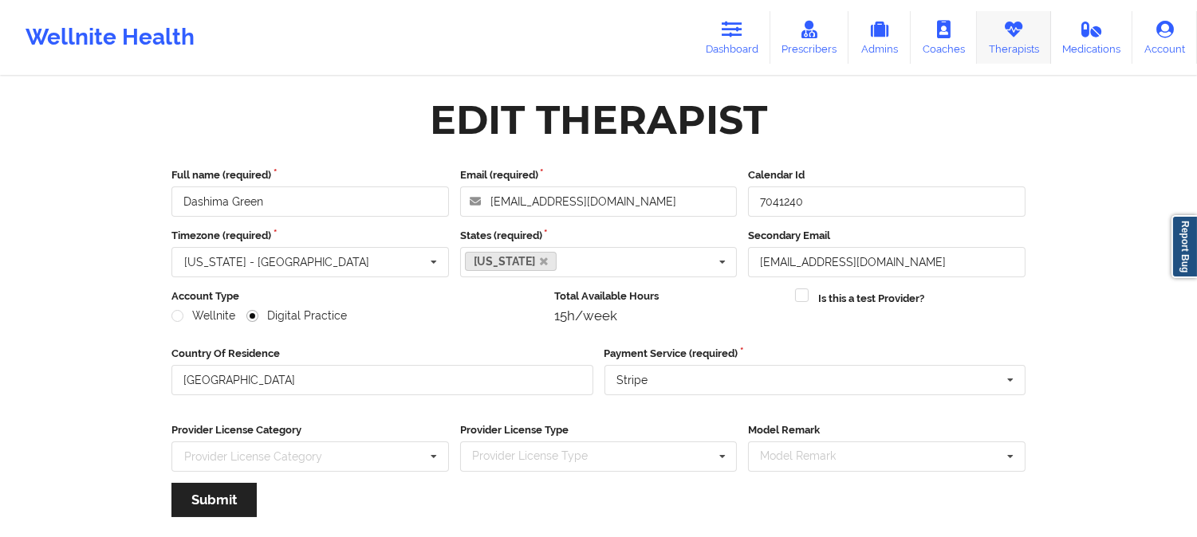
click at [1014, 42] on link "Therapists" at bounding box center [1014, 37] width 74 height 53
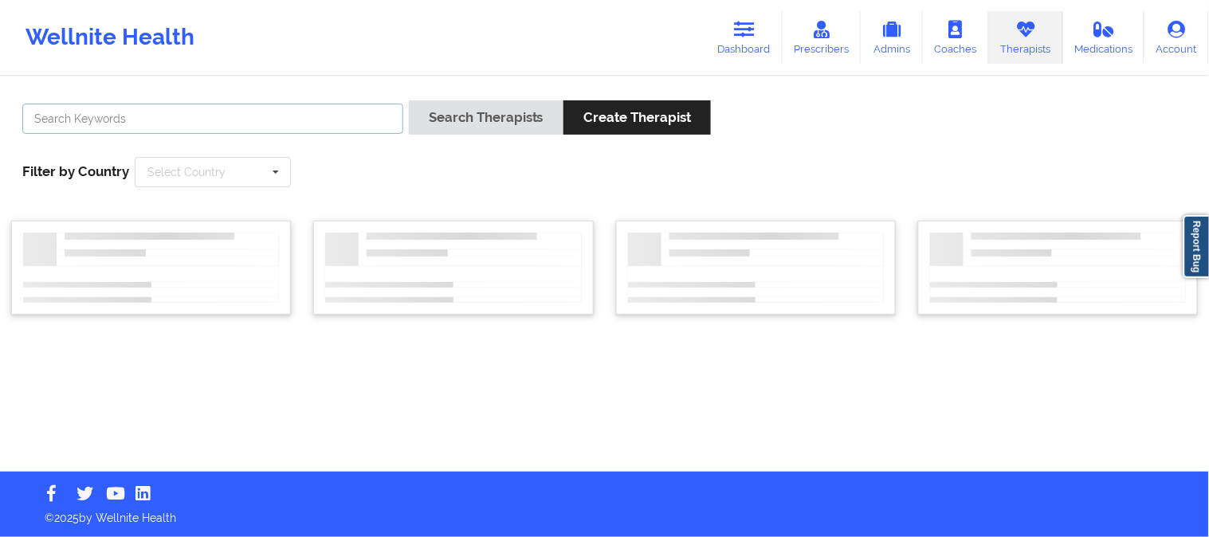
click at [297, 122] on input "text" at bounding box center [212, 119] width 381 height 30
paste input "Raquel Pereda"
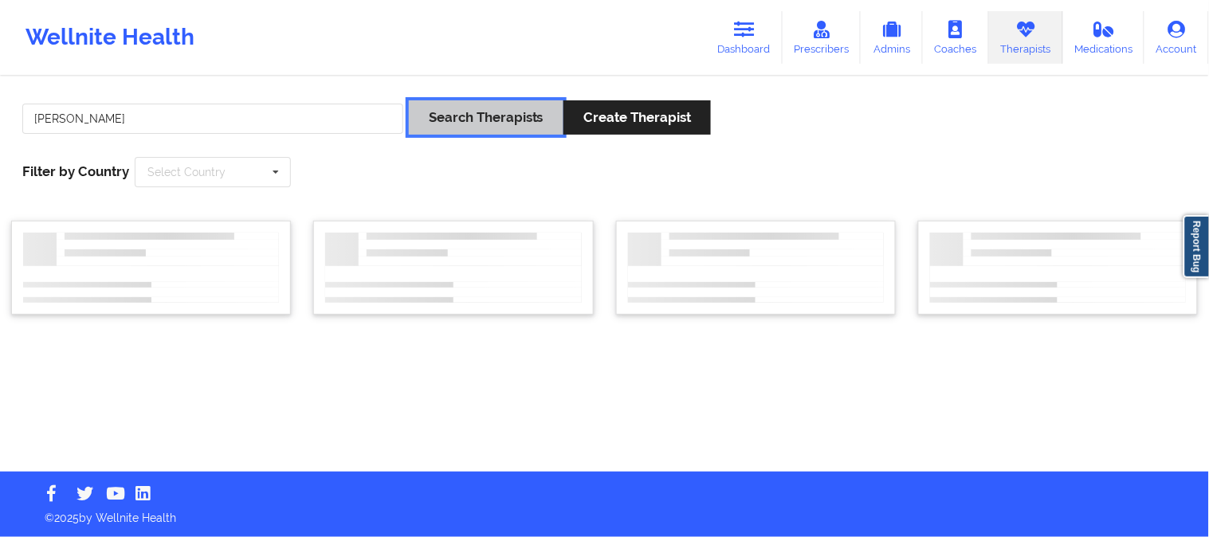
click at [465, 116] on button "Search Therapists" at bounding box center [486, 117] width 155 height 34
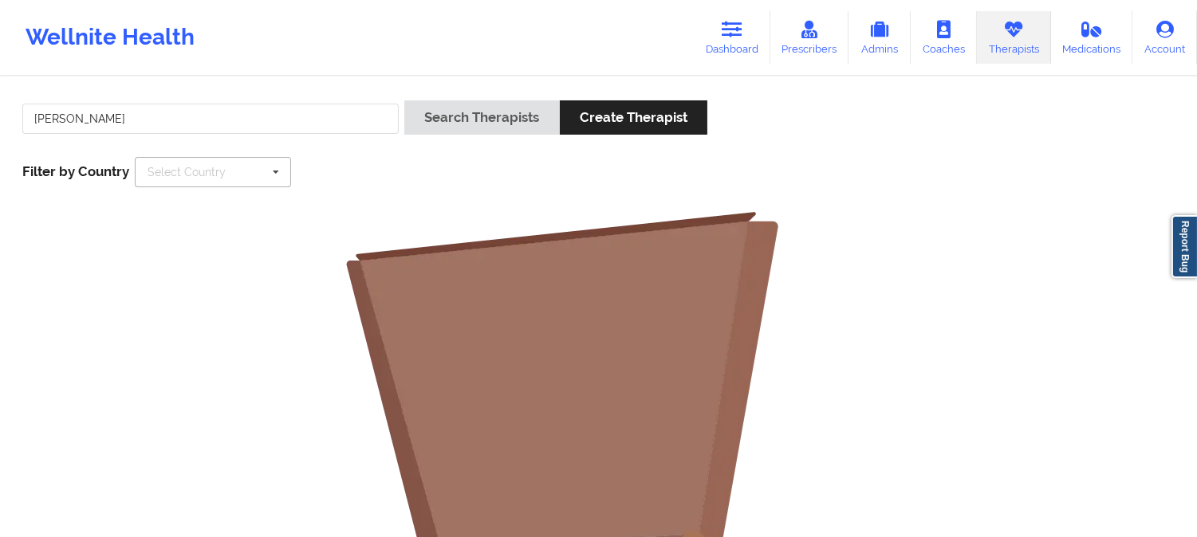
click at [276, 175] on icon at bounding box center [276, 172] width 24 height 29
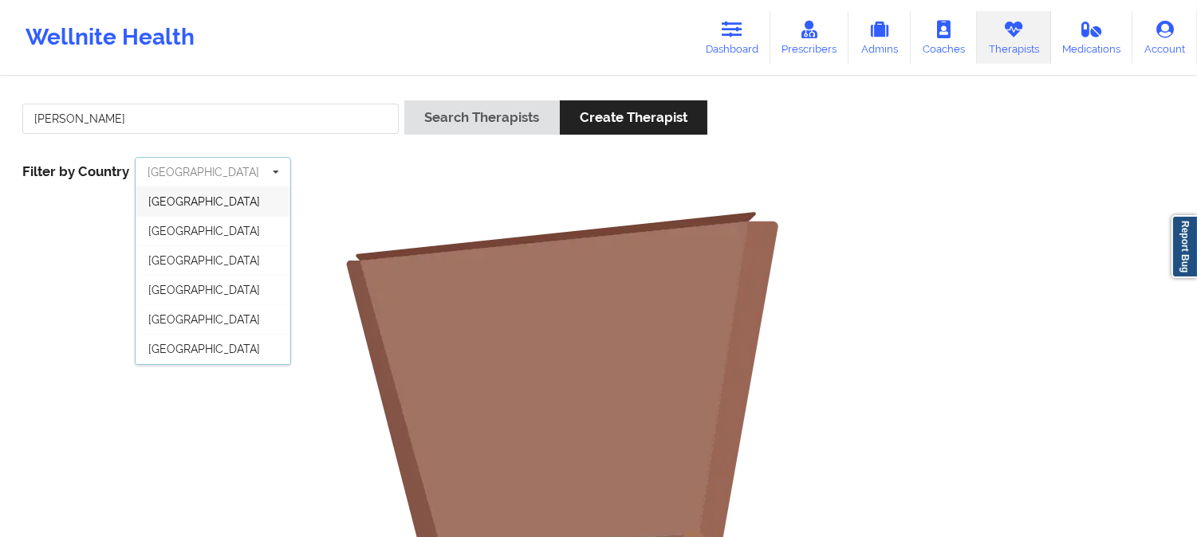
scroll to position [88, 0]
click at [213, 347] on span "[GEOGRAPHIC_DATA]" at bounding box center [204, 350] width 112 height 13
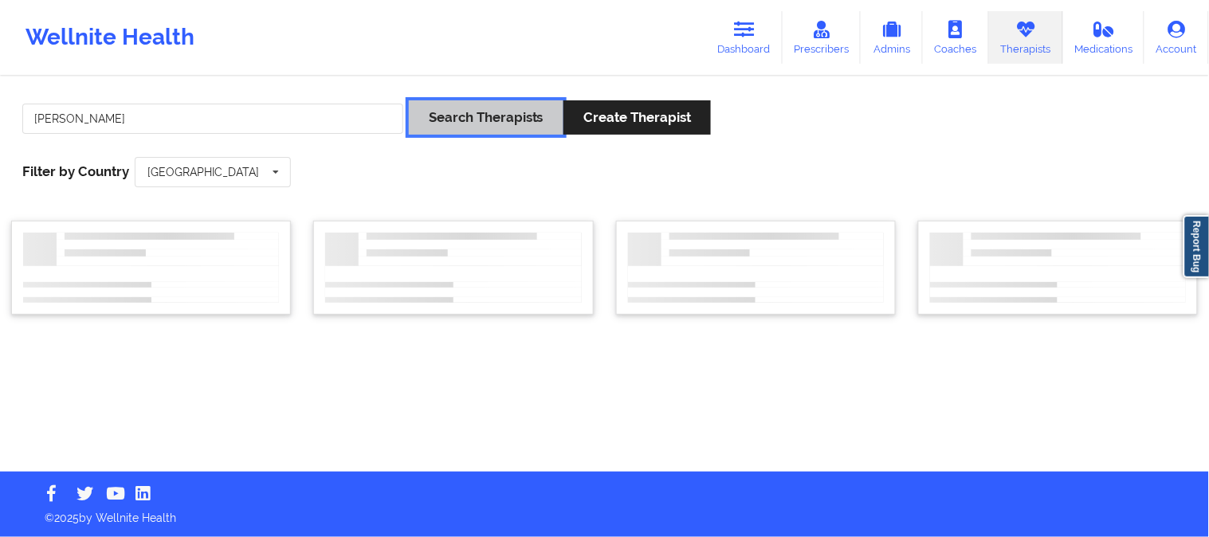
click at [478, 100] on button "Search Therapists" at bounding box center [486, 117] width 155 height 34
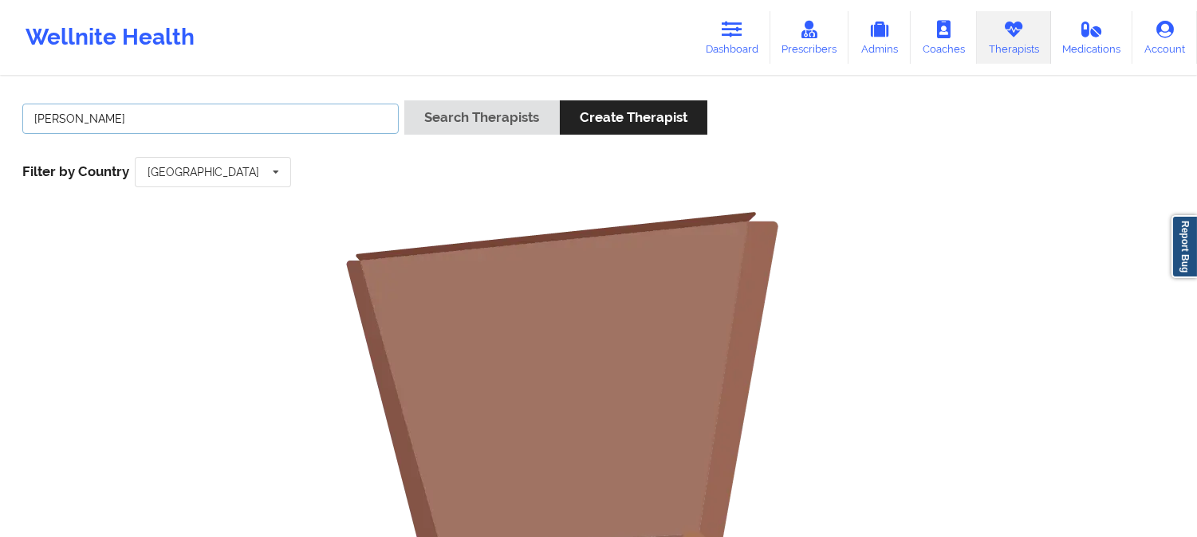
click at [40, 116] on input "Raquel Pereda" at bounding box center [210, 119] width 376 height 30
type input "Raquel Pereda"
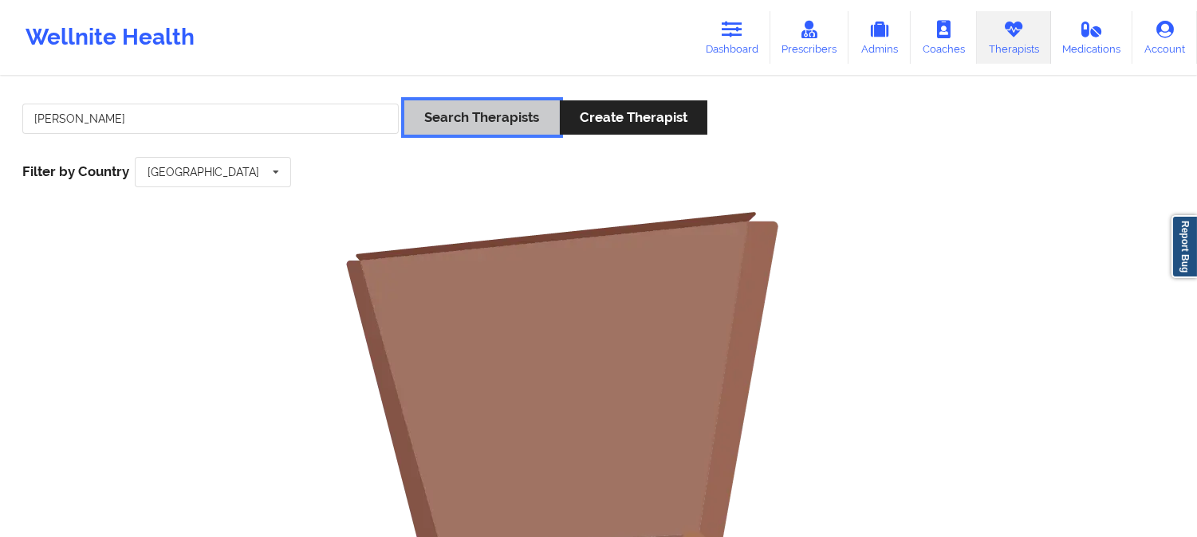
click at [444, 124] on button "Search Therapists" at bounding box center [481, 117] width 155 height 34
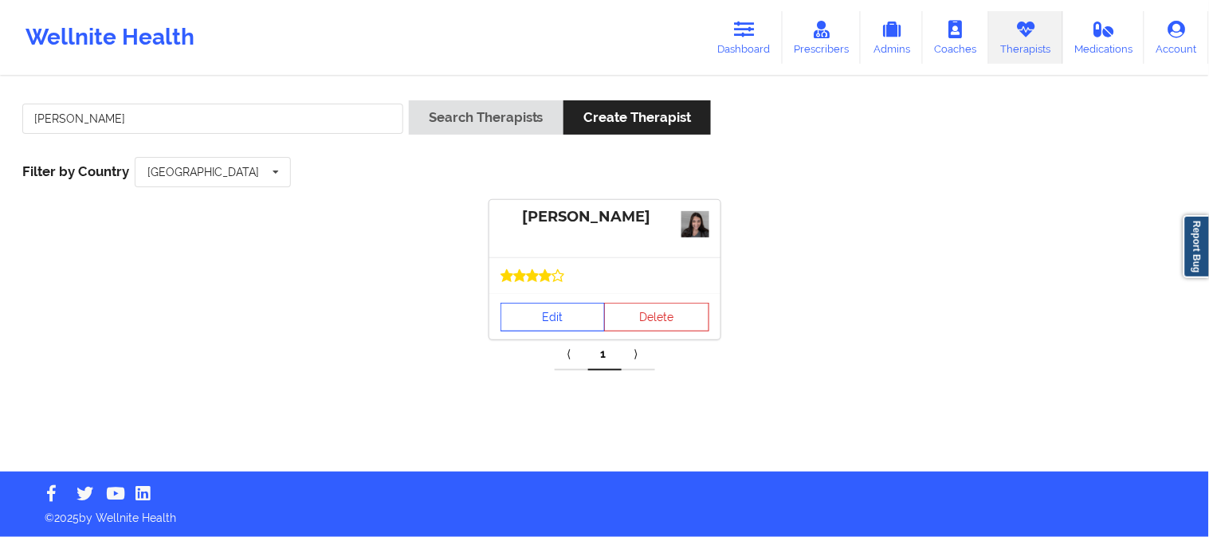
click at [580, 316] on link "Edit" at bounding box center [553, 317] width 105 height 29
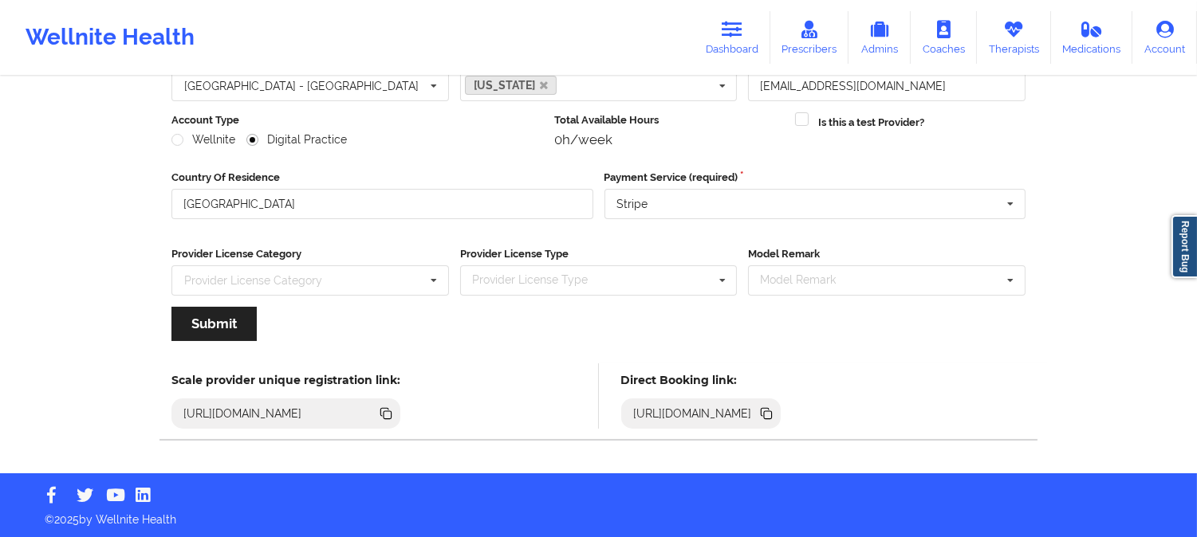
scroll to position [178, 0]
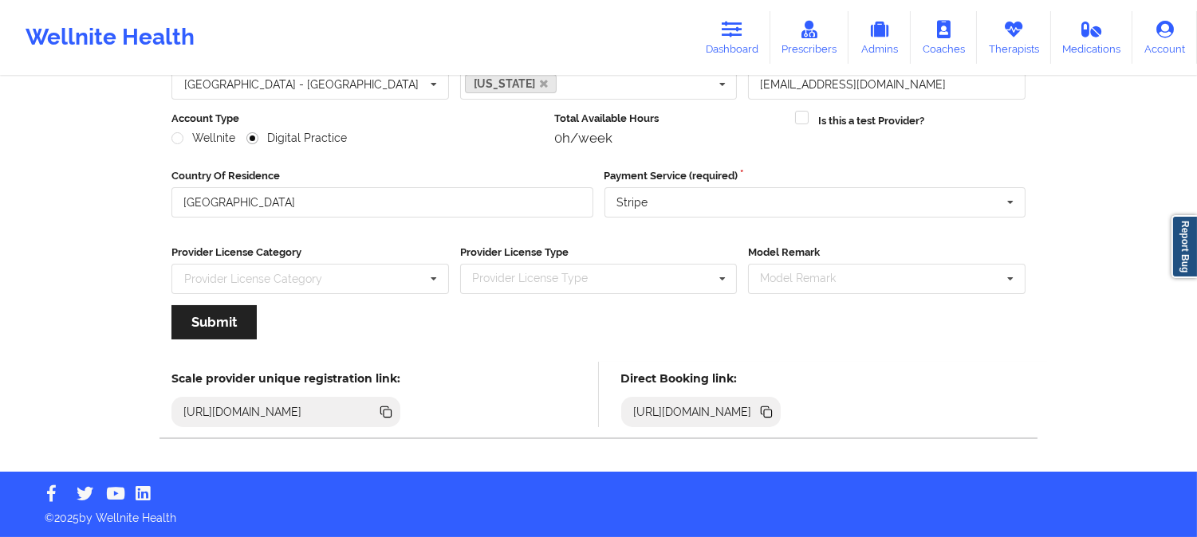
click at [772, 411] on icon at bounding box center [768, 414] width 8 height 8
click at [1023, 37] on icon at bounding box center [1013, 30] width 21 height 18
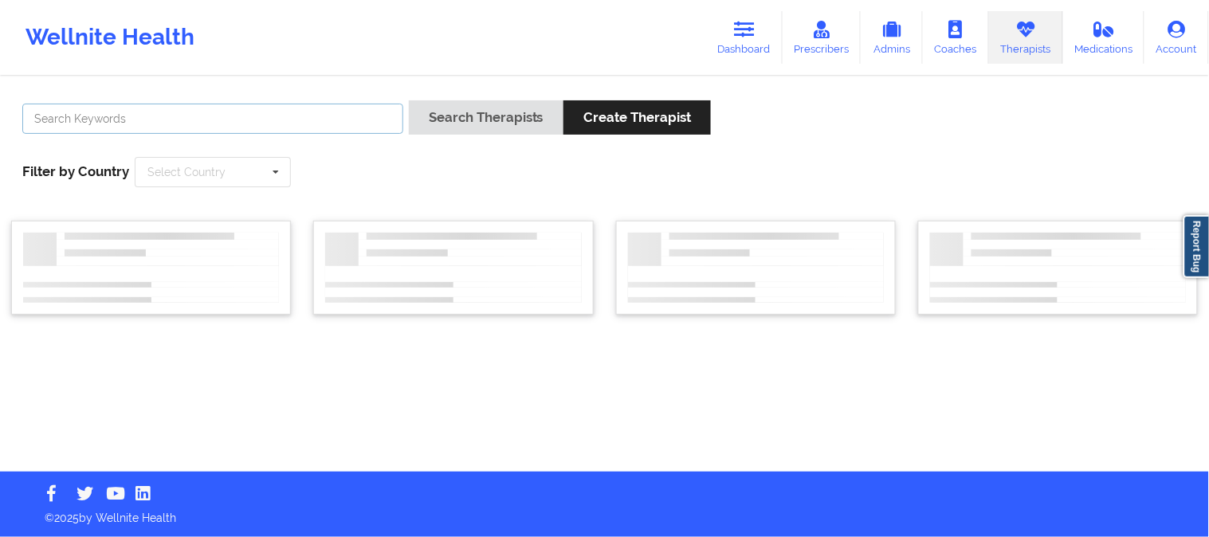
click at [134, 114] on input "text" at bounding box center [212, 119] width 381 height 30
paste input "[PERSON_NAME]"
click at [218, 171] on div "Select Country" at bounding box center [186, 172] width 78 height 11
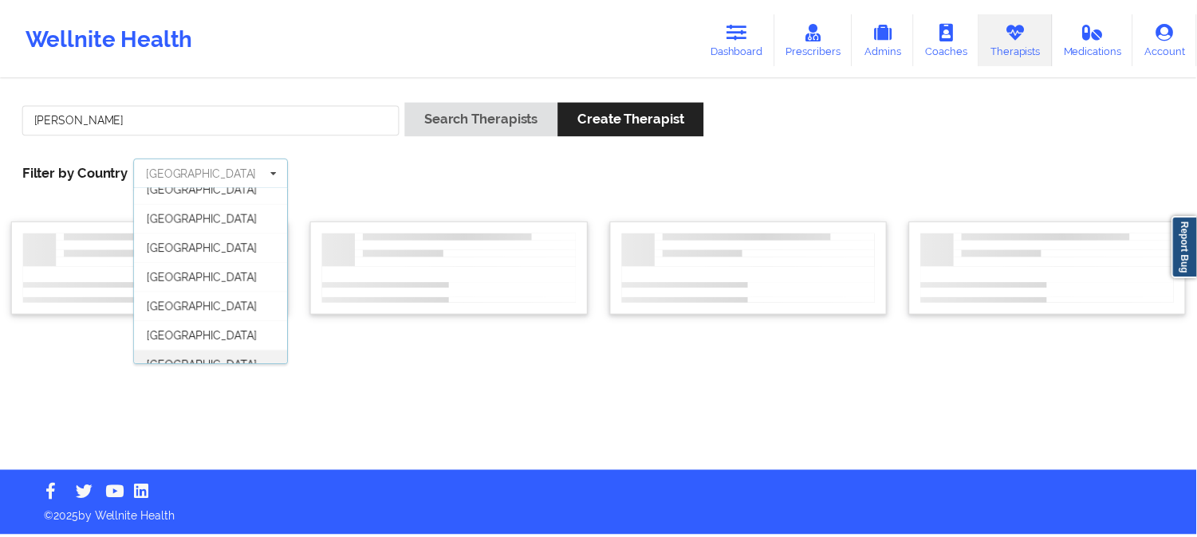
scroll to position [88, 0]
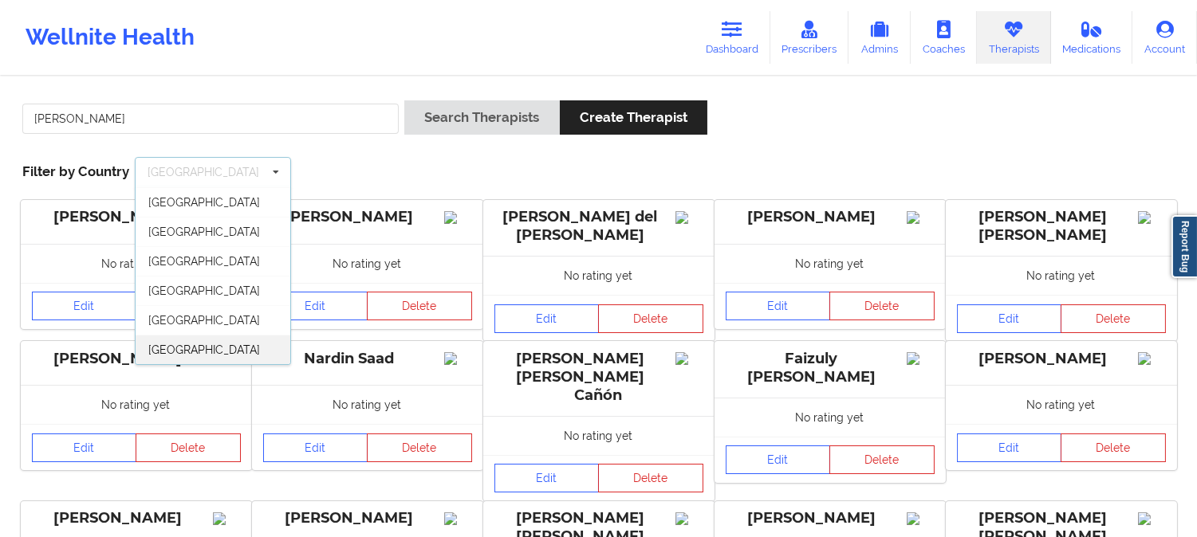
click at [241, 346] on div "[GEOGRAPHIC_DATA]" at bounding box center [213, 349] width 155 height 29
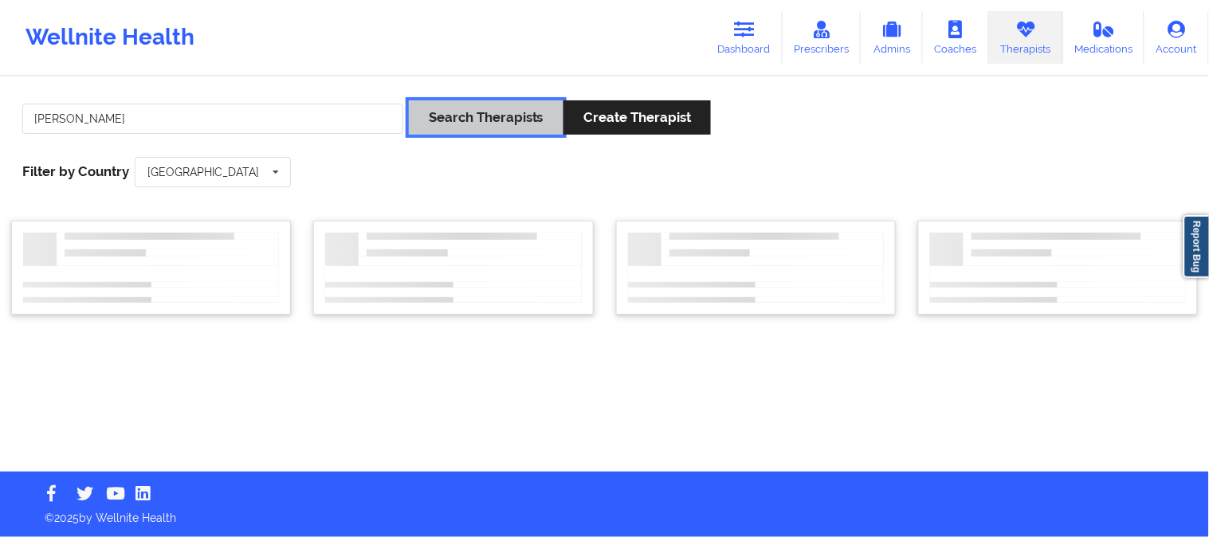
click at [491, 112] on button "Search Therapists" at bounding box center [486, 117] width 155 height 34
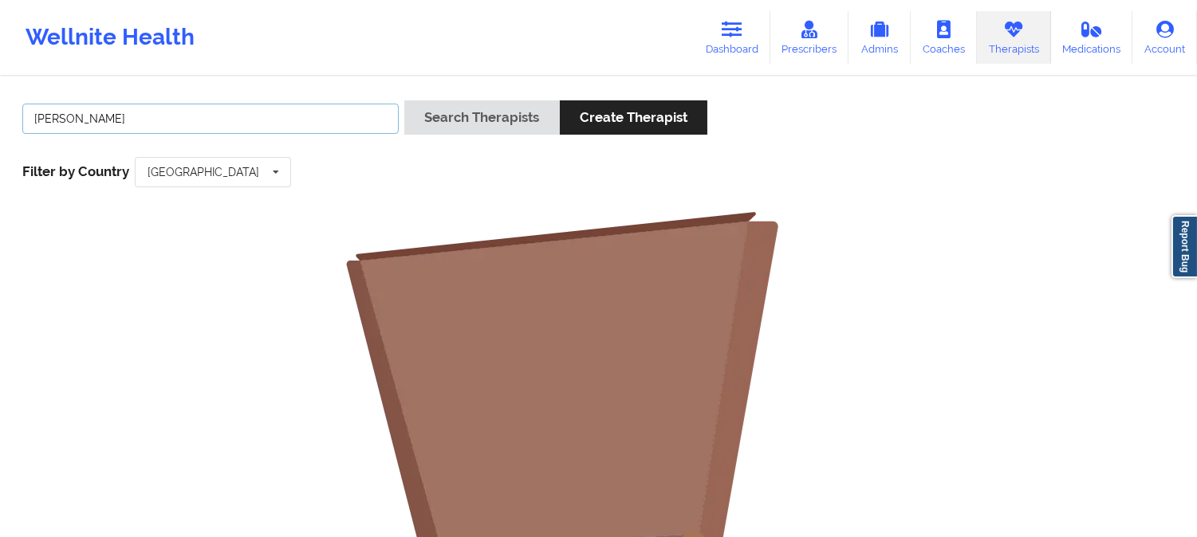
click at [37, 113] on input "[PERSON_NAME]" at bounding box center [210, 119] width 376 height 30
click at [37, 117] on input "[PERSON_NAME]" at bounding box center [210, 119] width 376 height 30
click at [36, 116] on input "[PERSON_NAME]" at bounding box center [210, 119] width 376 height 30
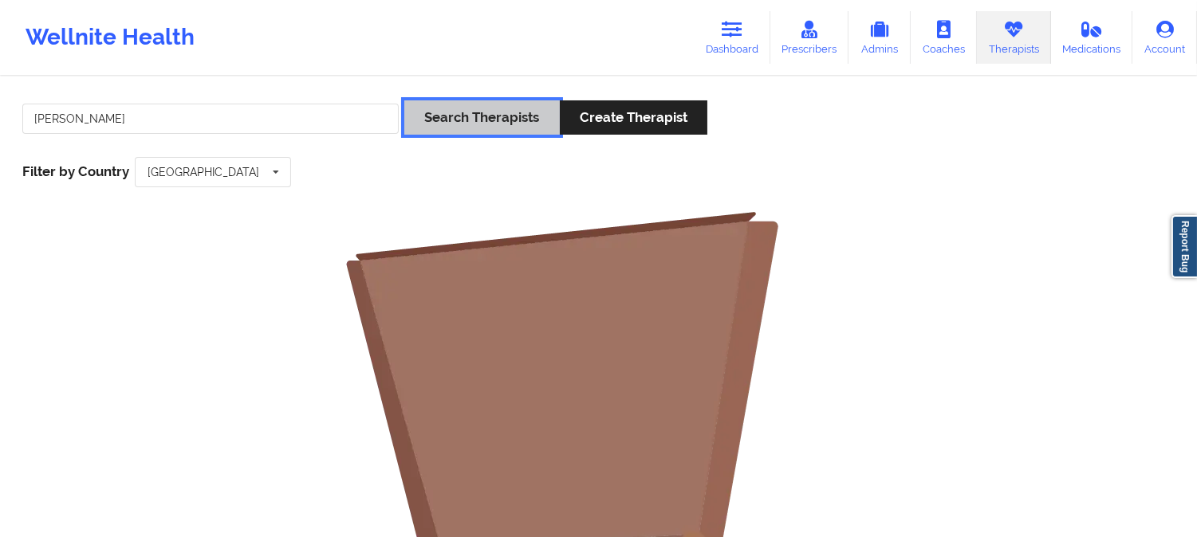
click at [442, 123] on button "Search Therapists" at bounding box center [481, 117] width 155 height 34
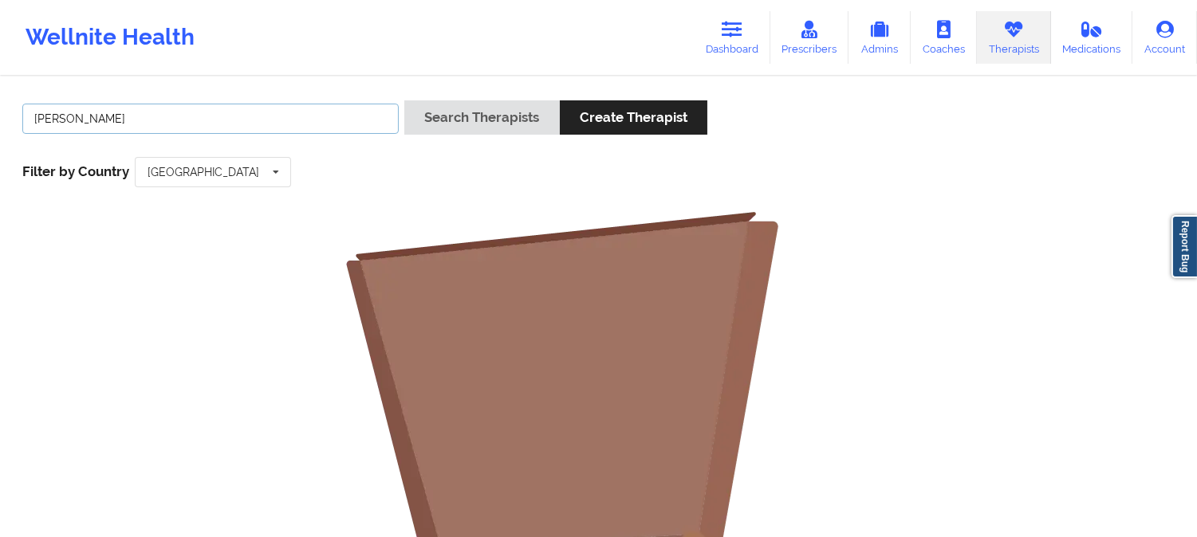
click at [165, 109] on input "[PERSON_NAME]" at bounding box center [210, 119] width 376 height 30
type input "[PERSON_NAME]"
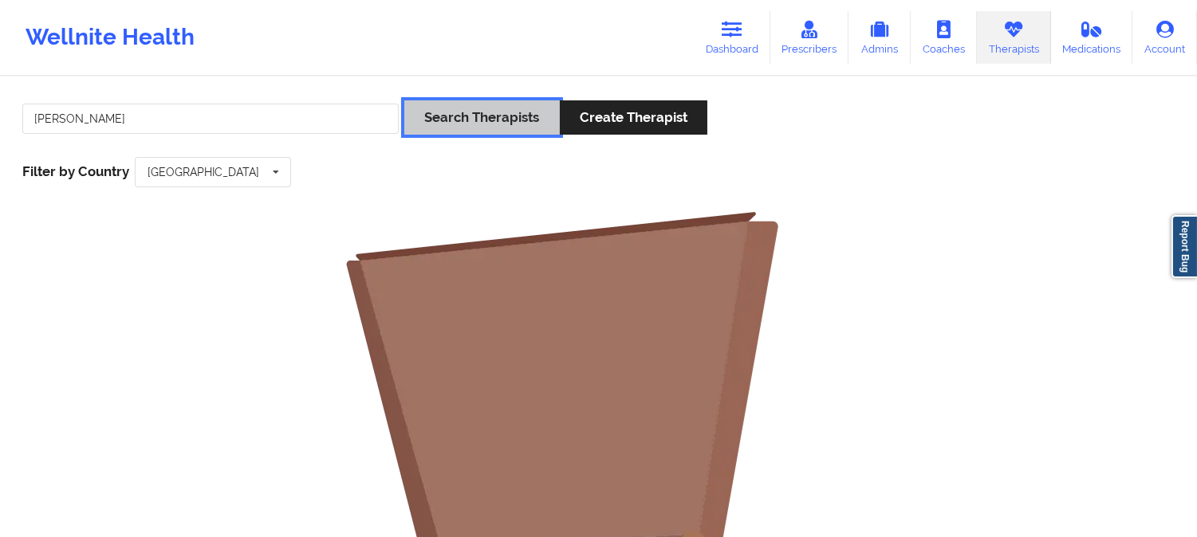
click at [465, 124] on button "Search Therapists" at bounding box center [481, 117] width 155 height 34
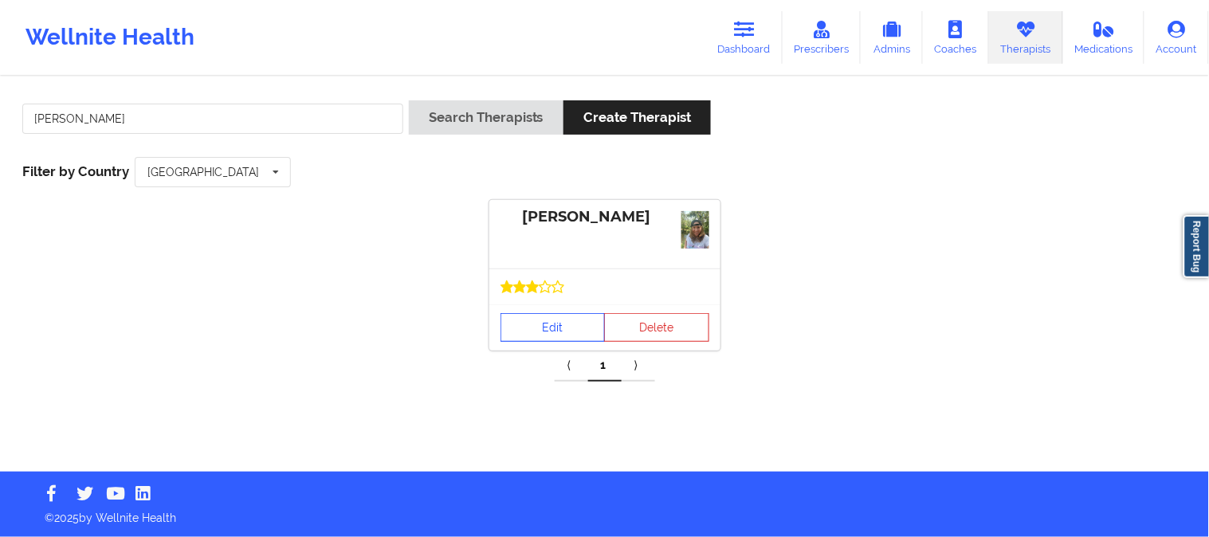
click at [570, 336] on link "Edit" at bounding box center [553, 327] width 105 height 29
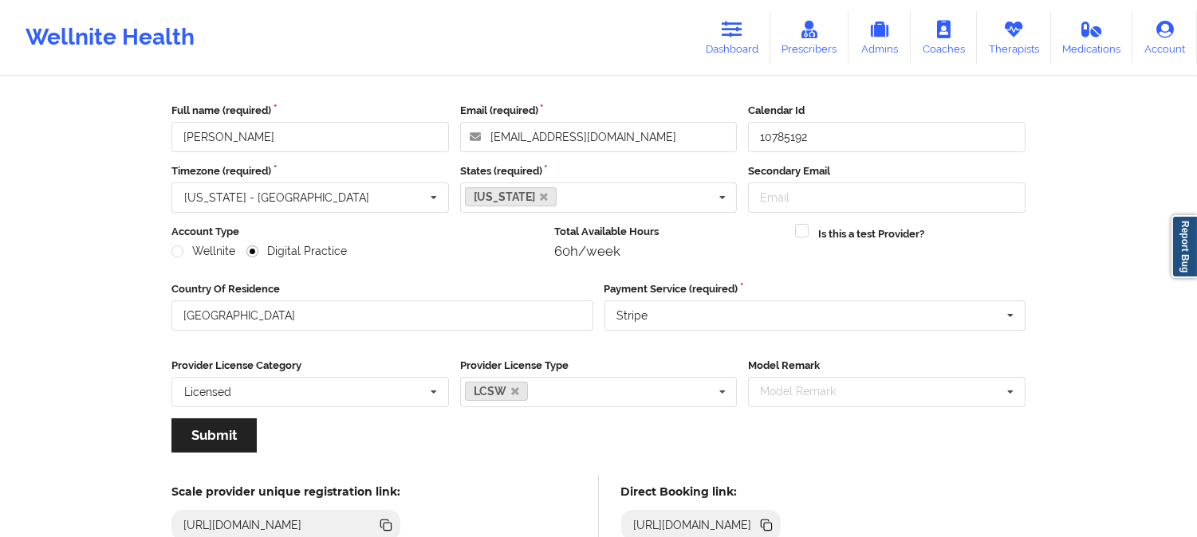
scroll to position [265, 0]
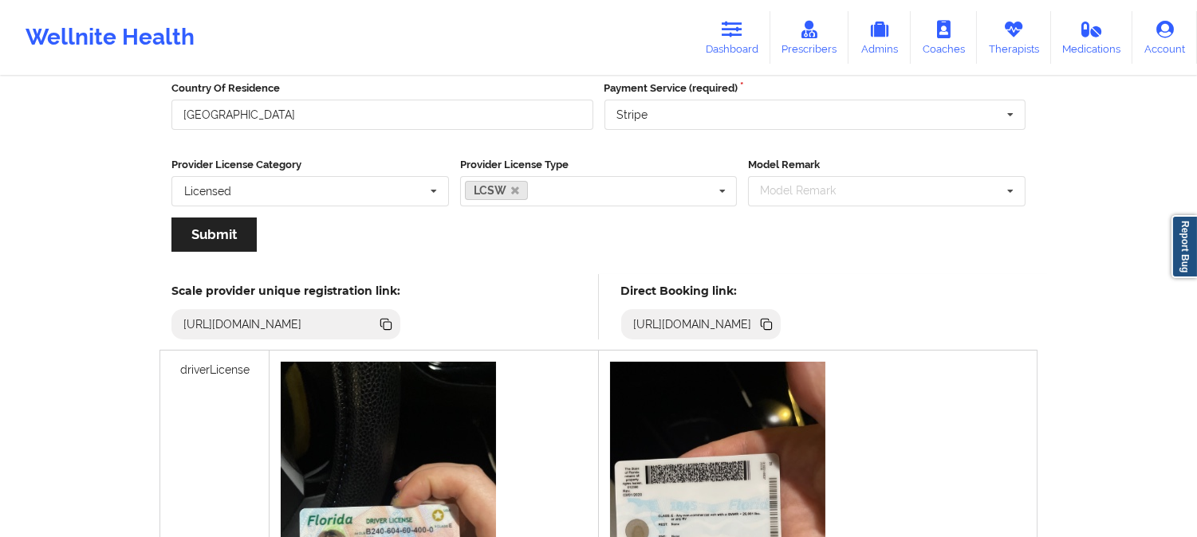
click at [772, 324] on icon at bounding box center [768, 326] width 8 height 8
click at [1019, 37] on icon at bounding box center [1013, 30] width 21 height 18
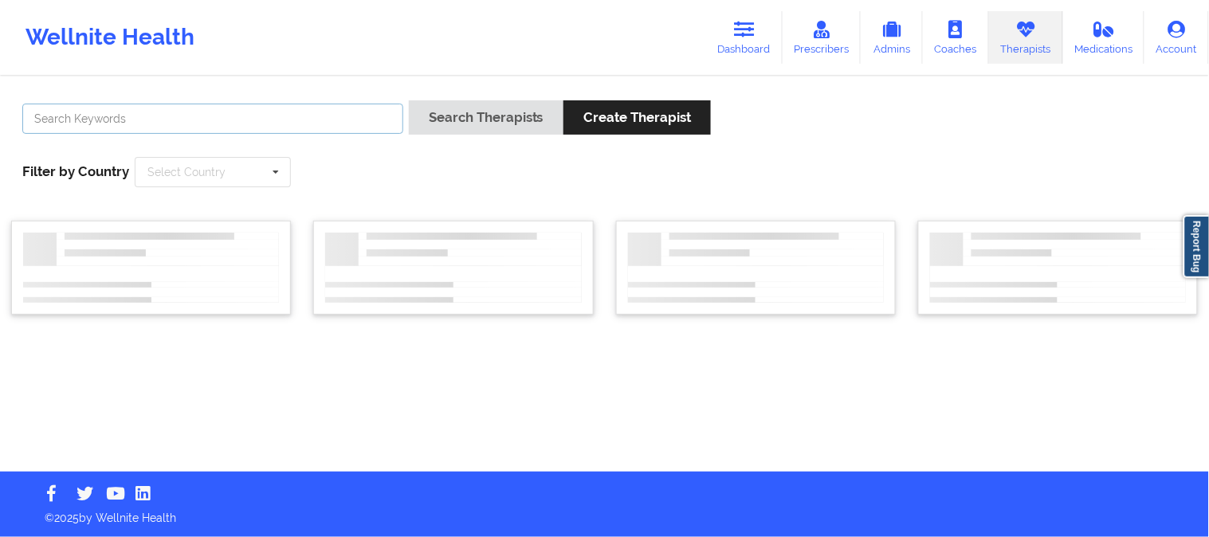
click at [108, 128] on input "text" at bounding box center [212, 119] width 381 height 30
paste input "[PERSON_NAME]"
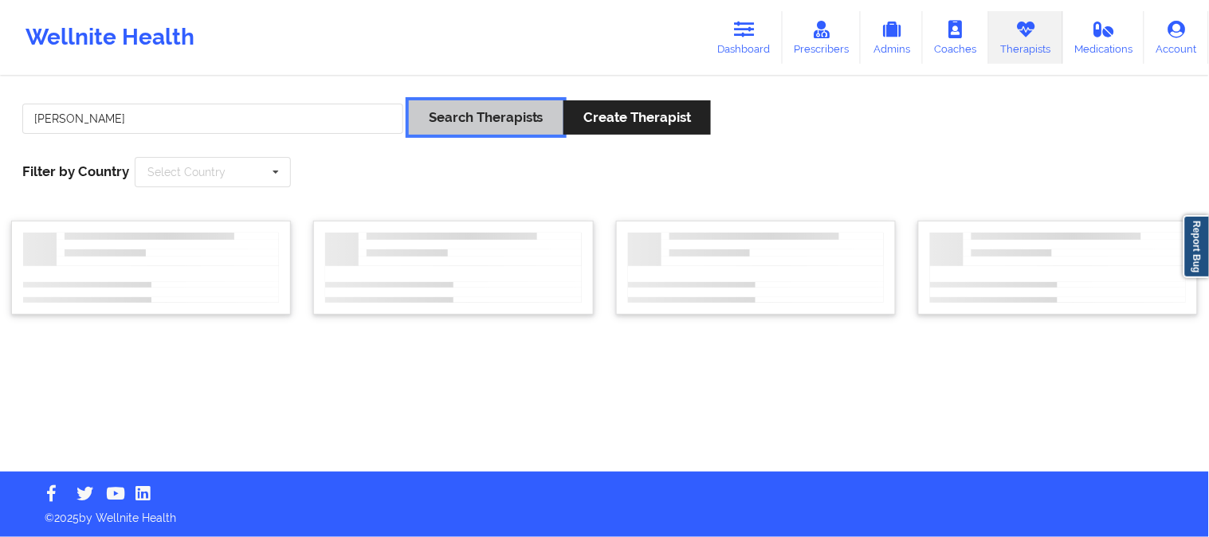
click at [477, 124] on button "Search Therapists" at bounding box center [486, 117] width 155 height 34
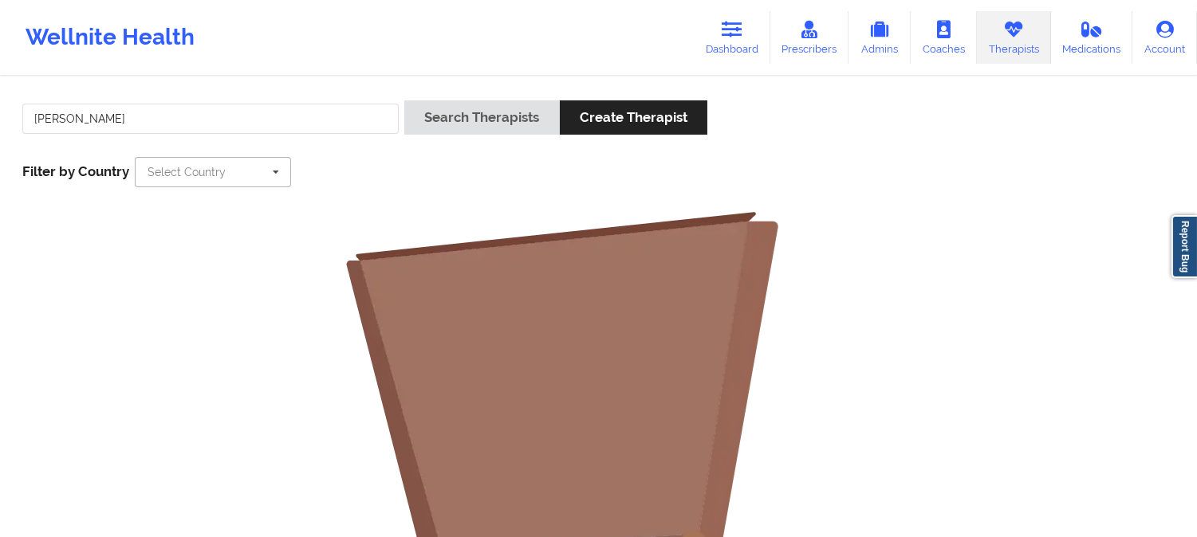
click at [246, 171] on input "text" at bounding box center [213, 172] width 155 height 29
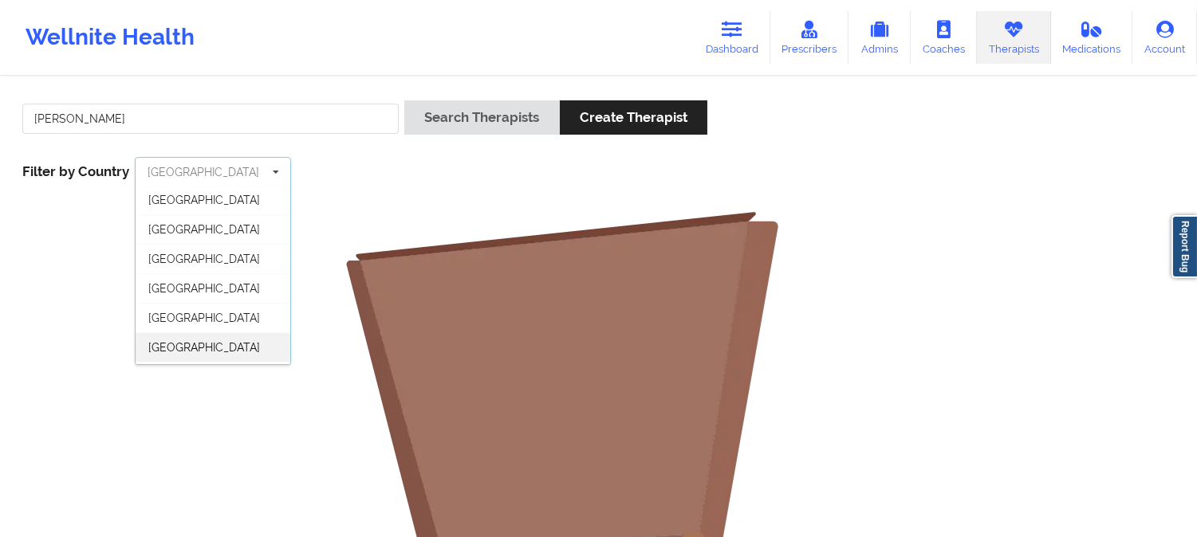
scroll to position [88, 0]
click at [226, 353] on div "[GEOGRAPHIC_DATA]" at bounding box center [213, 349] width 155 height 29
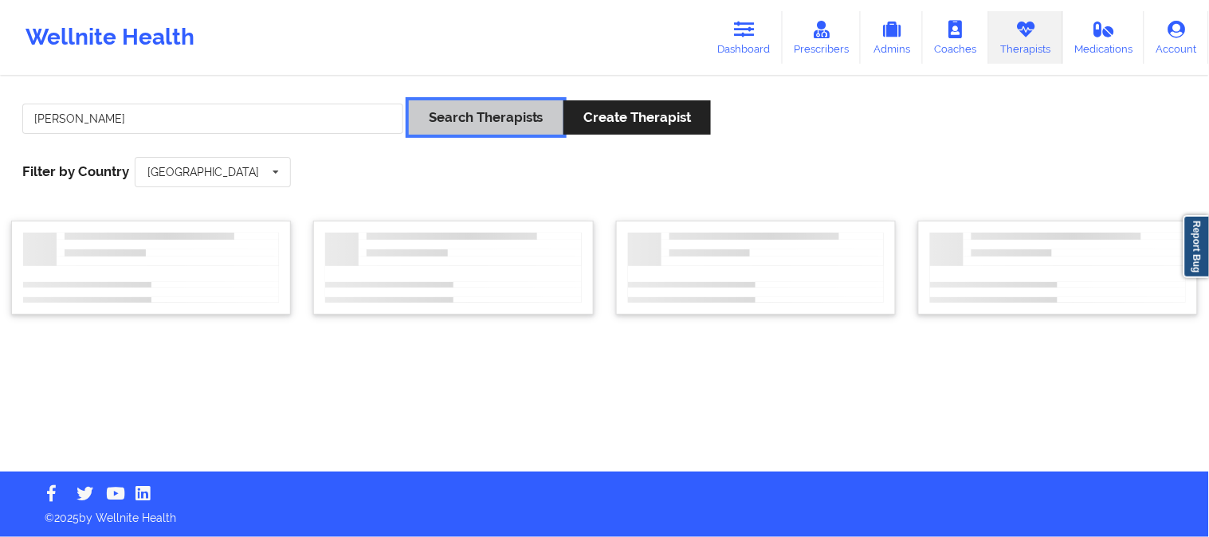
click at [478, 121] on button "Search Therapists" at bounding box center [486, 117] width 155 height 34
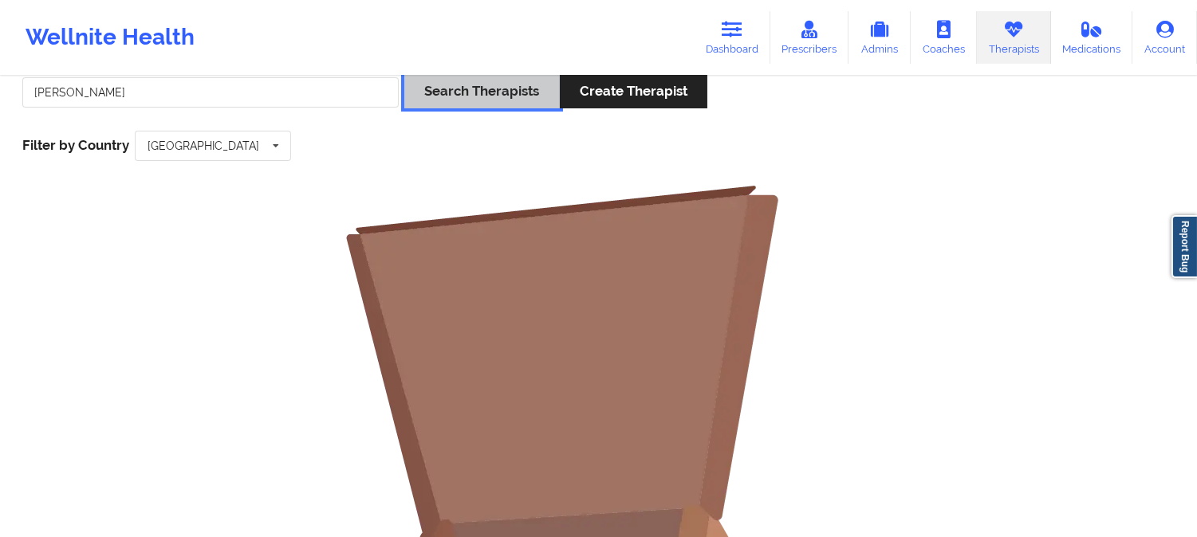
scroll to position [0, 0]
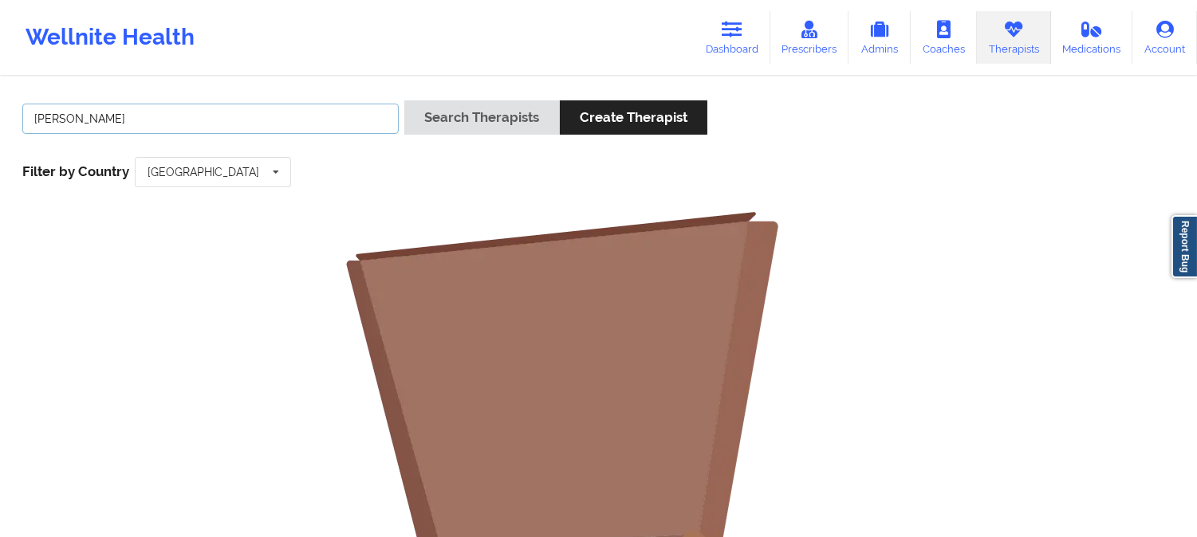
click at [193, 122] on input "Stanley Pearlberg" at bounding box center [210, 119] width 376 height 30
type input "Stanley Pearlberg"
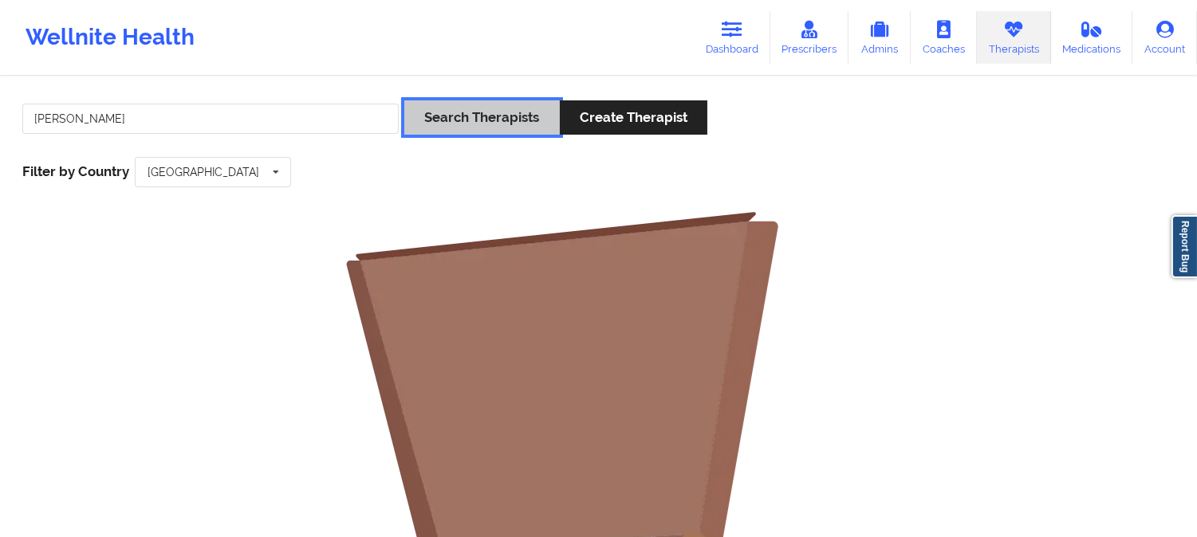
click at [475, 117] on button "Search Therapists" at bounding box center [481, 117] width 155 height 34
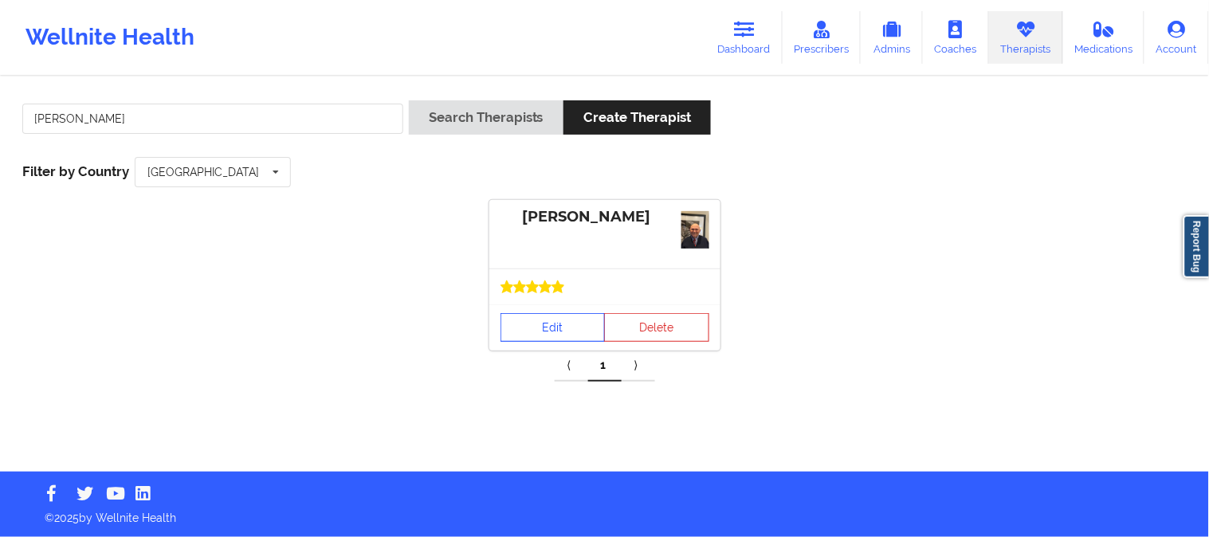
click at [582, 336] on link "Edit" at bounding box center [553, 327] width 105 height 29
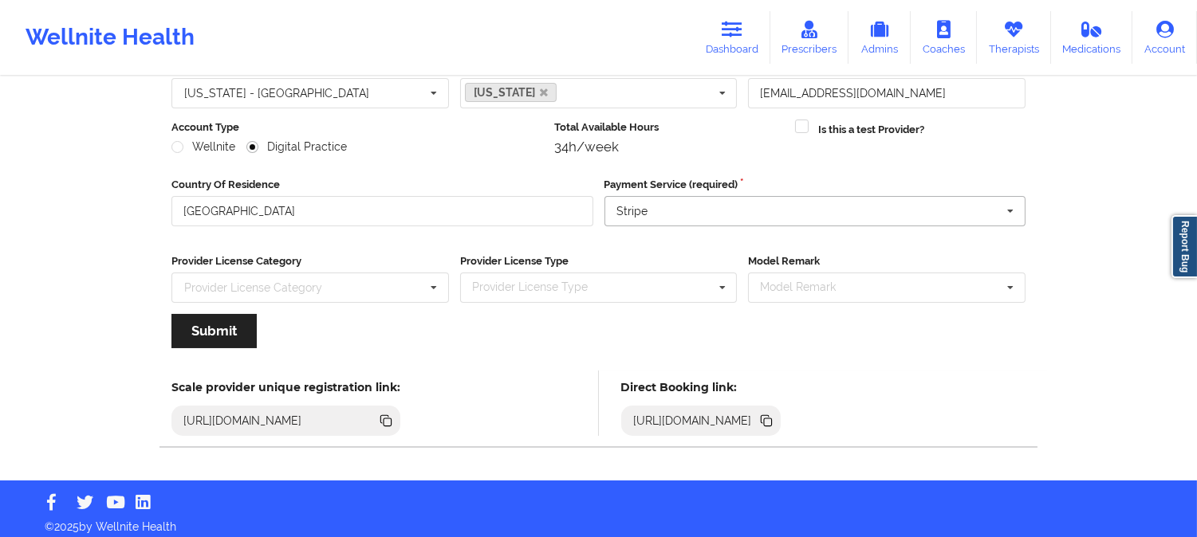
scroll to position [178, 0]
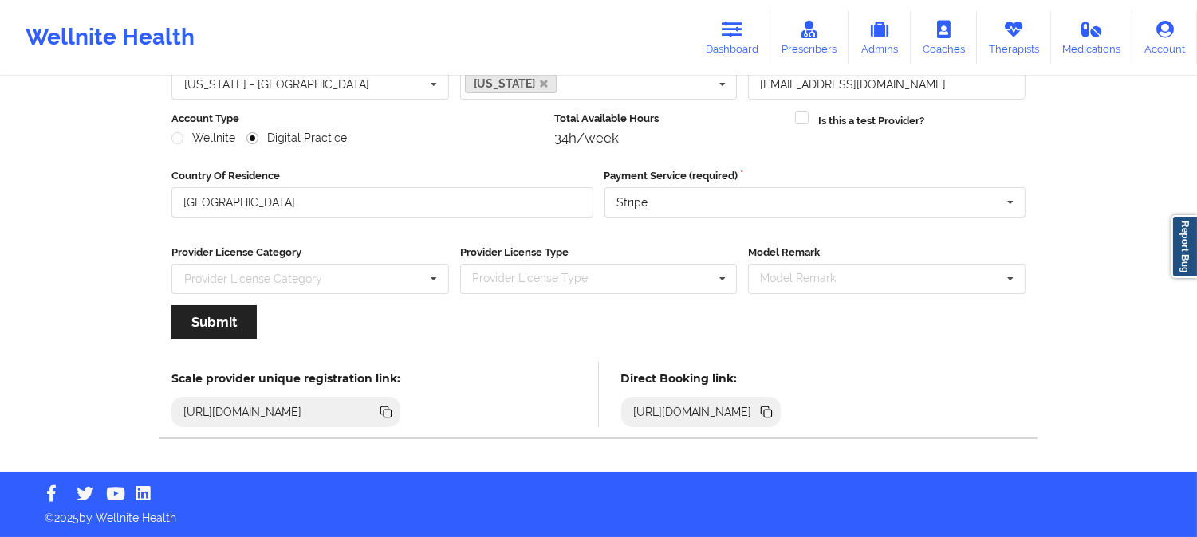
click at [769, 408] on icon at bounding box center [765, 411] width 8 height 8
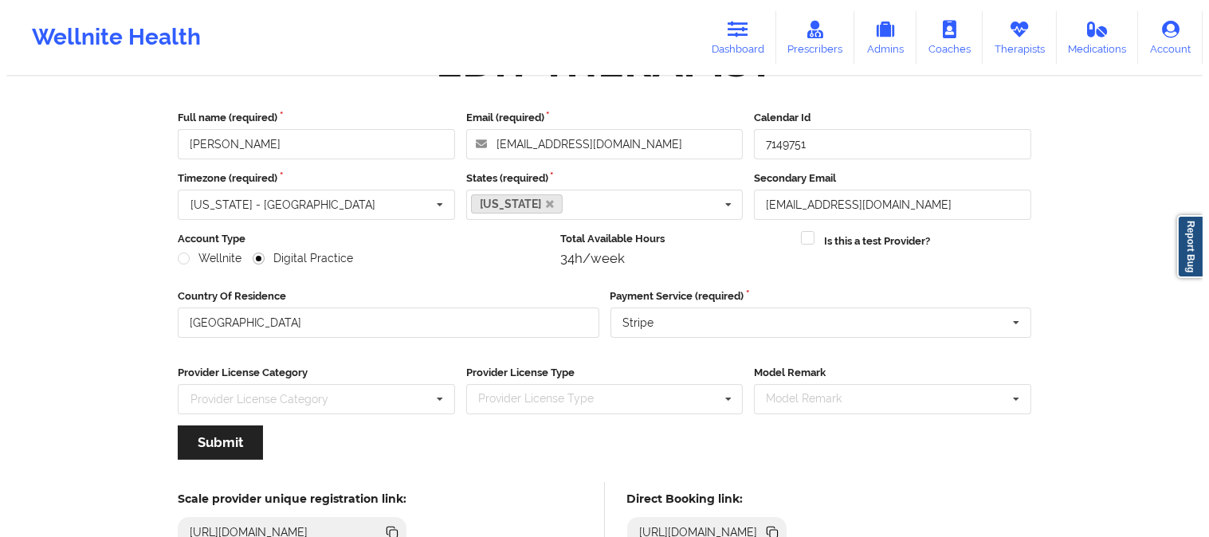
scroll to position [0, 0]
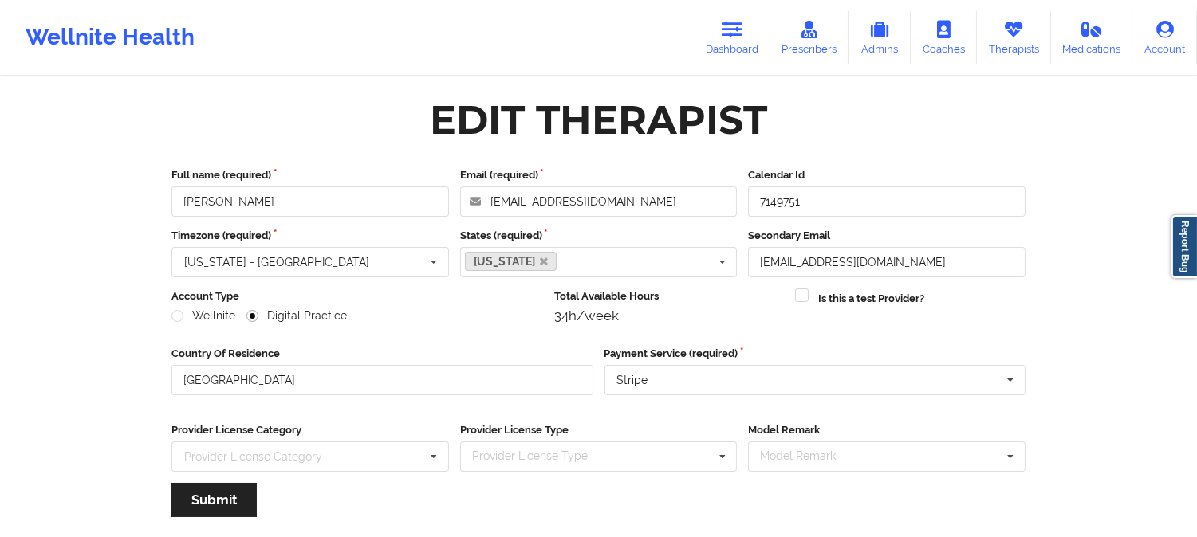
click at [475, 26] on div "Wellnite Health Dashboard Prescribers Admins Coaches Therapists Medications Acc…" at bounding box center [598, 38] width 1197 height 64
click at [1029, 45] on link "Therapists" at bounding box center [1014, 37] width 74 height 53
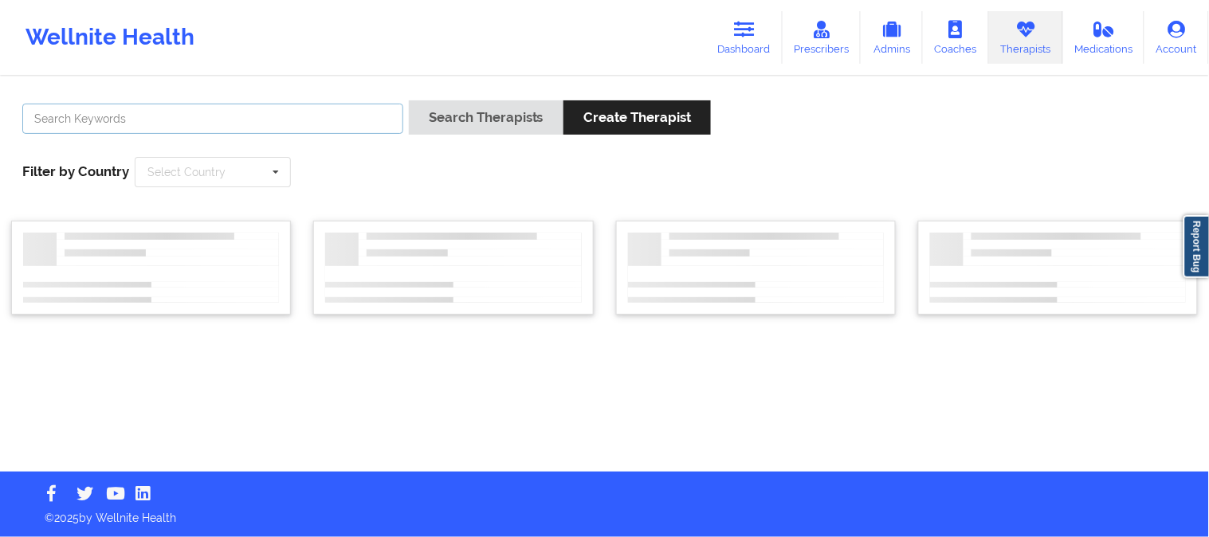
click at [231, 122] on input "text" at bounding box center [212, 119] width 381 height 30
paste input "[PERSON_NAME]"
type input "[PERSON_NAME]"
click at [208, 174] on div "Select Country" at bounding box center [186, 172] width 78 height 11
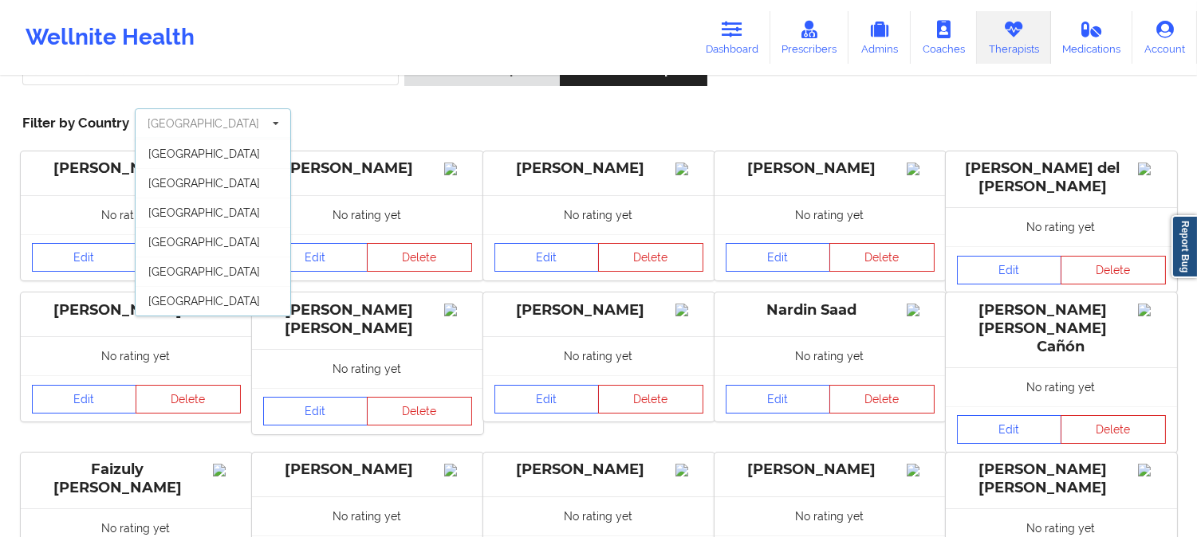
scroll to position [88, 0]
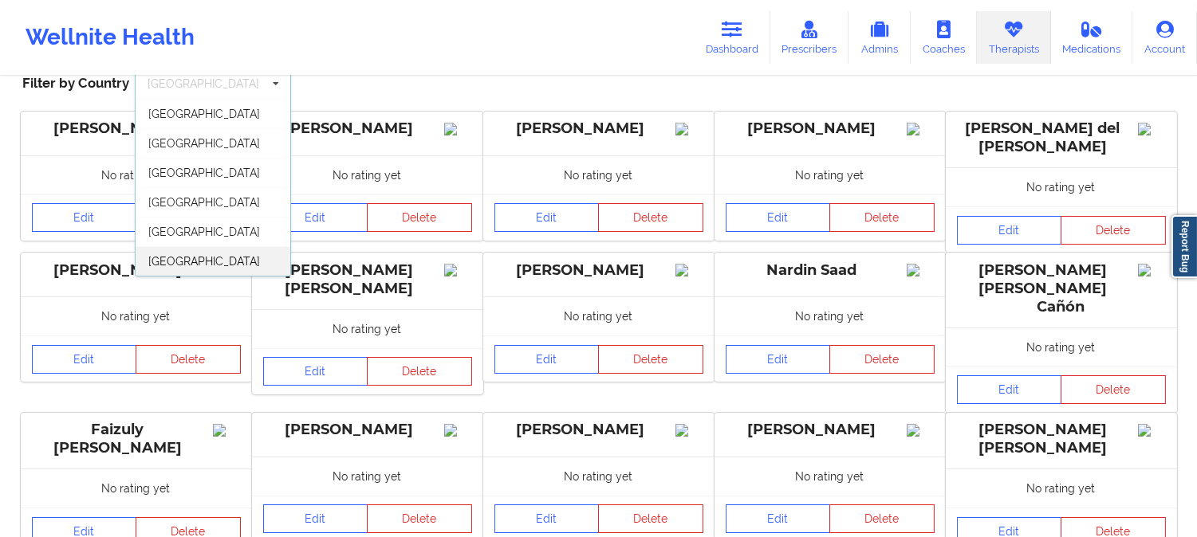
click at [220, 259] on div "[GEOGRAPHIC_DATA]" at bounding box center [213, 260] width 155 height 29
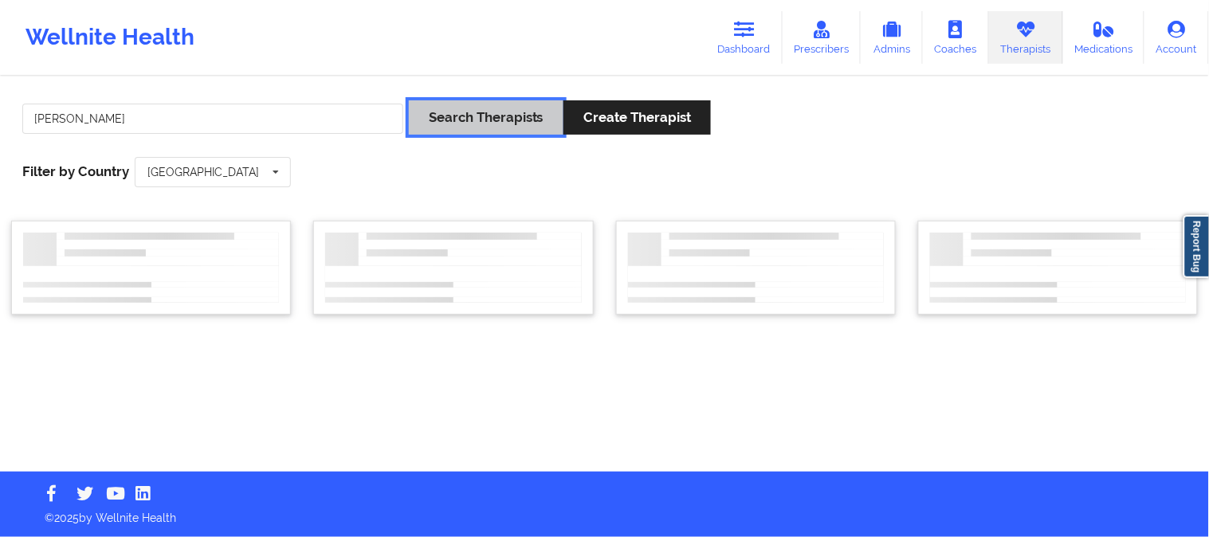
click at [501, 115] on button "Search Therapists" at bounding box center [486, 117] width 155 height 34
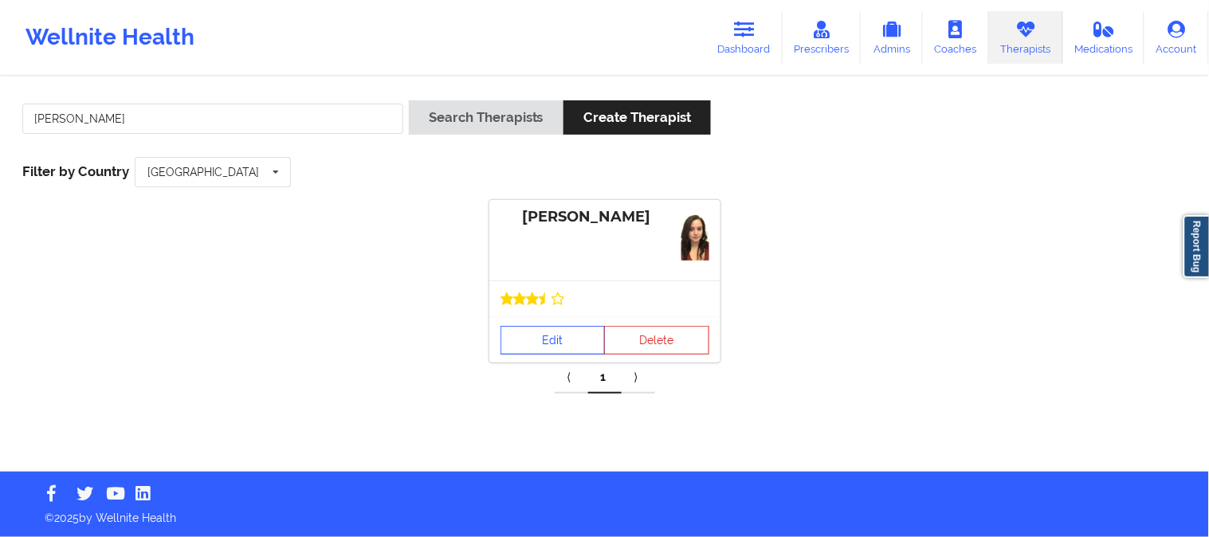
click at [576, 341] on link "Edit" at bounding box center [553, 340] width 105 height 29
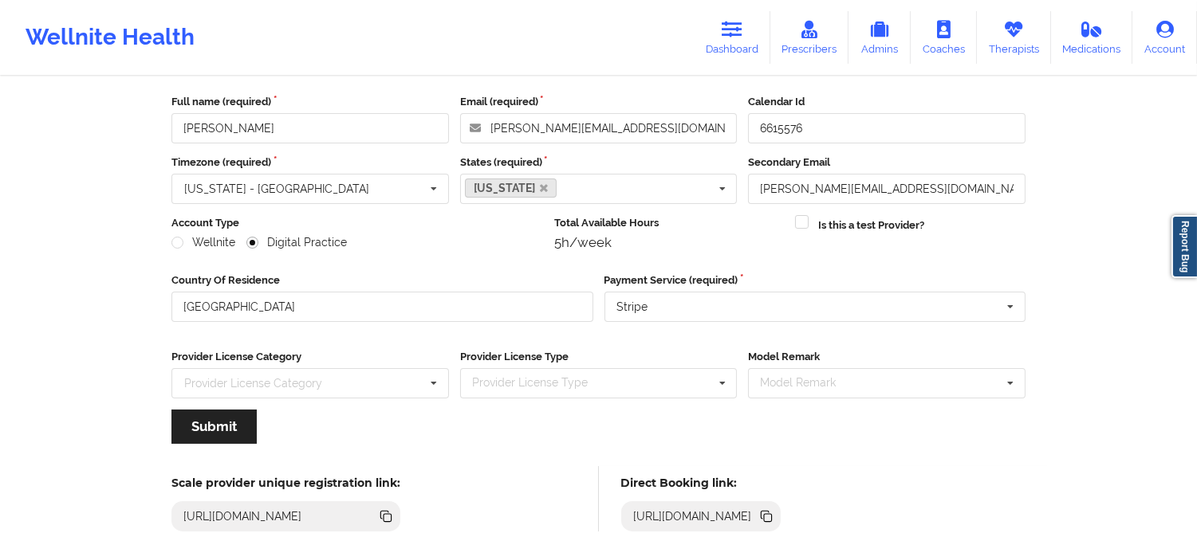
scroll to position [178, 0]
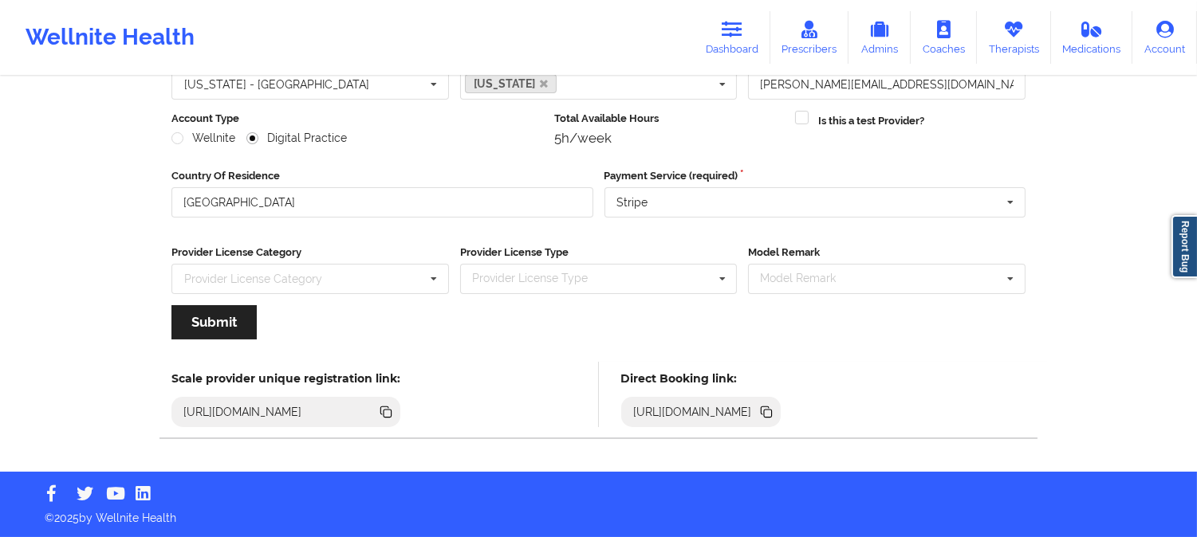
click at [772, 412] on icon at bounding box center [768, 414] width 8 height 8
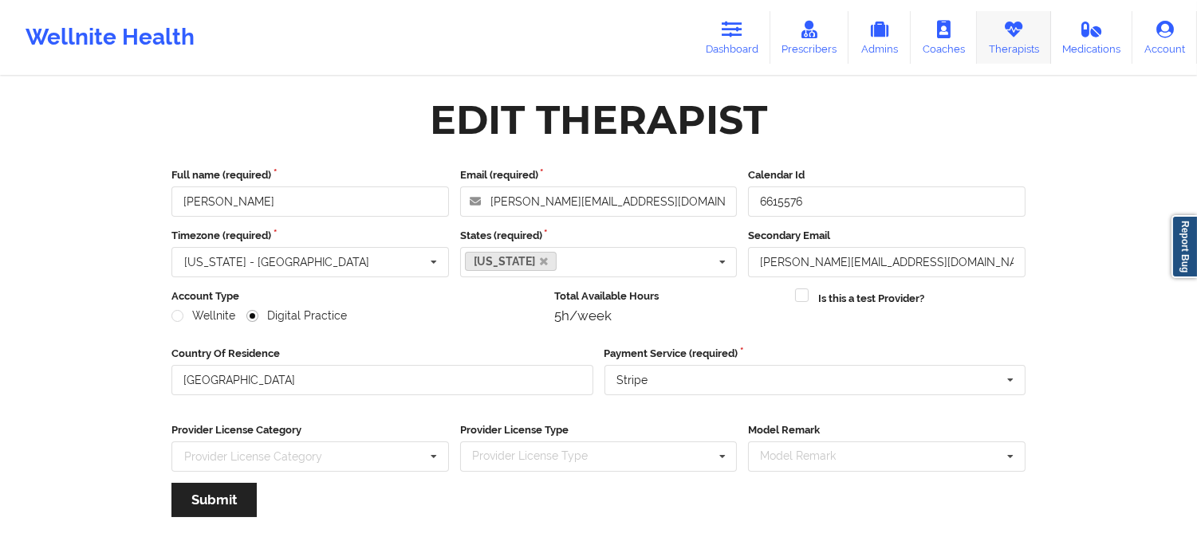
click at [1011, 49] on link "Therapists" at bounding box center [1014, 37] width 74 height 53
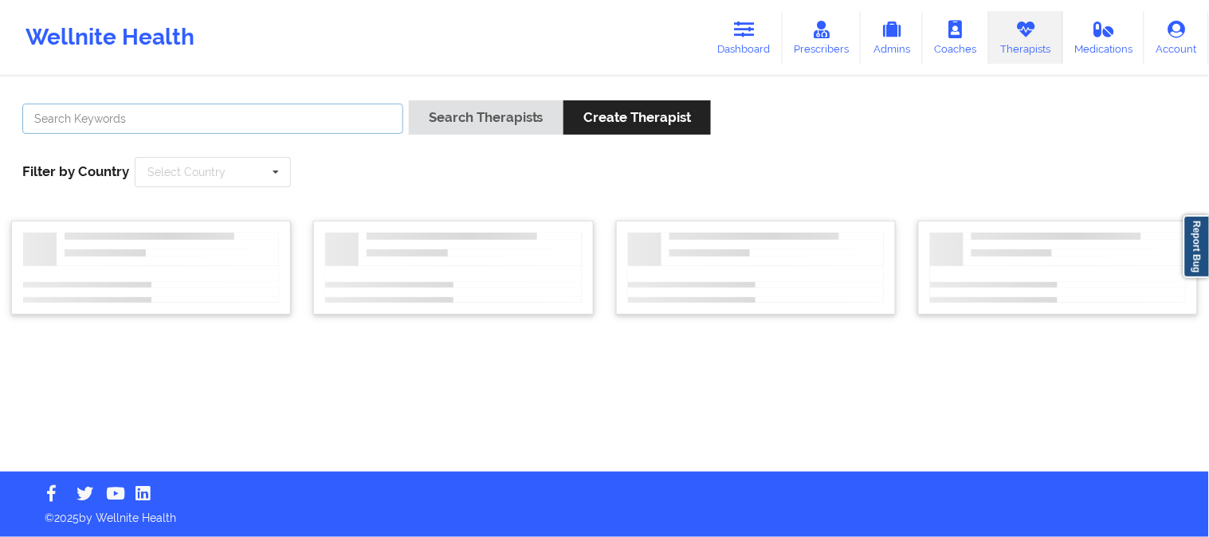
click at [211, 117] on input "text" at bounding box center [212, 119] width 381 height 30
paste input "[PERSON_NAME]"
type input "[PERSON_NAME]"
click at [372, 190] on div "[PERSON_NAME] Search Therapists Create Therapist Filter by Country Select Count…" at bounding box center [604, 143] width 1187 height 109
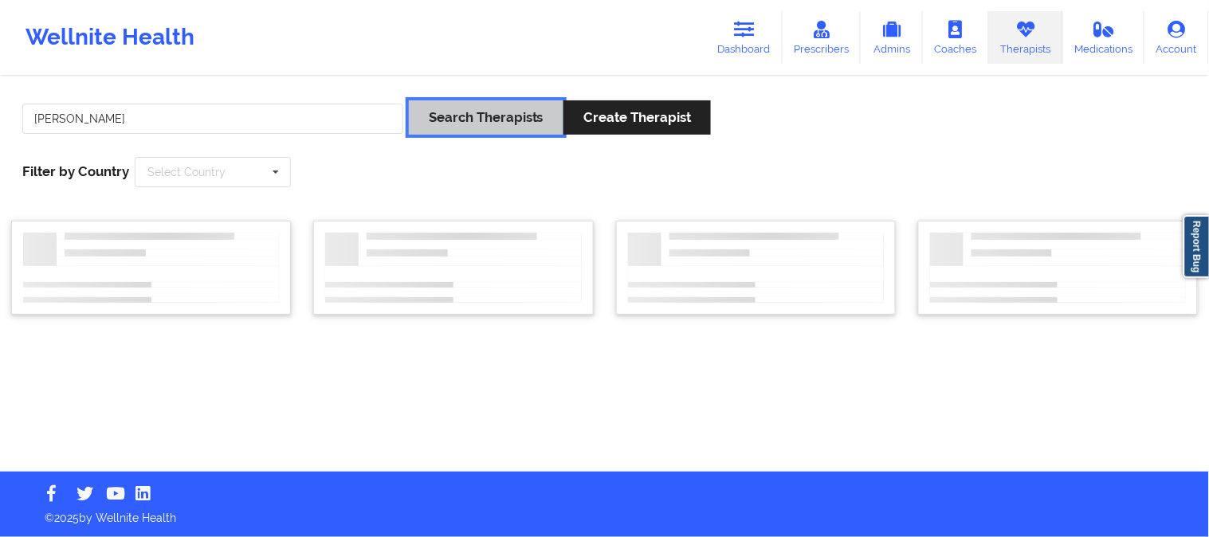
click at [435, 116] on button "Search Therapists" at bounding box center [486, 117] width 155 height 34
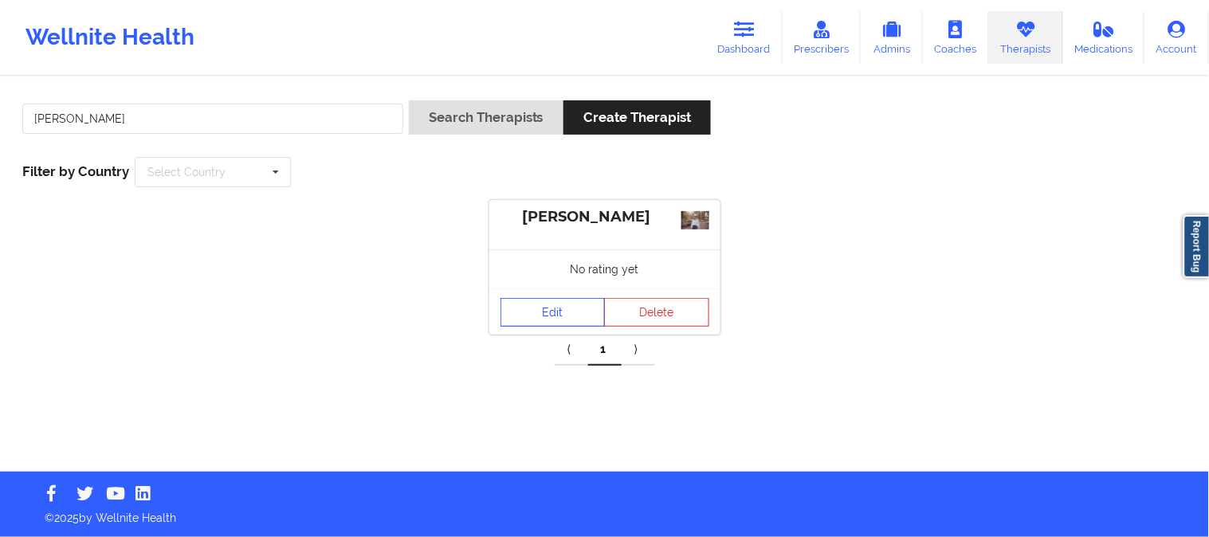
click at [574, 319] on link "Edit" at bounding box center [553, 312] width 105 height 29
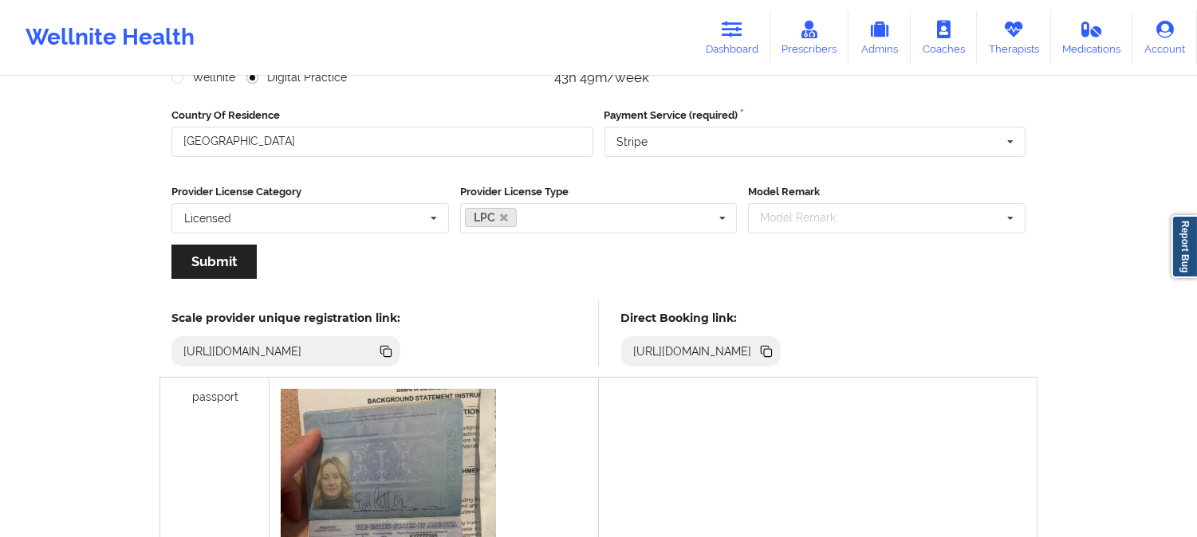
scroll to position [265, 0]
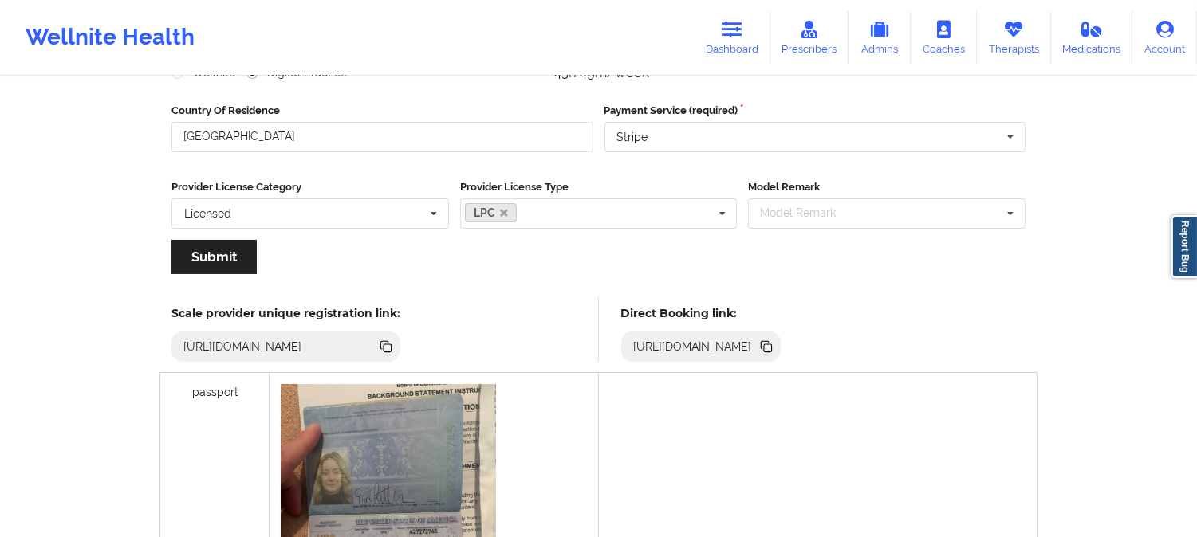
click at [772, 346] on icon at bounding box center [768, 348] width 8 height 8
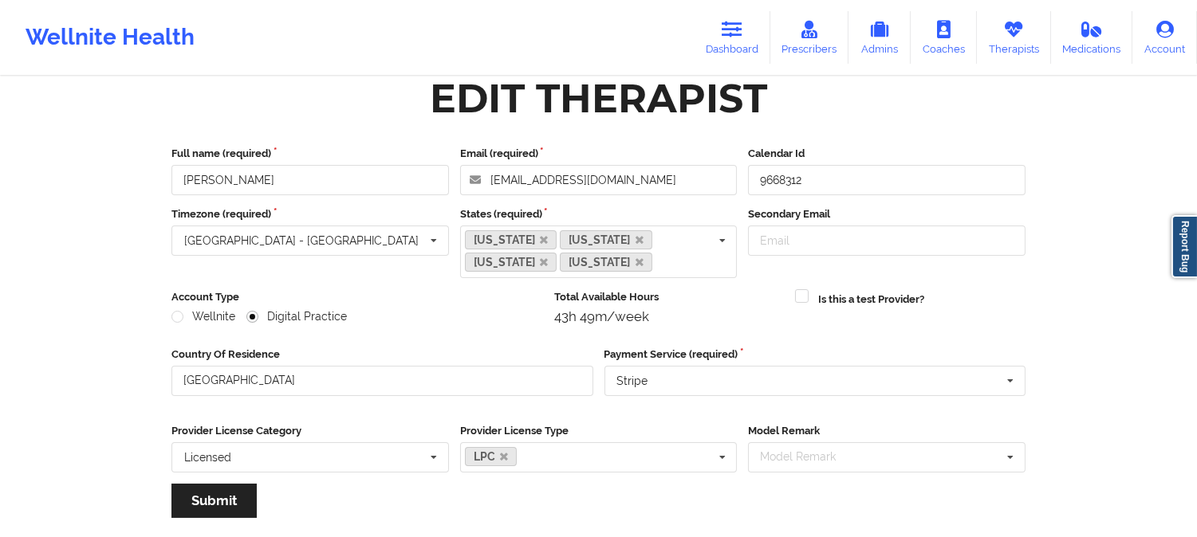
scroll to position [0, 0]
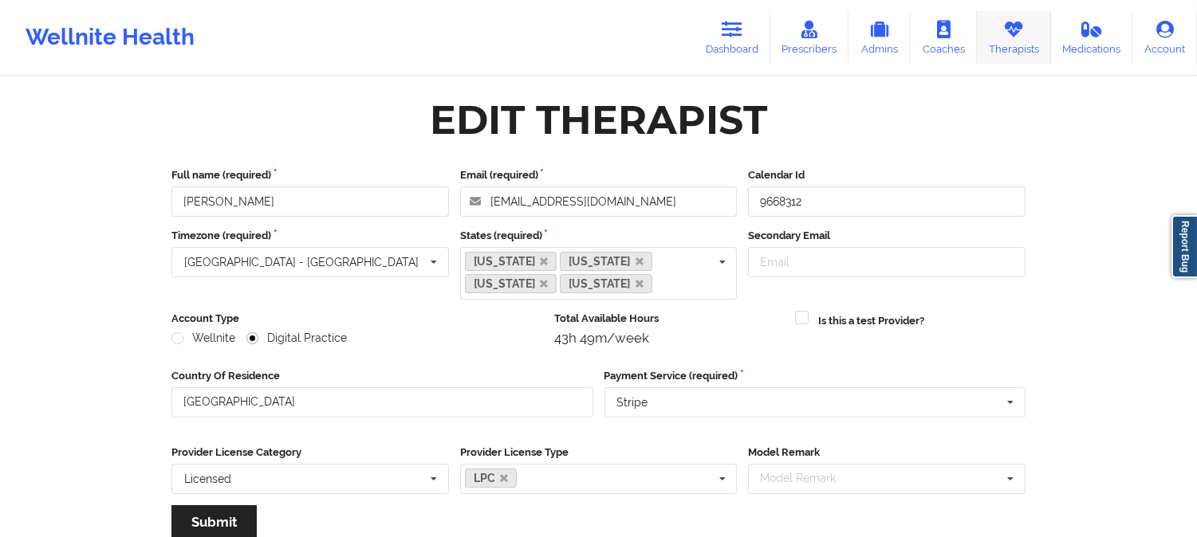
click at [1019, 38] on link "Therapists" at bounding box center [1014, 37] width 74 height 53
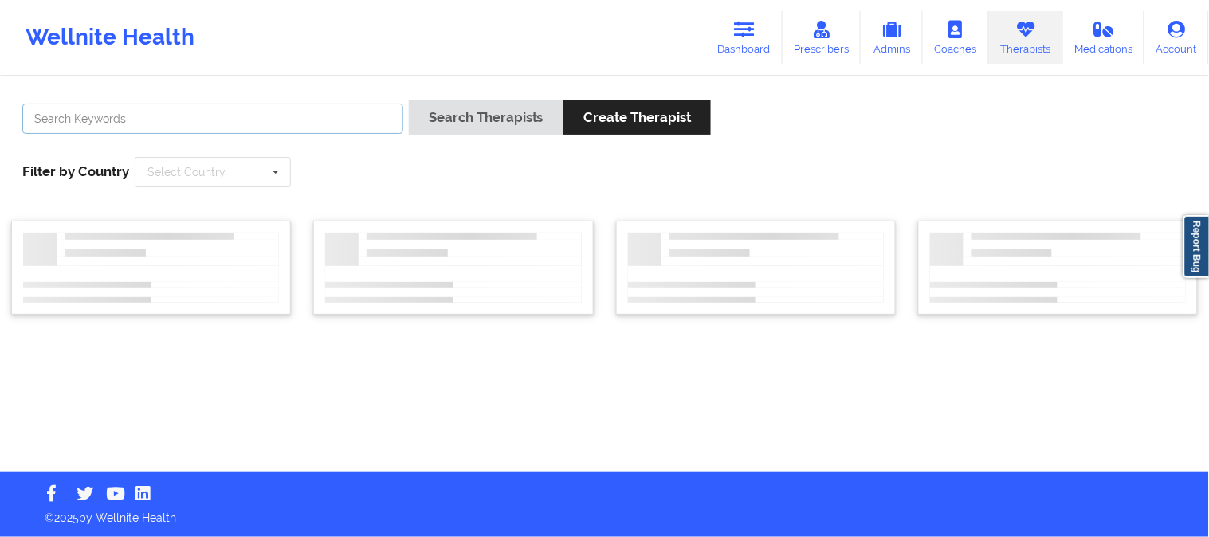
click at [271, 121] on input "text" at bounding box center [212, 119] width 381 height 30
paste input "[PERSON_NAME]"
type input "[PERSON_NAME]"
click at [411, 230] on div at bounding box center [453, 268] width 280 height 94
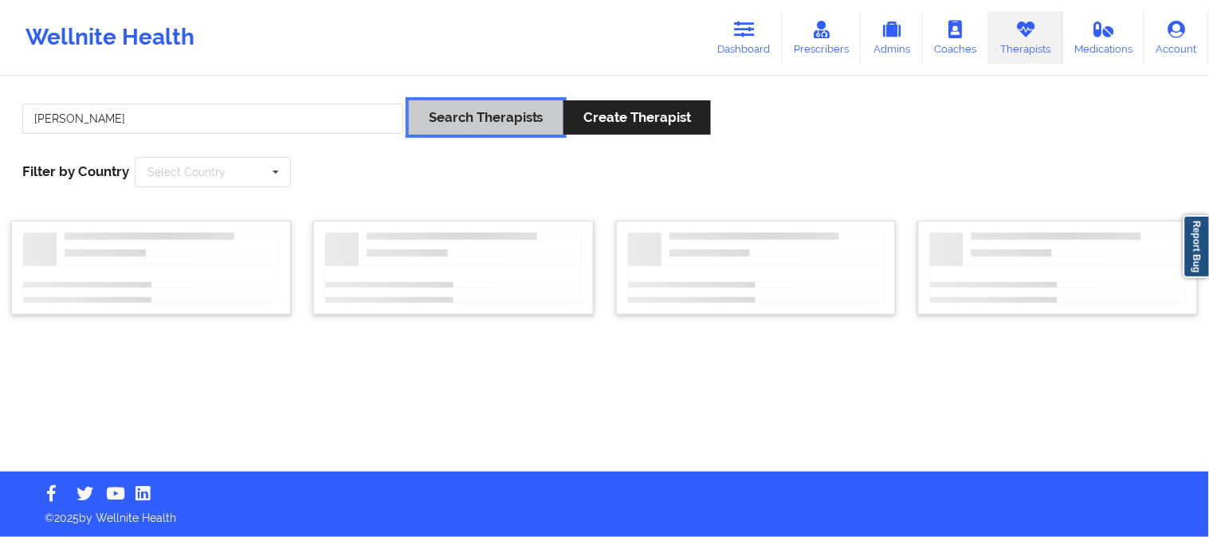
click at [496, 126] on button "Search Therapists" at bounding box center [486, 117] width 155 height 34
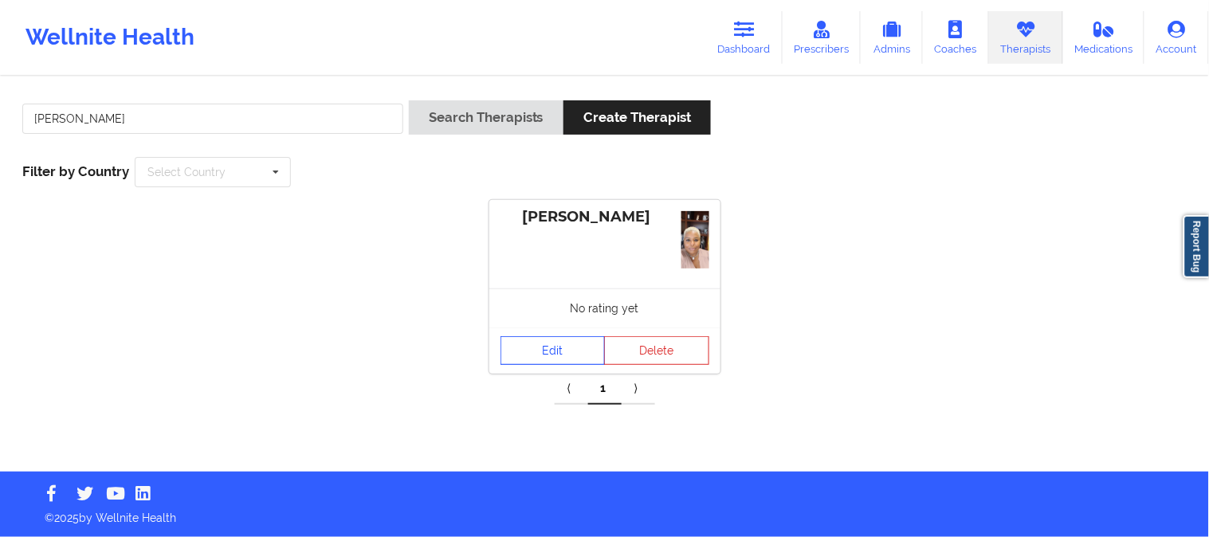
click at [584, 354] on link "Edit" at bounding box center [553, 350] width 105 height 29
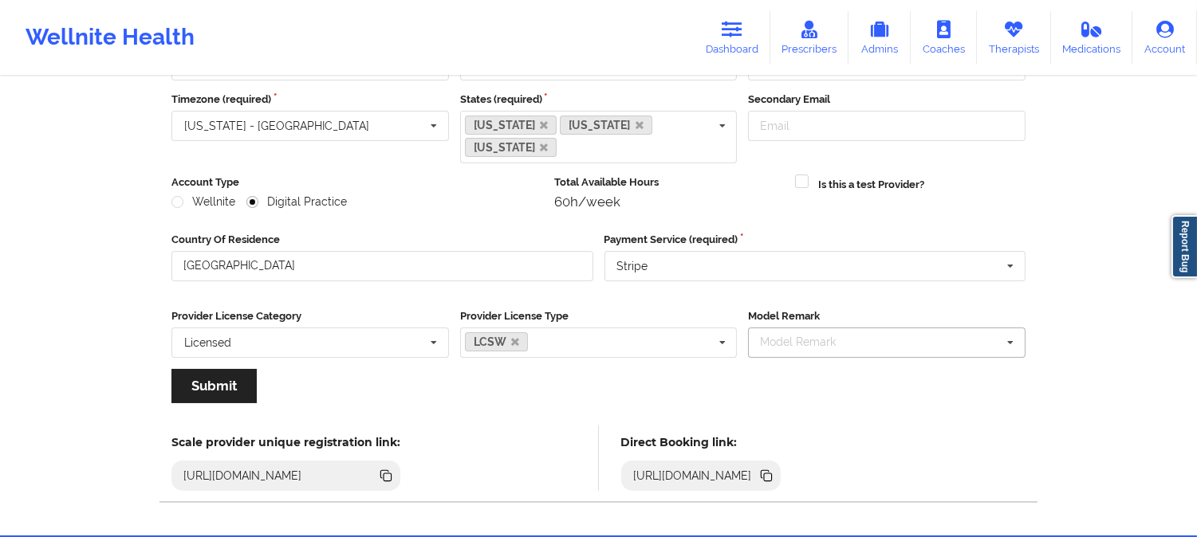
scroll to position [177, 0]
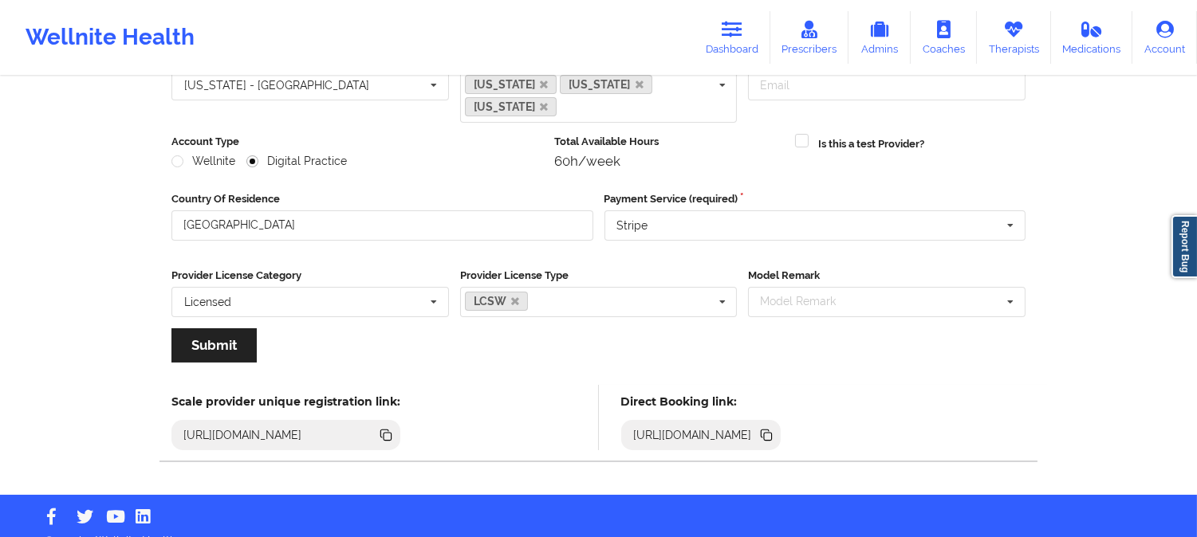
click at [772, 433] on icon at bounding box center [768, 437] width 8 height 8
